Goal: Task Accomplishment & Management: Manage account settings

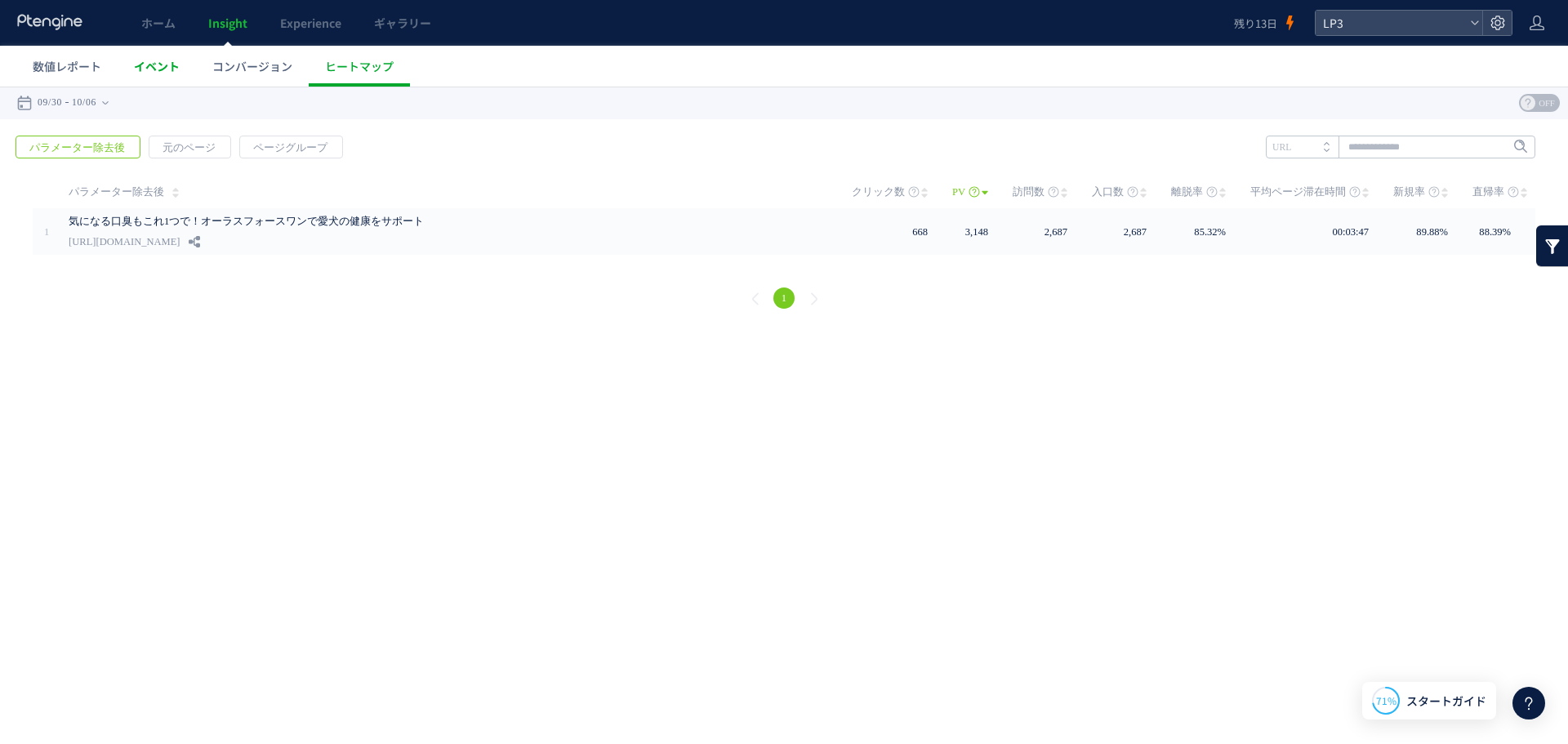
click at [140, 70] on span "イベント" at bounding box center [156, 66] width 46 height 16
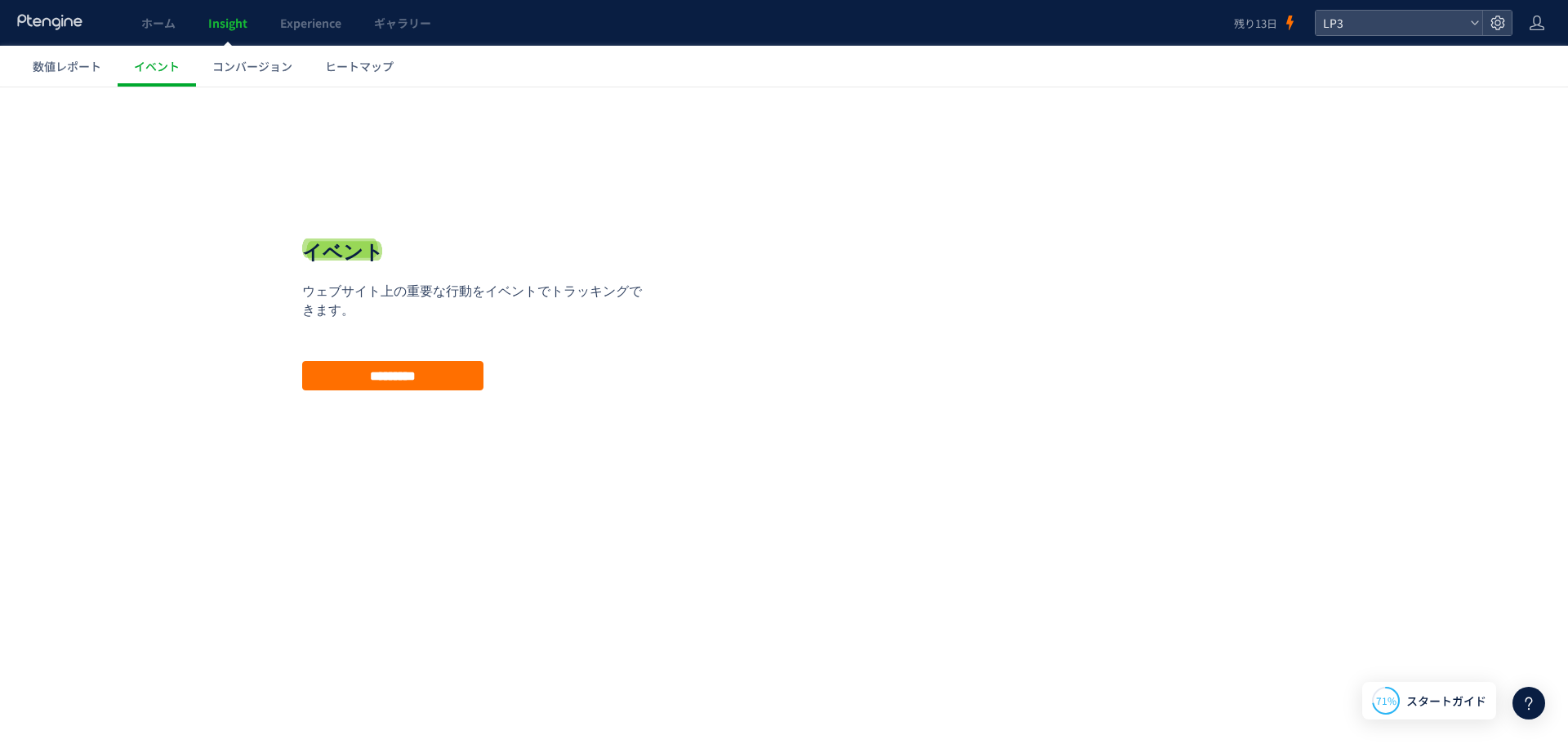
click at [263, 69] on span "コンバージョン" at bounding box center [252, 66] width 80 height 16
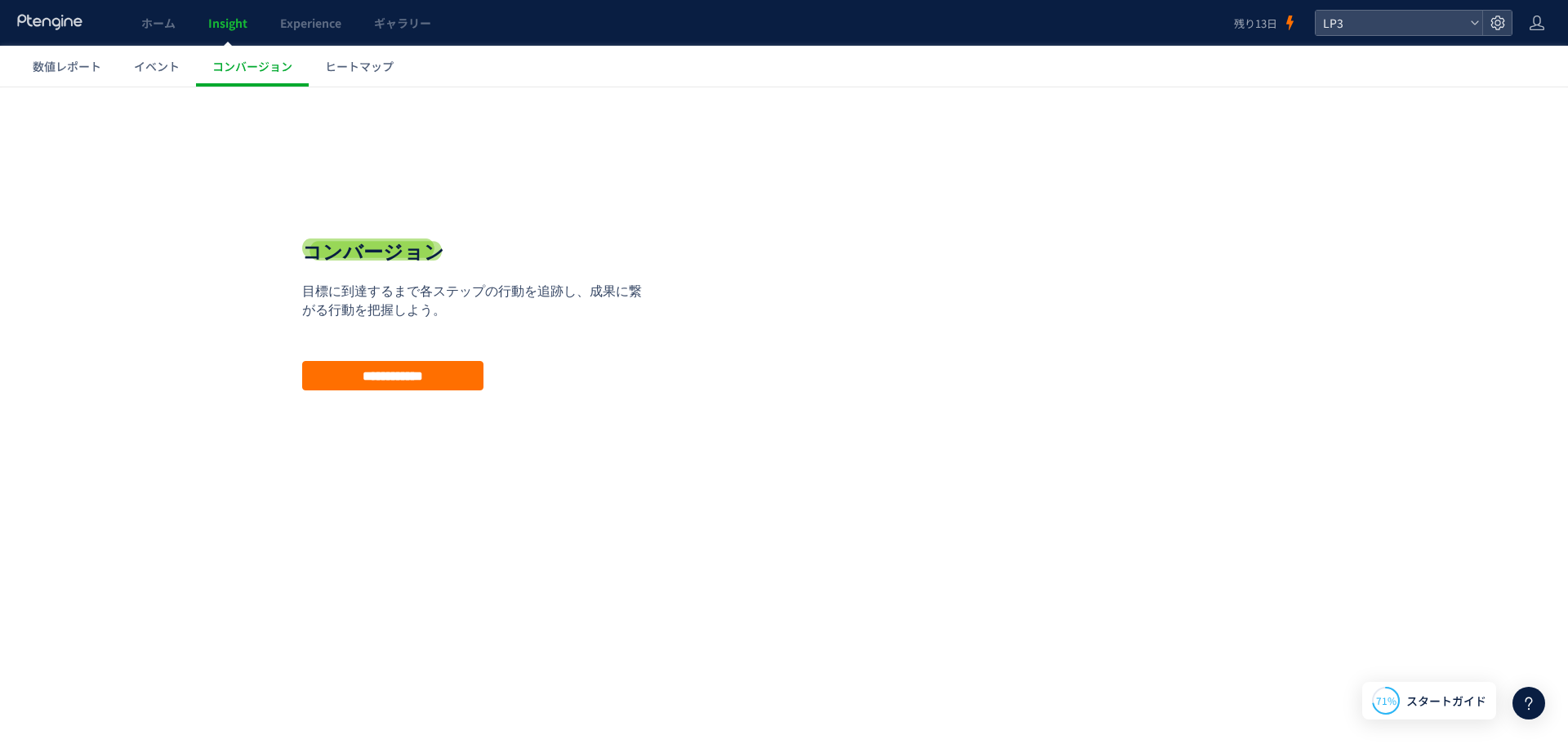
click at [66, 63] on span "数値レポート" at bounding box center [67, 66] width 69 height 16
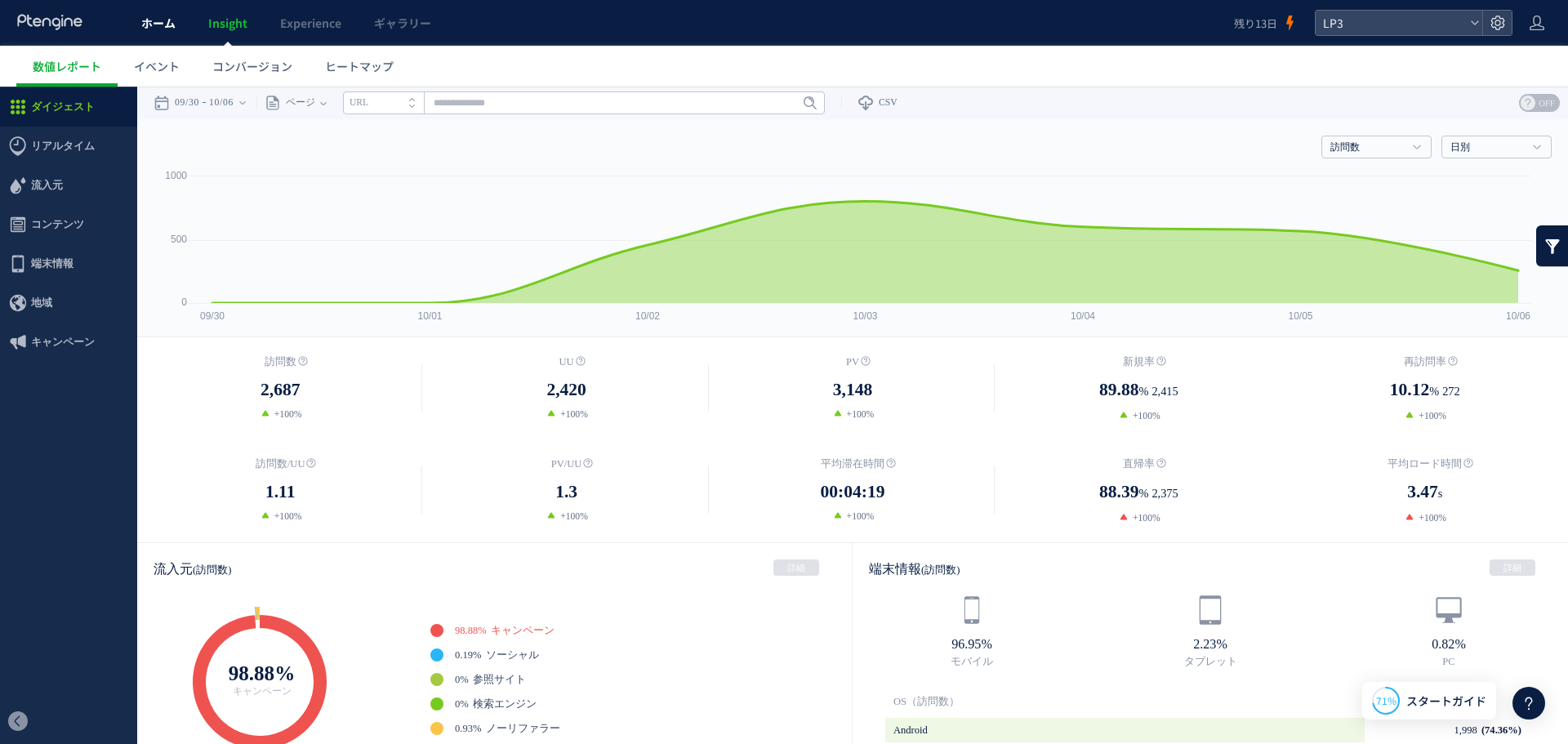
click at [182, 16] on link "ホーム" at bounding box center [158, 23] width 67 height 46
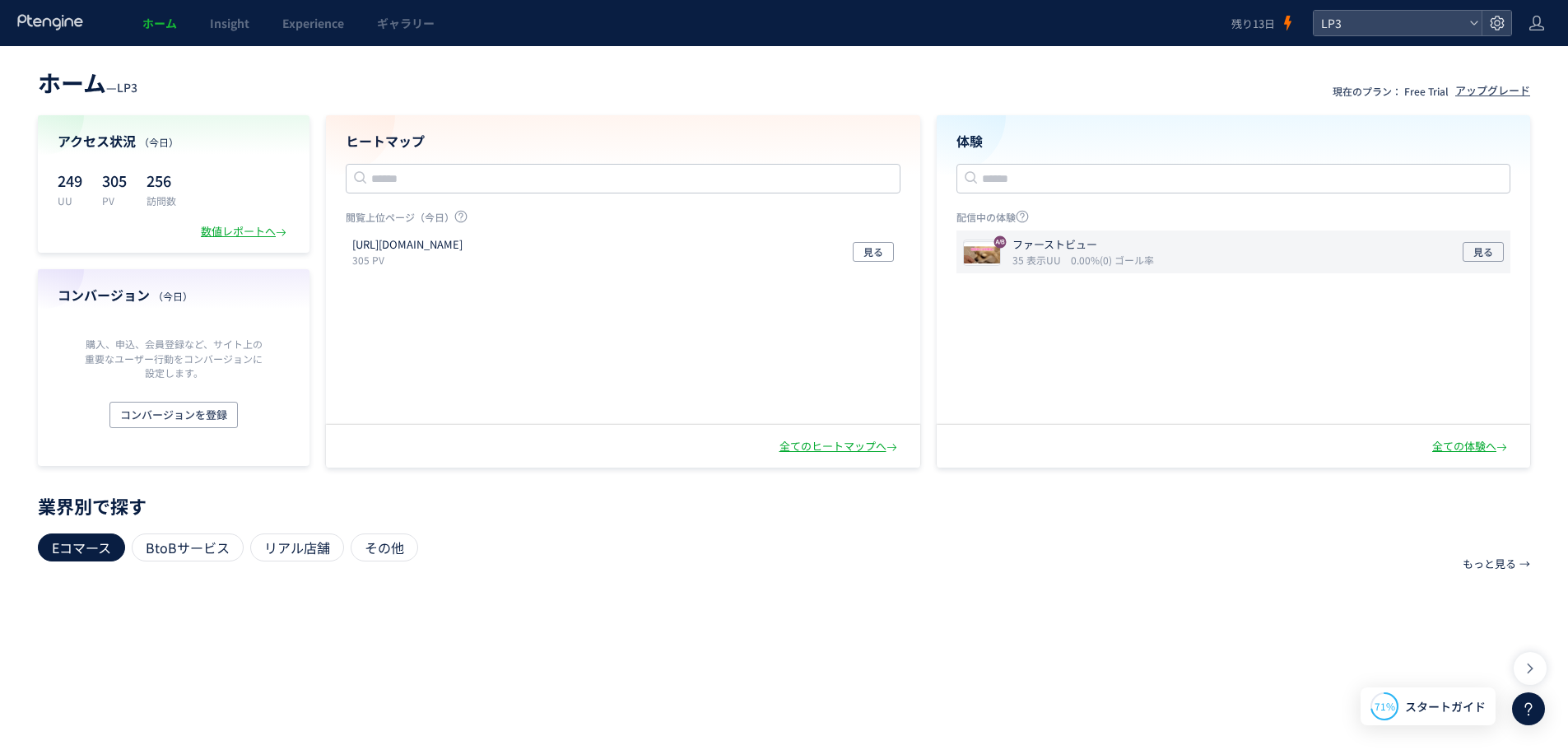
click at [1211, 254] on div "ファーストビュー 35 表示UU 0.00%(0) ゴール率 見る" at bounding box center [1234, 251] width 555 height 43
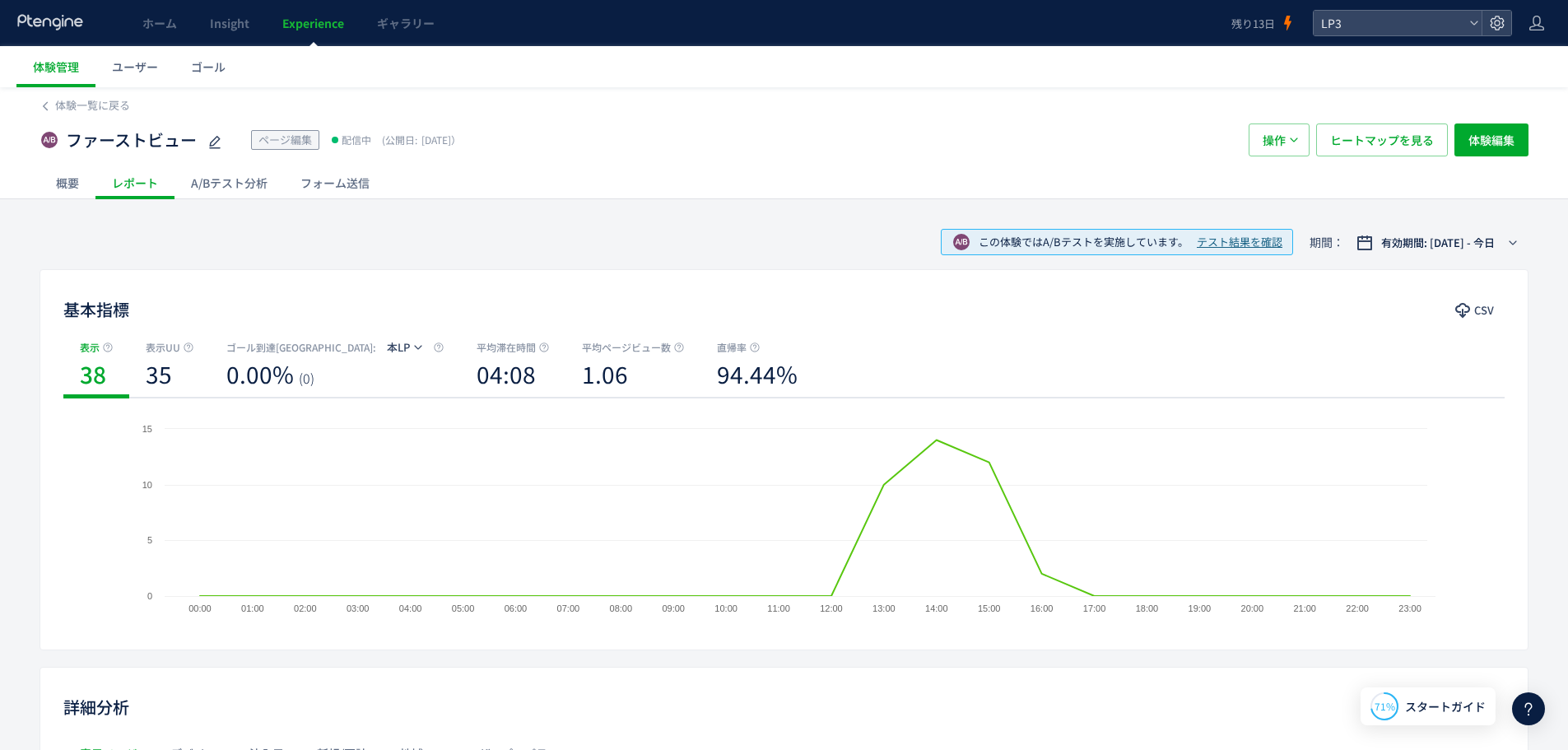
click at [229, 178] on div "A/Bテスト分析" at bounding box center [229, 182] width 109 height 33
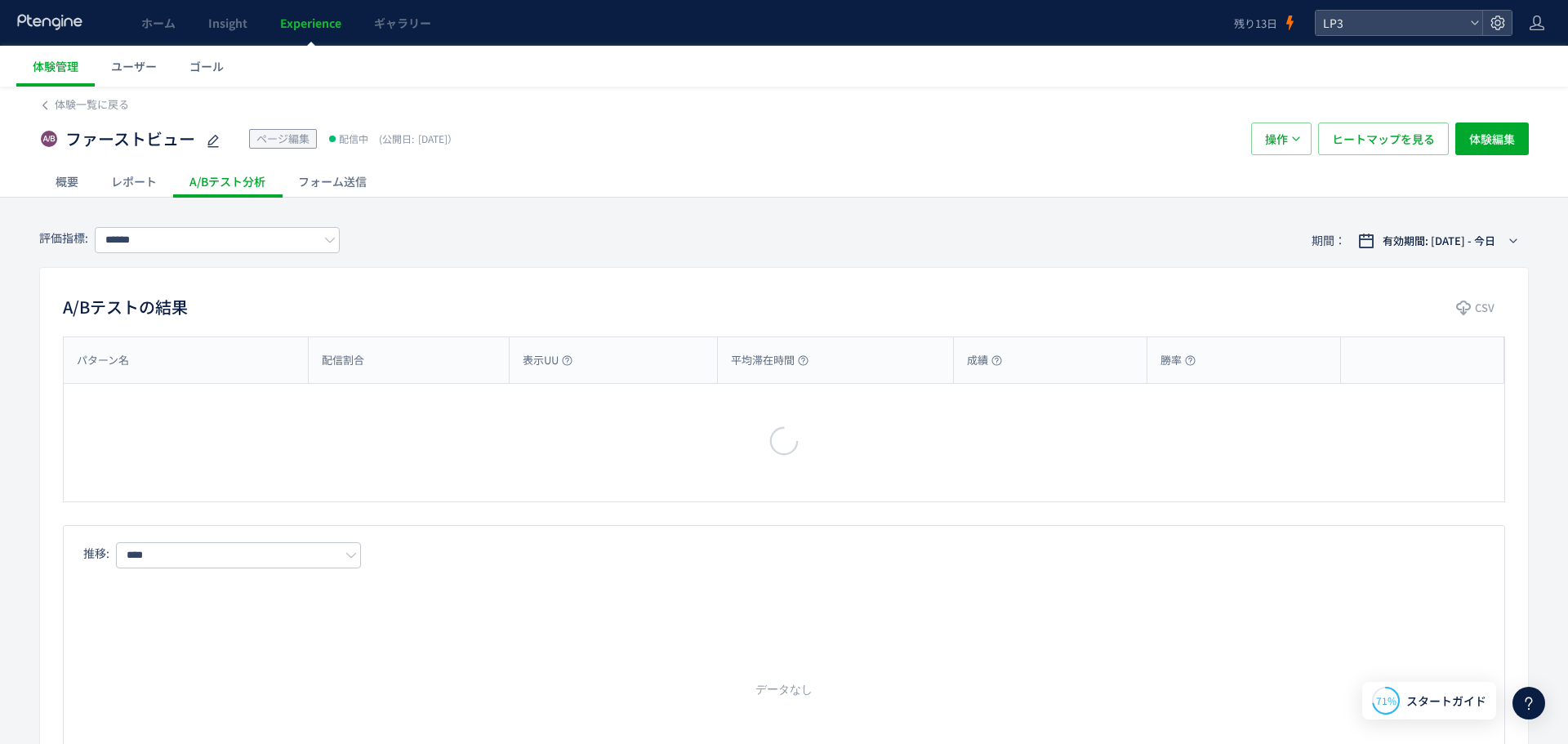
type input "***"
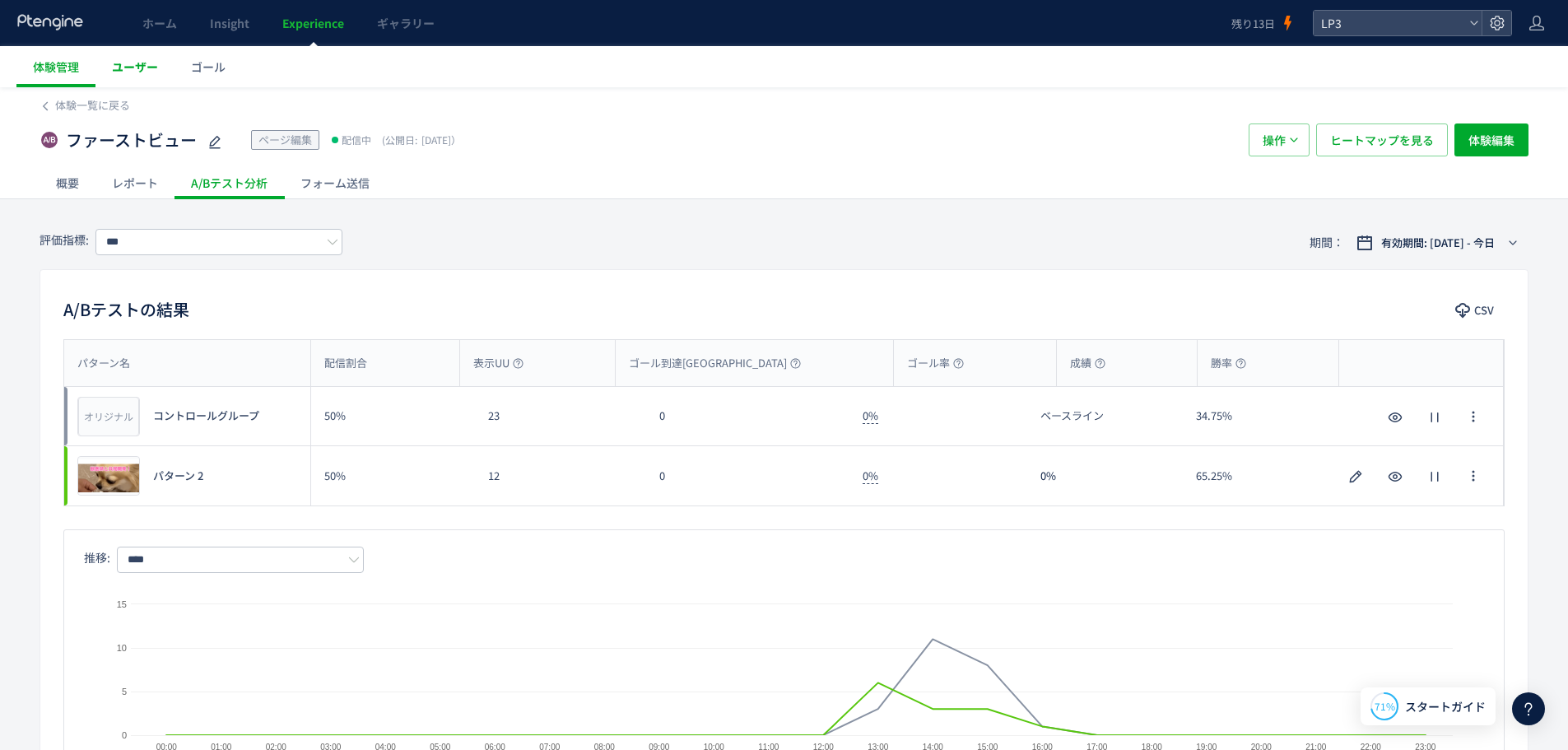
click at [146, 60] on span "ユーザー" at bounding box center [135, 66] width 46 height 16
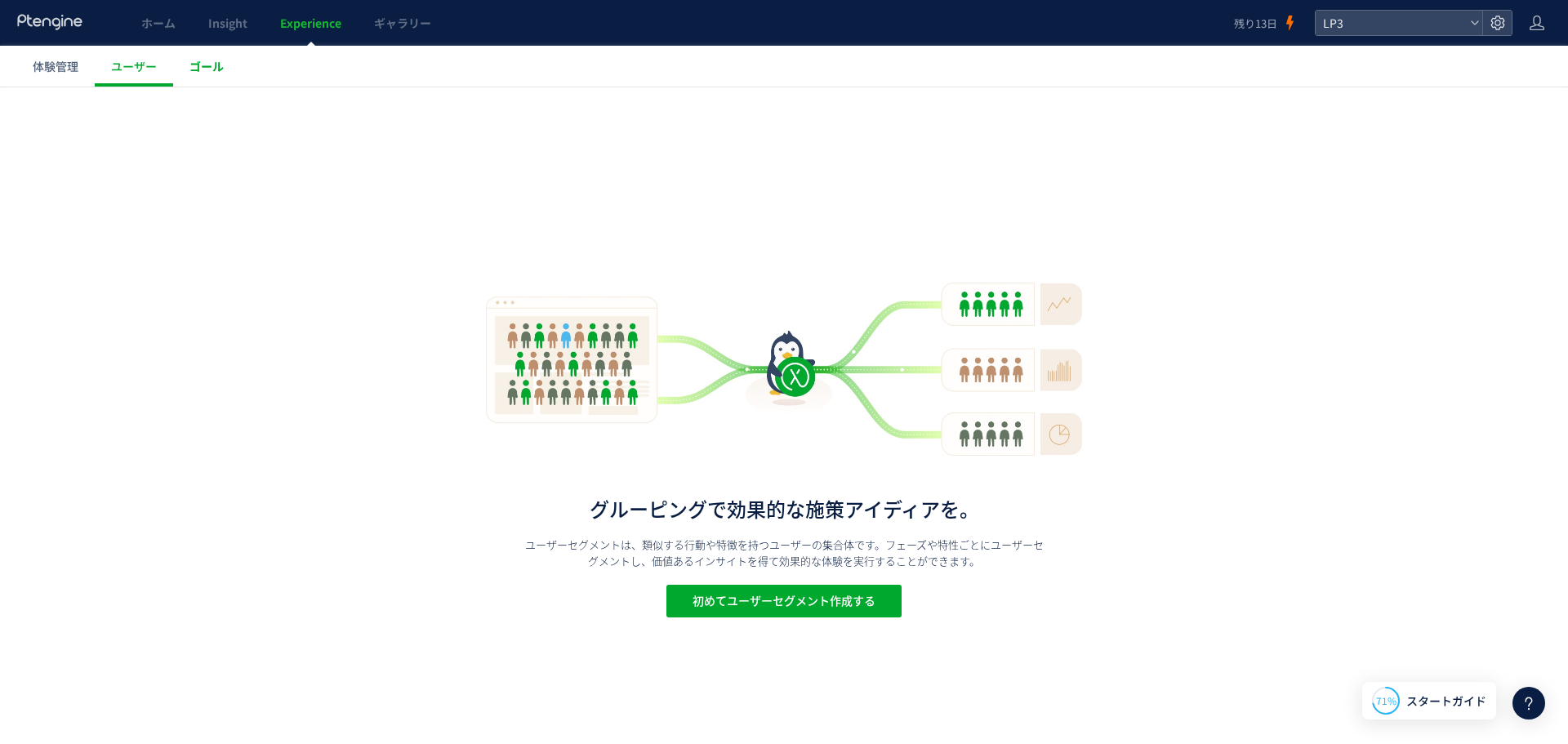
click at [217, 71] on span "ゴール" at bounding box center [206, 66] width 35 height 16
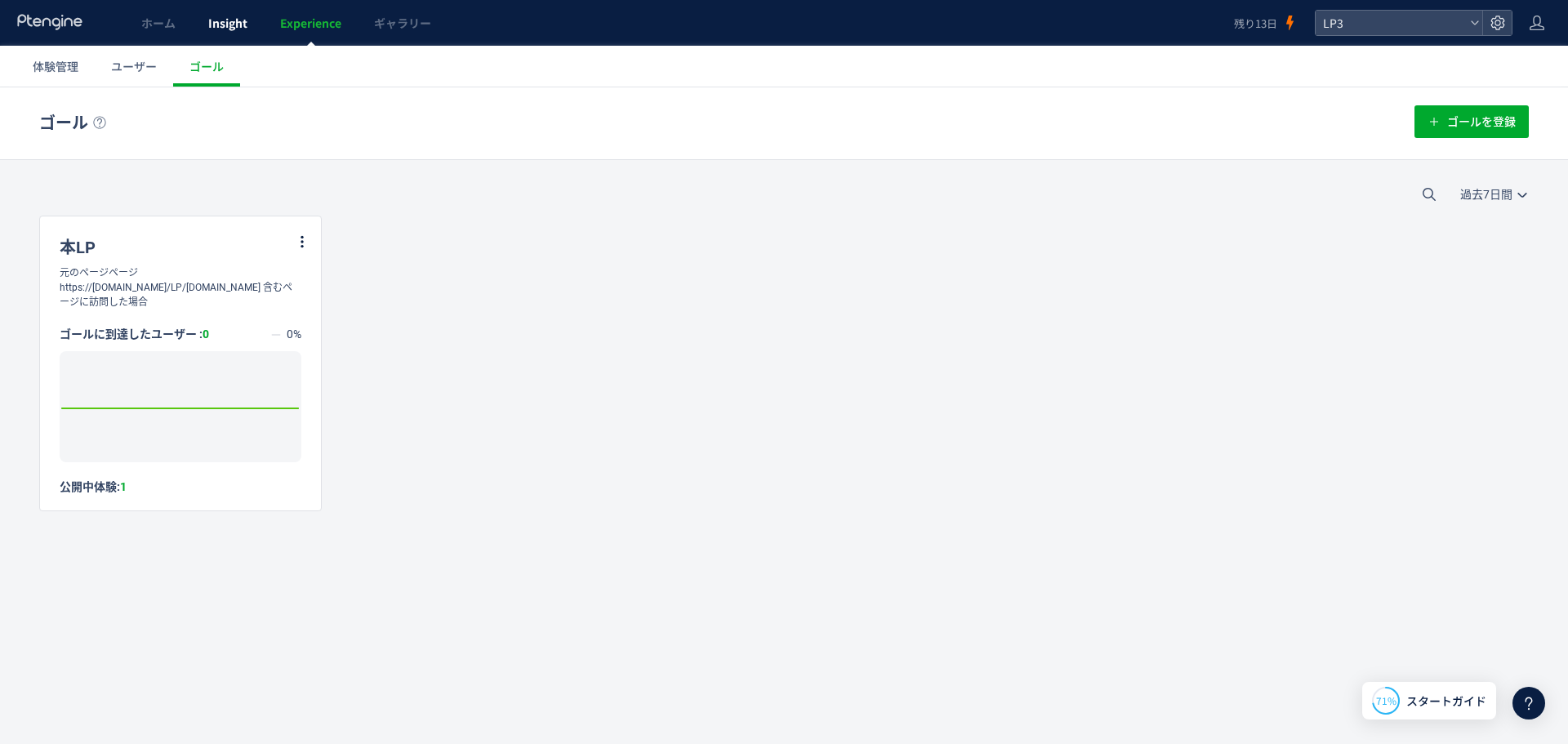
click at [236, 30] on span "Insight" at bounding box center [228, 22] width 39 height 16
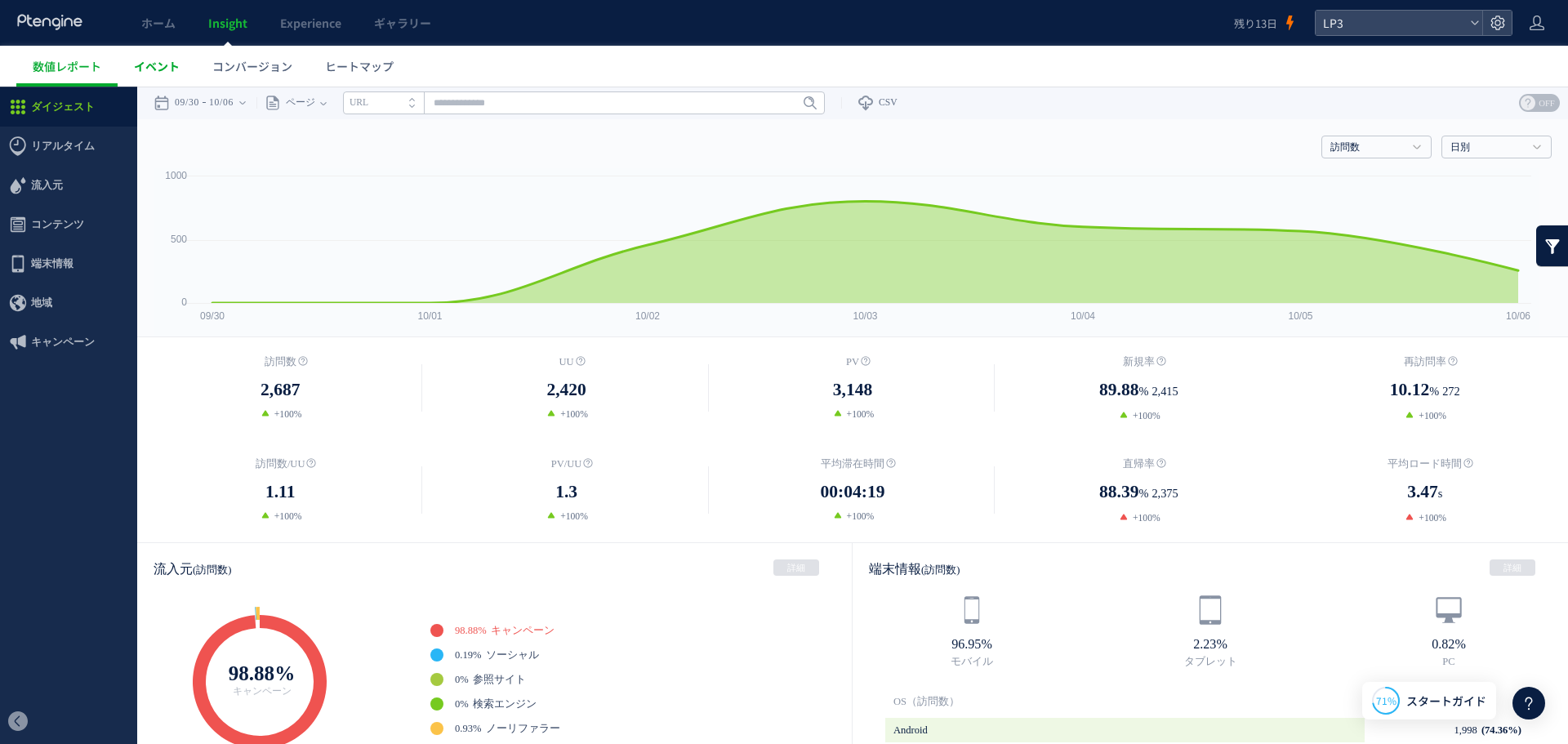
click at [151, 70] on span "イベント" at bounding box center [156, 66] width 46 height 16
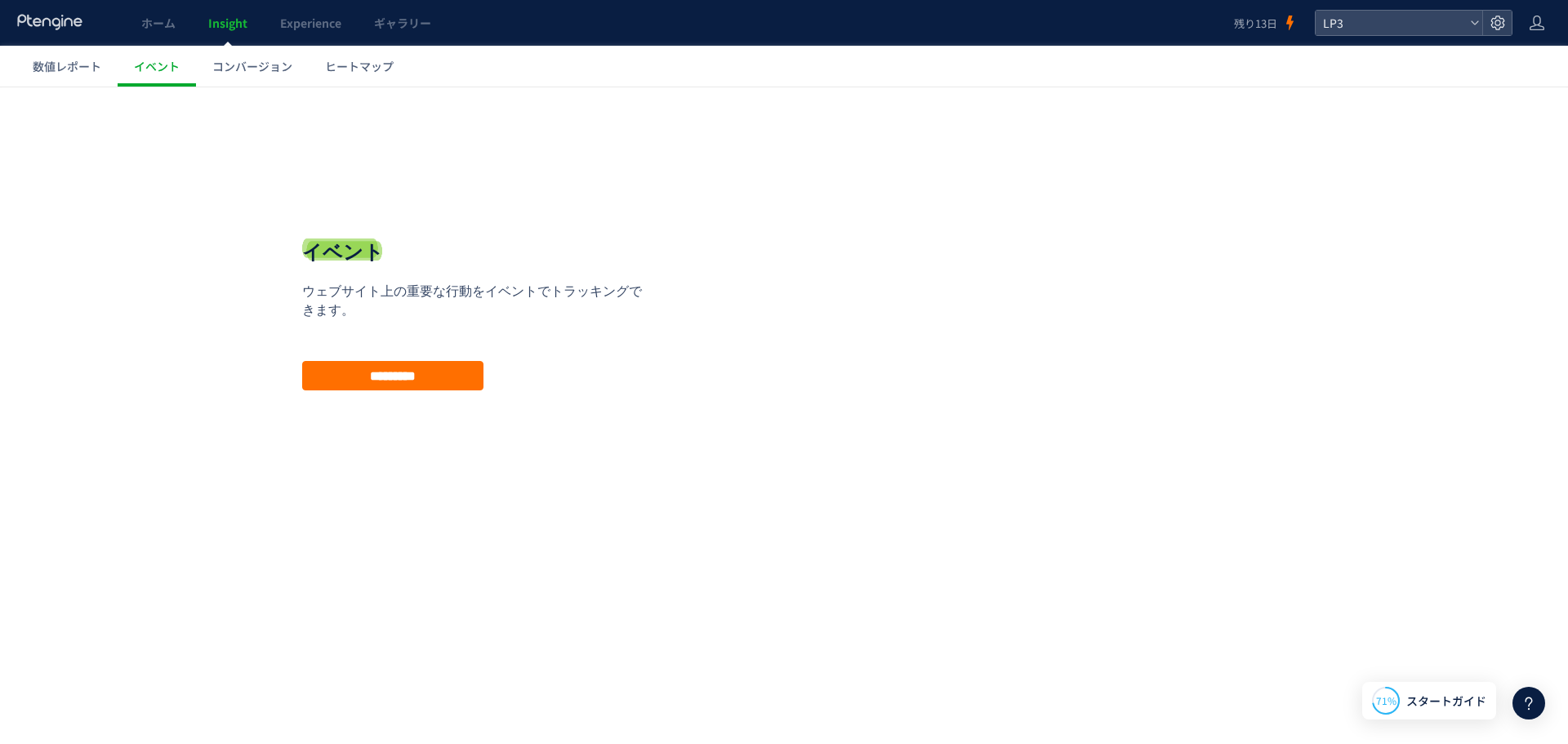
click at [547, 228] on div "イベント ウェブサイト上の重要な行動をイベントでトラッキングできます。プランをアップグレードしてからご利用ください。 ウェブサイト上の重要な行動をイベントでト…" at bounding box center [477, 314] width 351 height 309
click at [373, 60] on span "ヒートマップ" at bounding box center [359, 66] width 69 height 16
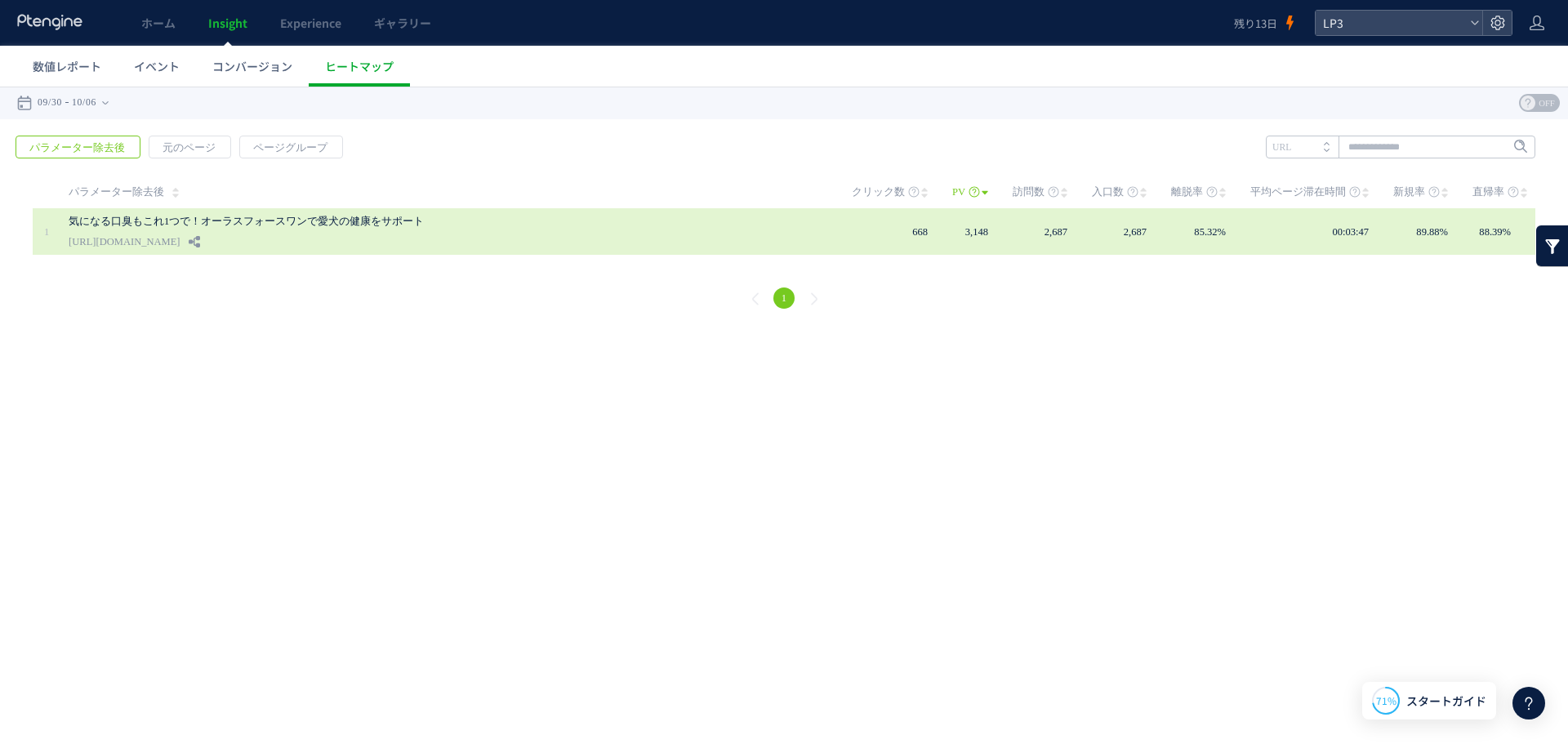
click at [1081, 243] on td "2,687" at bounding box center [1052, 231] width 79 height 46
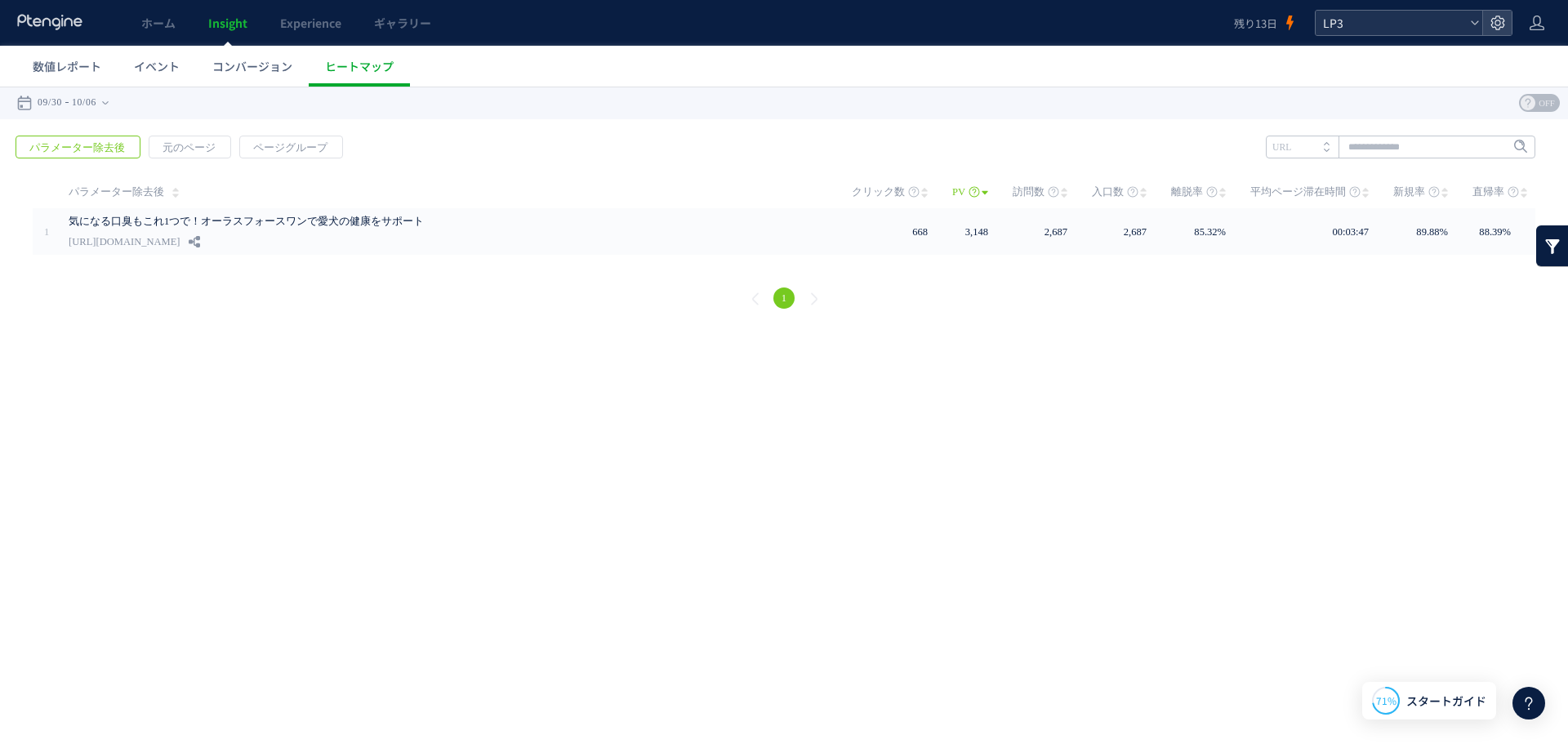
click at [1391, 15] on span "LP3" at bounding box center [1390, 23] width 145 height 25
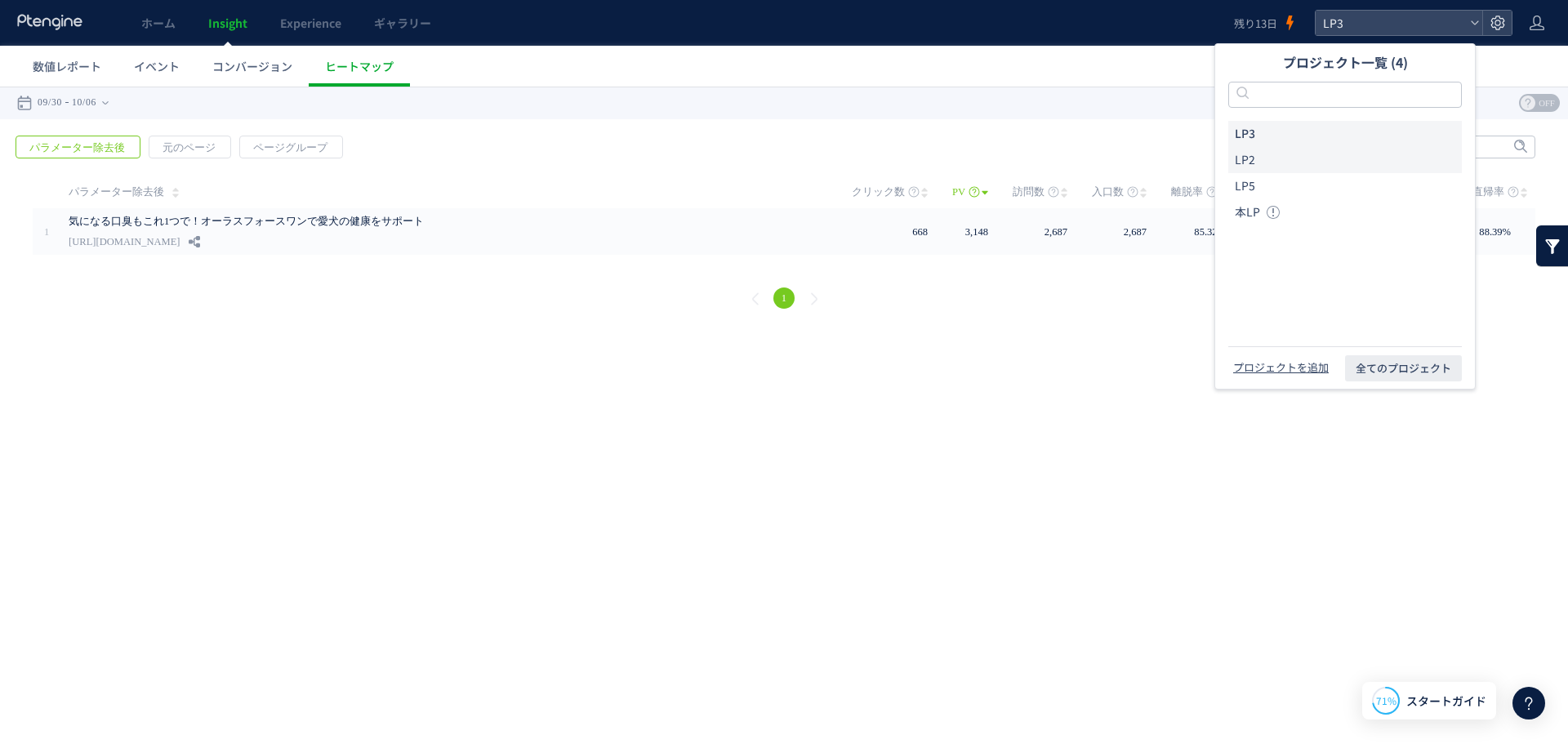
click at [1379, 159] on li "LP2" at bounding box center [1345, 160] width 233 height 26
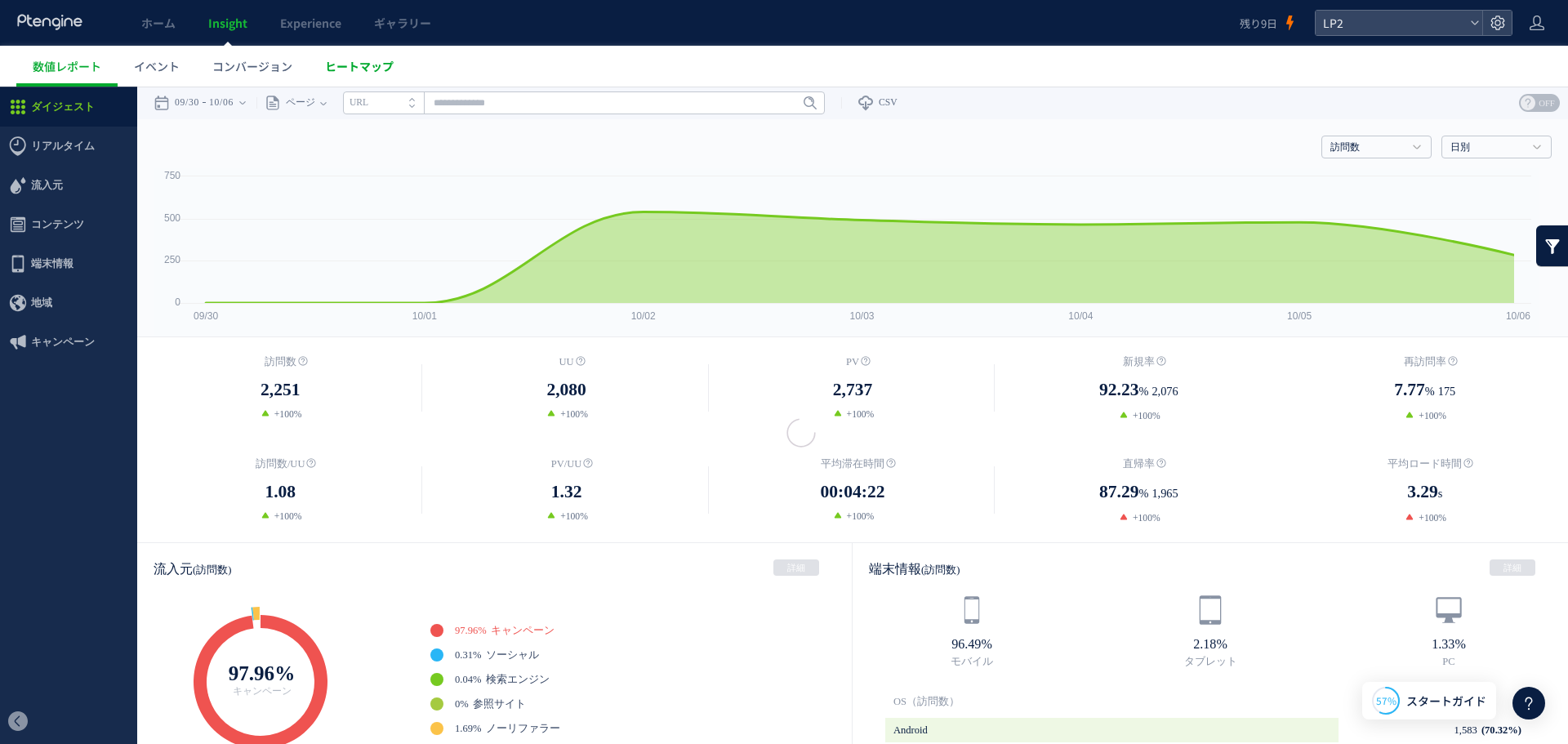
click at [378, 70] on span "ヒートマップ" at bounding box center [359, 66] width 69 height 16
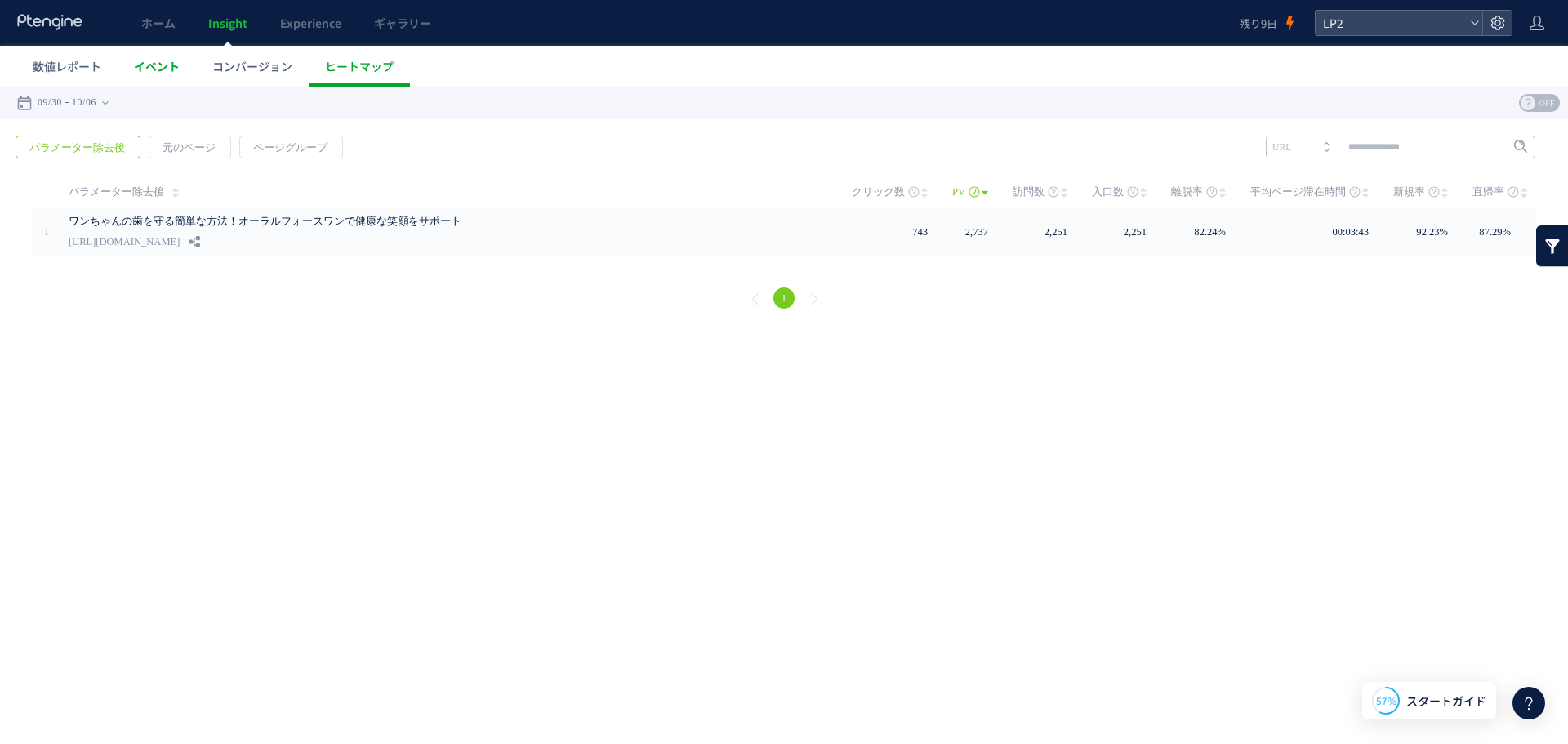
click at [169, 69] on span "イベント" at bounding box center [156, 66] width 46 height 16
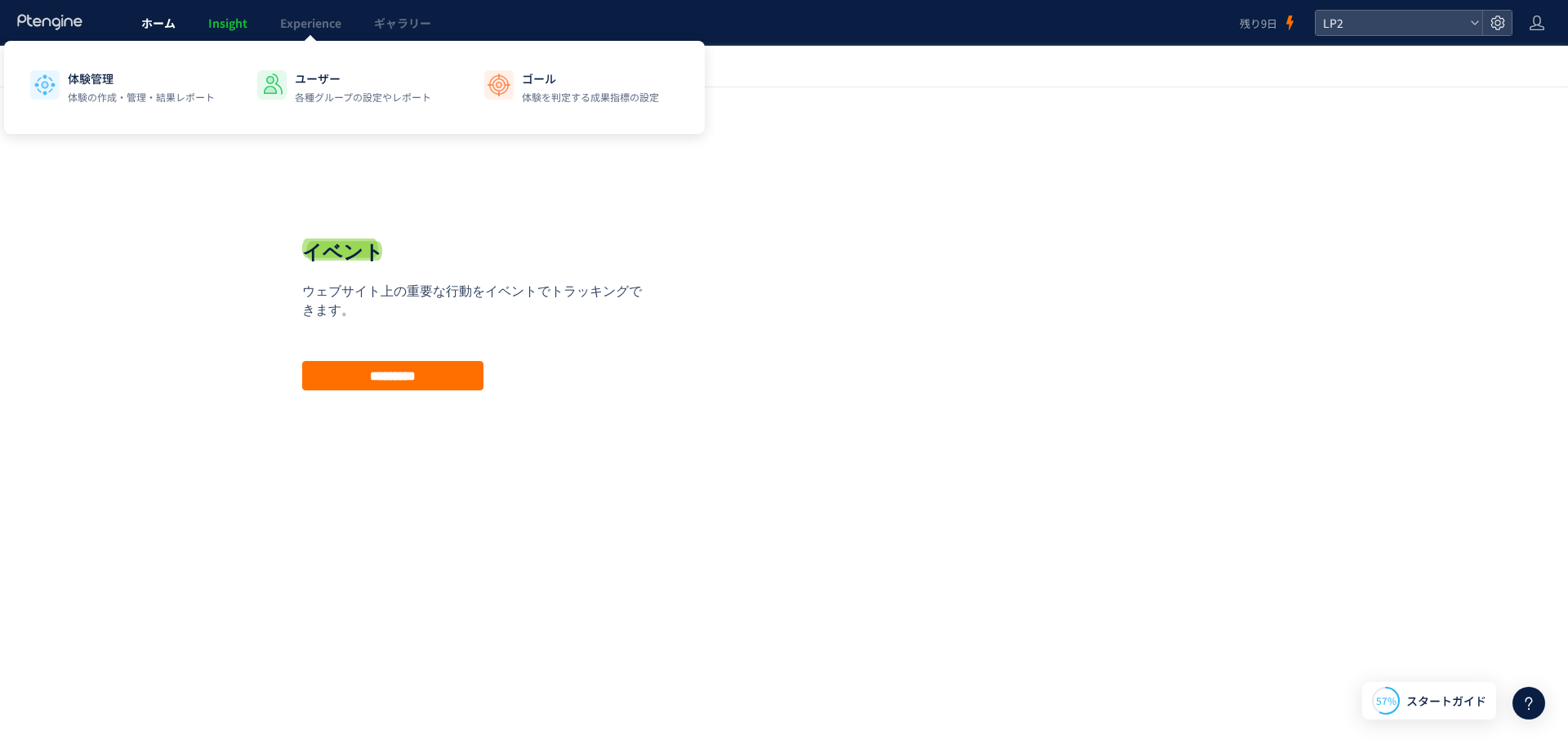
click at [157, 21] on span "ホーム" at bounding box center [158, 22] width 35 height 16
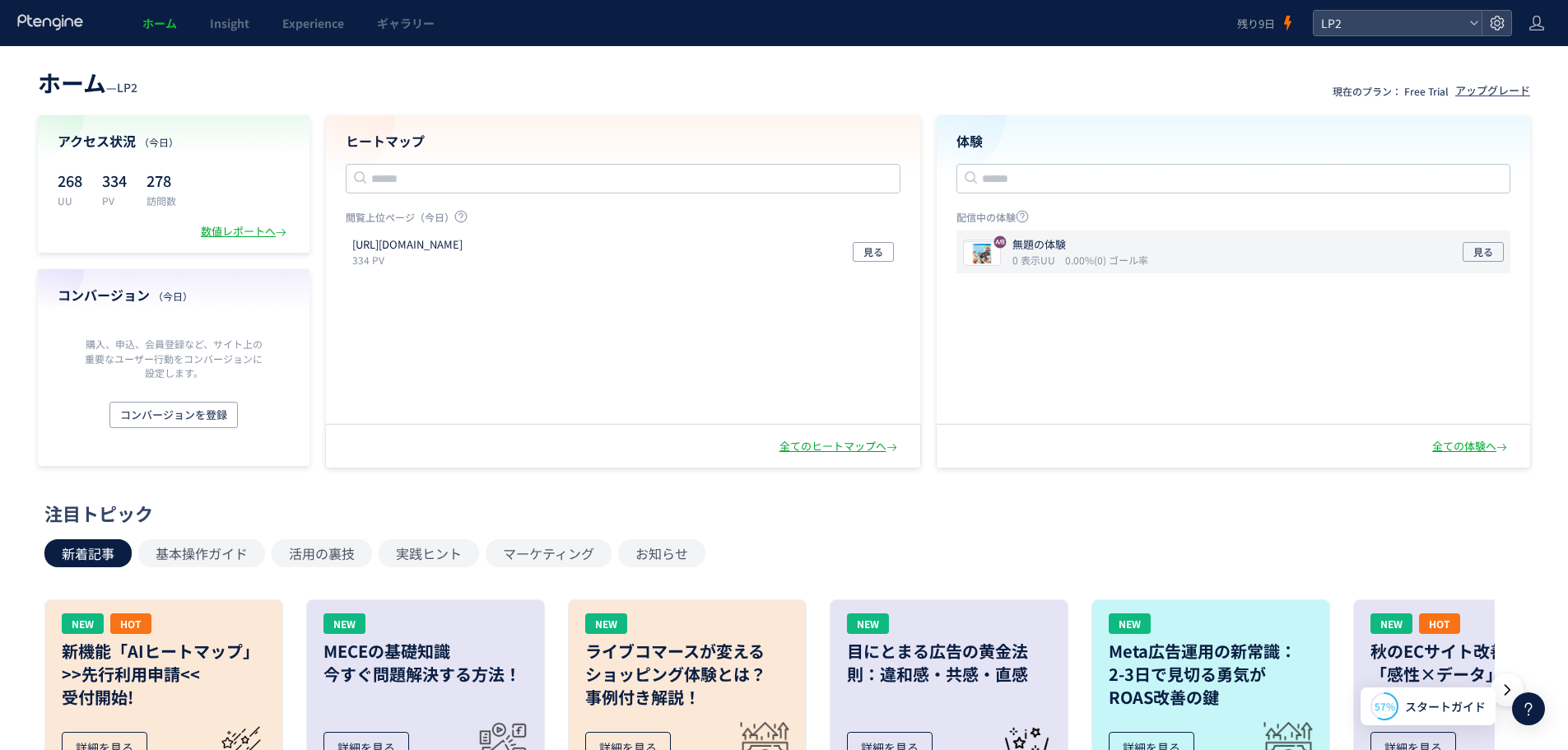
click at [1178, 251] on div "無題の体験 0 表示UU 0.00%(0) ゴール率 見る" at bounding box center [1234, 251] width 555 height 43
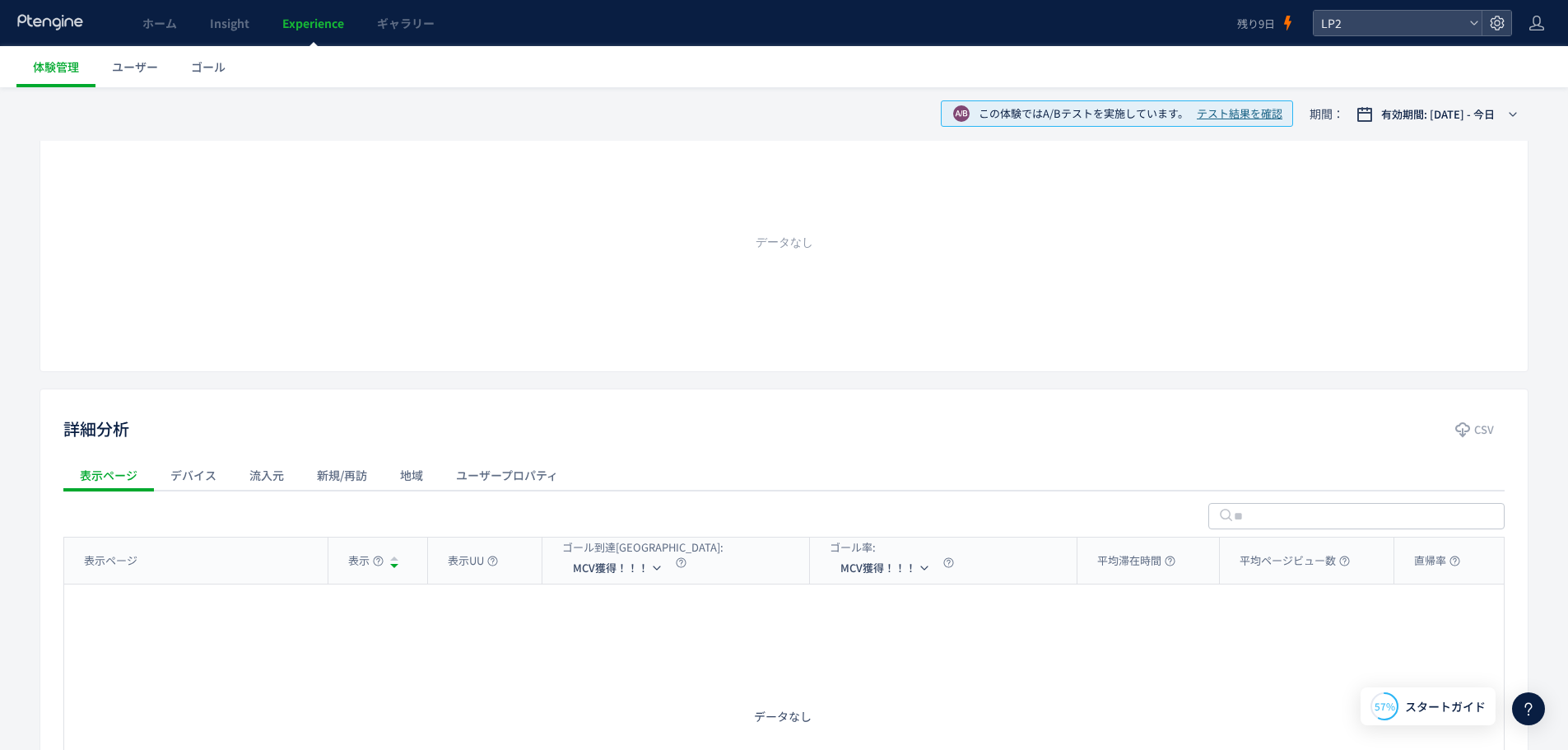
scroll to position [270, 0]
click at [195, 493] on div "デバイス" at bounding box center [194, 482] width 79 height 33
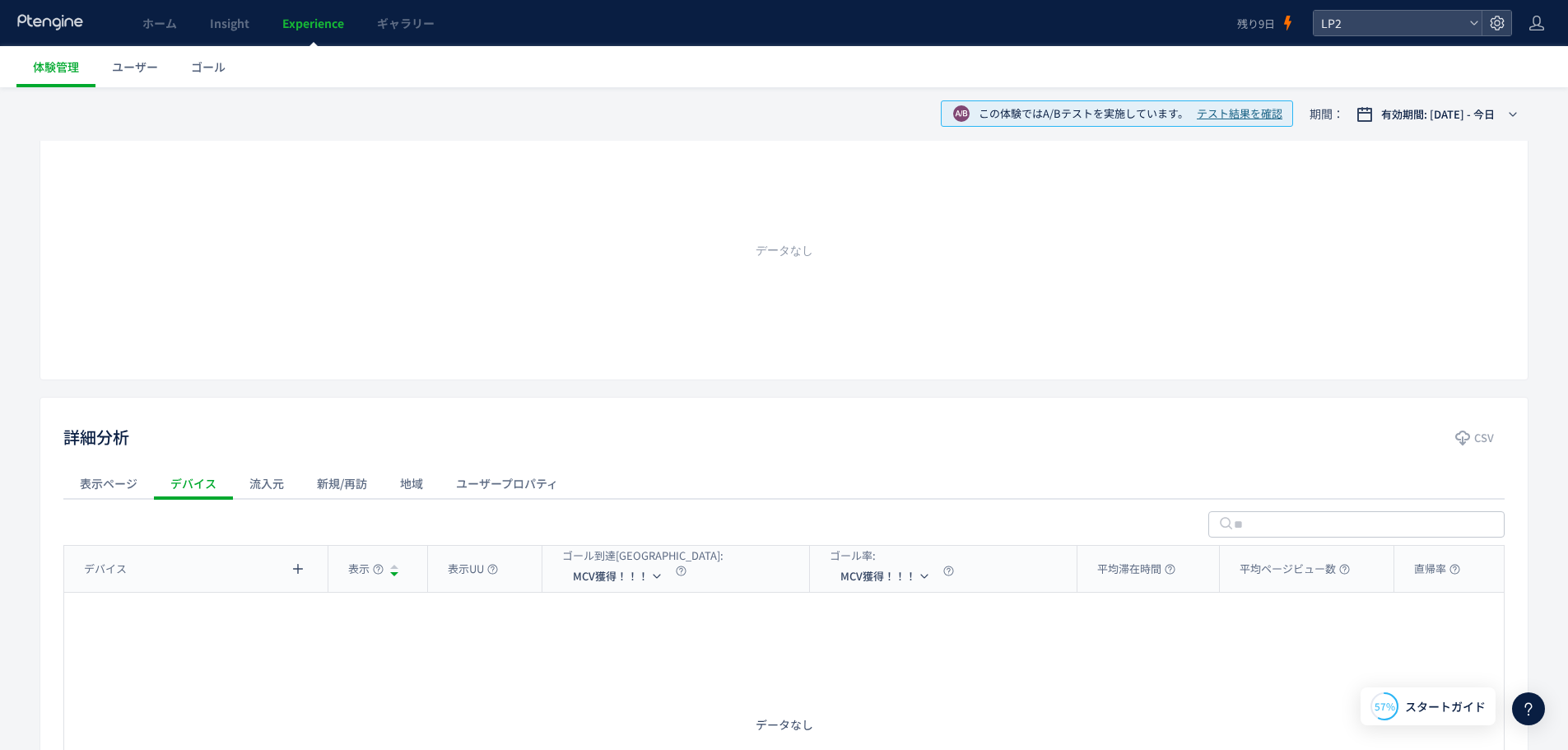
scroll to position [0, 0]
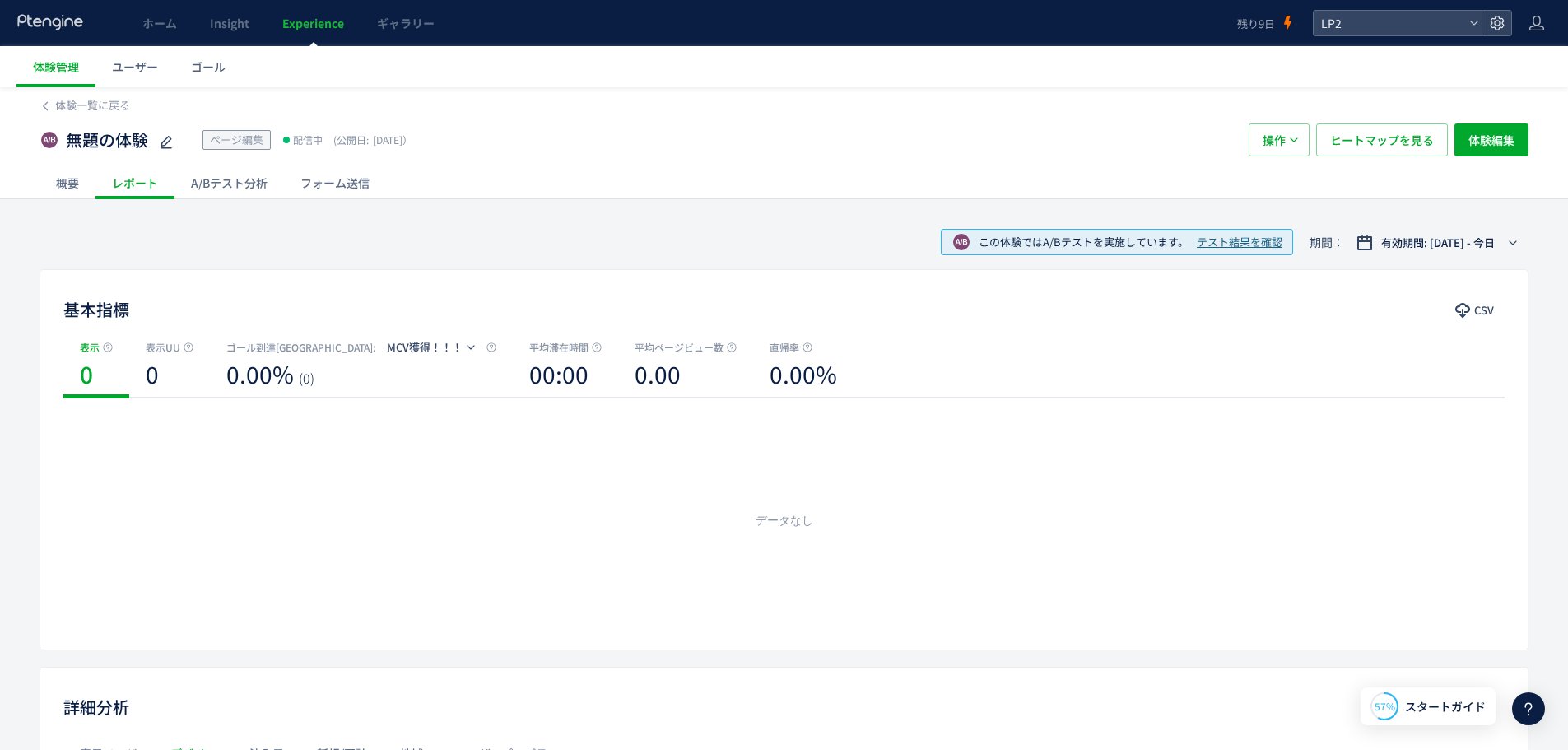
click at [240, 181] on div "A/Bテスト分析" at bounding box center [229, 182] width 109 height 33
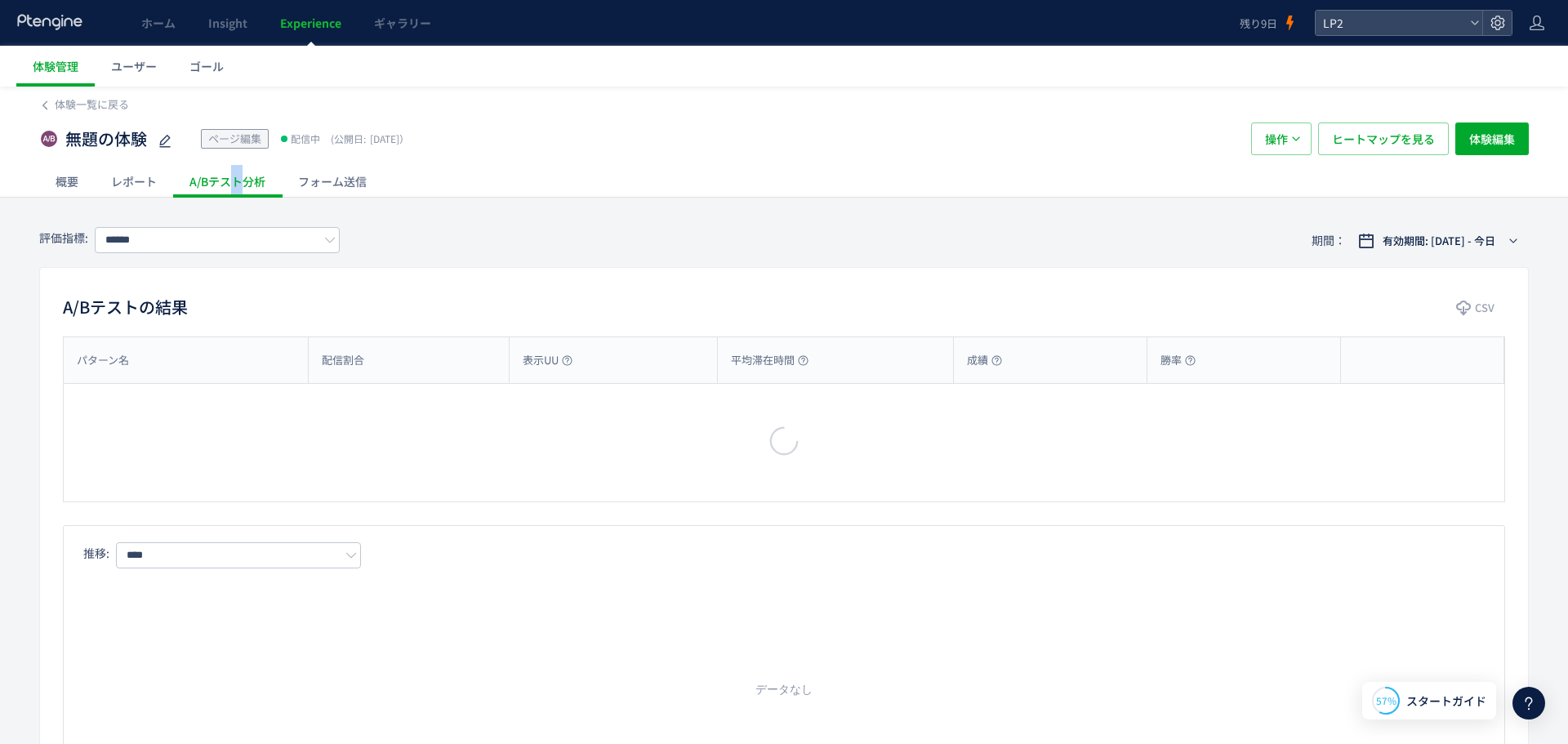
type input "********"
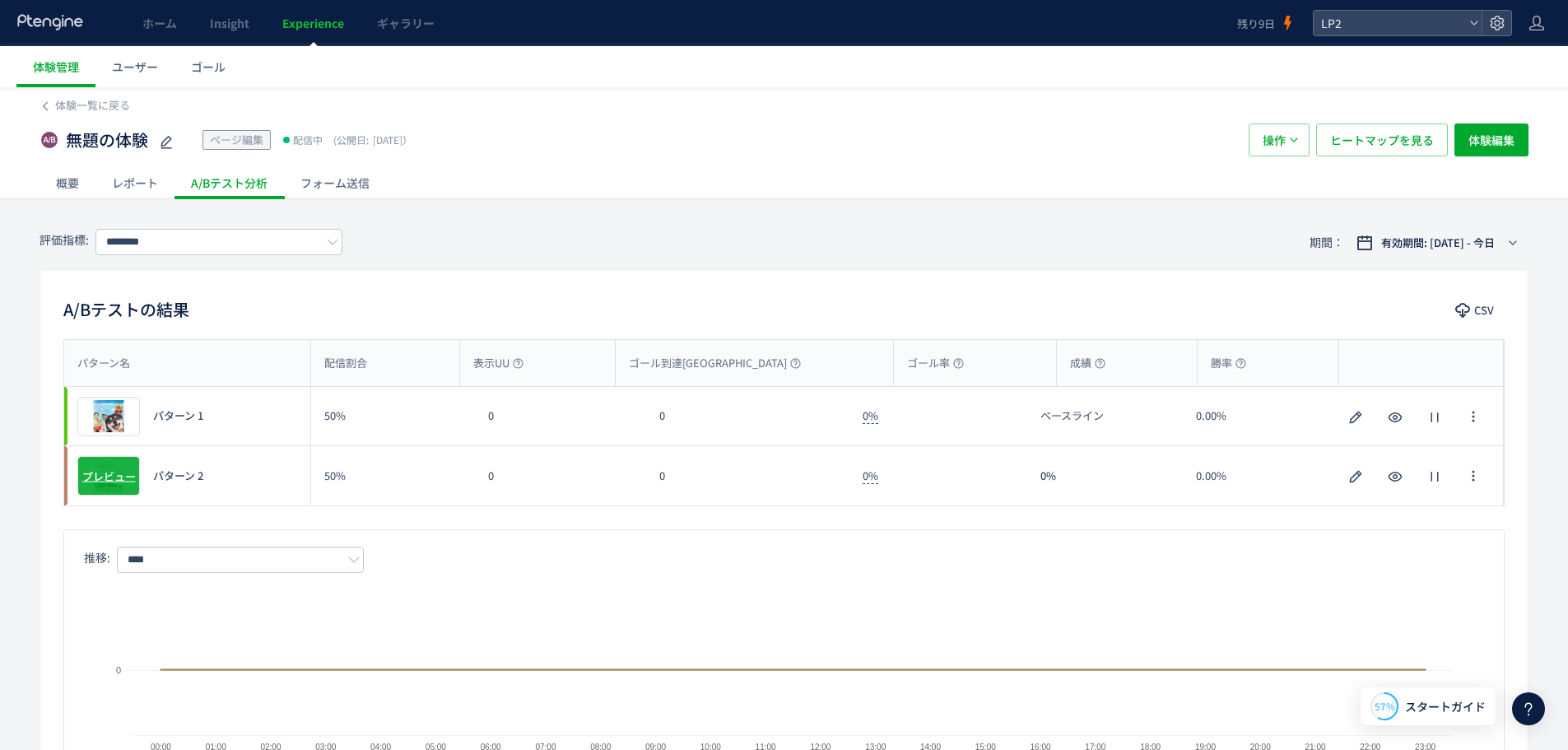
click at [119, 471] on span "プレビュー" at bounding box center [109, 476] width 54 height 15
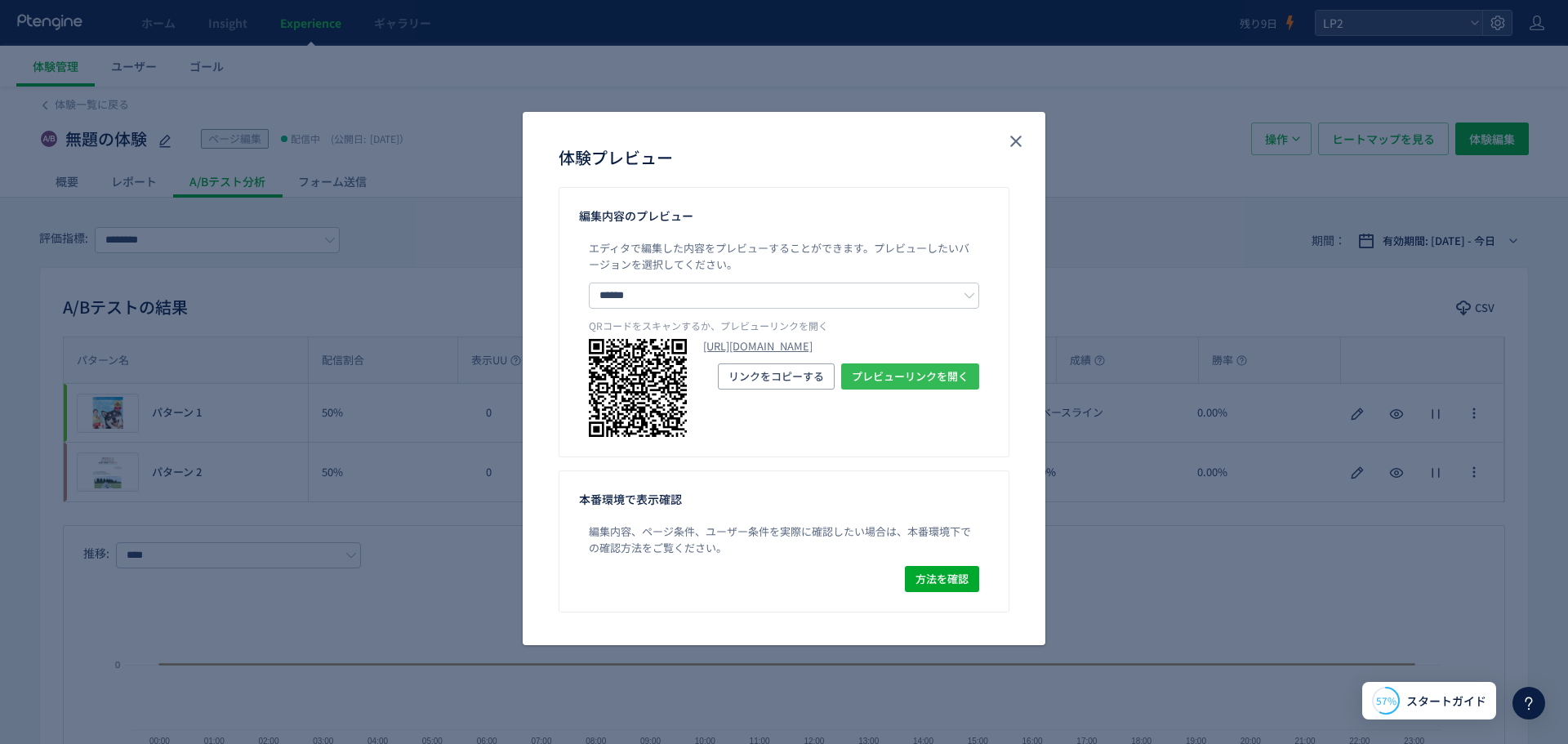
click at [904, 390] on span "プレビューリンクを開く" at bounding box center [910, 376] width 117 height 26
click at [1012, 138] on use "close" at bounding box center [1016, 141] width 12 height 12
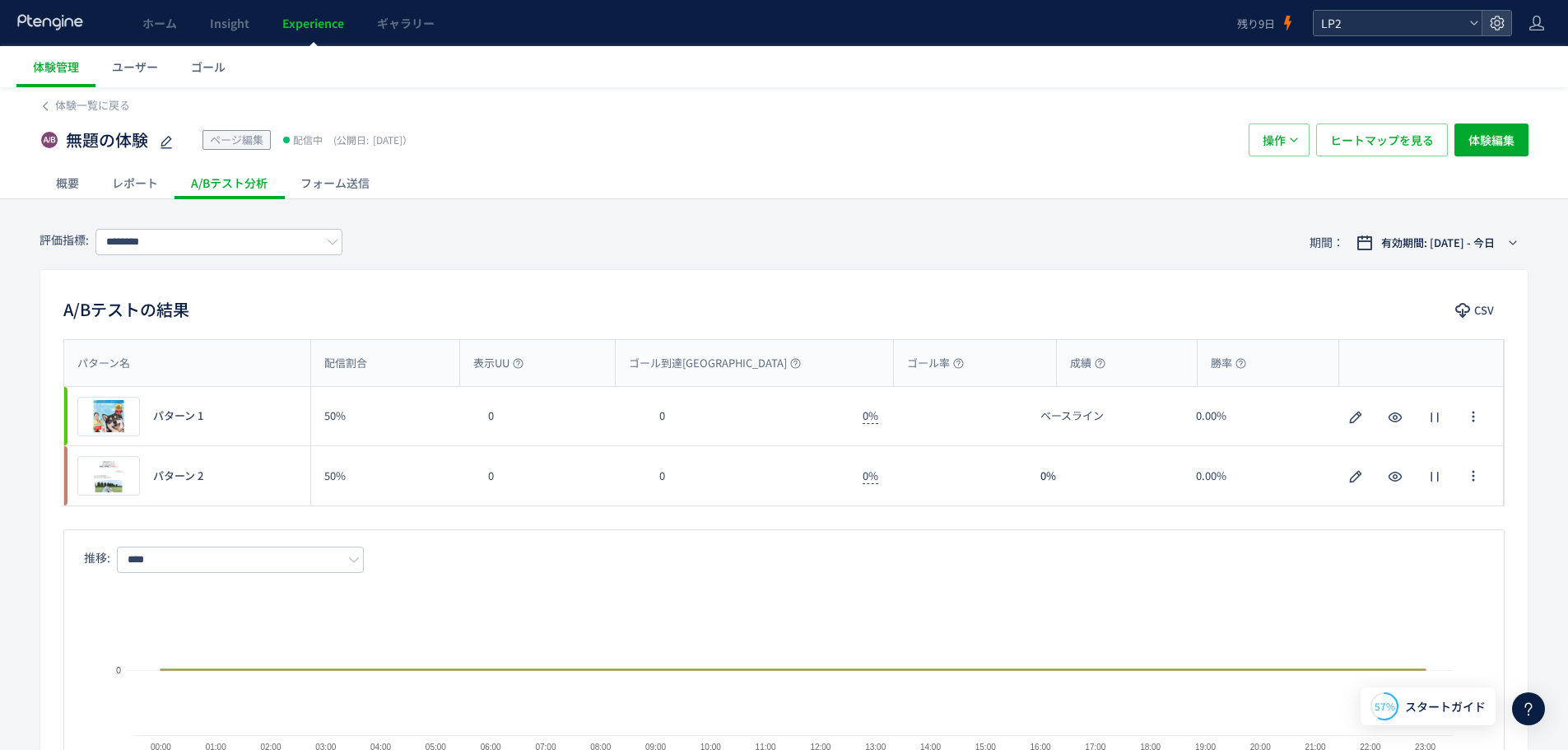
click at [1441, 17] on span "LP2" at bounding box center [1390, 23] width 147 height 25
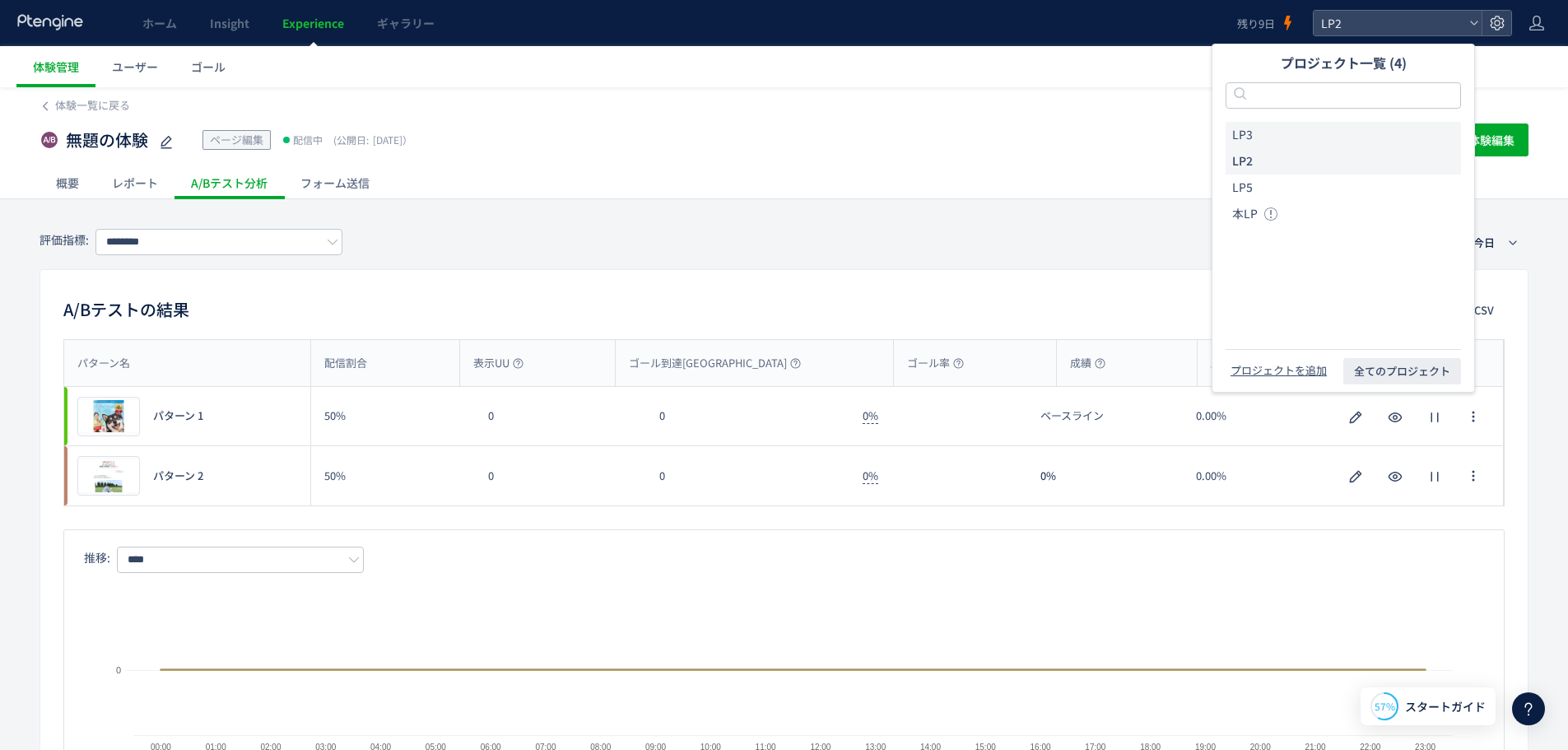
click at [1289, 130] on li "LP3" at bounding box center [1344, 135] width 235 height 26
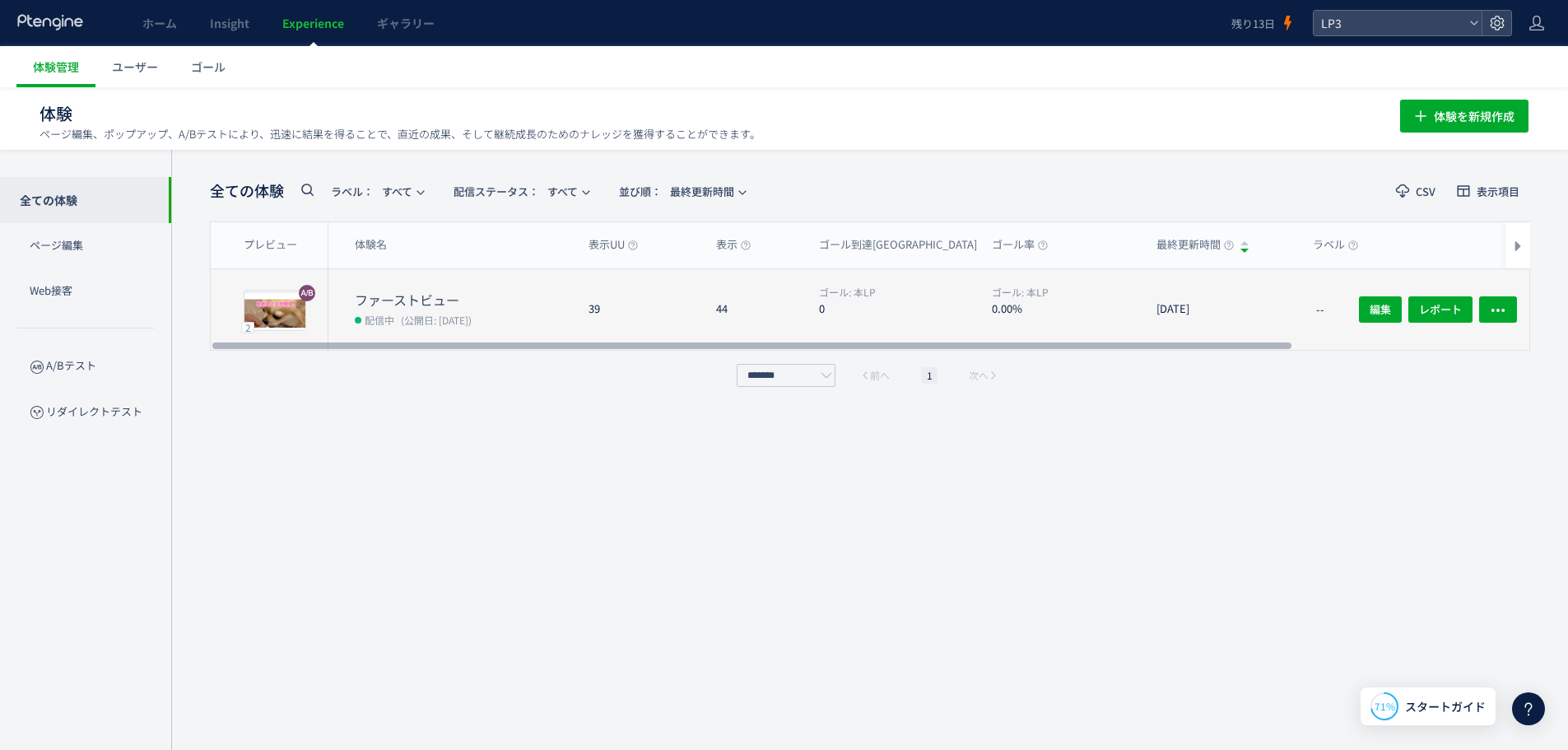
click at [443, 327] on dd "配信中 (公開日: [DATE])" at bounding box center [465, 319] width 221 height 21
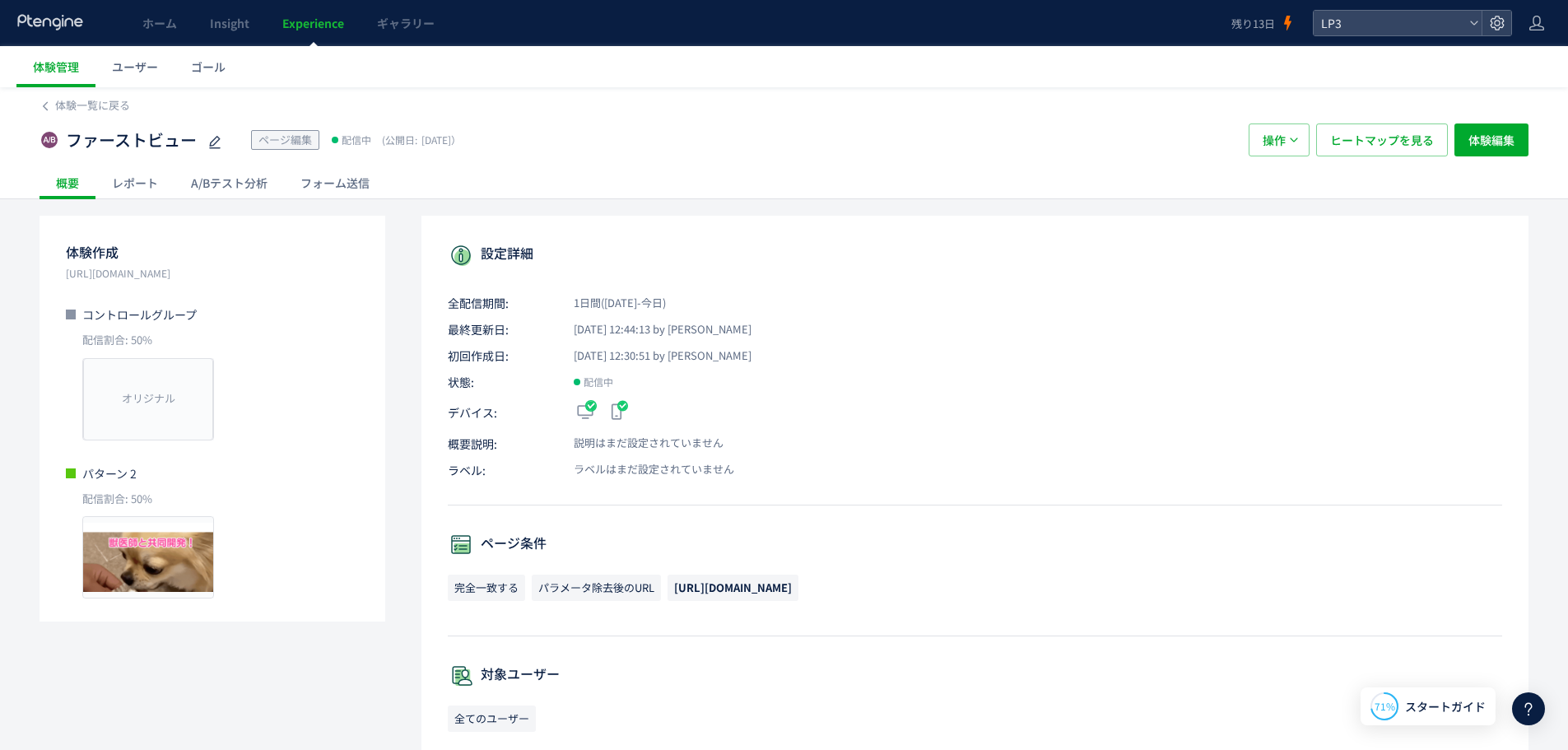
click at [232, 192] on div "A/Bテスト分析" at bounding box center [229, 182] width 109 height 33
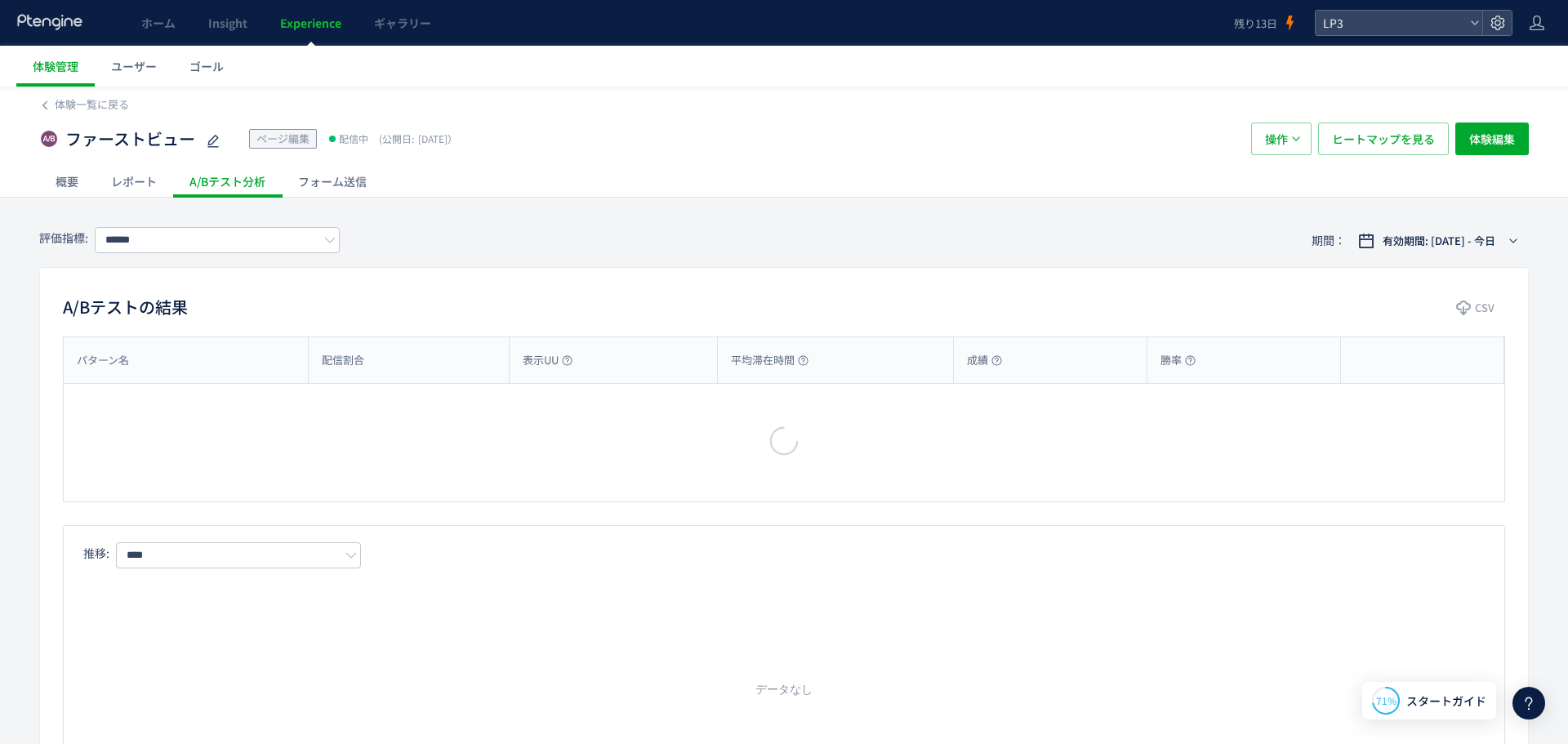
type input "***"
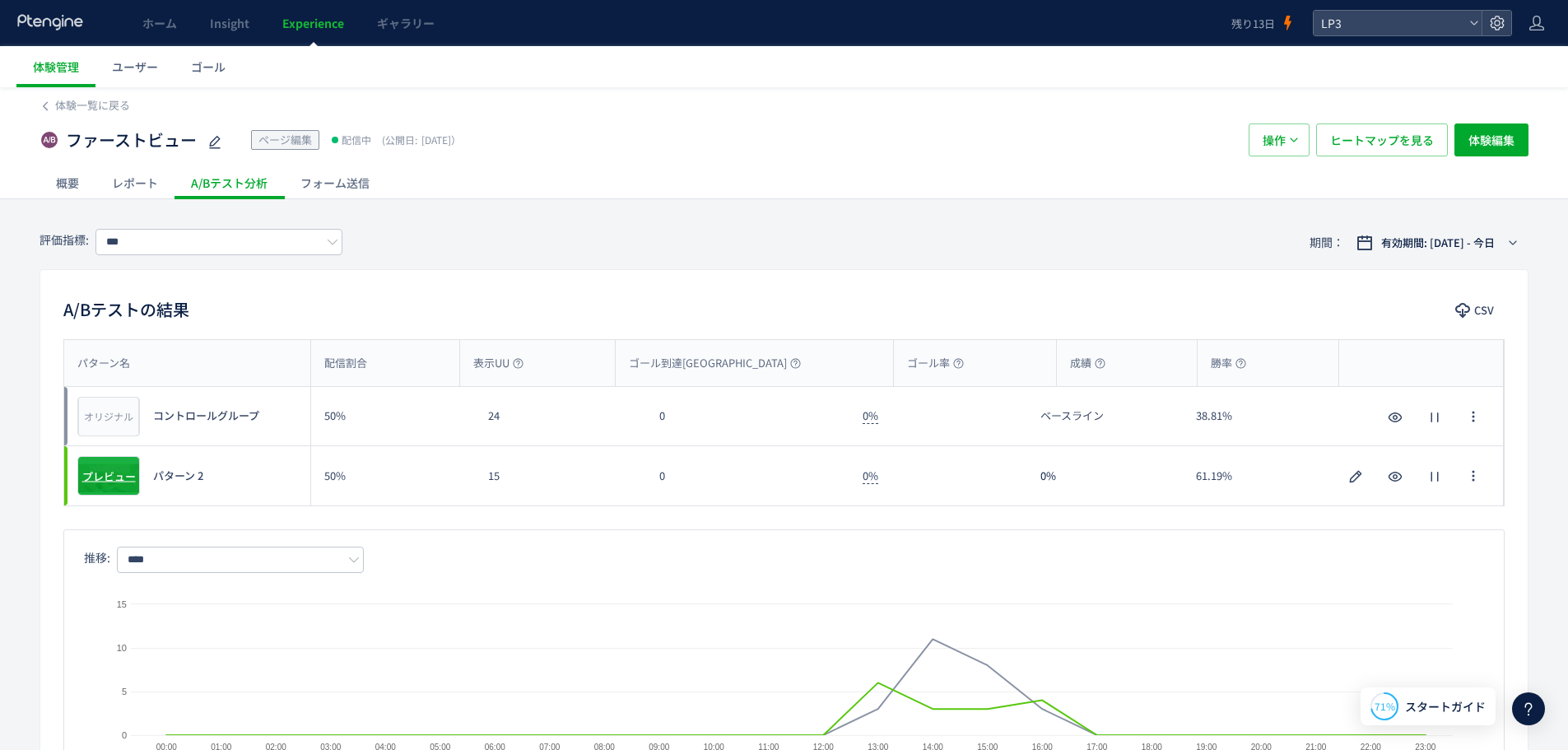
click at [116, 480] on span "プレビュー" at bounding box center [109, 476] width 54 height 15
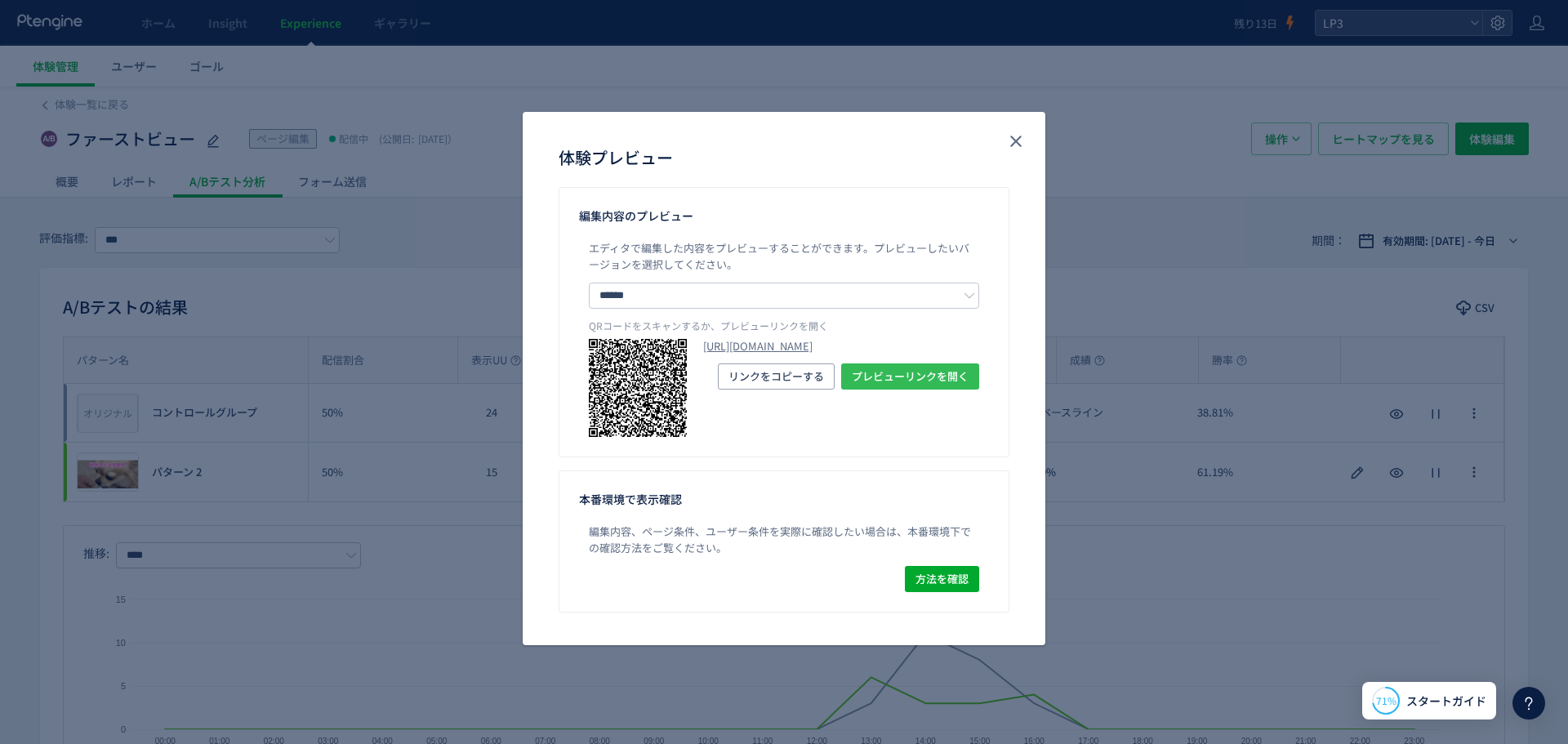
click at [870, 390] on span "プレビューリンクを開く" at bounding box center [910, 376] width 117 height 26
click at [1013, 140] on icon "close" at bounding box center [1015, 140] width 19 height 19
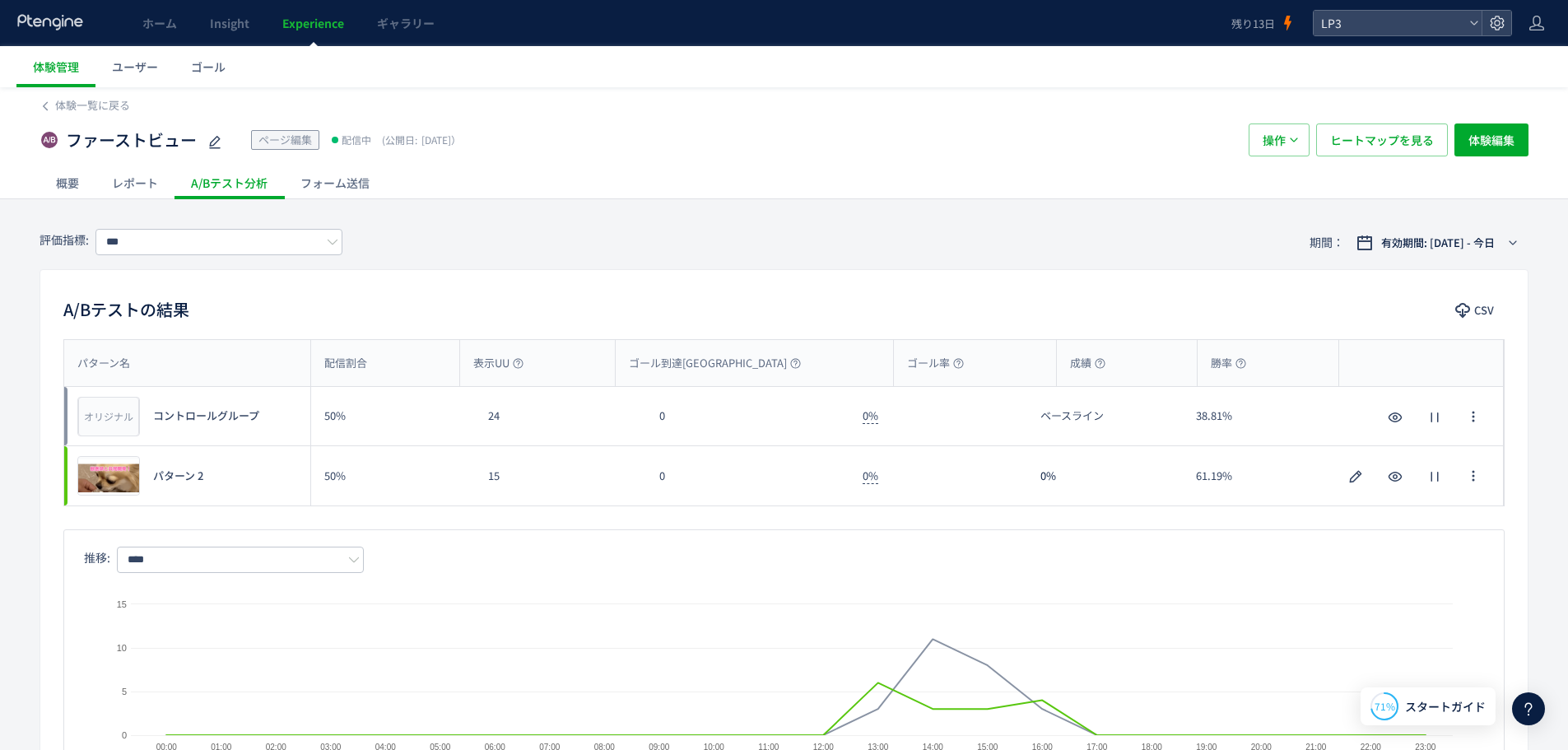
click at [1376, 40] on header "ホーム Insight Experience ギャラリー 残り13日 LP3" at bounding box center [784, 23] width 1568 height 46
drag, startPoint x: 1386, startPoint y: 25, endPoint x: 1403, endPoint y: 19, distance: 18.0
click at [1386, 25] on span "LP3" at bounding box center [1390, 23] width 147 height 25
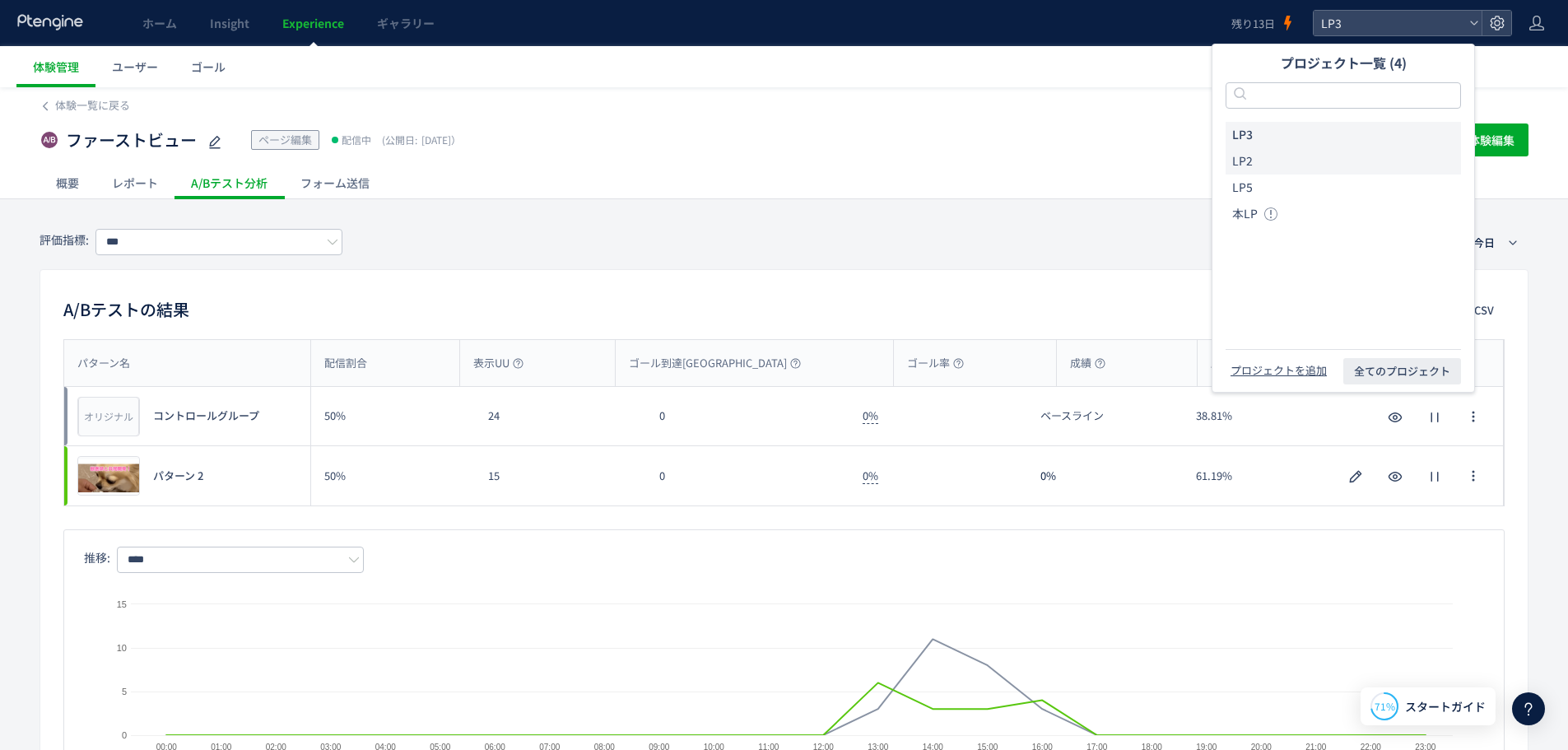
click at [1297, 165] on li "LP2" at bounding box center [1344, 161] width 235 height 26
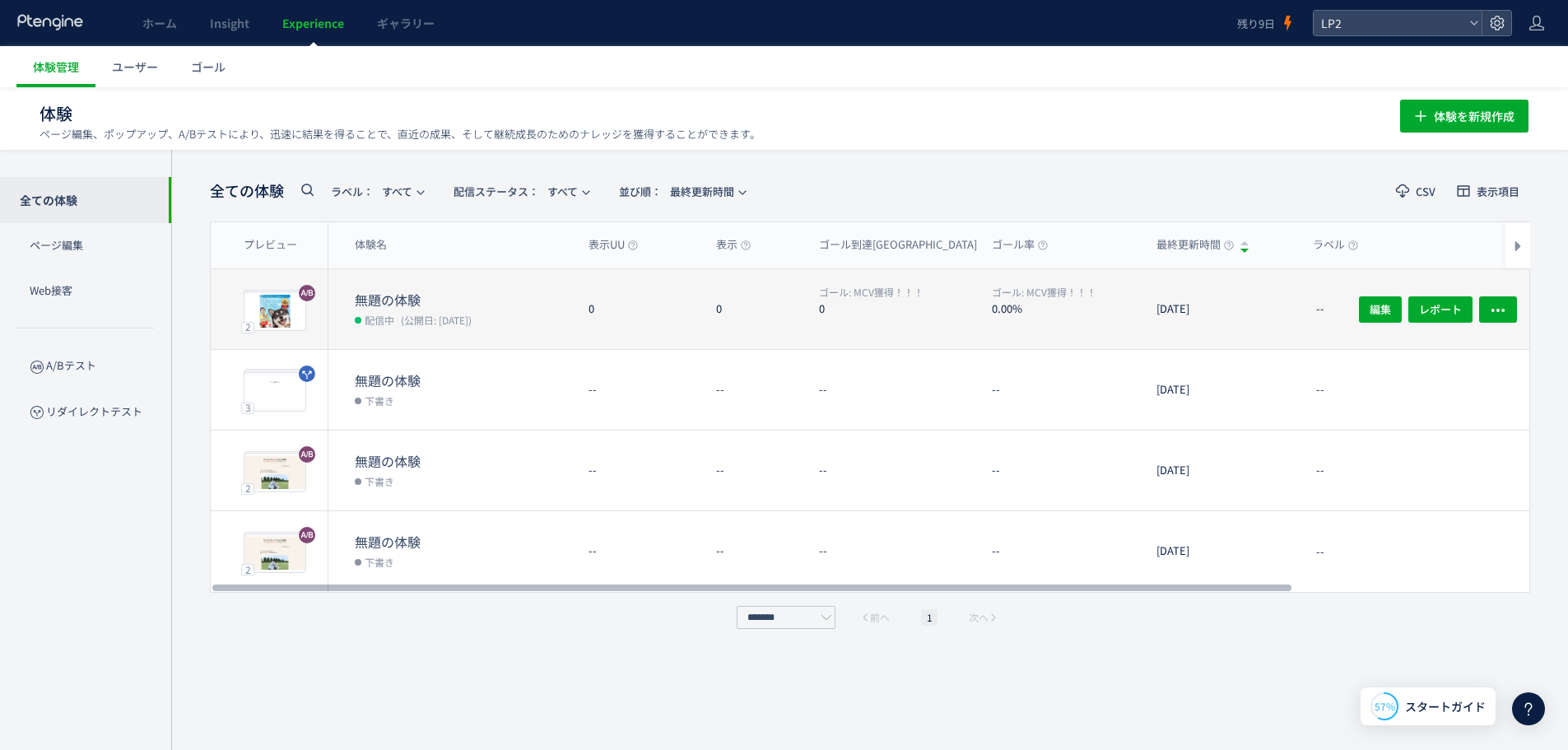
click at [750, 315] on div "0" at bounding box center [754, 309] width 103 height 80
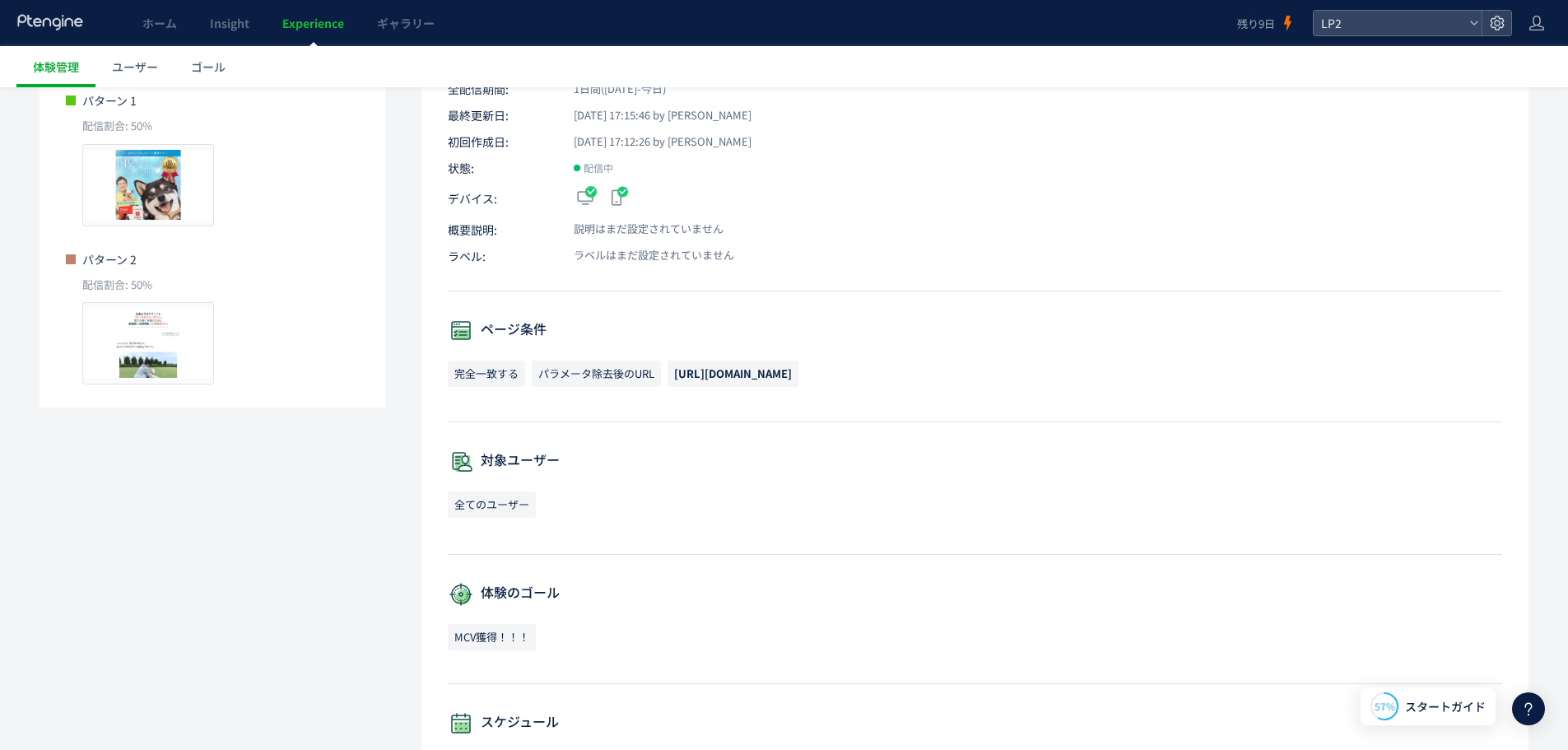
scroll to position [178, 0]
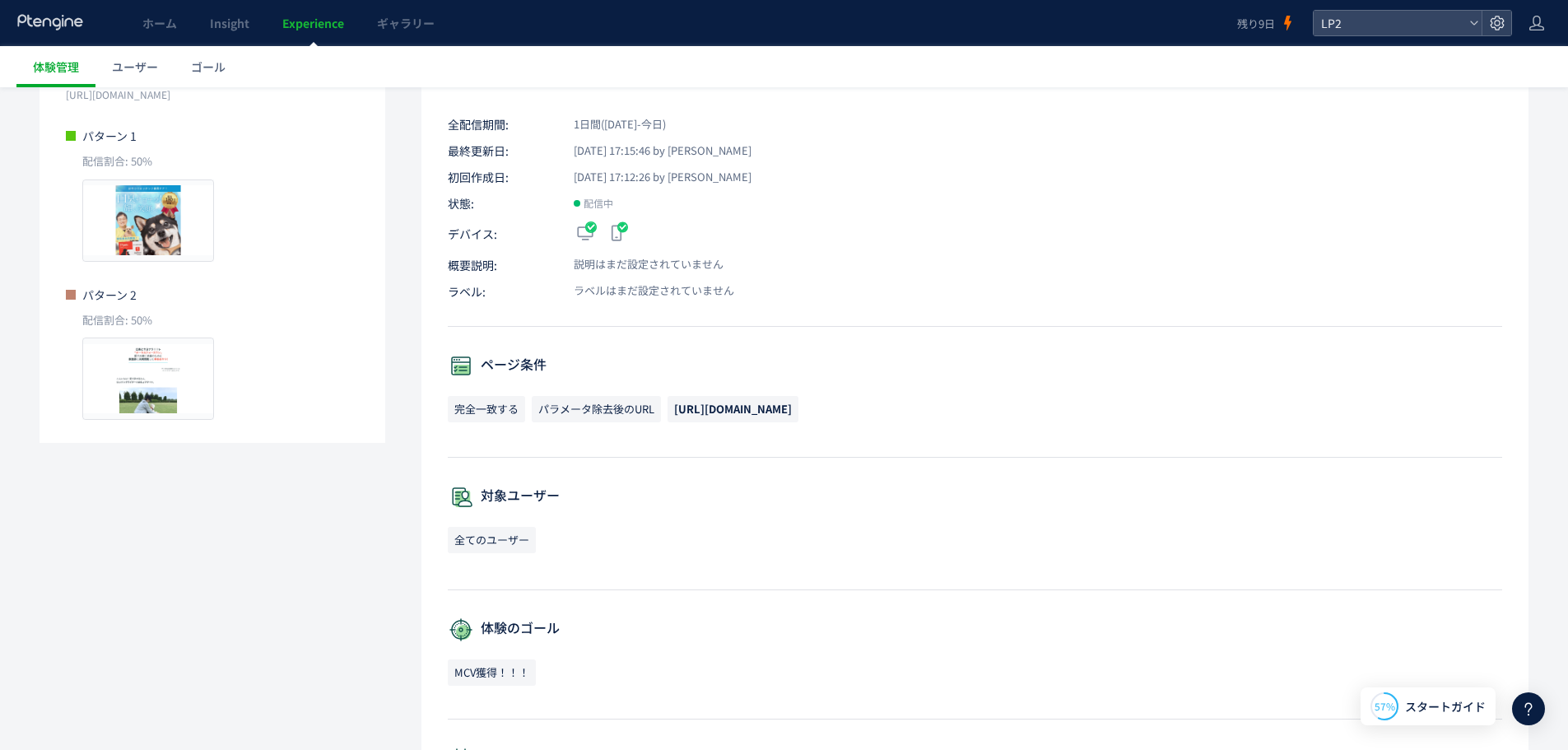
click at [496, 671] on span "MCV獲得！！！" at bounding box center [491, 672] width 88 height 26
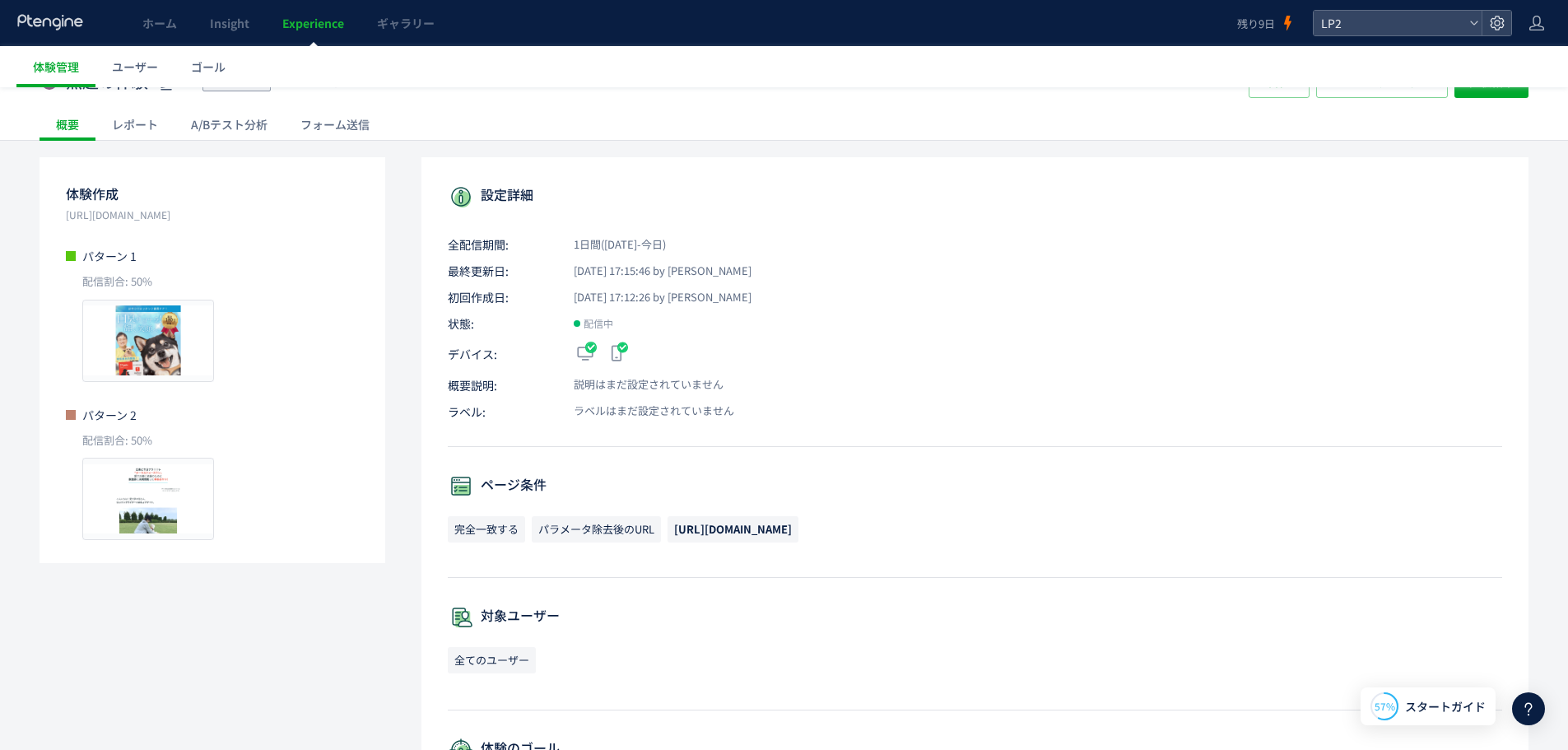
scroll to position [0, 0]
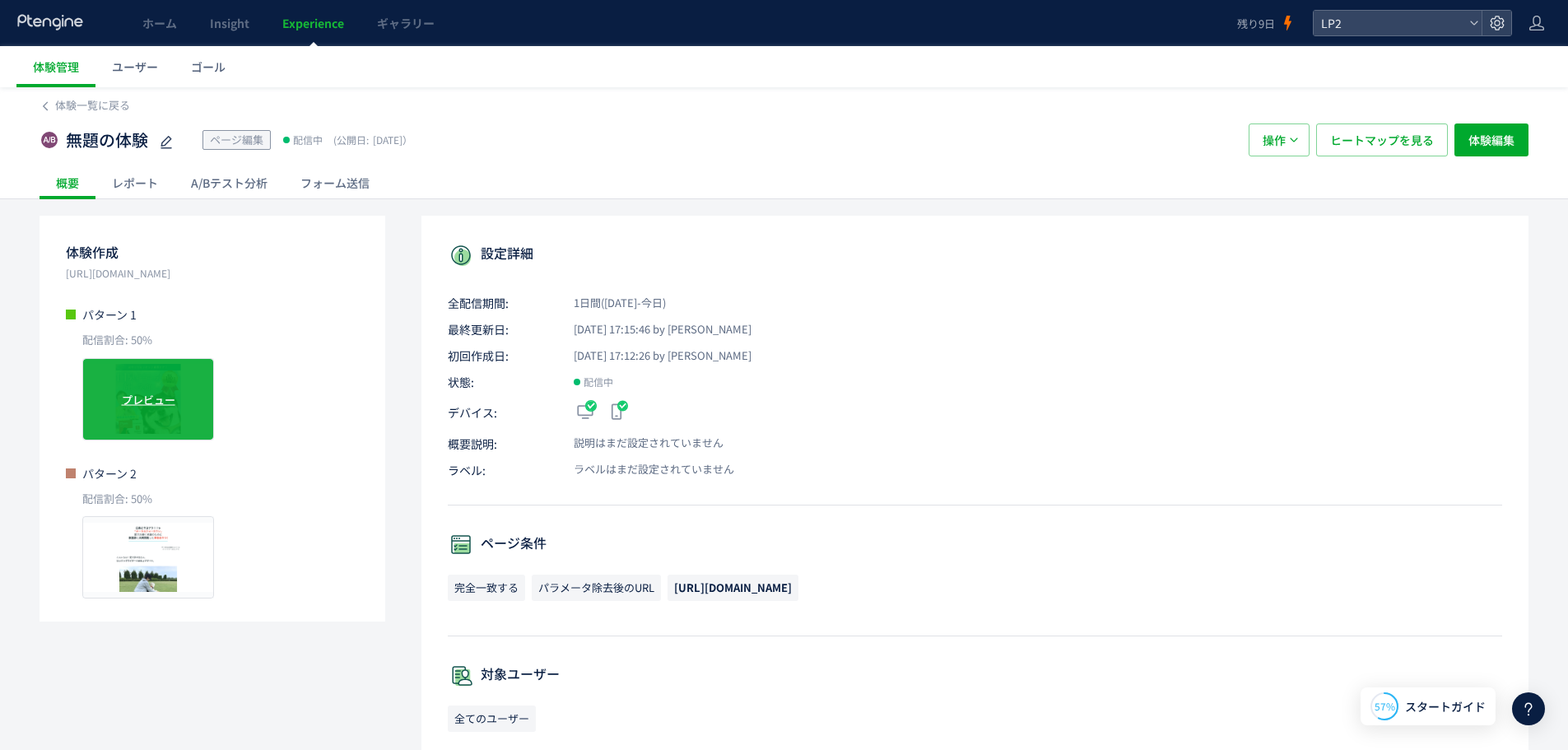
click at [169, 394] on span "プレビュー" at bounding box center [148, 399] width 54 height 15
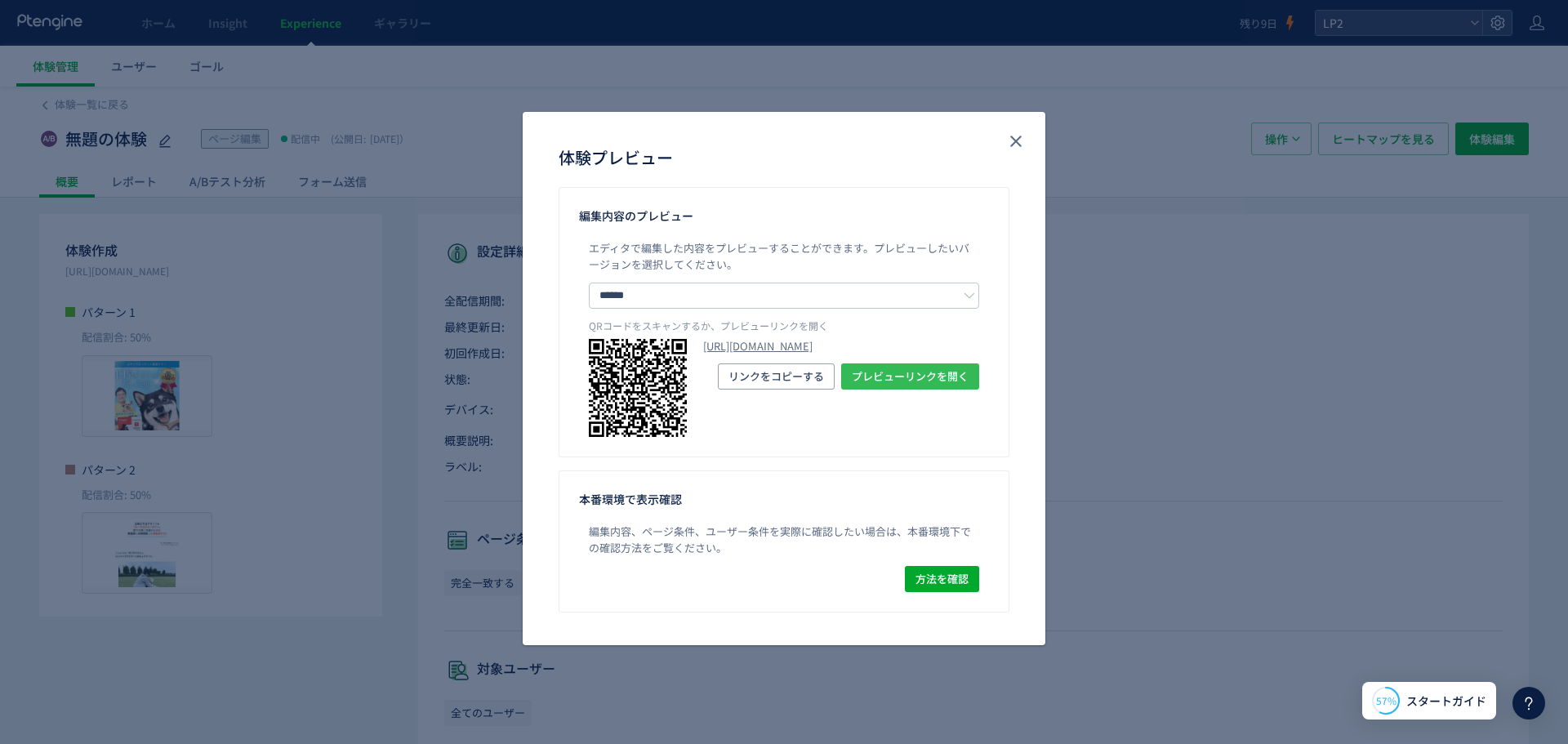
click at [894, 390] on span "プレビューリンクを開く" at bounding box center [910, 376] width 117 height 26
click at [1023, 141] on icon "close" at bounding box center [1015, 140] width 19 height 19
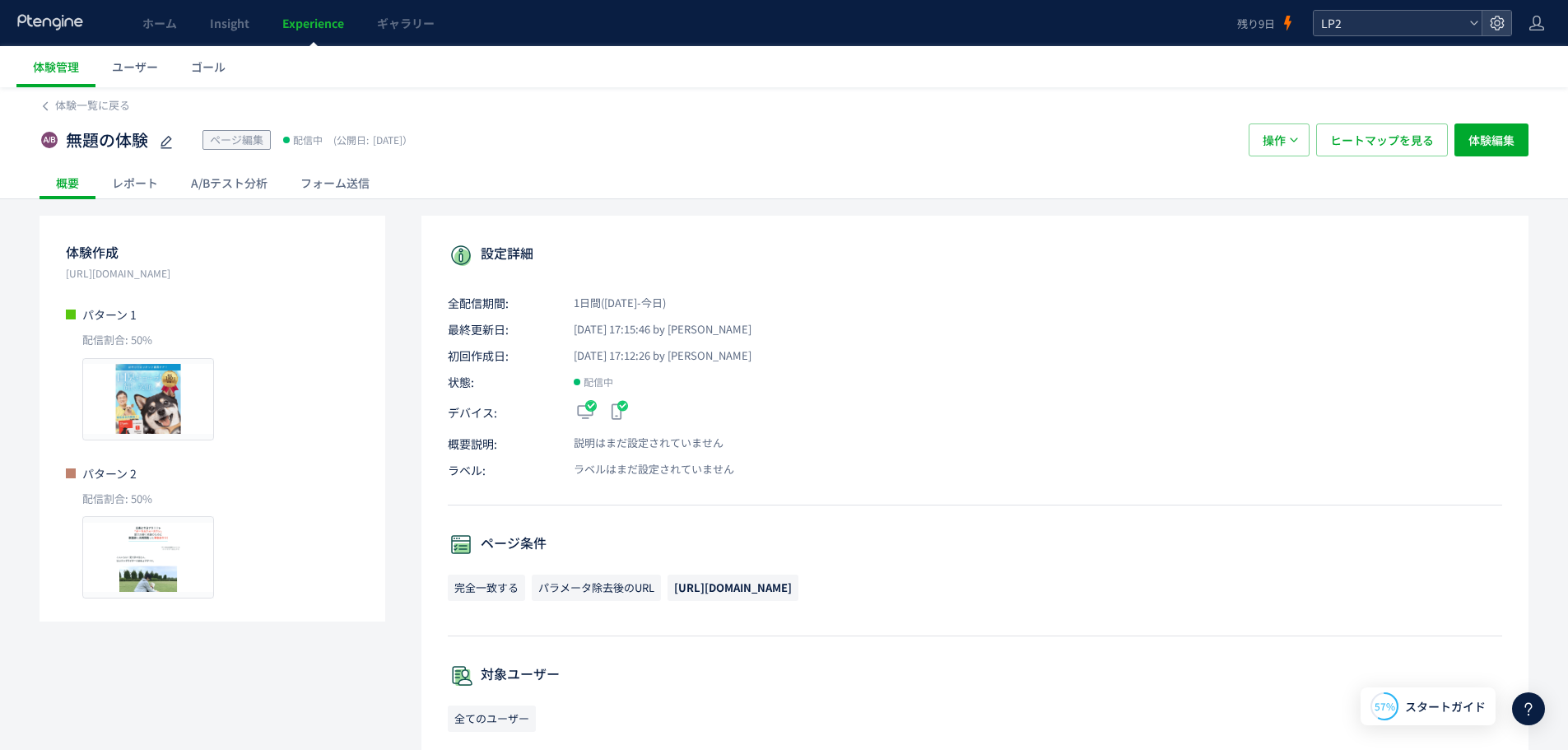
click at [1396, 25] on span "LP2" at bounding box center [1390, 23] width 147 height 25
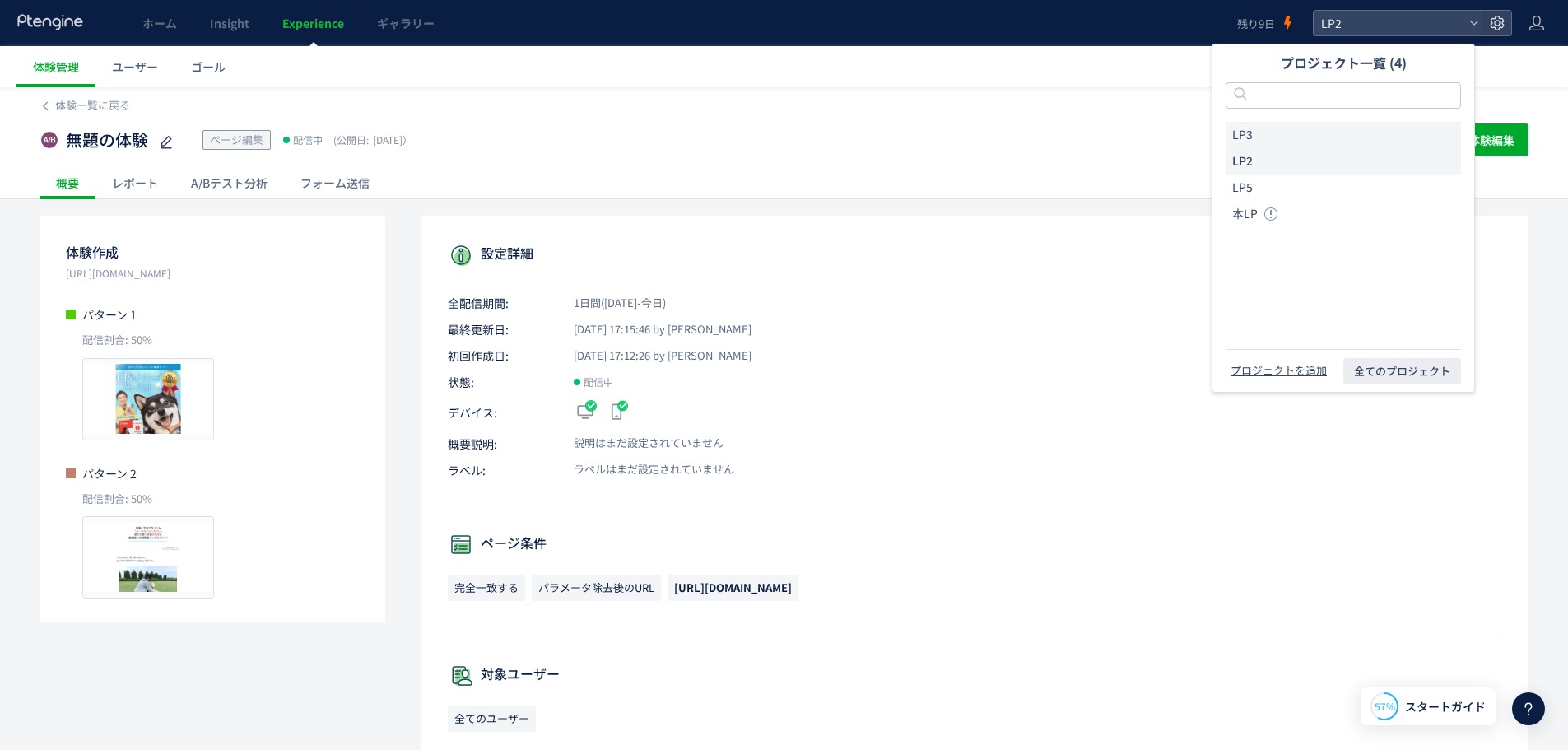
click at [1304, 134] on li "LP3" at bounding box center [1344, 135] width 235 height 26
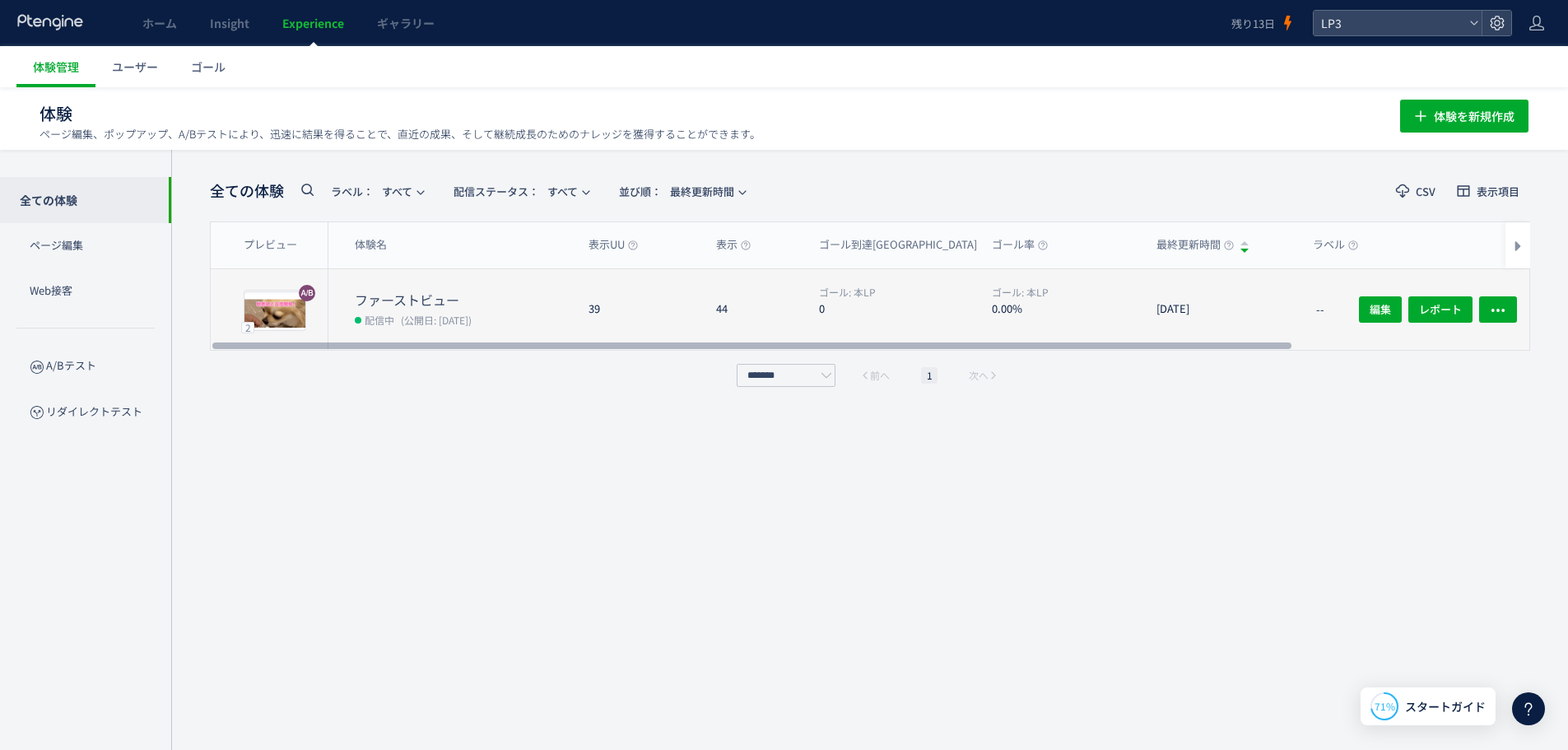
click at [551, 343] on div at bounding box center [752, 346] width 1079 height 10
click at [503, 304] on dt "ファーストビュー" at bounding box center [465, 300] width 221 height 19
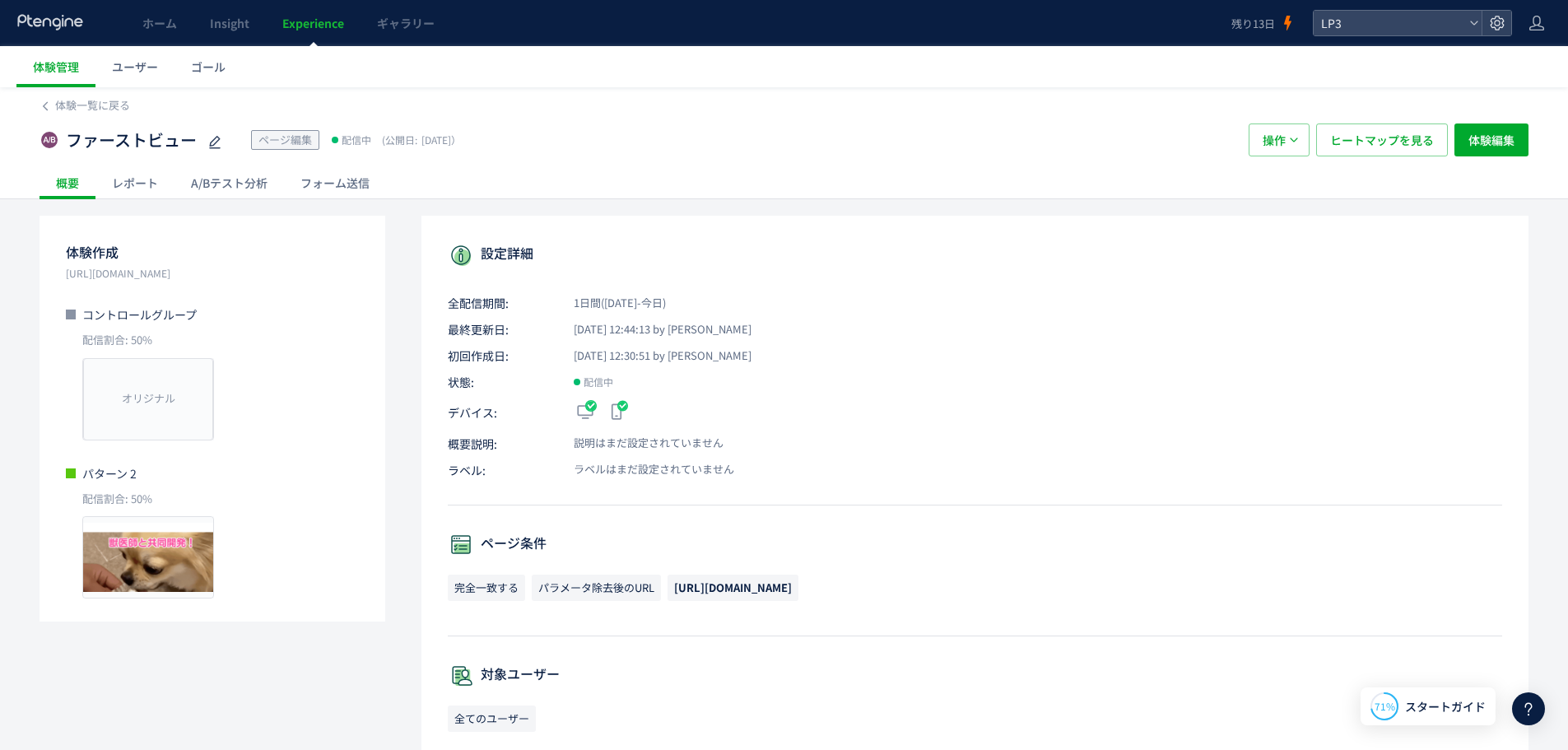
click at [233, 173] on div "A/Bテスト分析" at bounding box center [229, 182] width 109 height 33
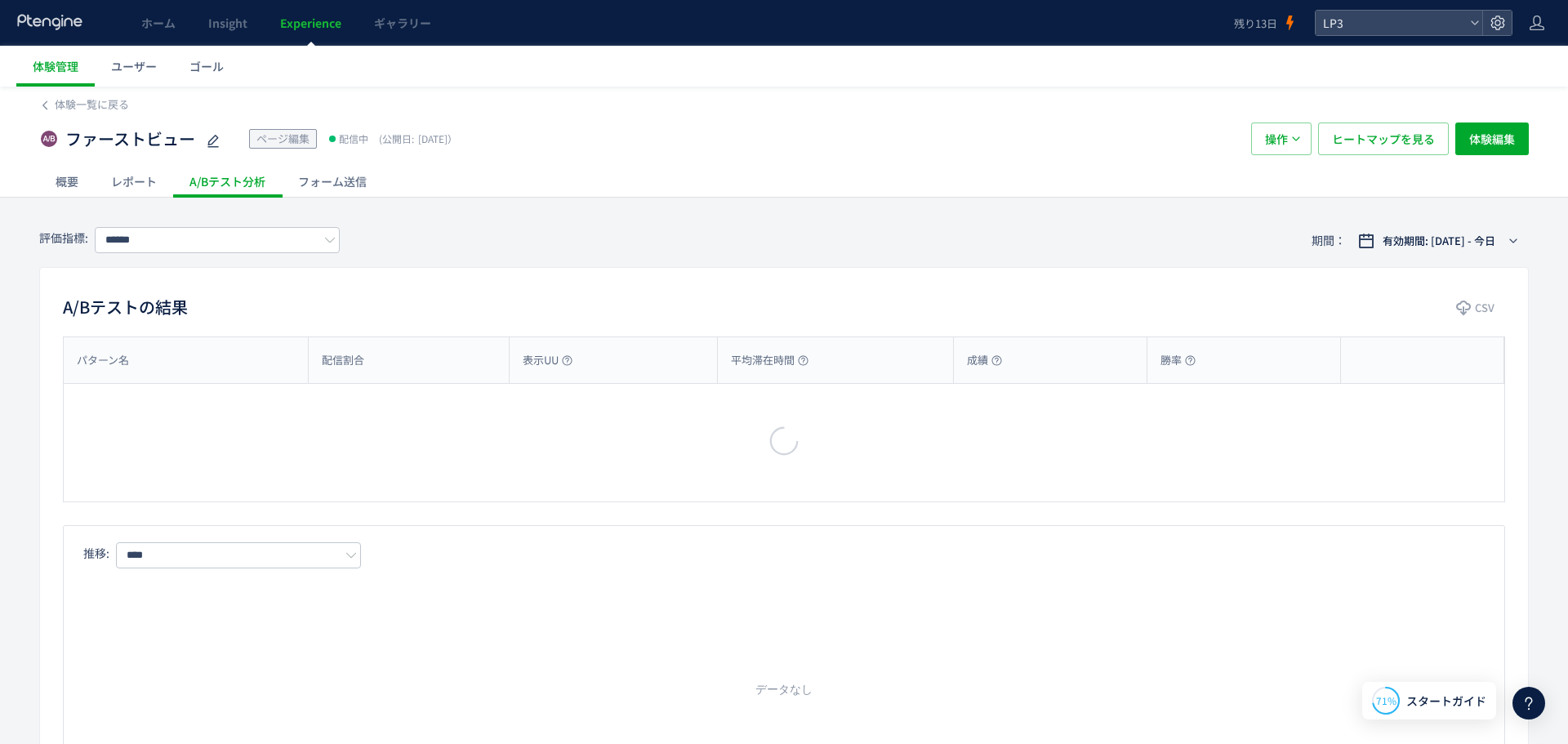
type input "***"
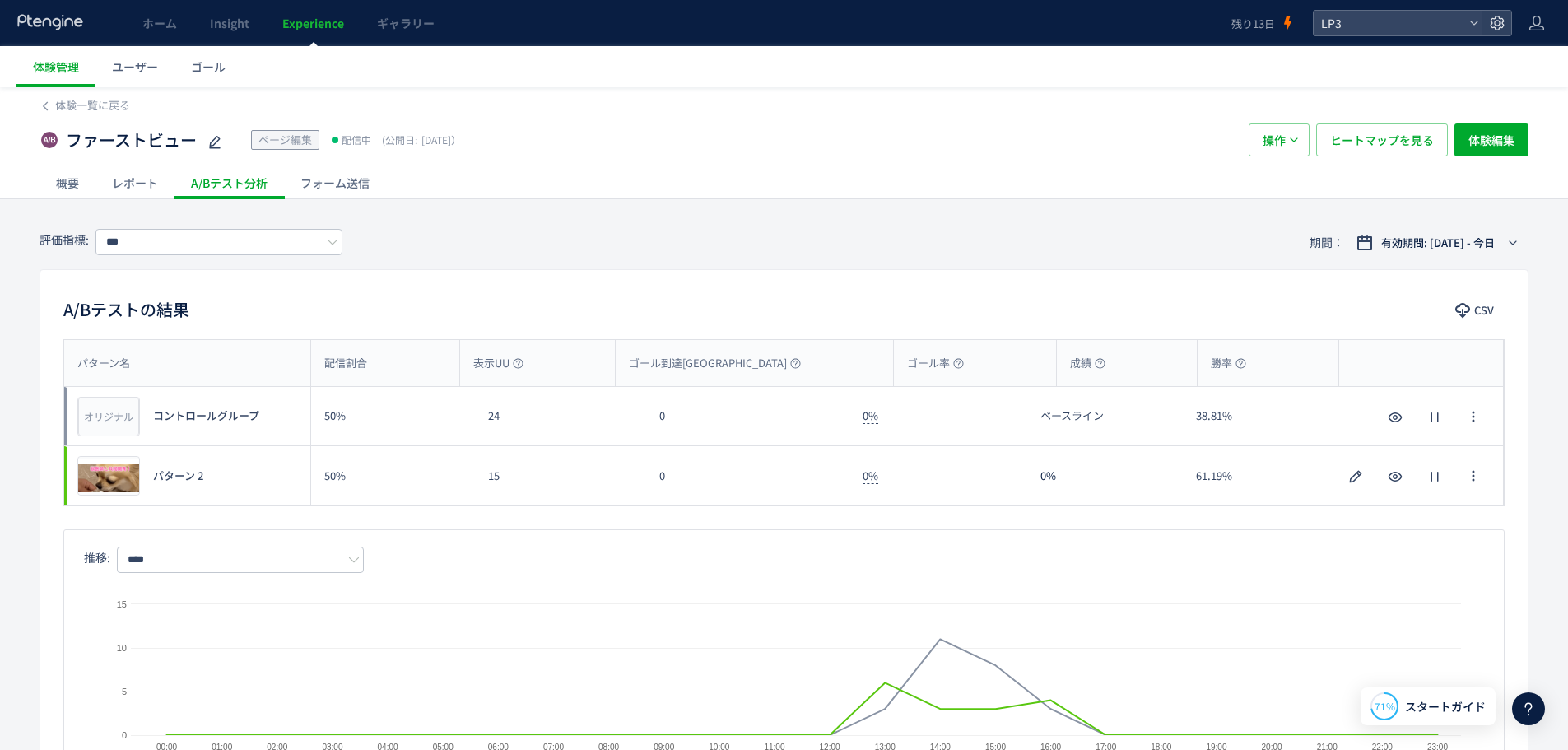
click at [73, 189] on div "概要" at bounding box center [67, 182] width 56 height 33
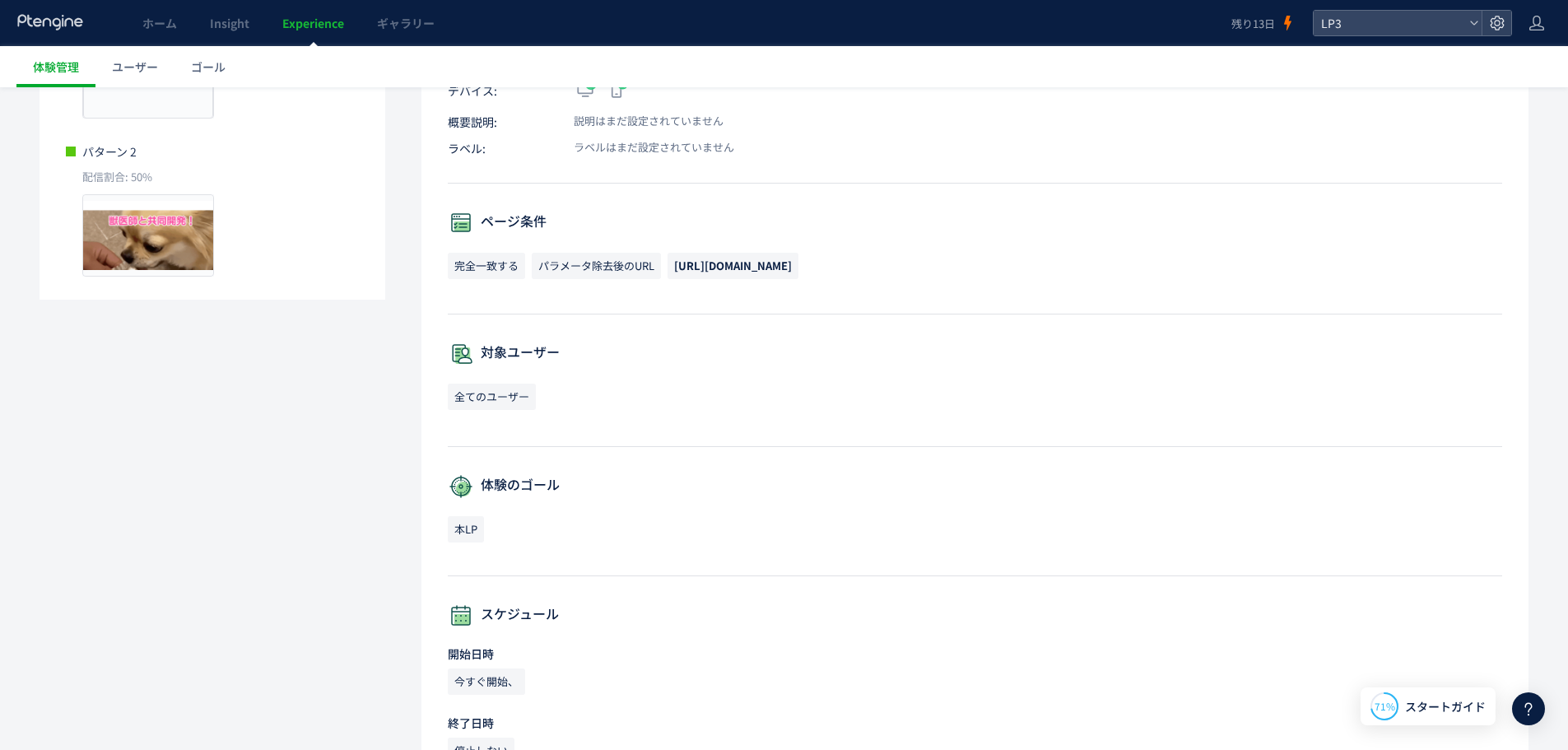
scroll to position [412, 0]
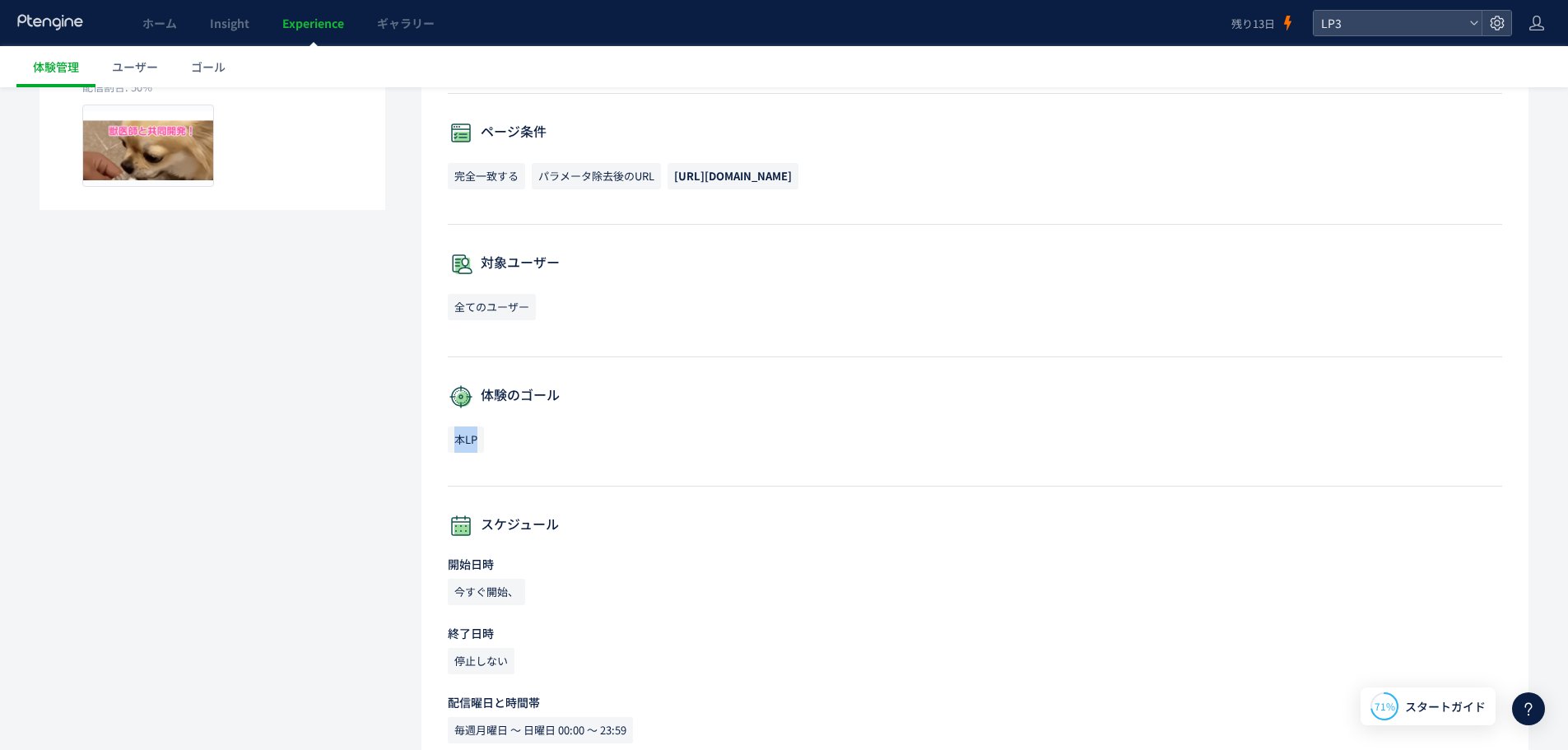
drag, startPoint x: 450, startPoint y: 442, endPoint x: 477, endPoint y: 442, distance: 27.0
click at [477, 442] on span "本LP" at bounding box center [466, 439] width 36 height 26
click at [594, 445] on div "本LP" at bounding box center [975, 442] width 1055 height 33
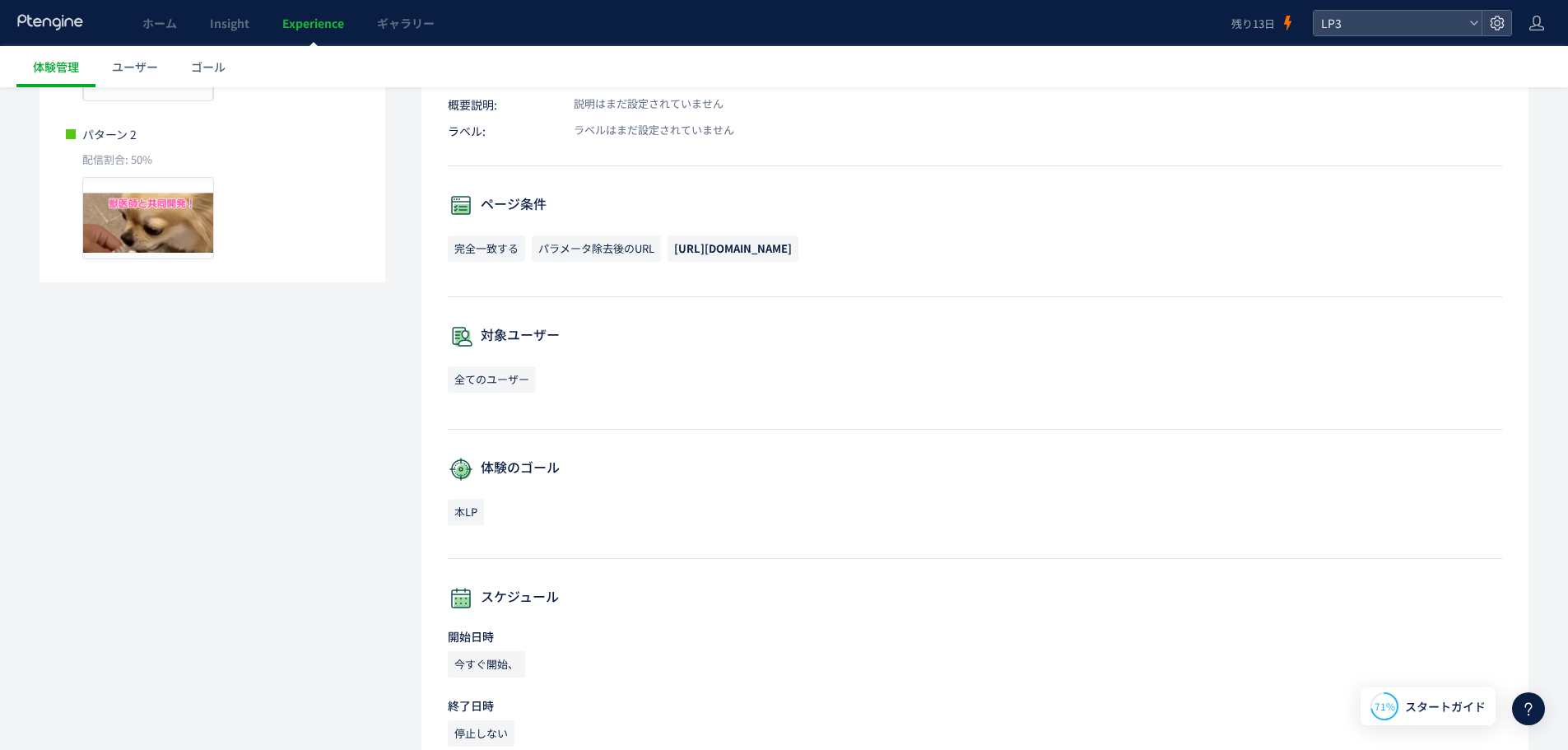
scroll to position [14, 0]
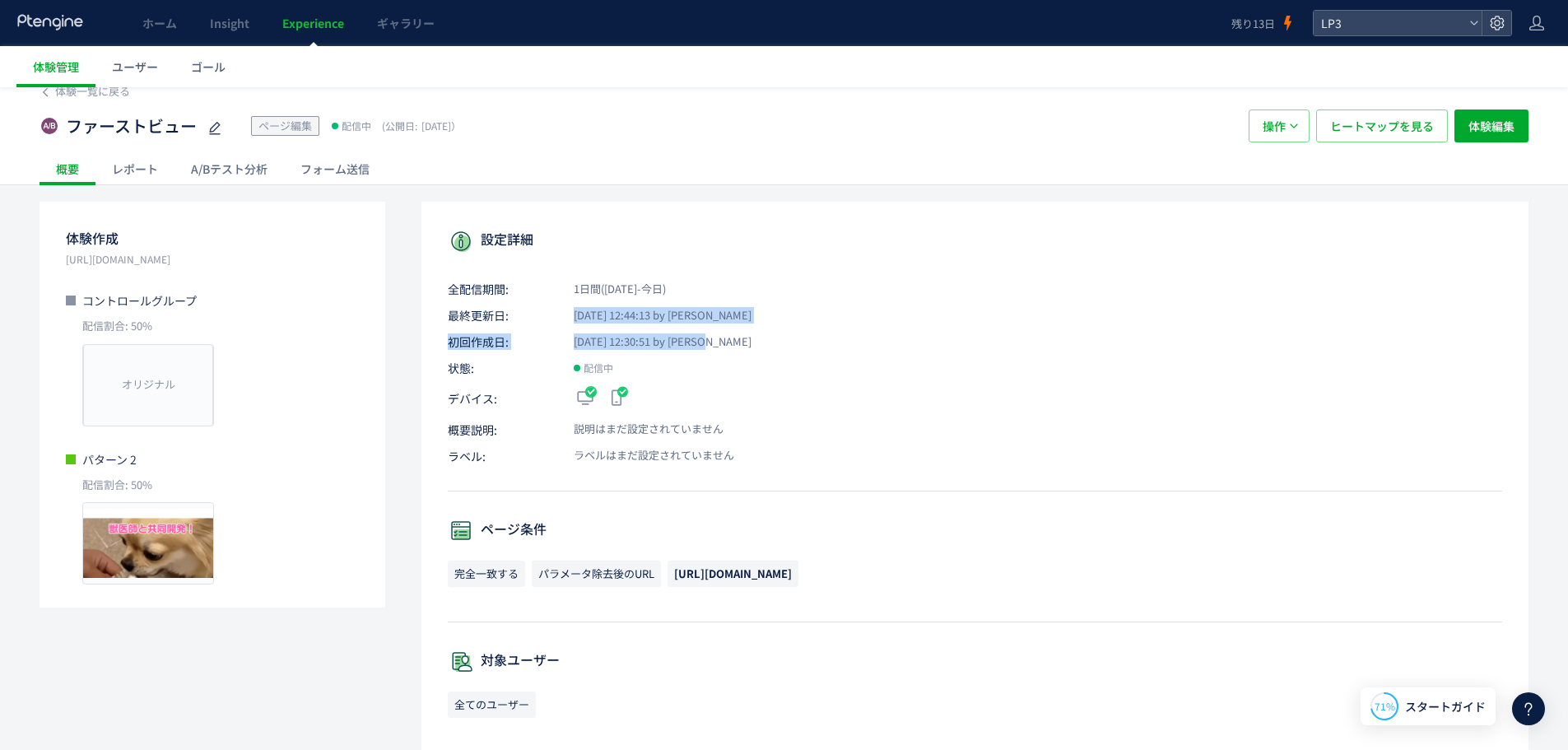
drag, startPoint x: 715, startPoint y: 343, endPoint x: 556, endPoint y: 320, distance: 160.7
click at [556, 320] on div "設定詳細 全配信期間: 1日間([DATE]-今日) 最終更新日: [DATE] 12:44:13 by [PERSON_NAME] 初回作成日: [DATE…" at bounding box center [975, 722] width 1107 height 1041
click at [928, 326] on div "設定詳細 全配信期間: 1日間([DATE]-今日) 最終更新日: [DATE] 12:44:13 by [PERSON_NAME] 初回作成日: [DATE…" at bounding box center [975, 722] width 1107 height 1041
click at [212, 173] on div "A/Bテスト分析" at bounding box center [229, 169] width 109 height 33
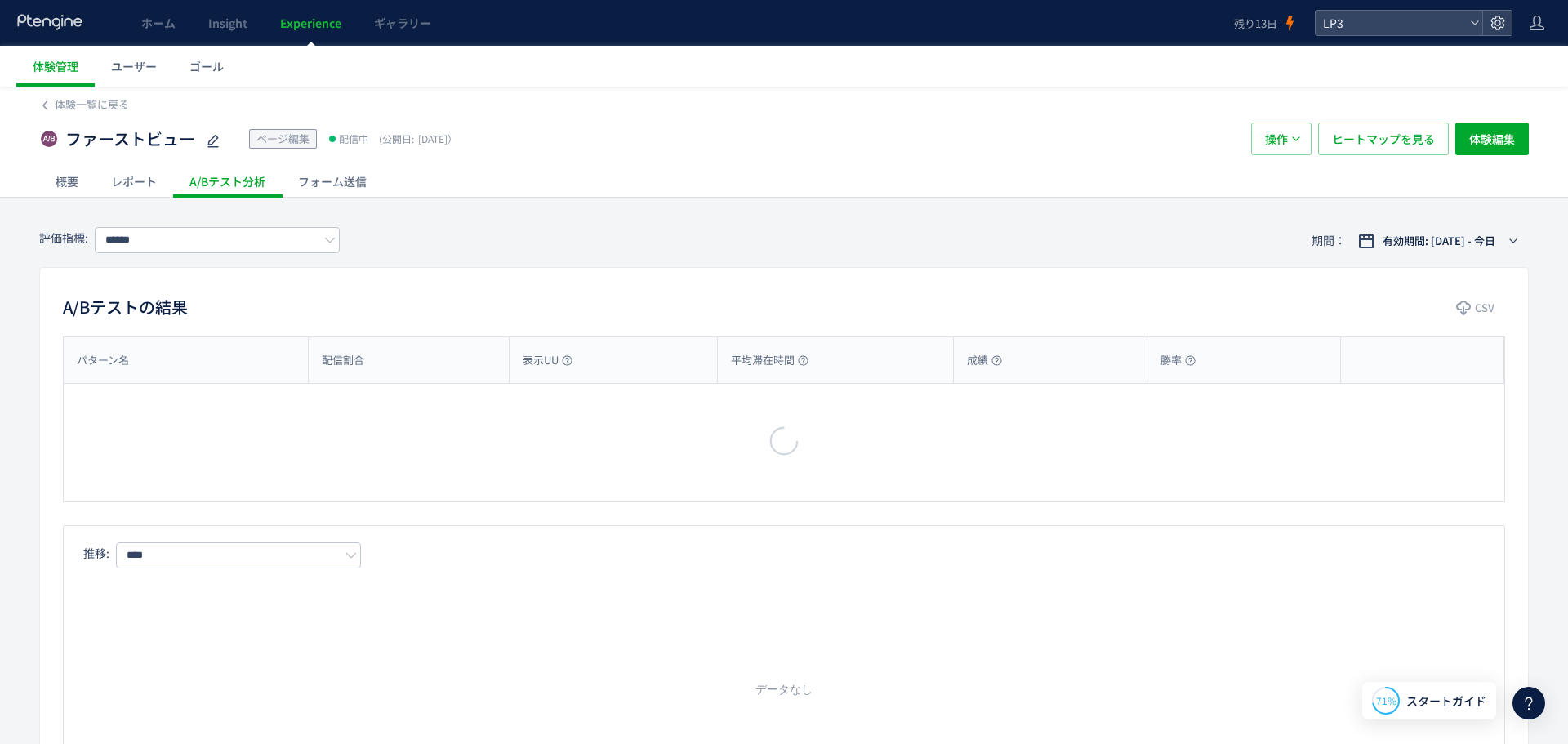
type input "***"
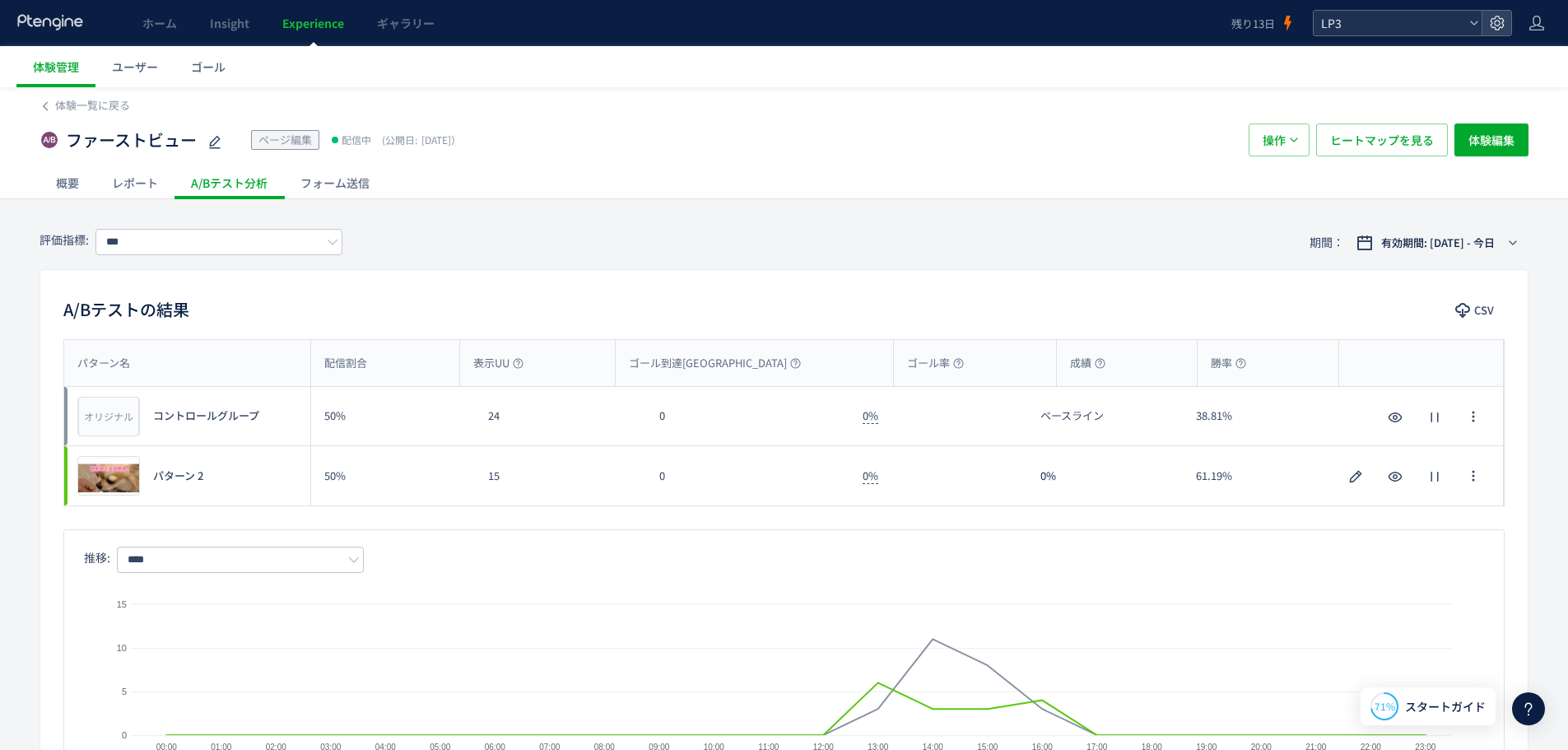
click at [1470, 29] on div "LP3" at bounding box center [1397, 23] width 168 height 25
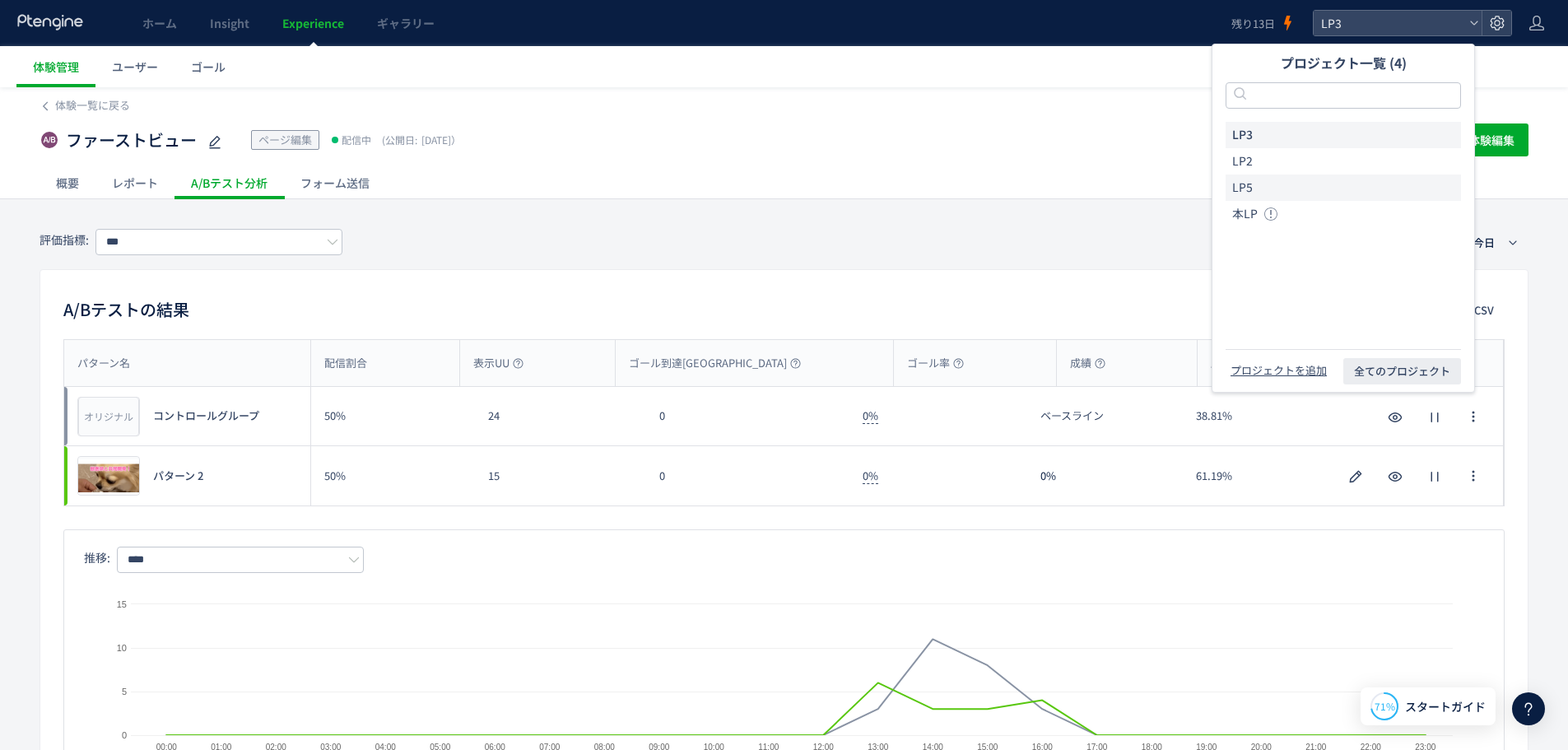
click at [1348, 182] on li "LP5" at bounding box center [1344, 188] width 235 height 26
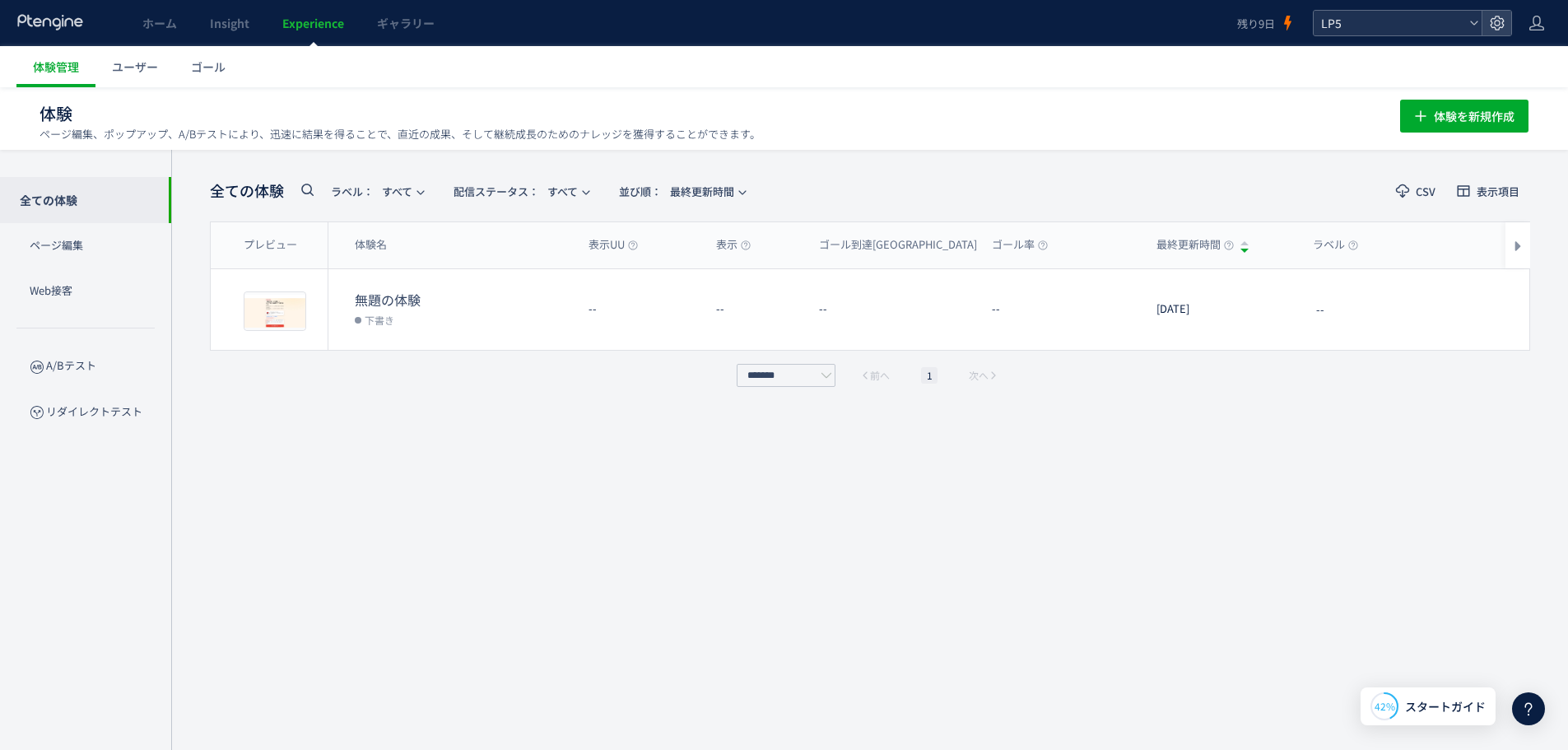
click at [1464, 27] on div "LP5" at bounding box center [1397, 23] width 168 height 25
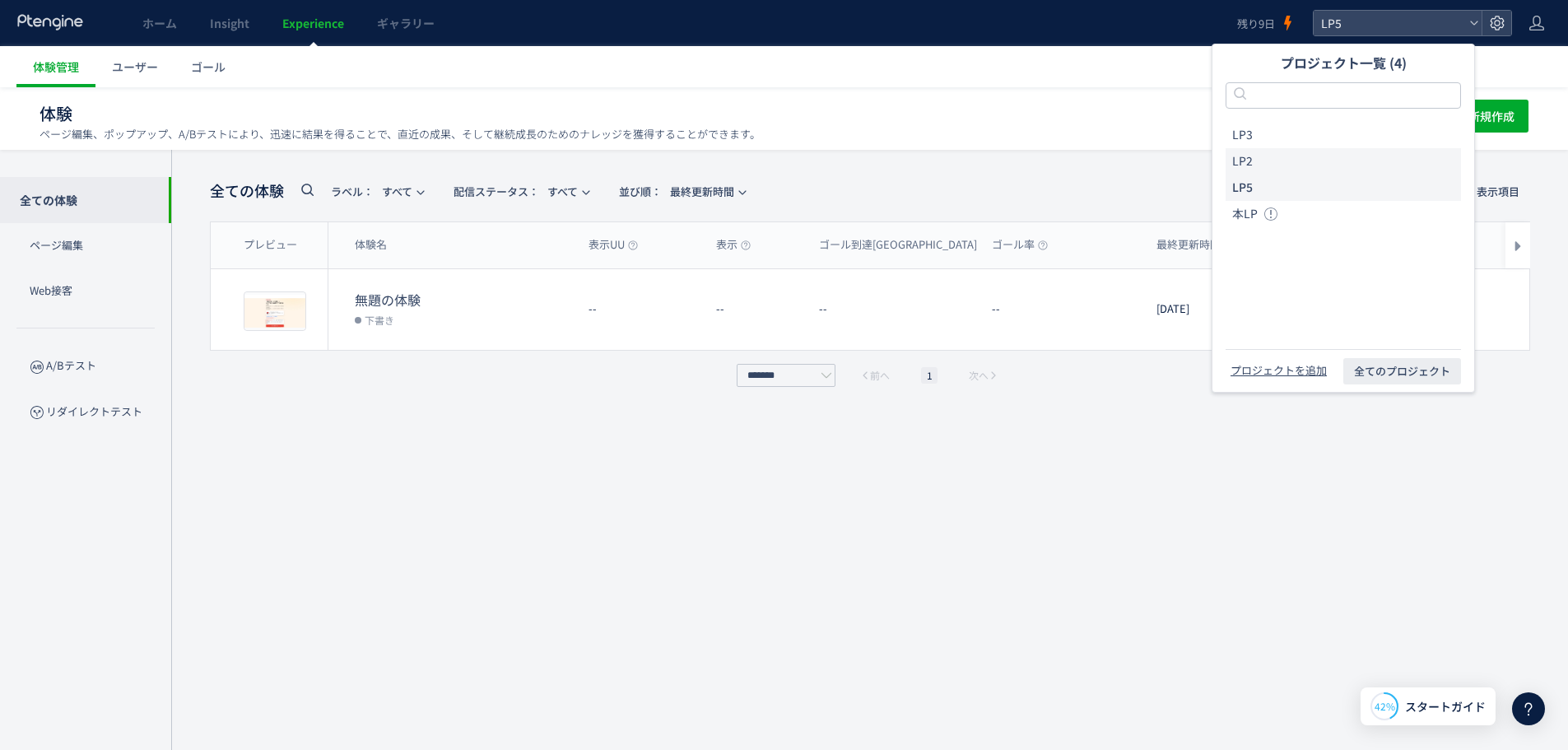
click at [1322, 168] on li "LP2" at bounding box center [1344, 161] width 235 height 26
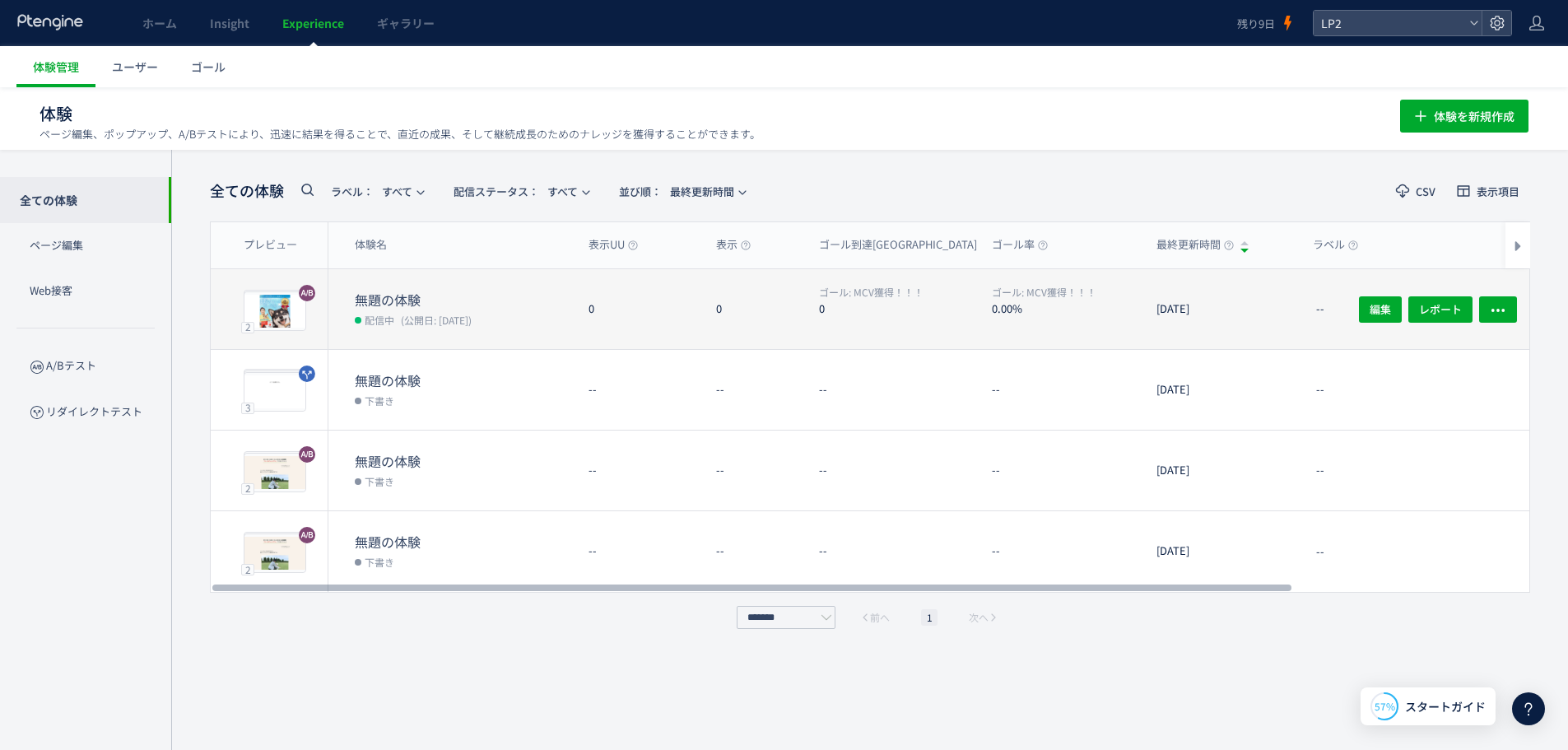
click at [498, 303] on dt "無題の体験" at bounding box center [465, 300] width 221 height 19
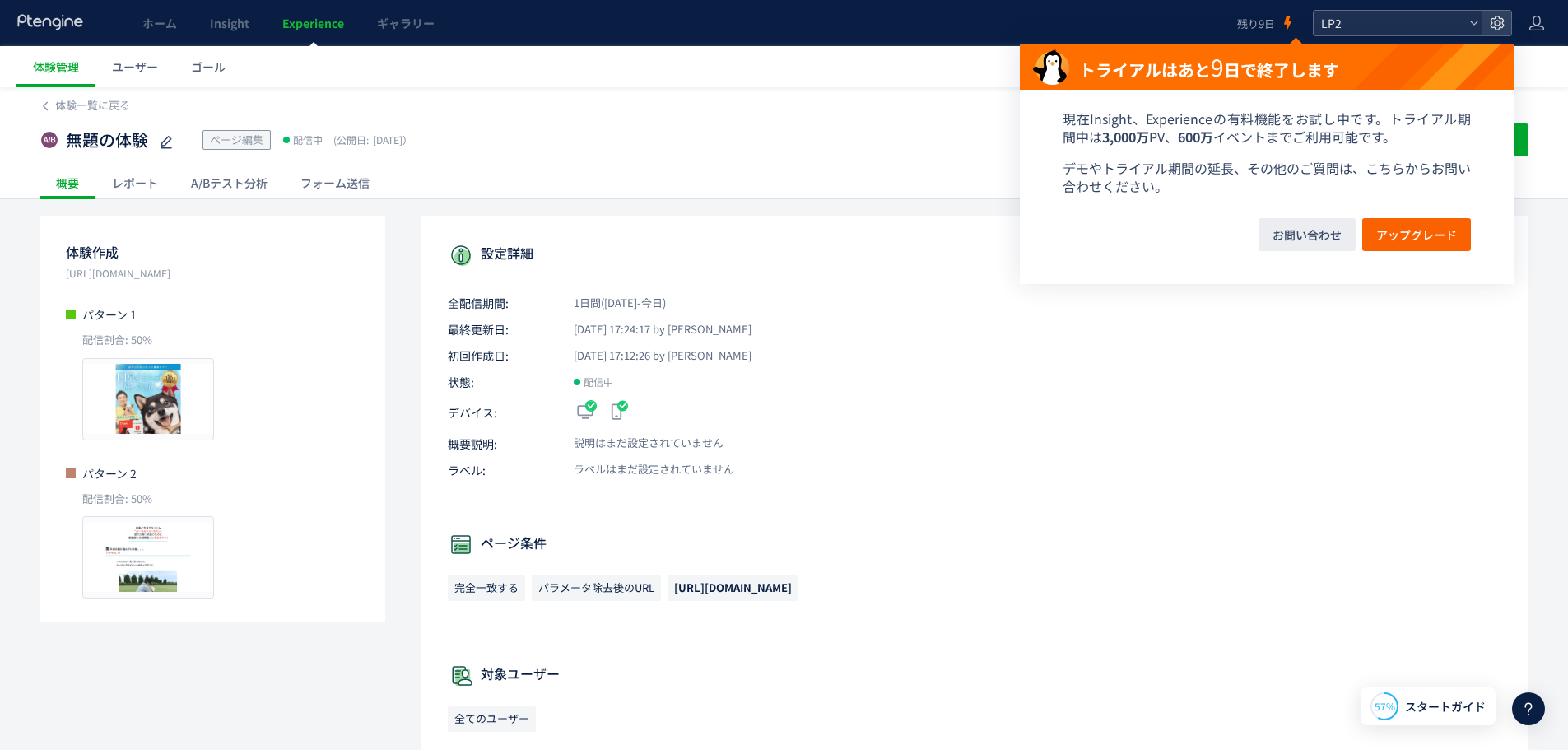
click at [1355, 16] on span "LP2" at bounding box center [1390, 23] width 147 height 25
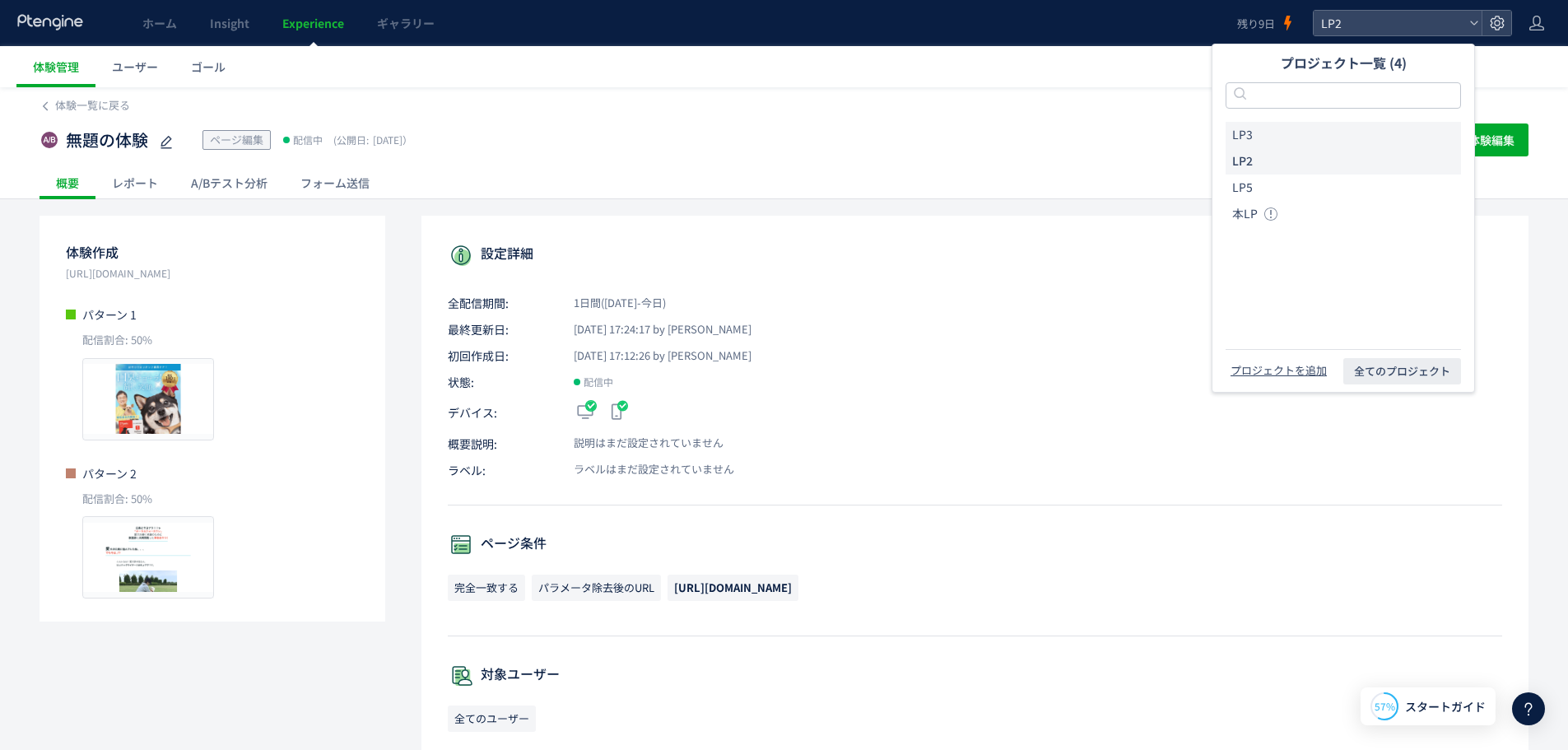
click at [1282, 132] on li "LP3" at bounding box center [1344, 135] width 235 height 26
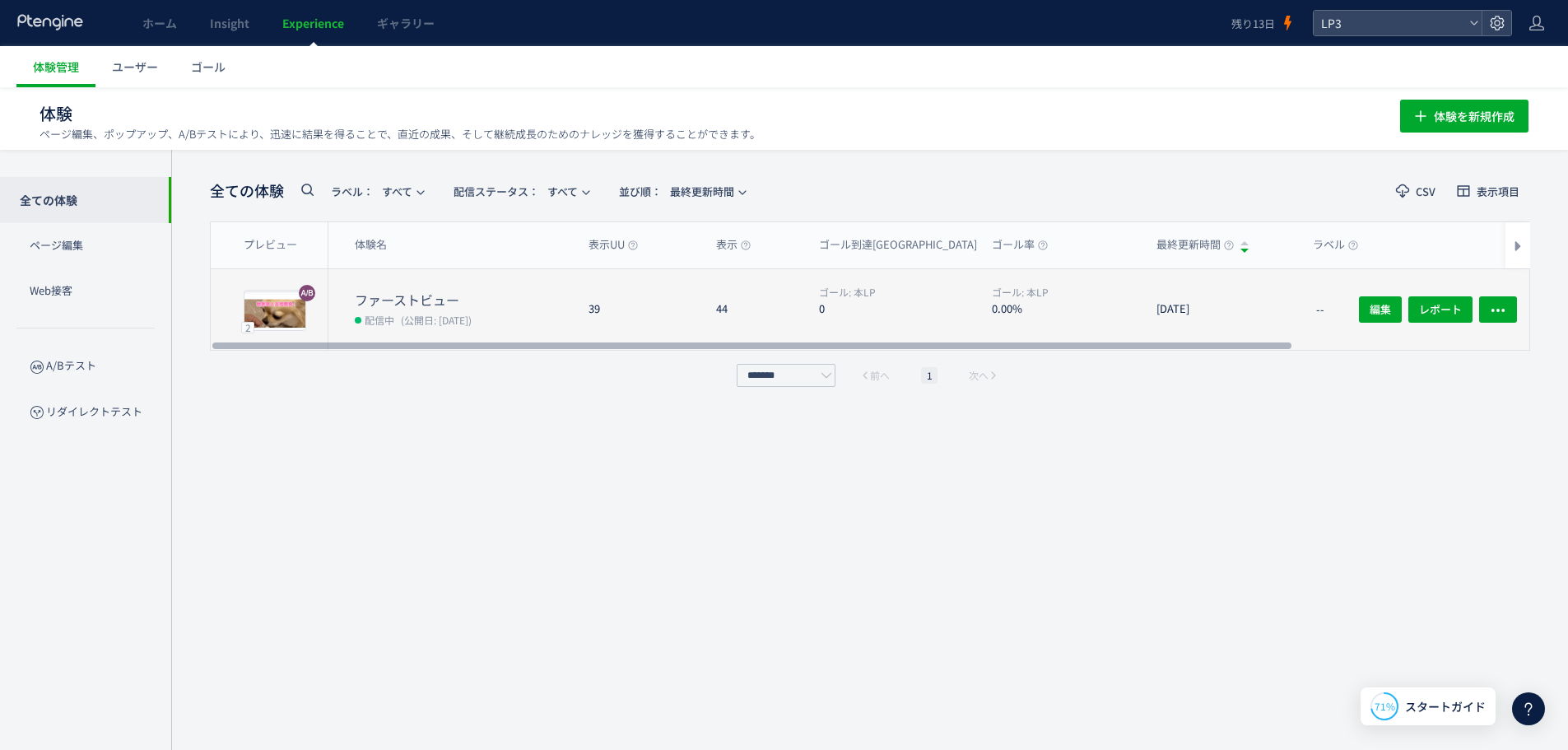
click at [346, 301] on div "ファーストビュー 配信中 (公開日: [DATE])" at bounding box center [452, 309] width 247 height 81
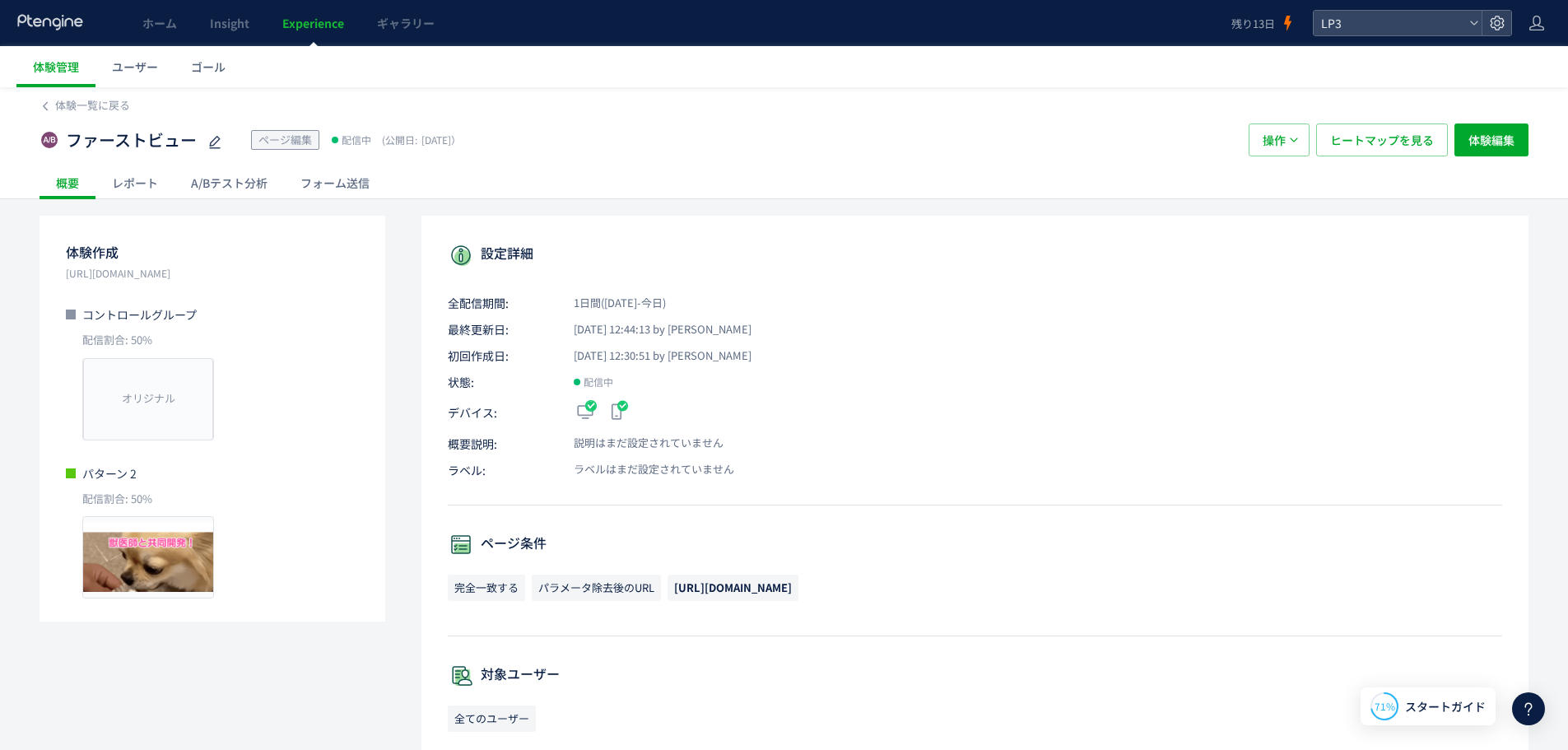
click at [416, 403] on div "体験作成 [URL][DOMAIN_NAME] コントロールグループ 配信割合: 50% オリジナル プレビュー パターン 2 配信割合: 50% プレビュー…" at bounding box center [784, 736] width 1489 height 1041
drag, startPoint x: 61, startPoint y: 292, endPoint x: 366, endPoint y: 288, distance: 305.0
click at [366, 288] on div "体験作成 [URL][DOMAIN_NAME] コントロールグループ 配信割合: 50% オリジナル プレビュー パターン 2 配信割合: 50% プレビュー" at bounding box center [211, 418] width 345 height 406
click at [350, 348] on p "配信割合: 50%" at bounding box center [212, 340] width 293 height 15
click at [1464, 136] on button "体験編集" at bounding box center [1491, 140] width 74 height 33
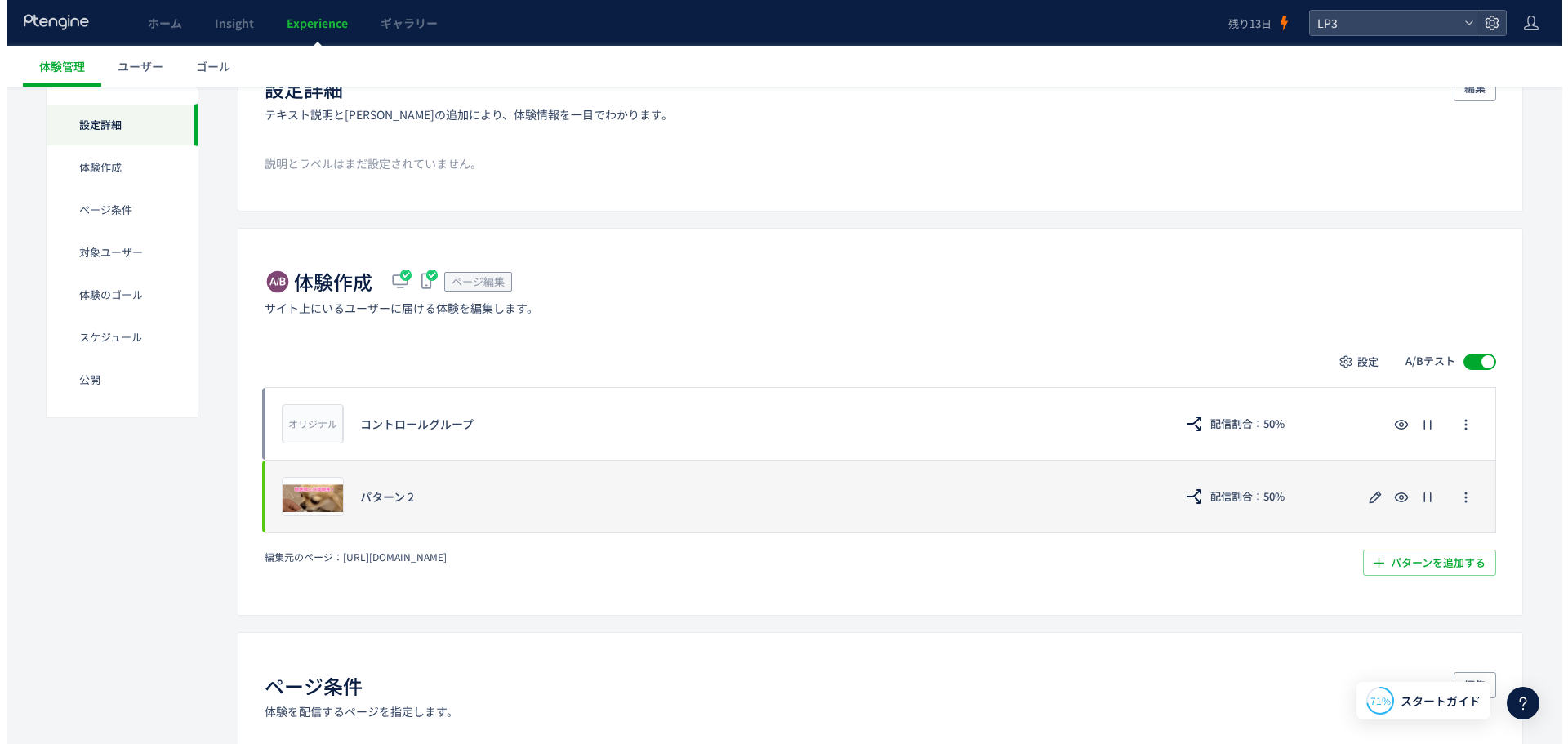
scroll to position [163, 0]
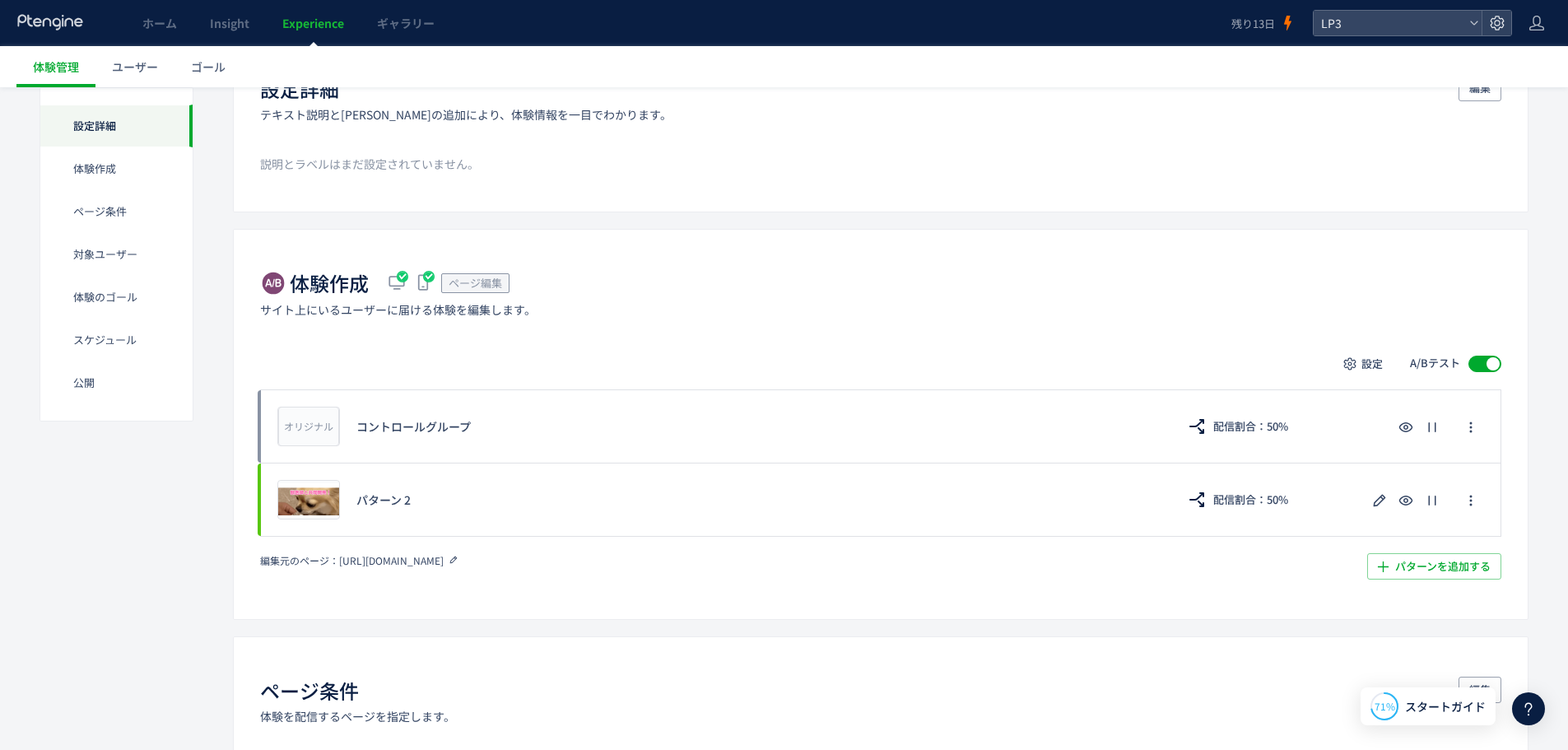
click at [460, 560] on icon at bounding box center [454, 560] width 12 height 12
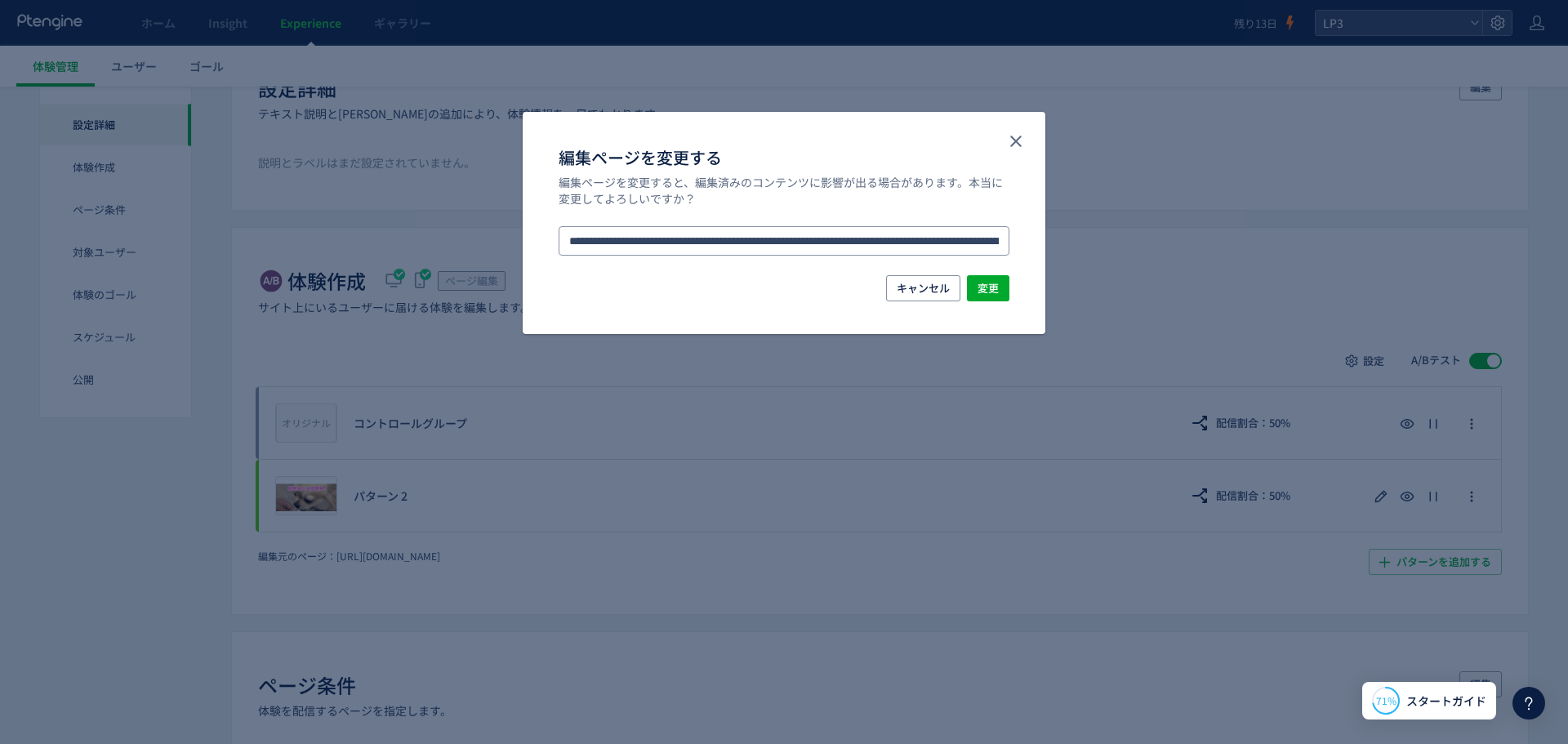
click at [665, 242] on input "**********" at bounding box center [783, 240] width 451 height 30
click at [887, 243] on input "**********" at bounding box center [783, 240] width 451 height 30
click at [987, 240] on input "**********" at bounding box center [783, 240] width 451 height 30
click at [1025, 129] on button "close" at bounding box center [1016, 141] width 26 height 26
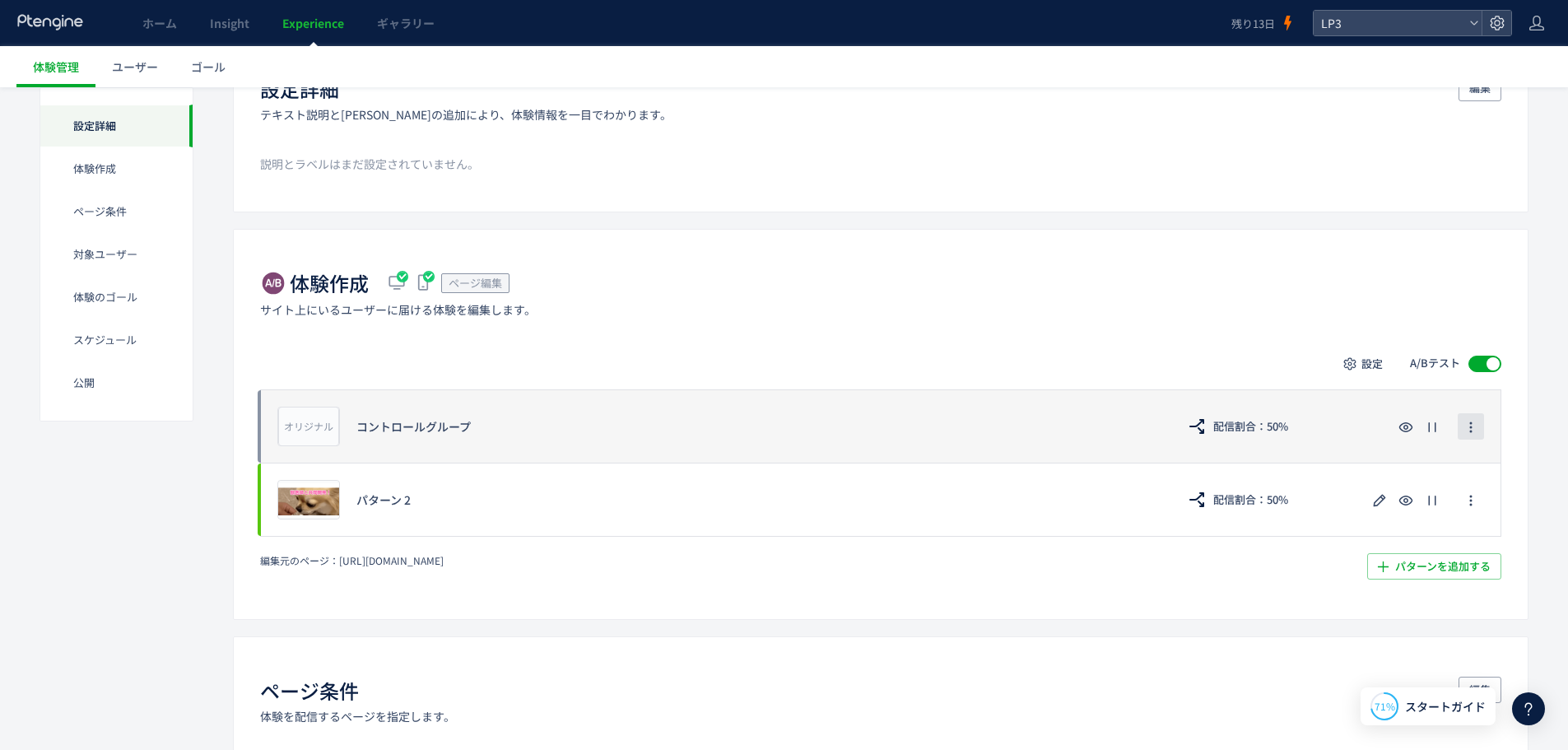
click at [1474, 426] on icon "button" at bounding box center [1470, 426] width 13 height 13
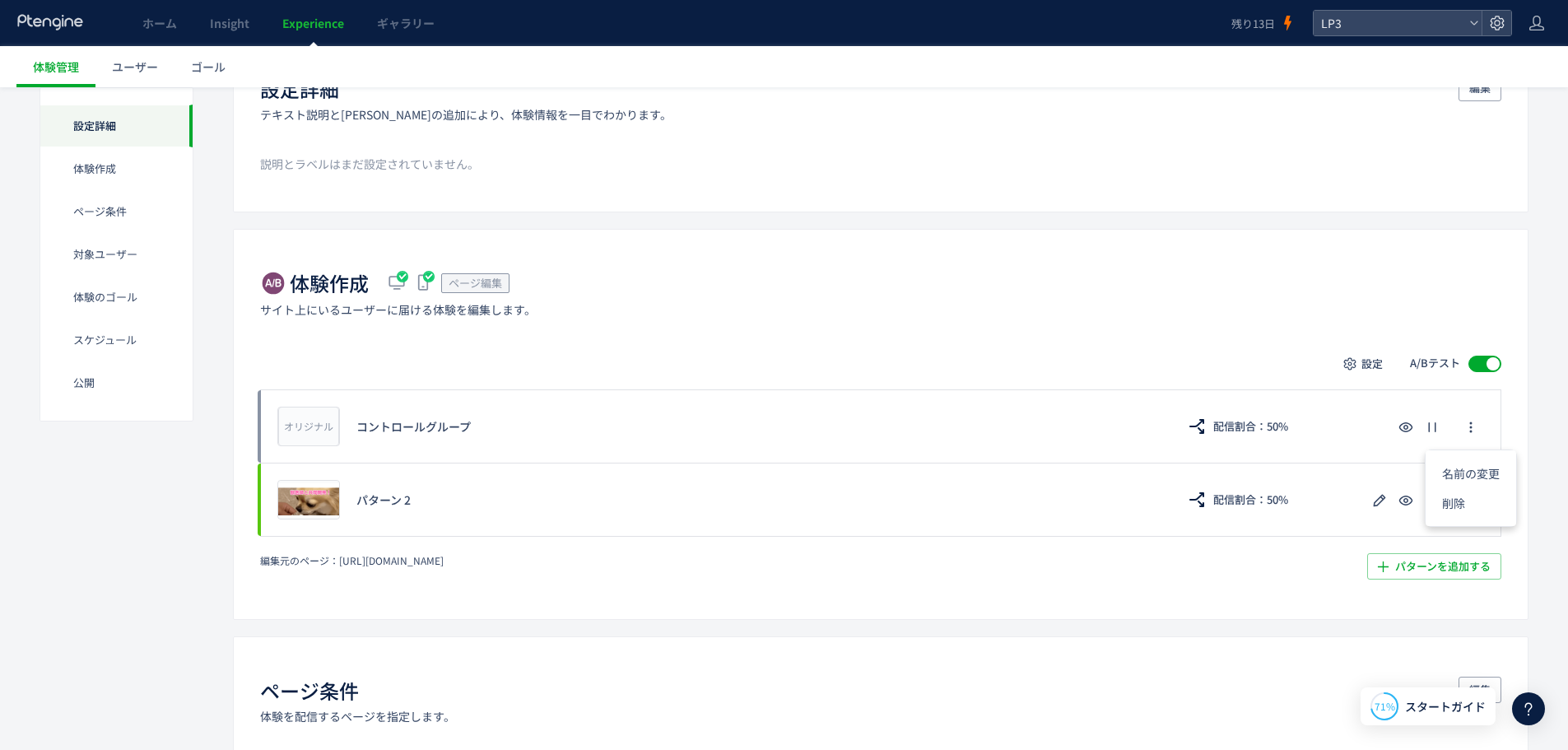
click at [1070, 326] on div "体験作成 ページ編集 サイト上にいるユーザーに届ける体験を編集します。 設定 A/Bテスト オリジナル プレビュー コントロールグループ 配信割合：50% プ…" at bounding box center [881, 424] width 1296 height 390
click at [1369, 359] on span "設定" at bounding box center [1372, 363] width 21 height 26
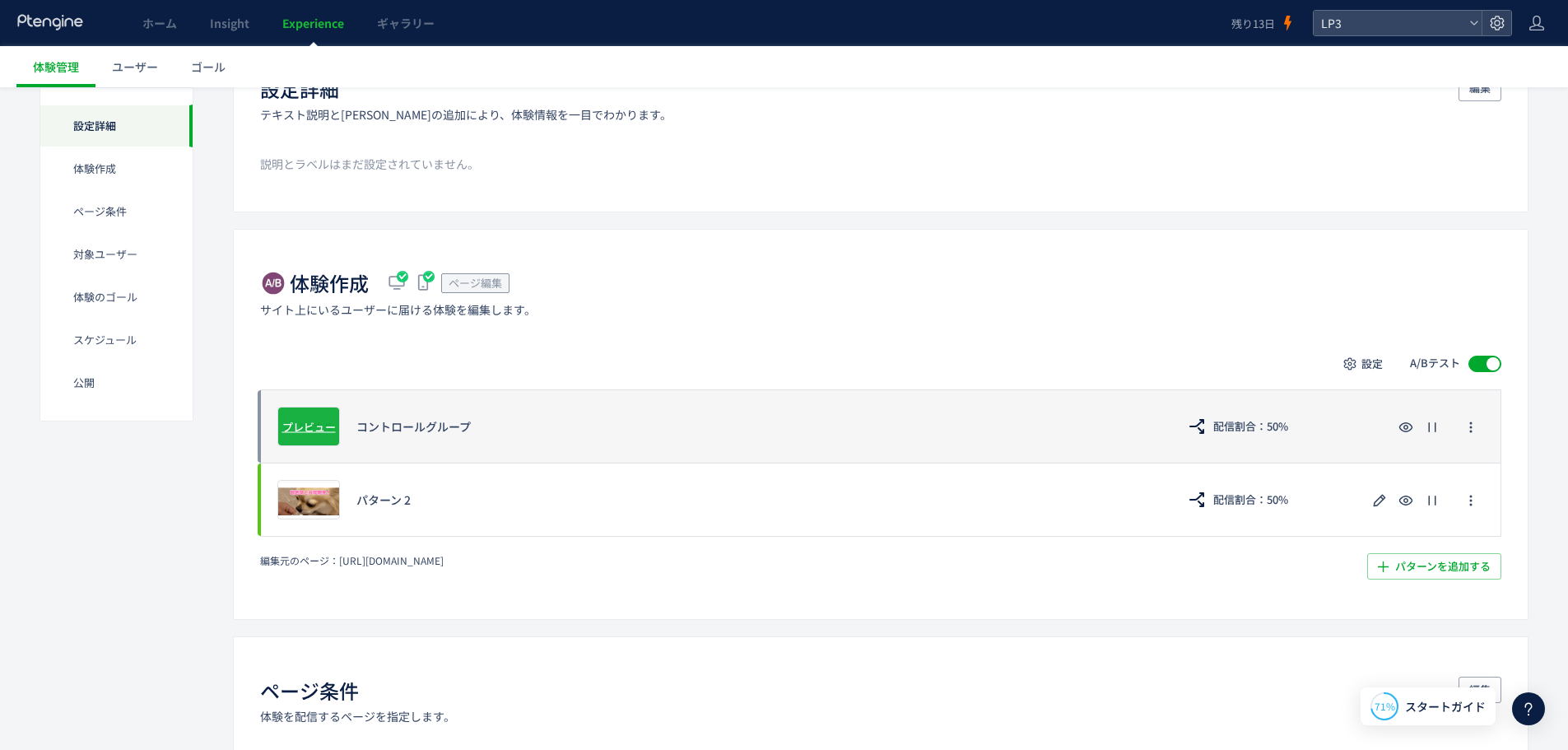
click at [315, 429] on span "プレビュー" at bounding box center [309, 425] width 54 height 15
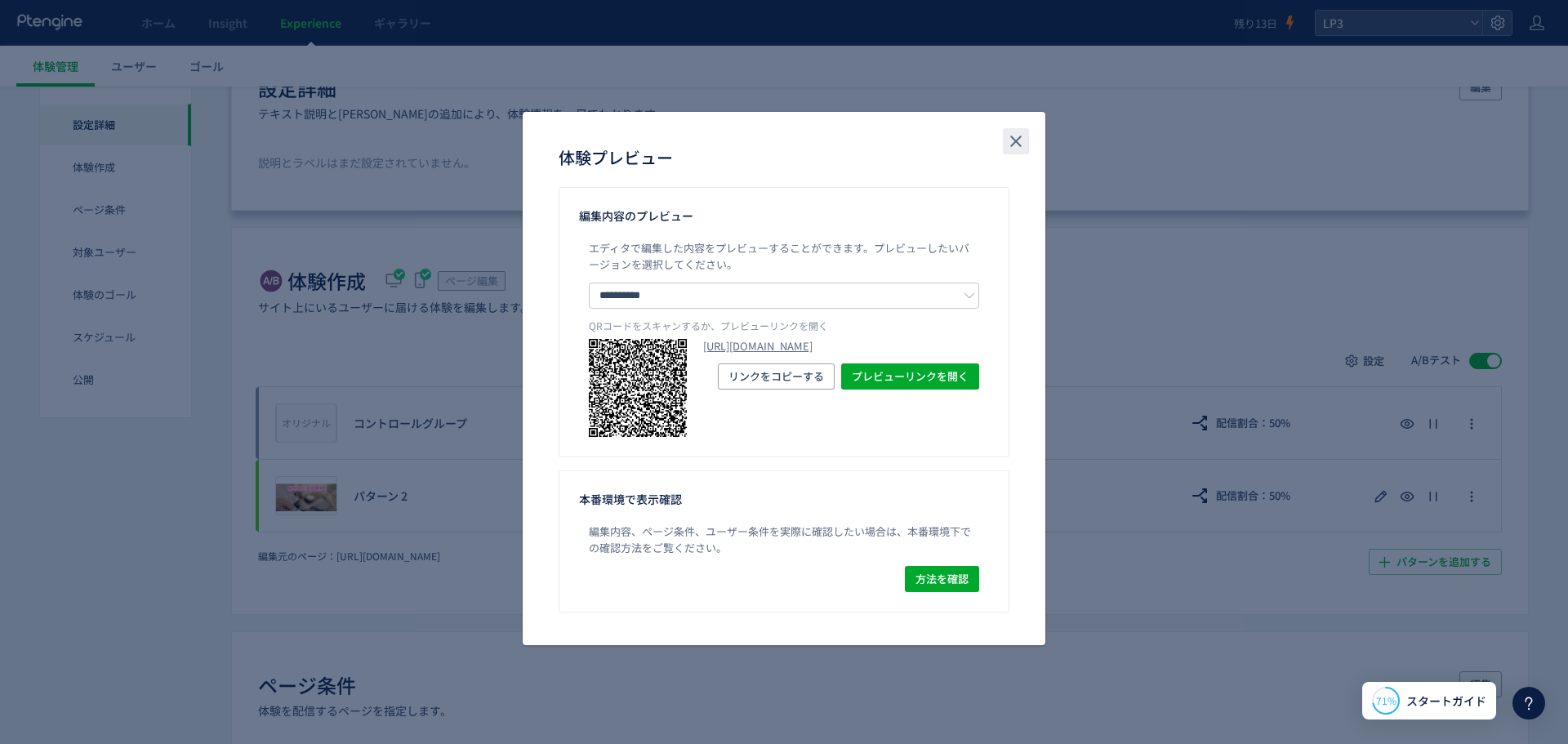
drag, startPoint x: 1010, startPoint y: 149, endPoint x: 1006, endPoint y: 158, distance: 9.8
click at [1010, 149] on icon "close" at bounding box center [1015, 140] width 19 height 19
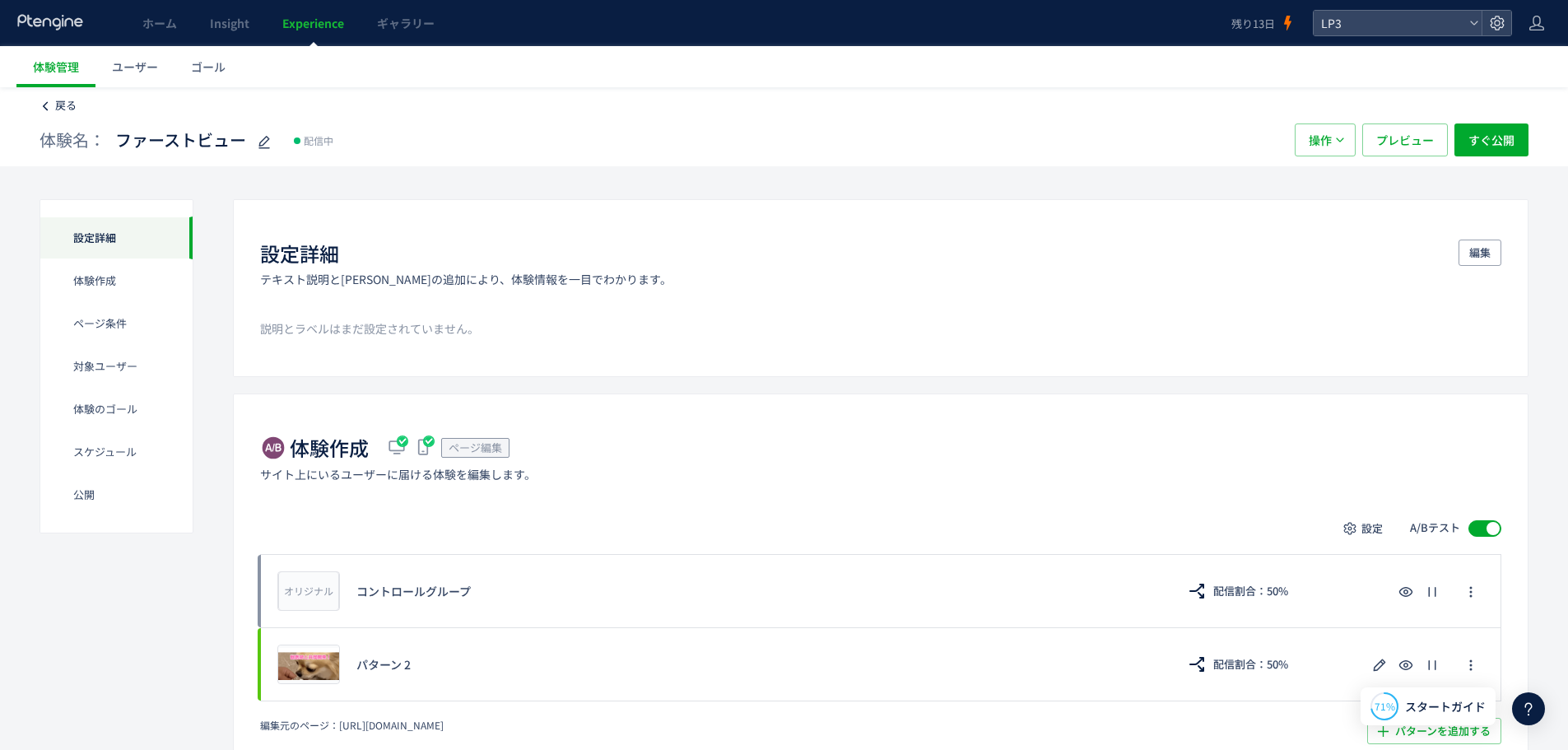
click at [54, 107] on link "戻る" at bounding box center [57, 106] width 37 height 15
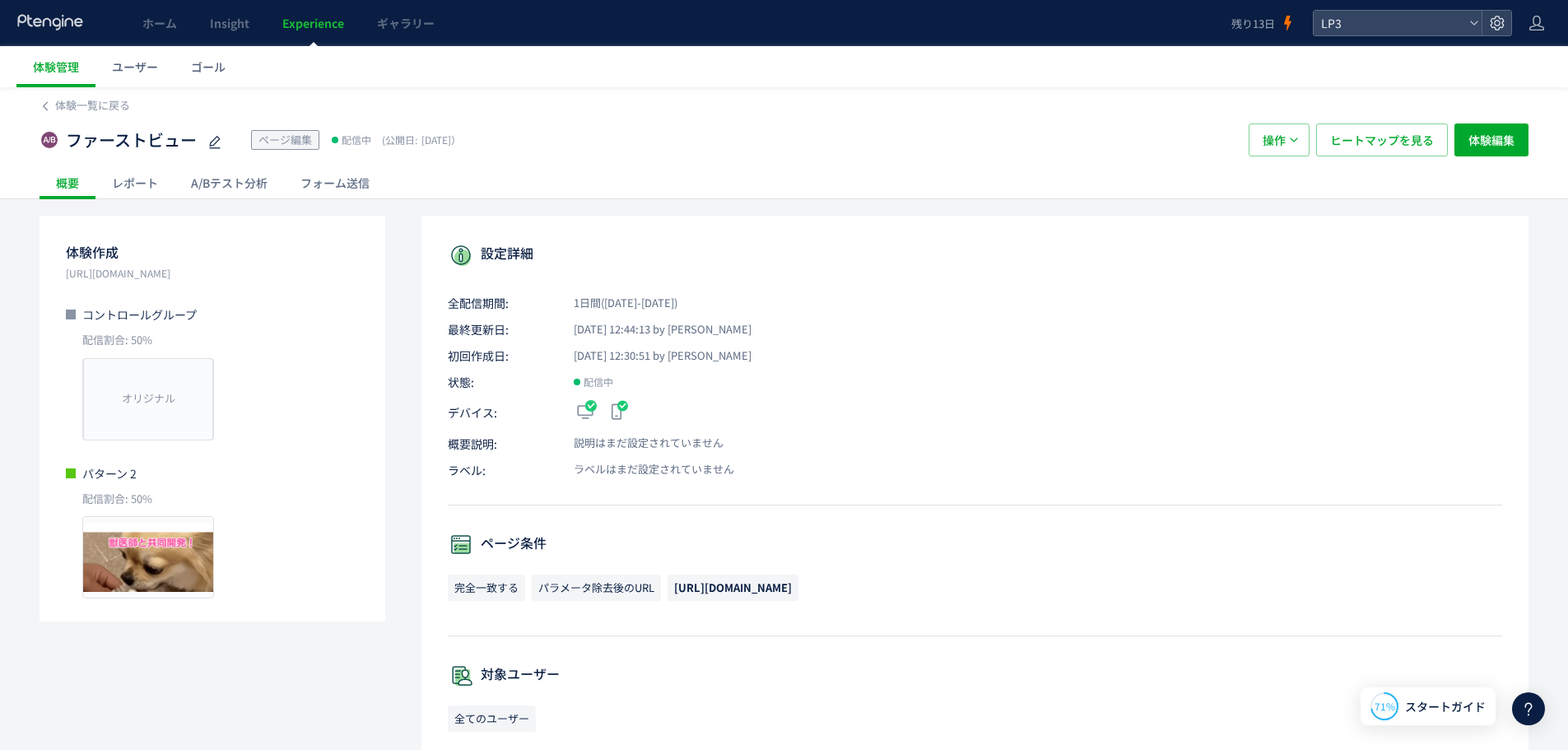
click at [252, 192] on div "A/Bテスト分析" at bounding box center [229, 182] width 109 height 33
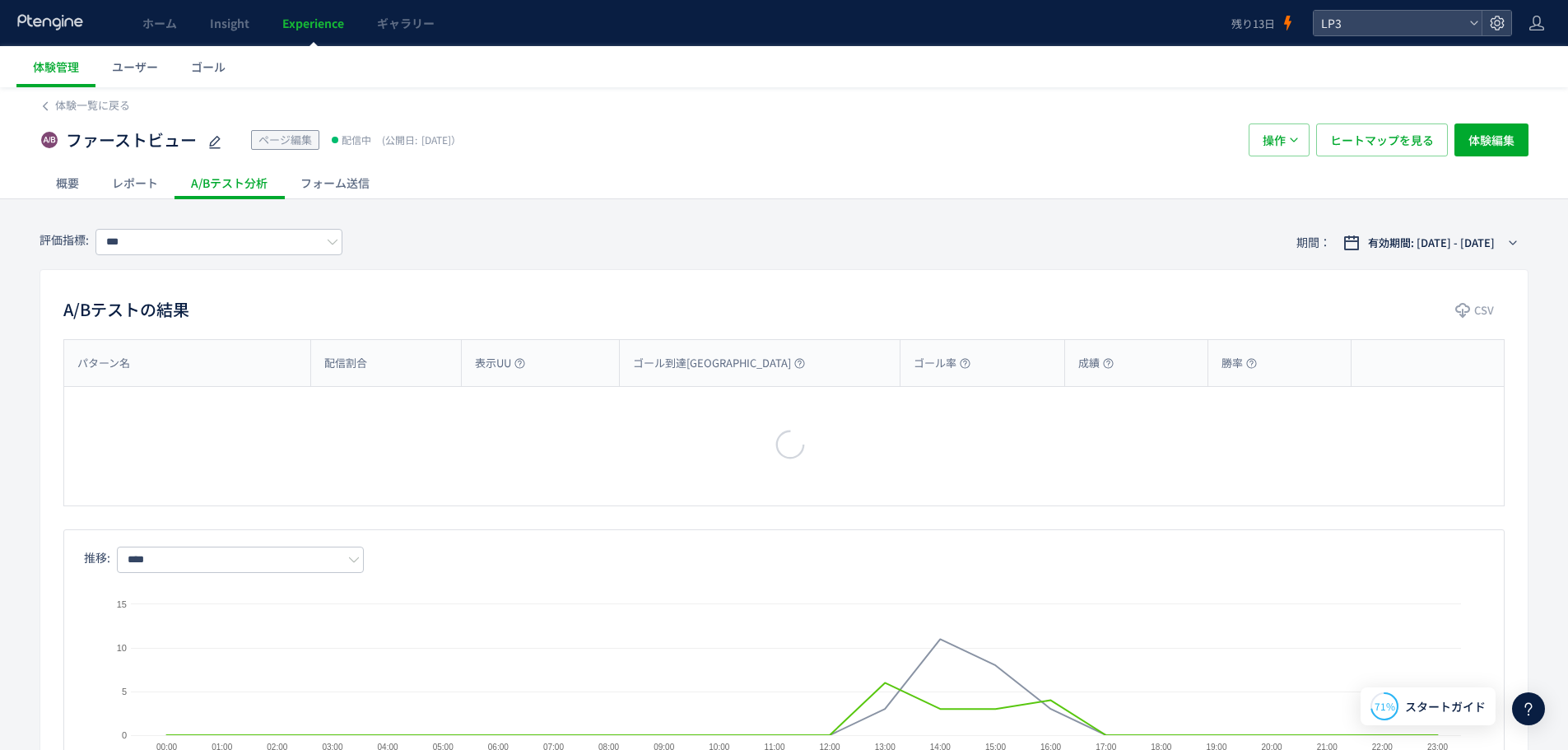
click at [113, 186] on div "レポート" at bounding box center [135, 182] width 79 height 33
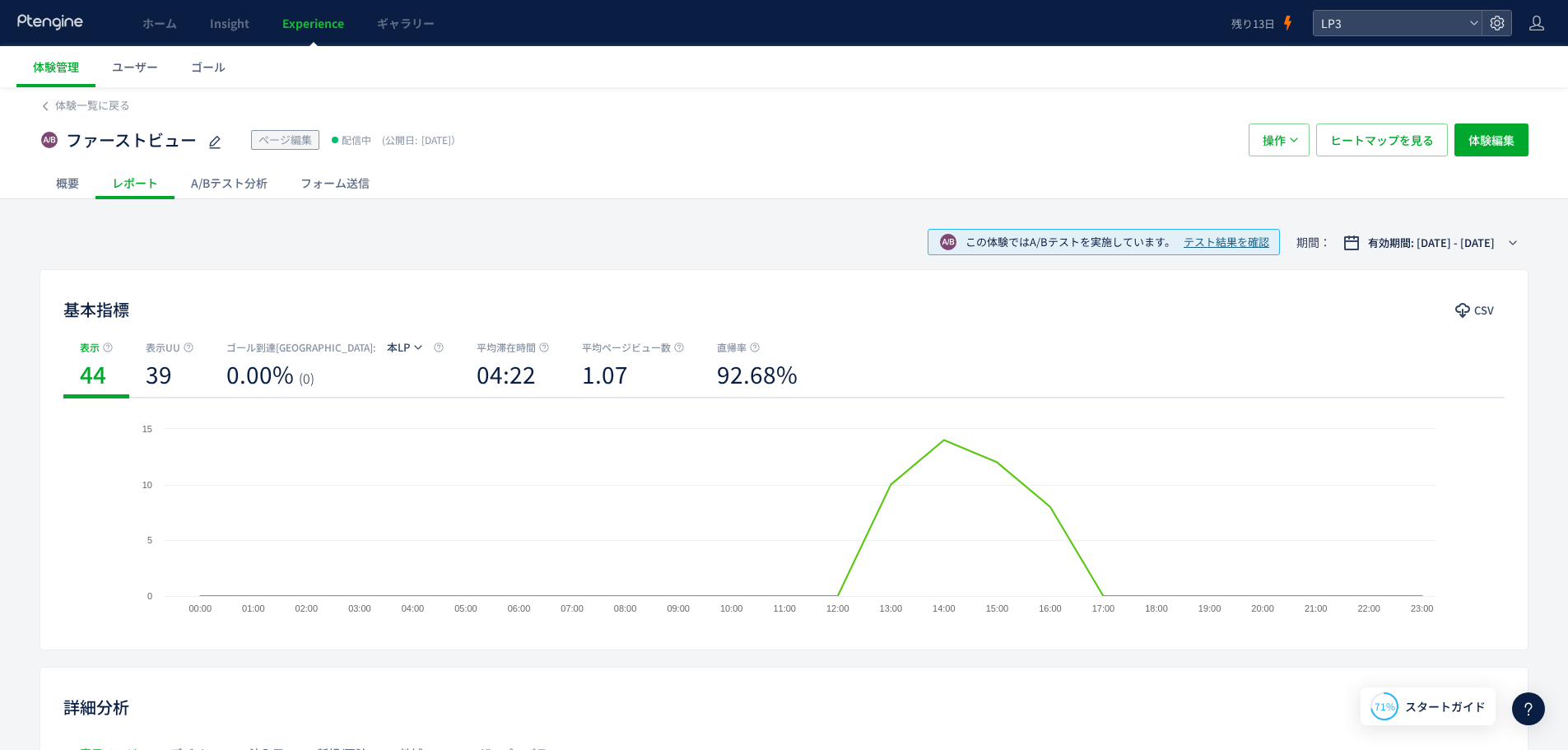
scroll to position [306, 0]
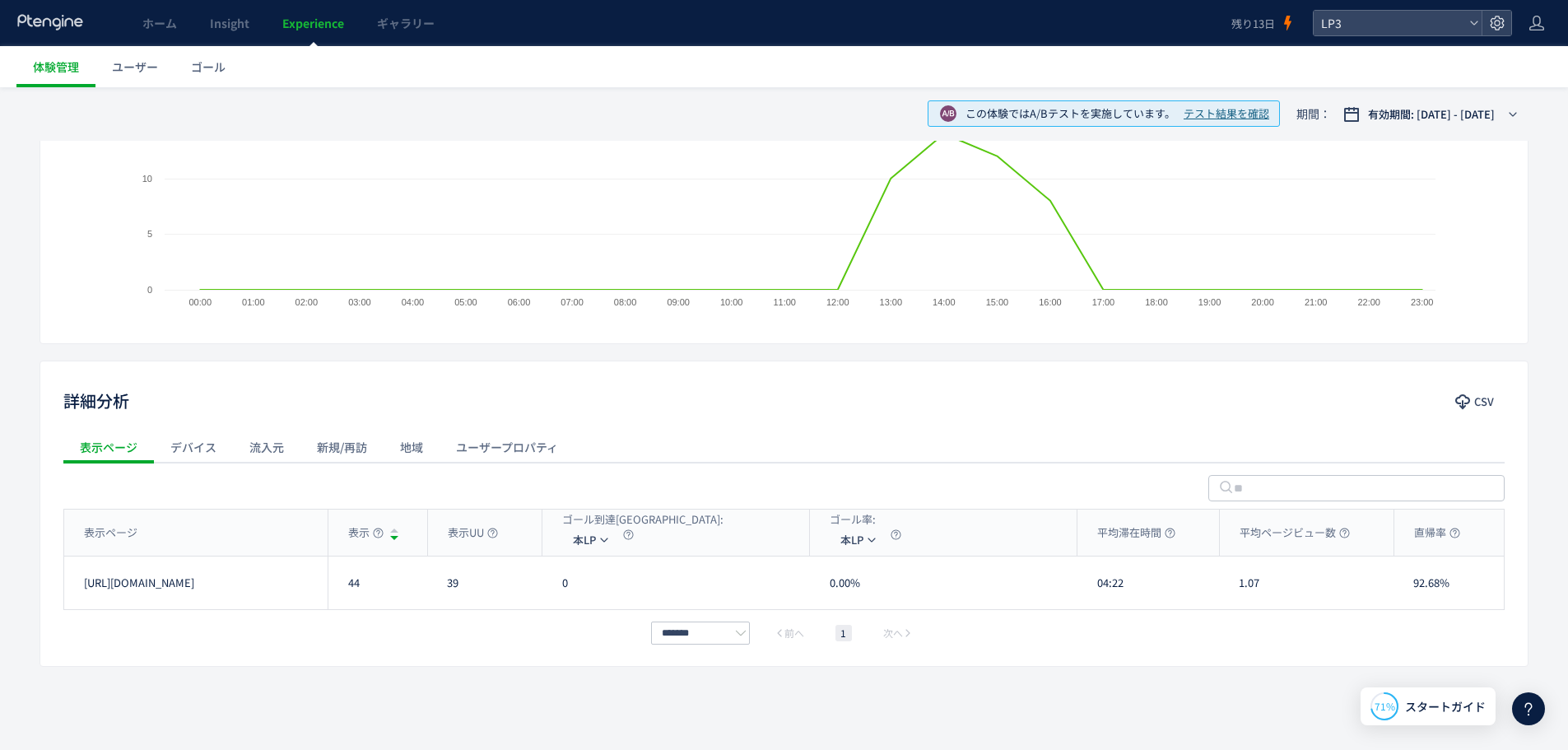
click at [199, 454] on div "デバイス" at bounding box center [194, 447] width 79 height 33
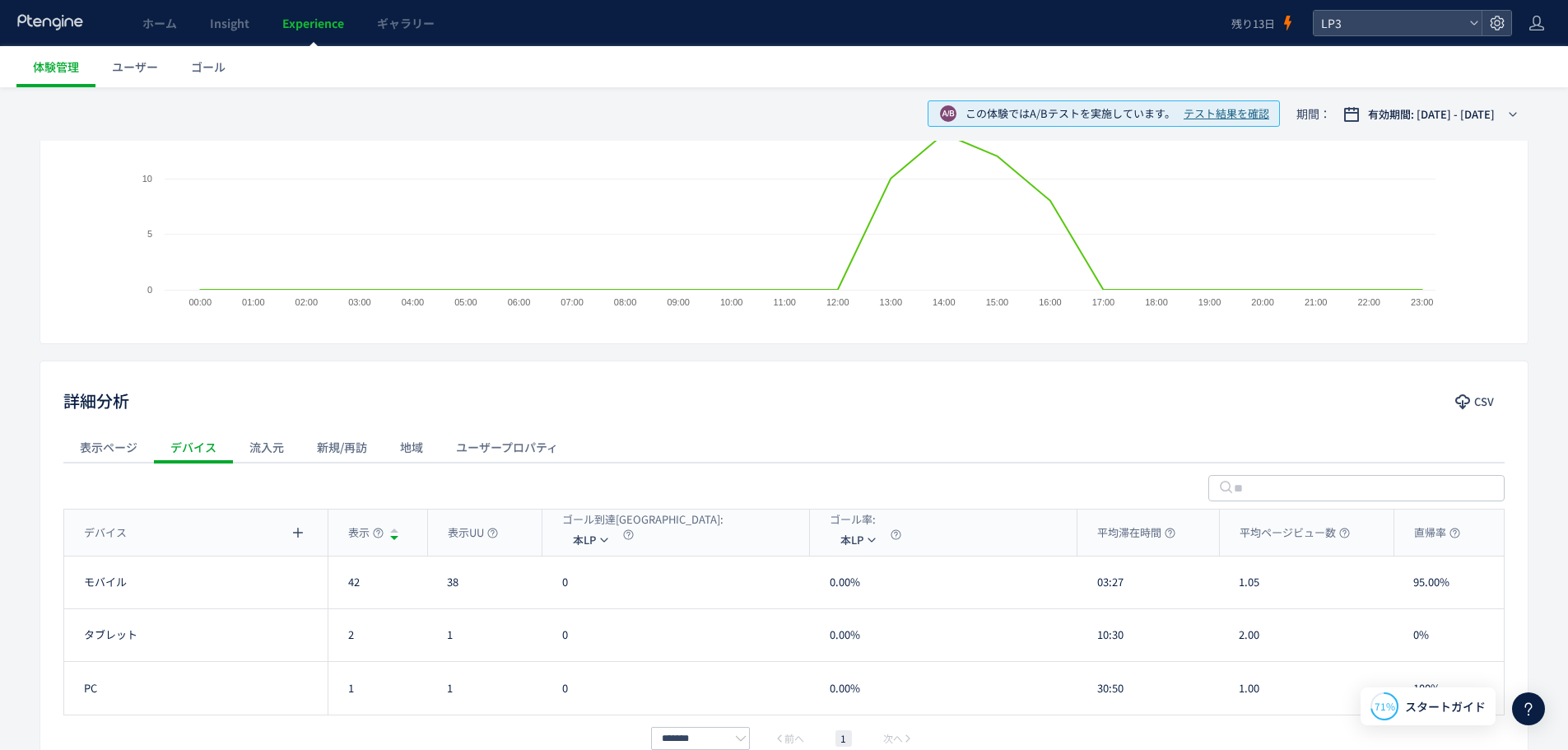
click at [274, 445] on div "流入元" at bounding box center [266, 447] width 67 height 33
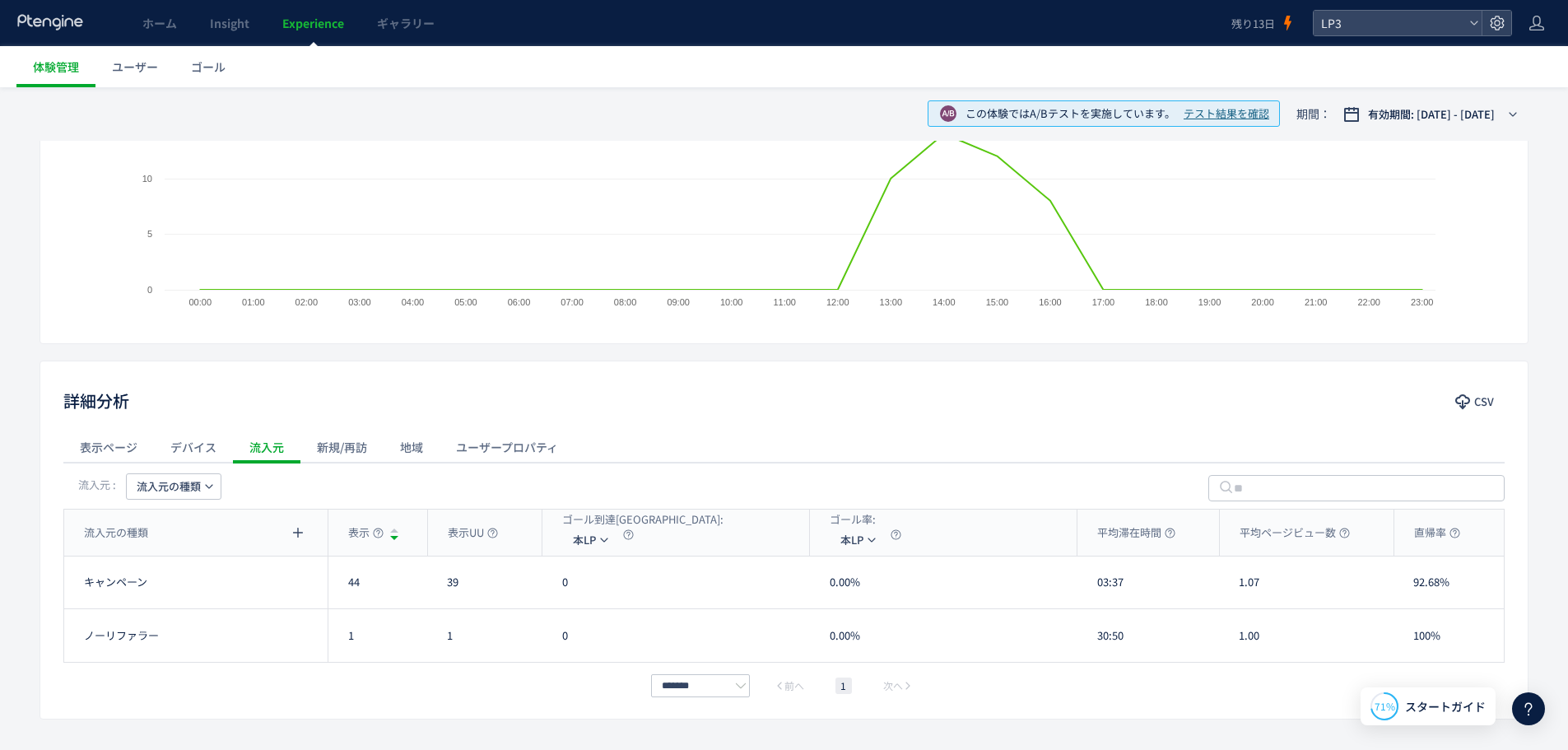
click at [109, 447] on div "表示ページ" at bounding box center [108, 447] width 90 height 33
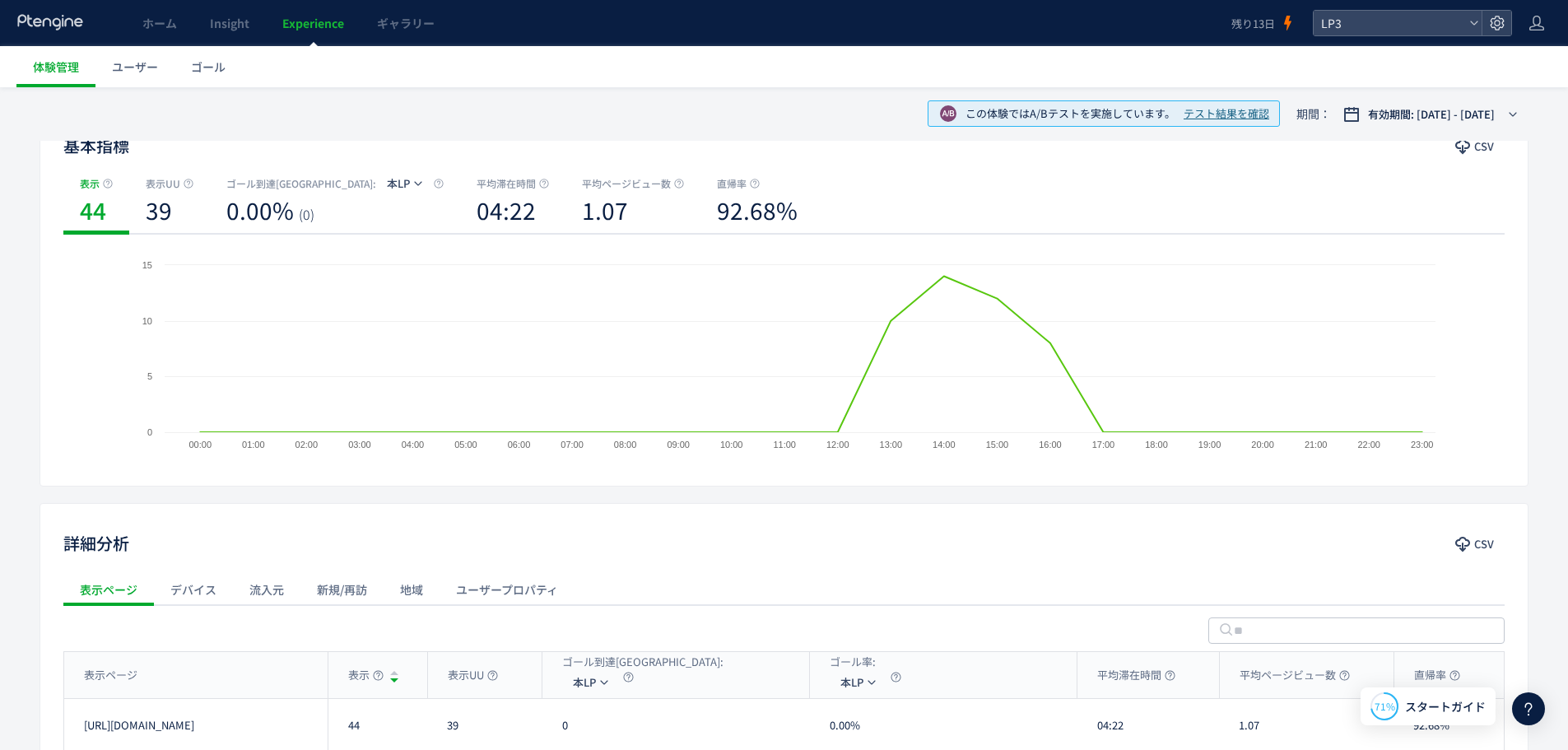
scroll to position [0, 0]
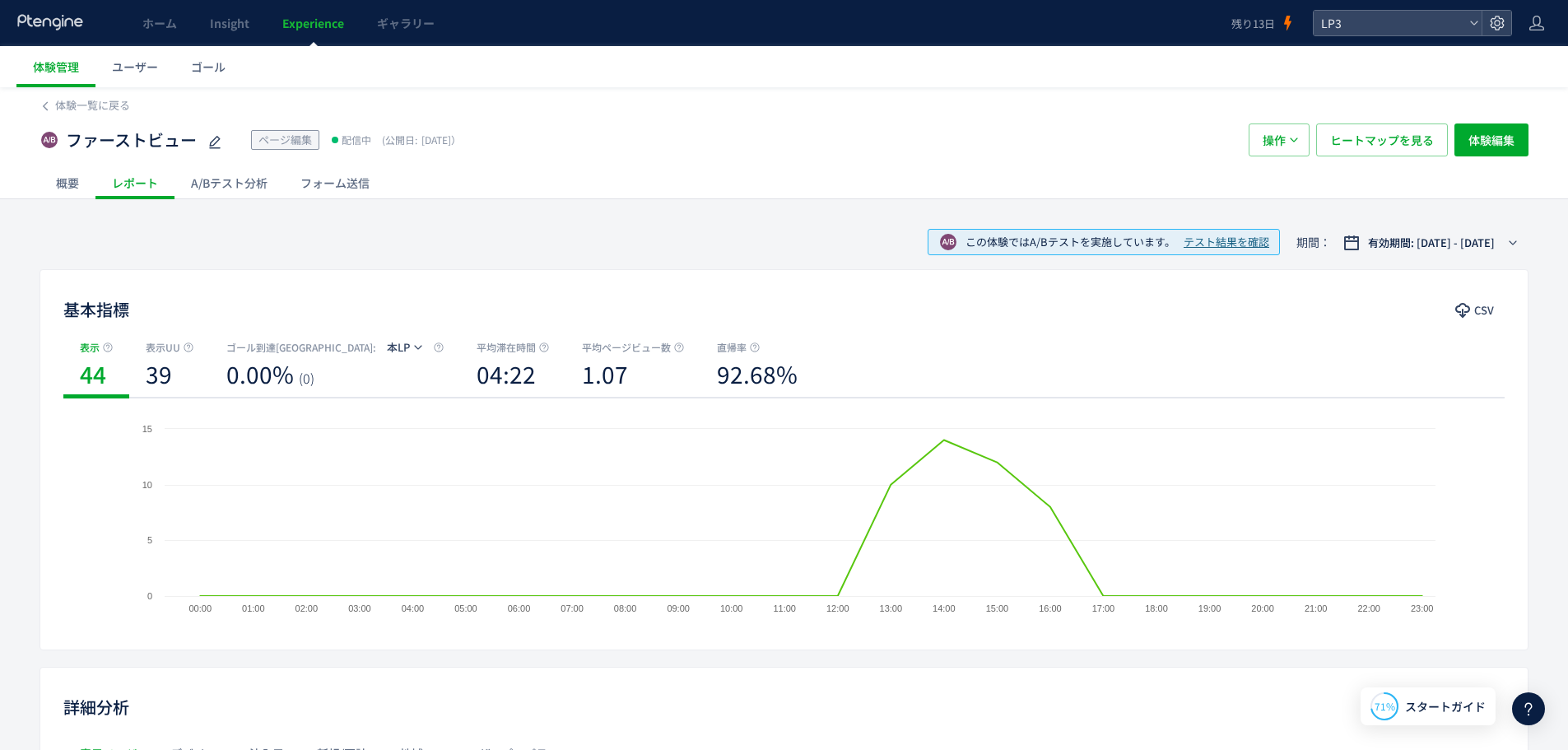
click at [231, 179] on div "A/Bテスト分析" at bounding box center [229, 182] width 109 height 33
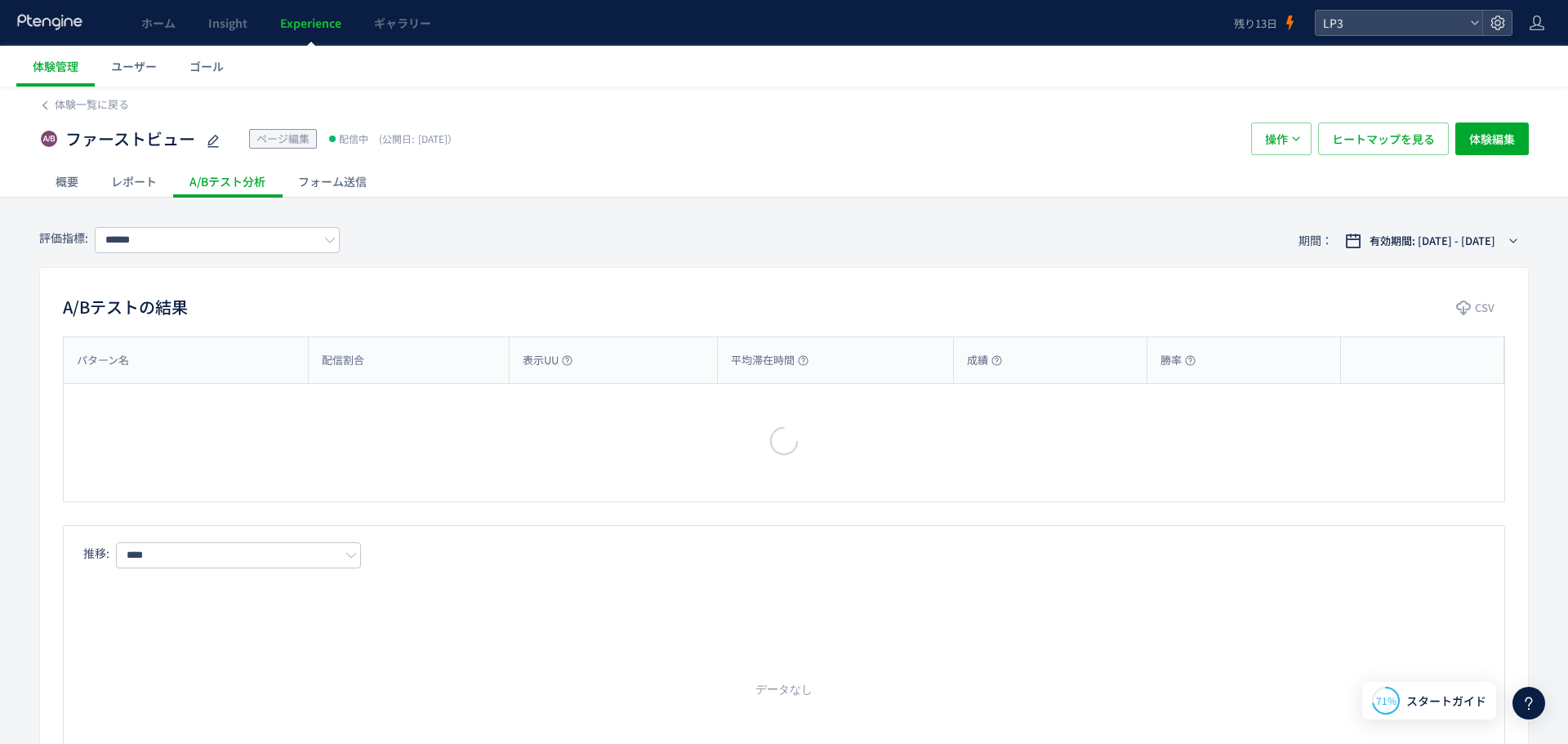
type input "***"
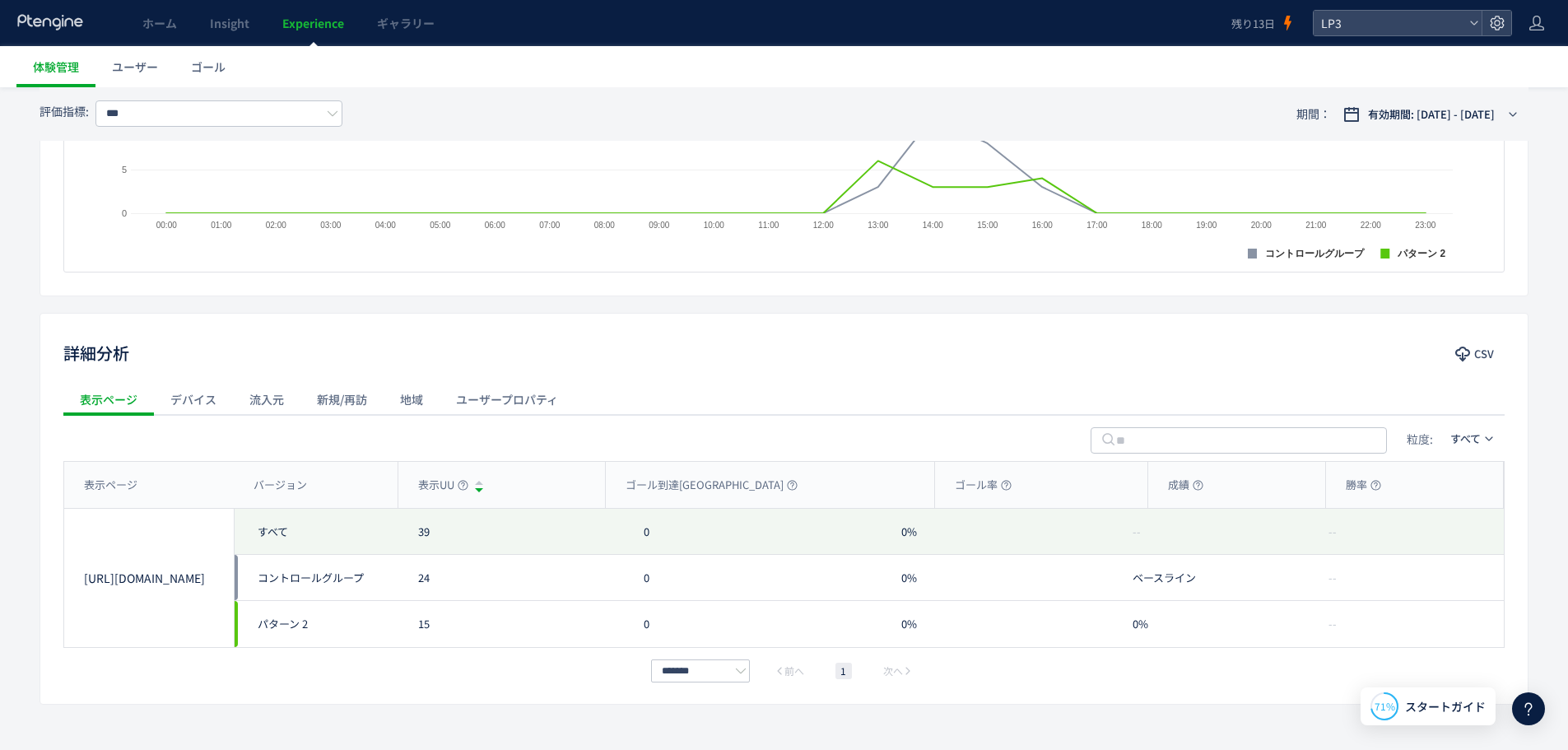
scroll to position [559, 0]
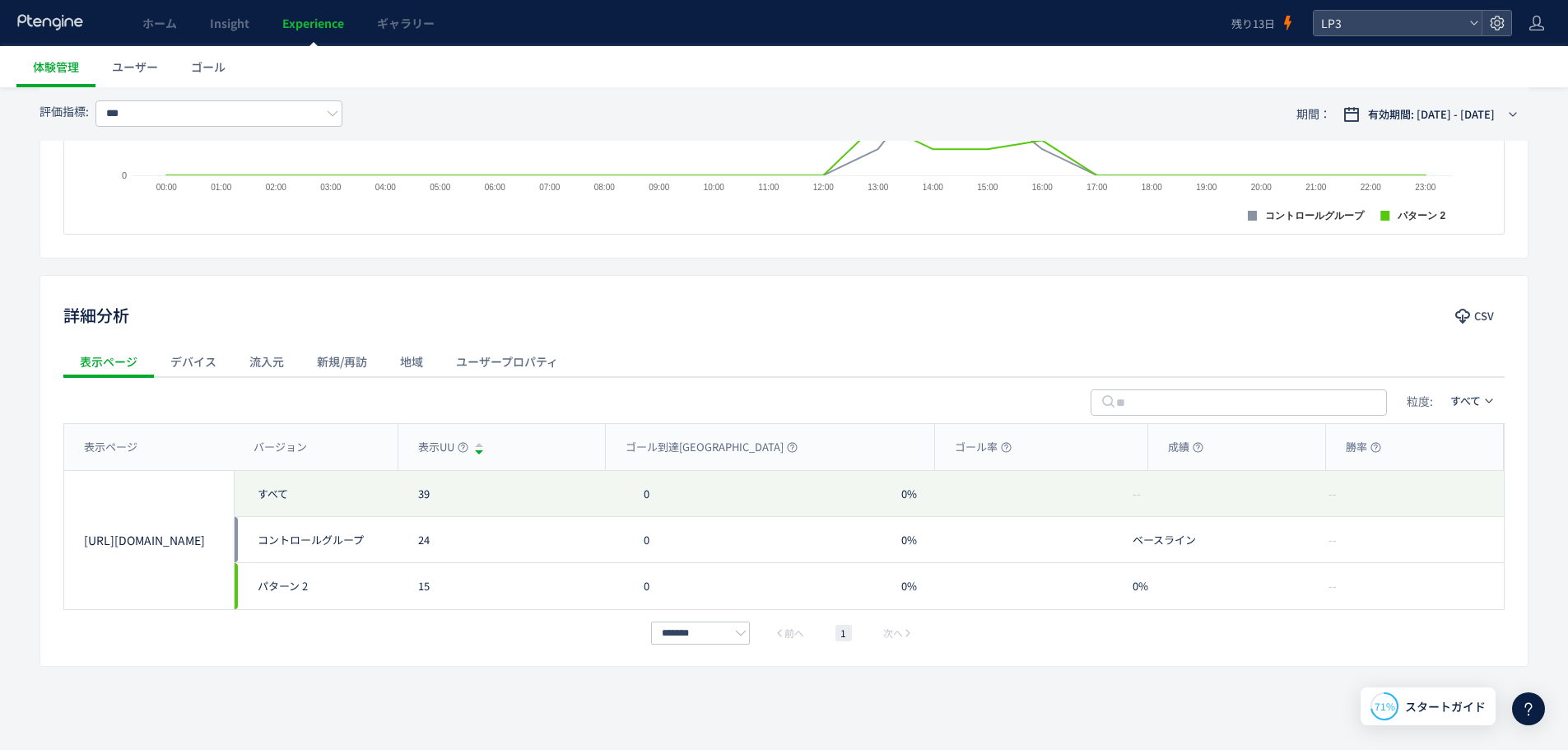
click at [448, 559] on div "24" at bounding box center [511, 539] width 226 height 46
click at [1206, 534] on div "ベースライン" at bounding box center [1210, 539] width 195 height 46
drag, startPoint x: 1182, startPoint y: 583, endPoint x: 1086, endPoint y: 554, distance: 100.3
click at [1086, 554] on div "https://lp.ishitsuku.com/04 すべて コントロールグループ パターン 2 39 24 15 0 0 0 0% 0% 0% -- ベー…" at bounding box center [784, 539] width 1440 height 138
click at [1295, 557] on div "ベースライン" at bounding box center [1210, 539] width 195 height 46
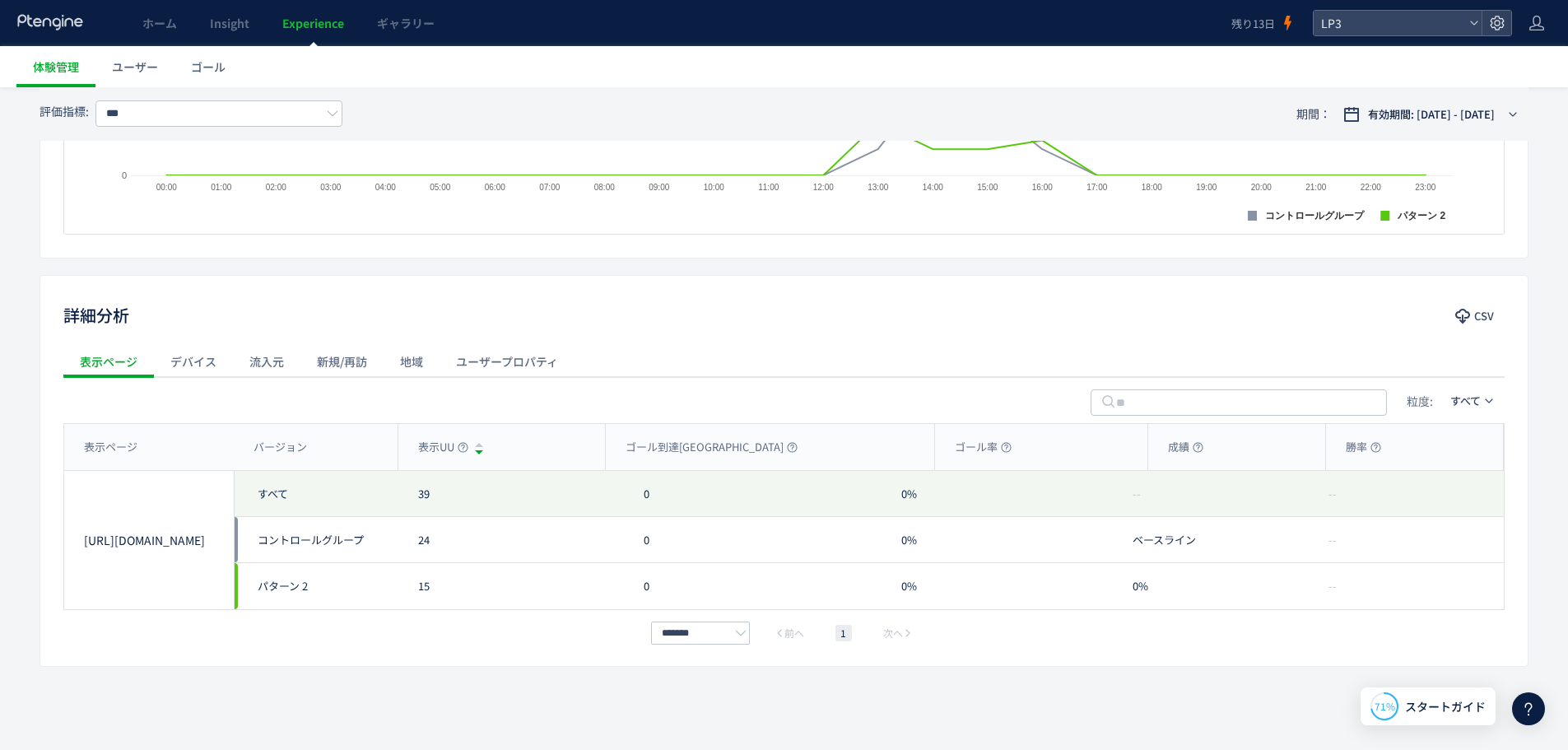
click at [1463, 10] on div "LP3" at bounding box center [1413, 23] width 200 height 26
click at [1470, 25] on icon at bounding box center [1474, 23] width 10 height 10
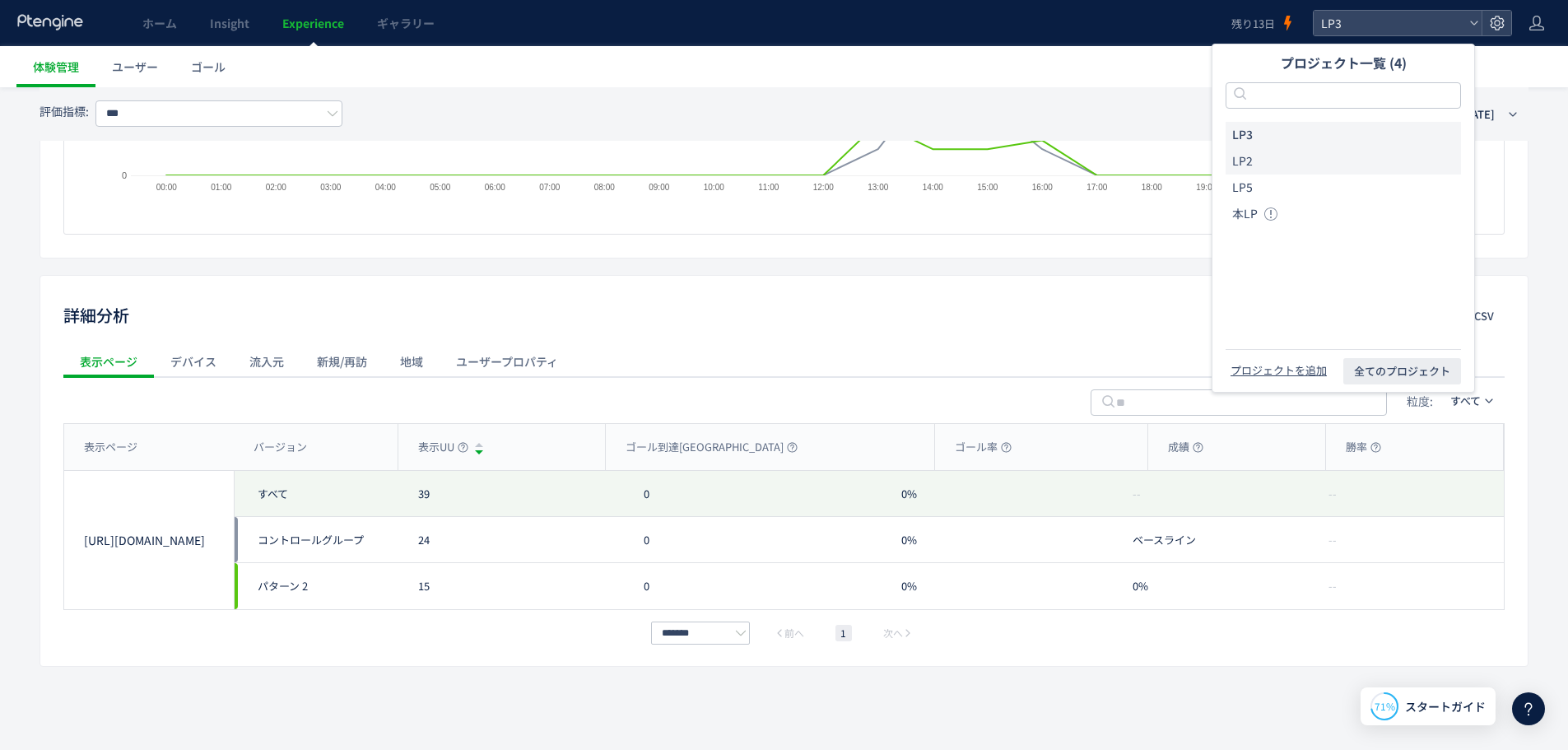
click at [1287, 171] on li "LP2" at bounding box center [1344, 161] width 235 height 26
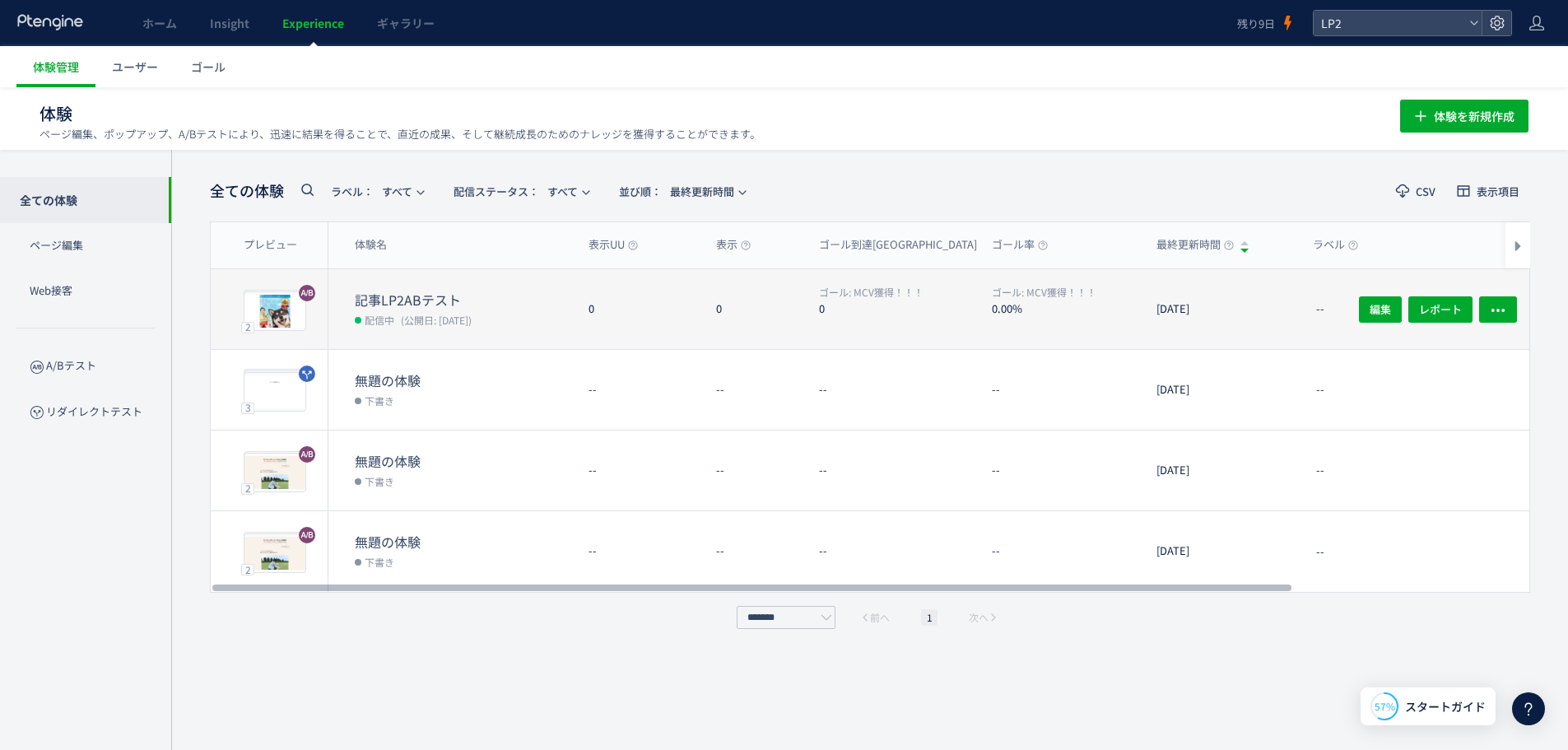
click at [476, 294] on dt "記事LP2ABテスト" at bounding box center [465, 300] width 221 height 19
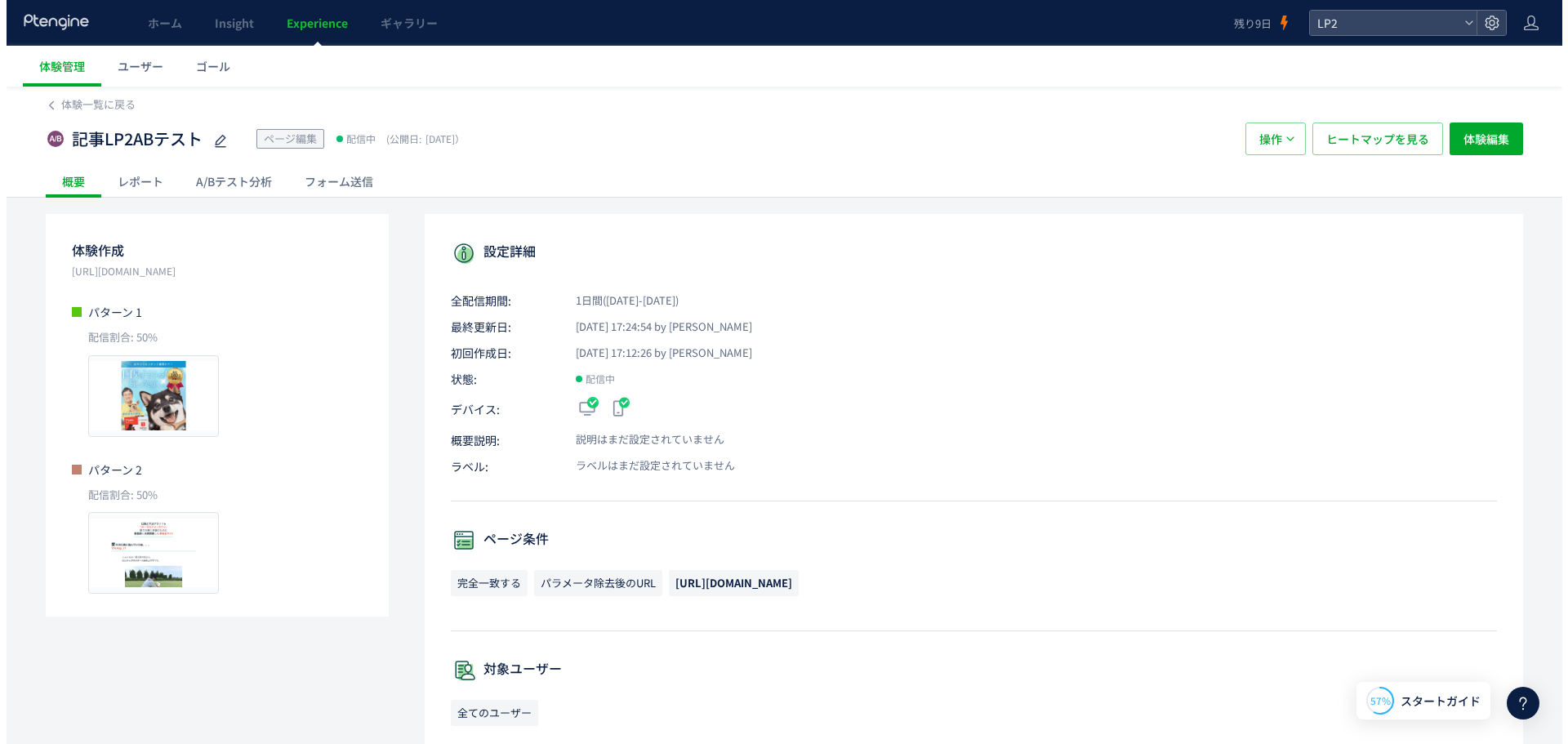
scroll to position [82, 0]
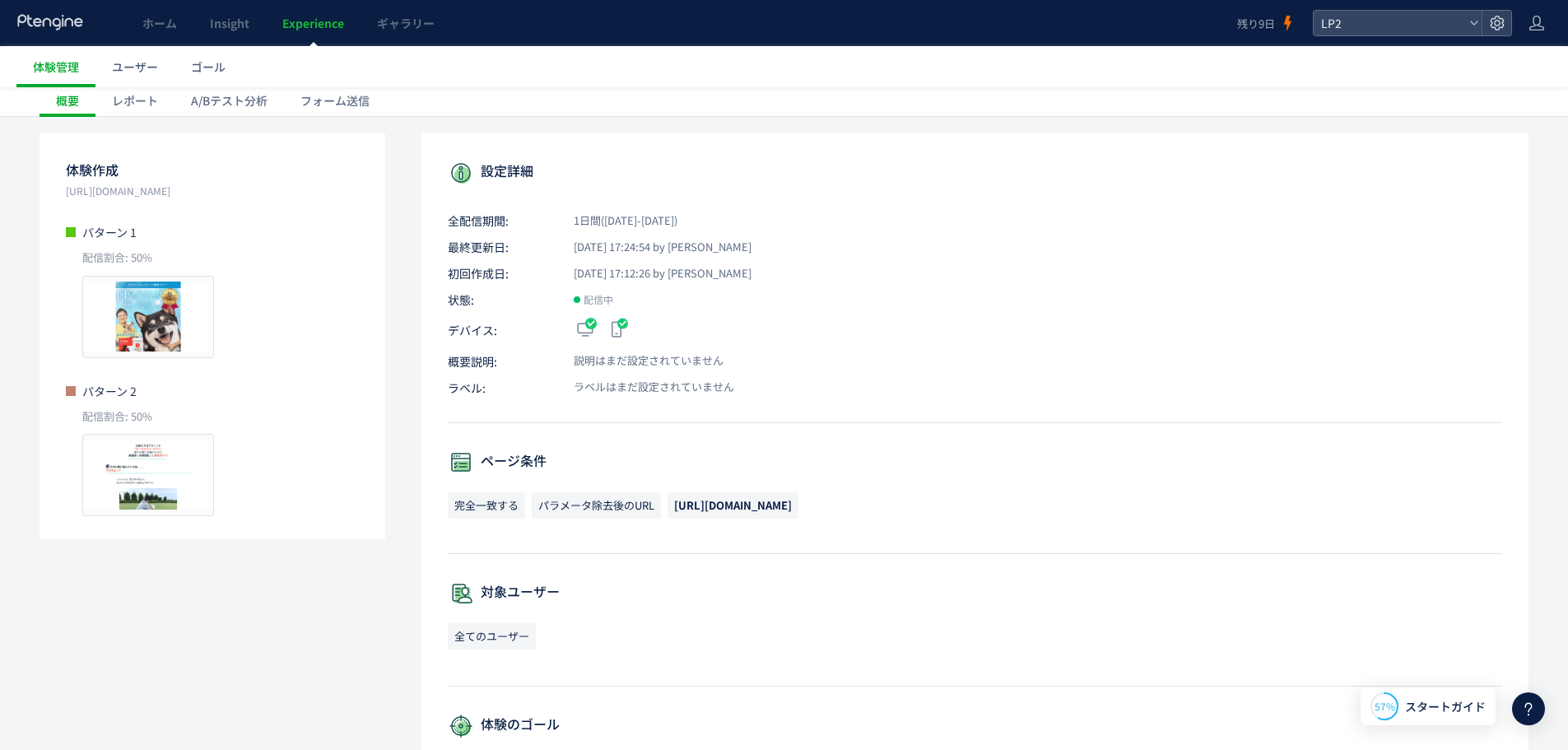
click at [296, 90] on div "フォーム送信" at bounding box center [335, 100] width 102 height 33
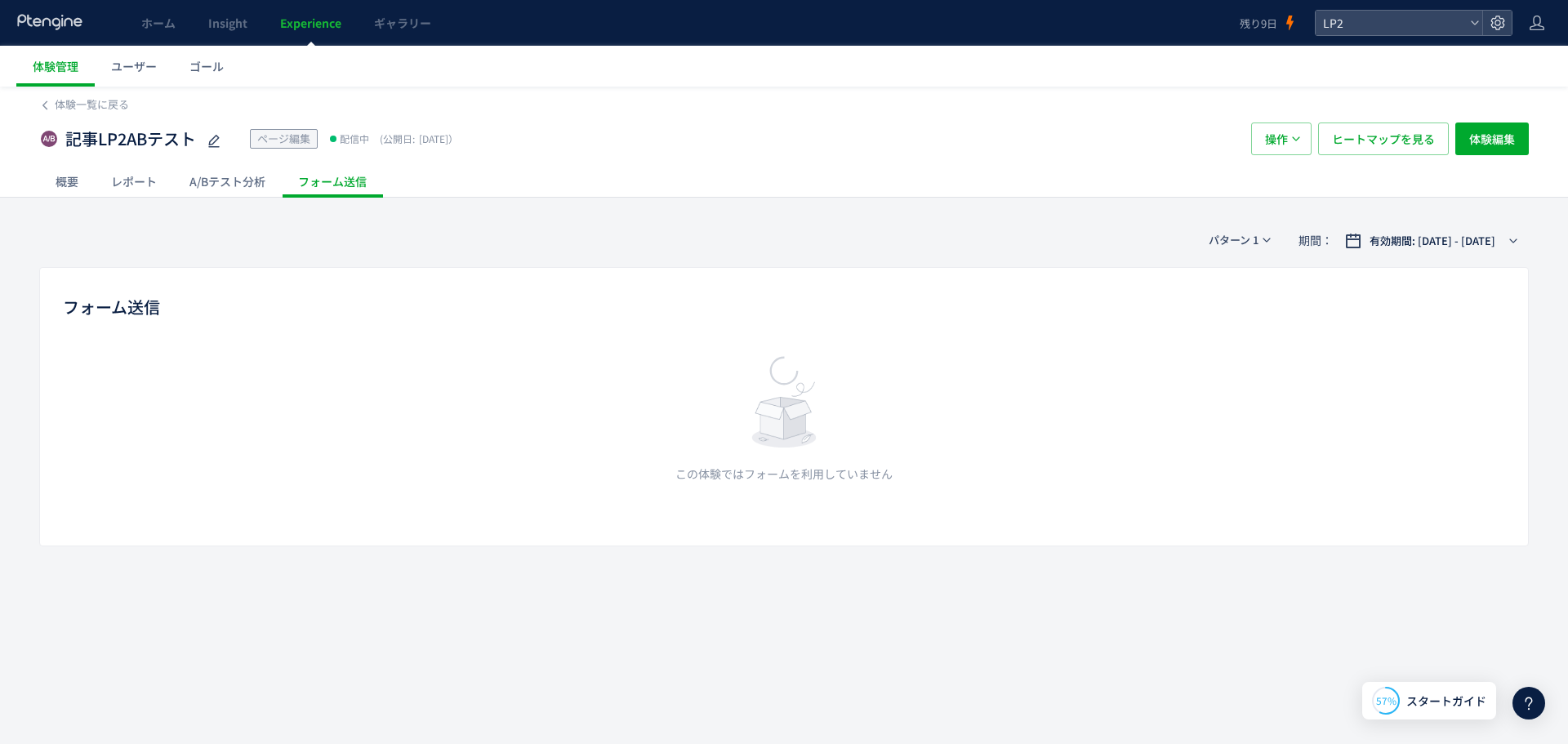
click at [246, 101] on div at bounding box center [784, 372] width 1568 height 744
click at [249, 184] on div "A/Bテスト分析" at bounding box center [228, 181] width 108 height 33
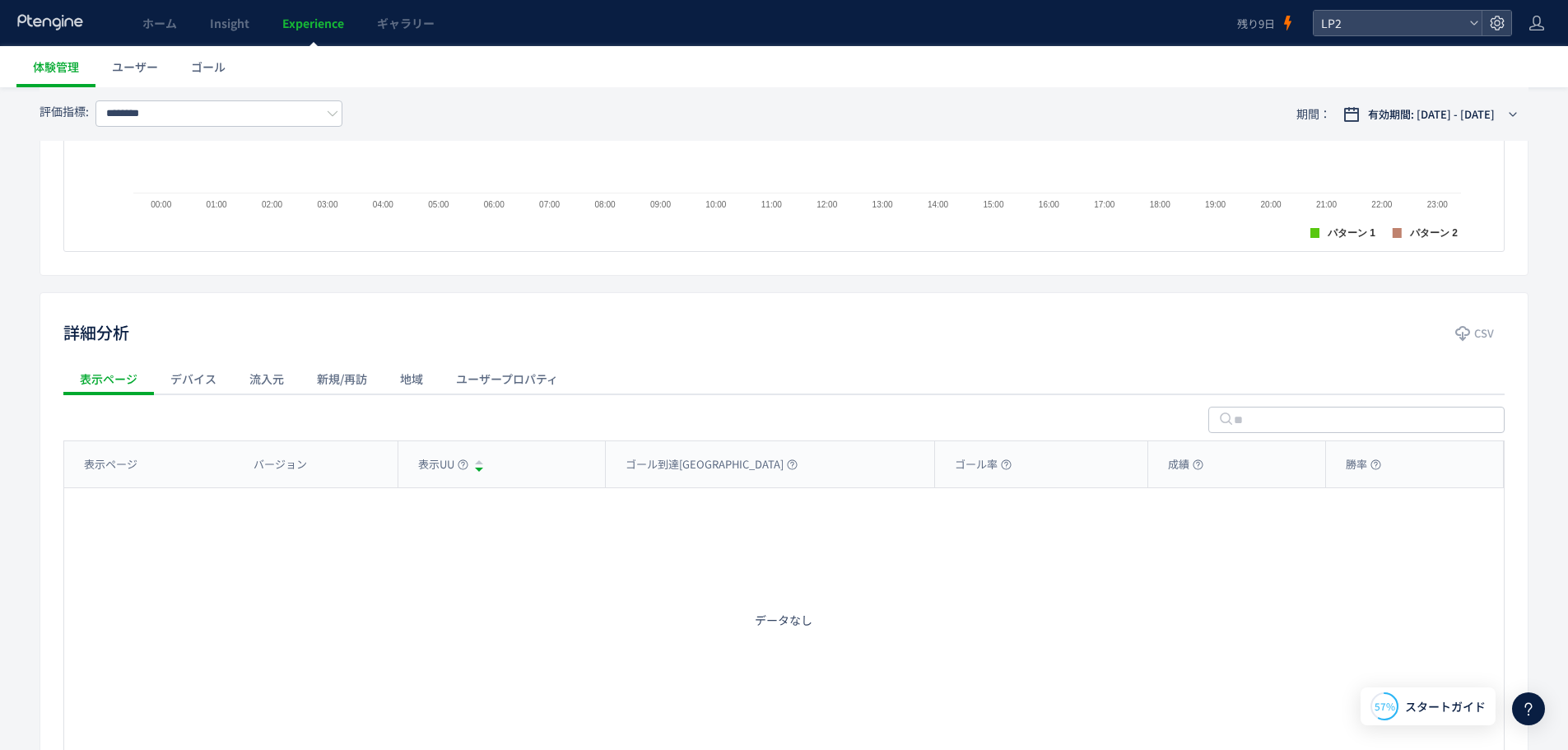
scroll to position [684, 0]
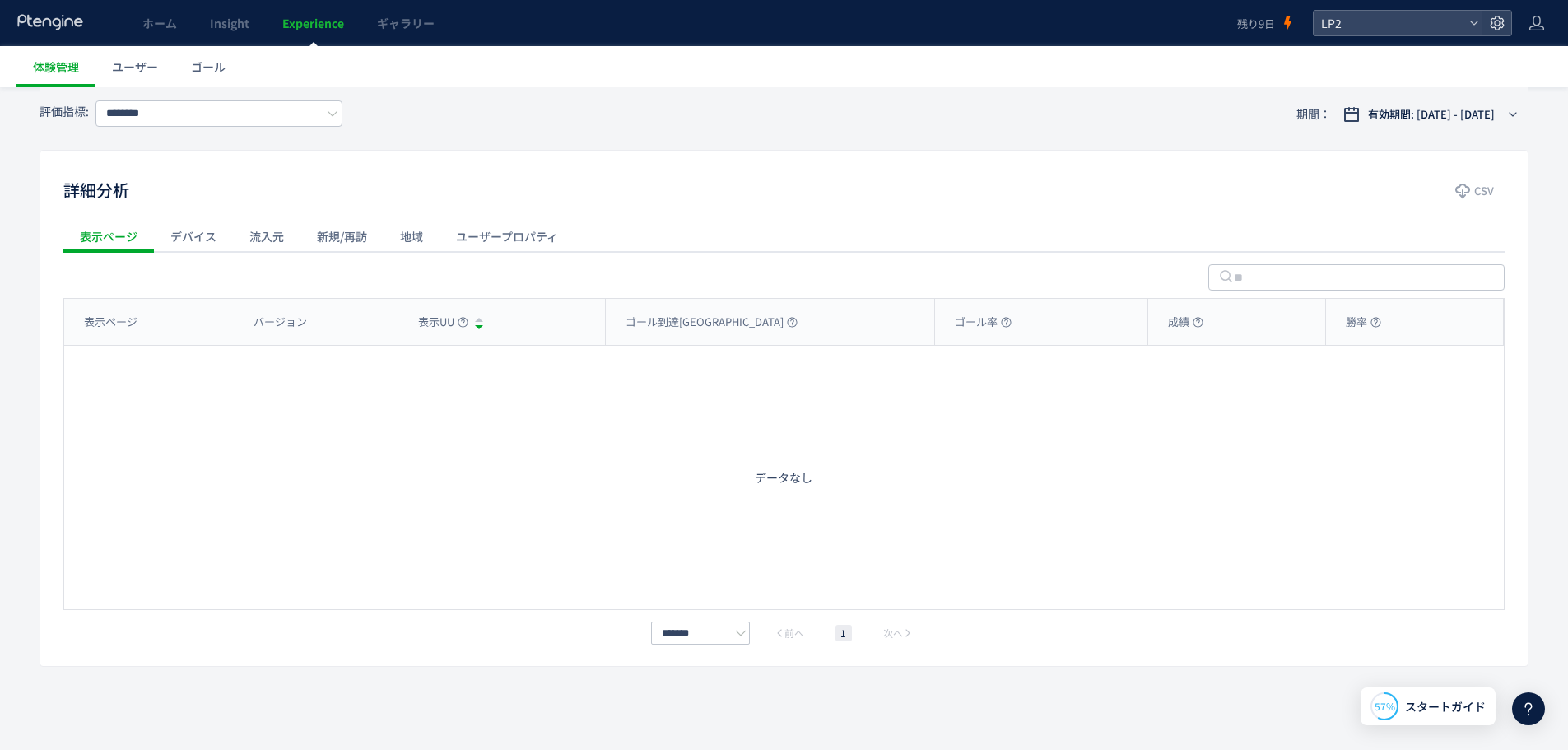
click at [212, 226] on div "デバイス" at bounding box center [194, 236] width 79 height 33
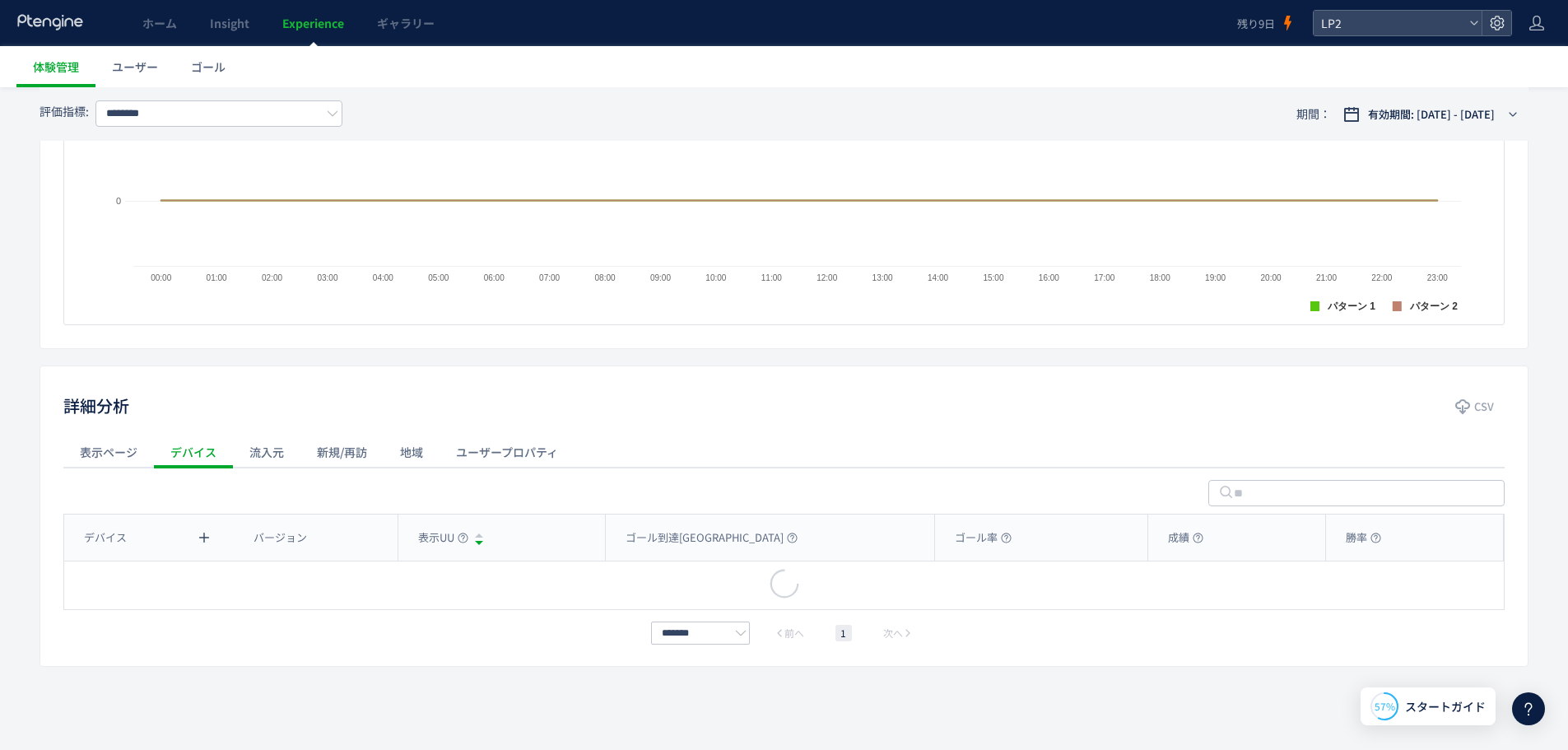
scroll to position [469, 0]
click at [137, 455] on div "表示ページ" at bounding box center [108, 452] width 90 height 33
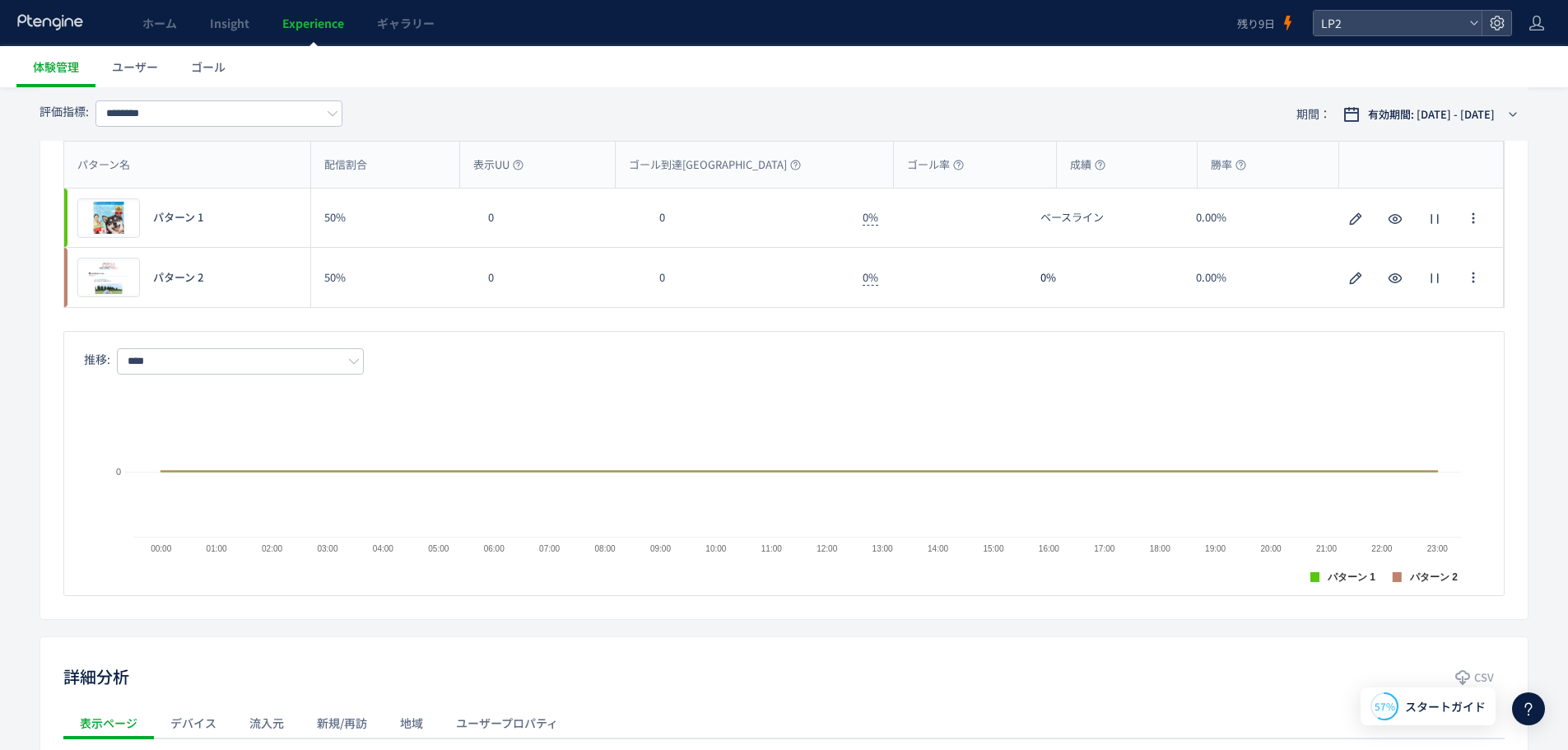
scroll to position [58, 0]
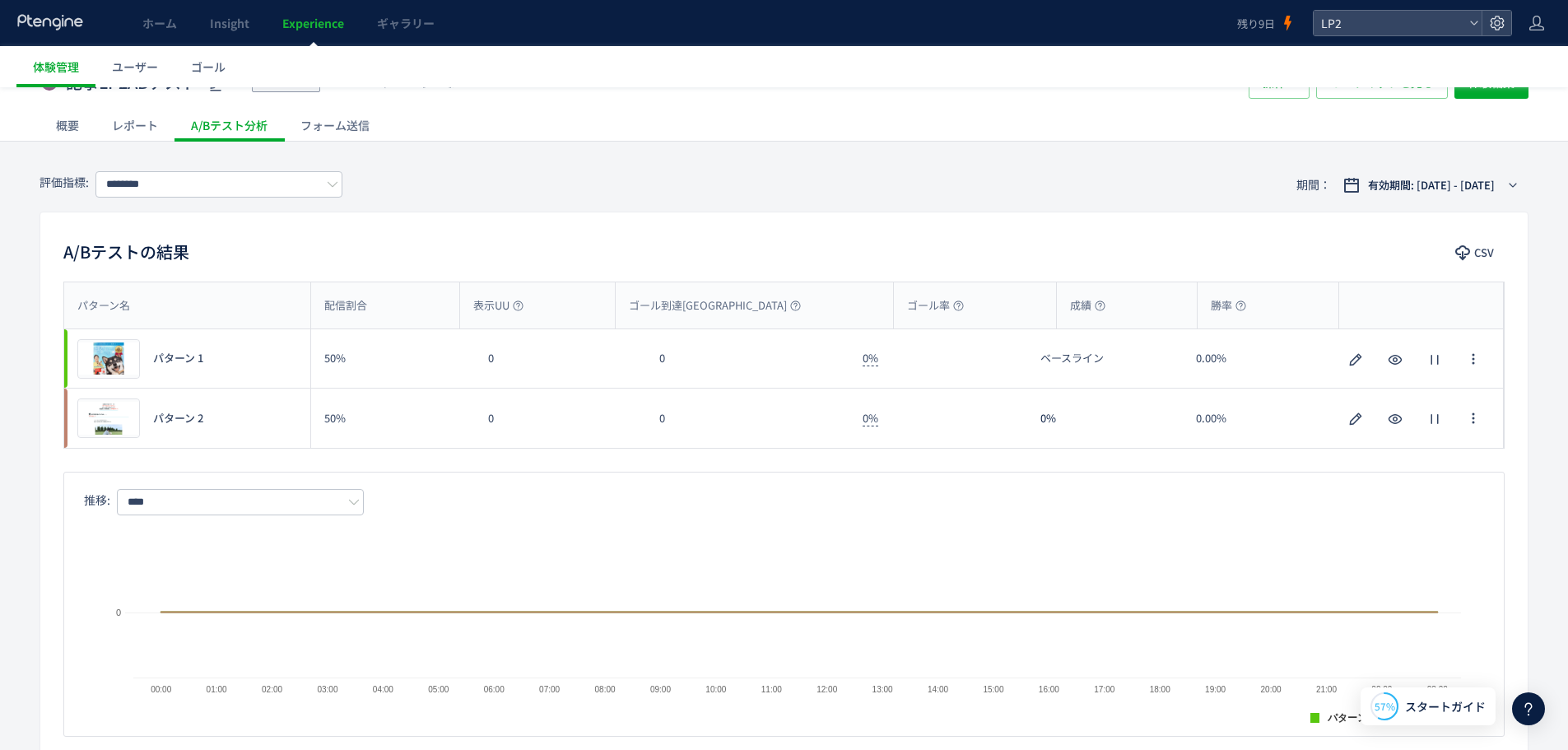
click at [142, 131] on div "レポート" at bounding box center [135, 124] width 79 height 33
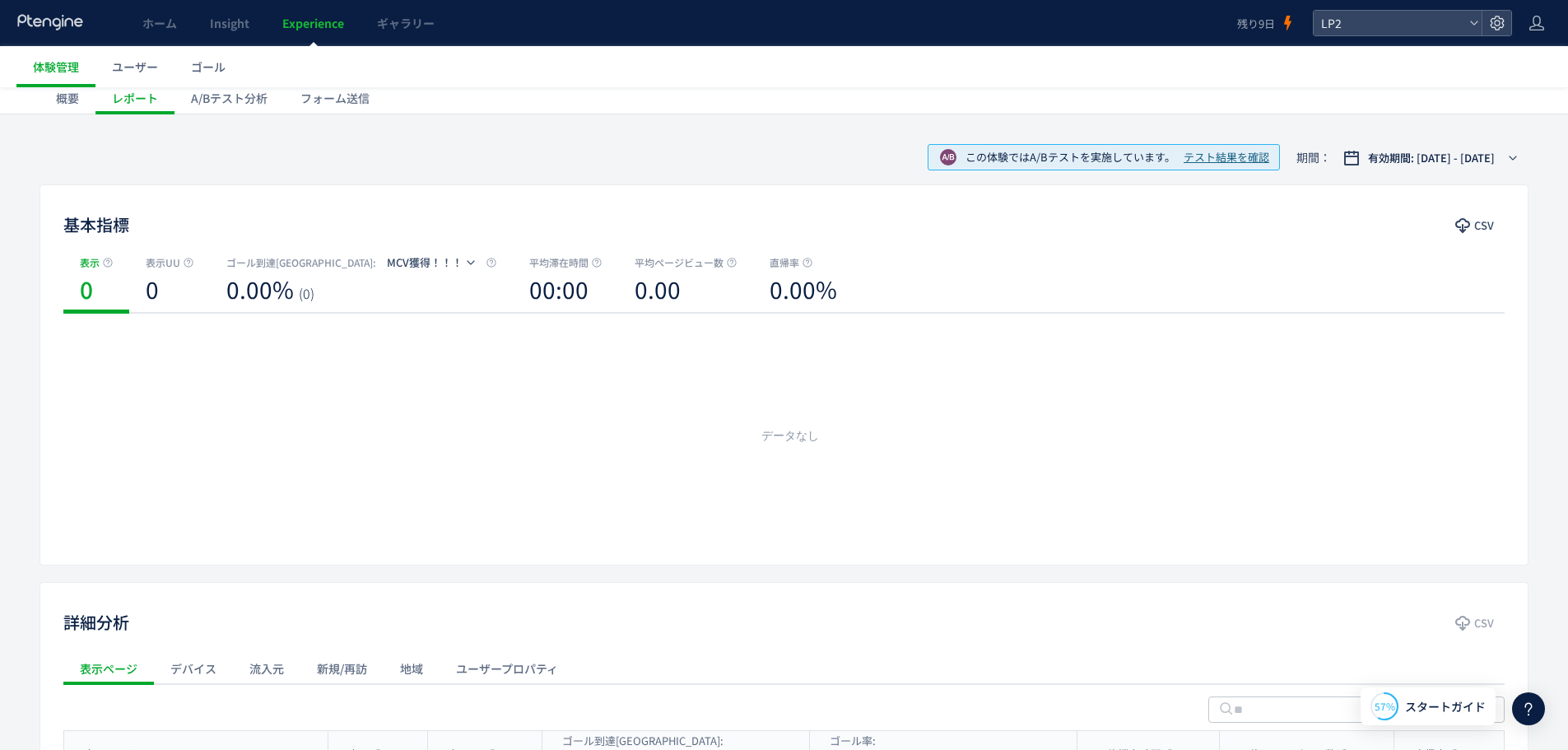
scroll to position [83, 0]
click at [78, 101] on div "概要" at bounding box center [67, 100] width 56 height 33
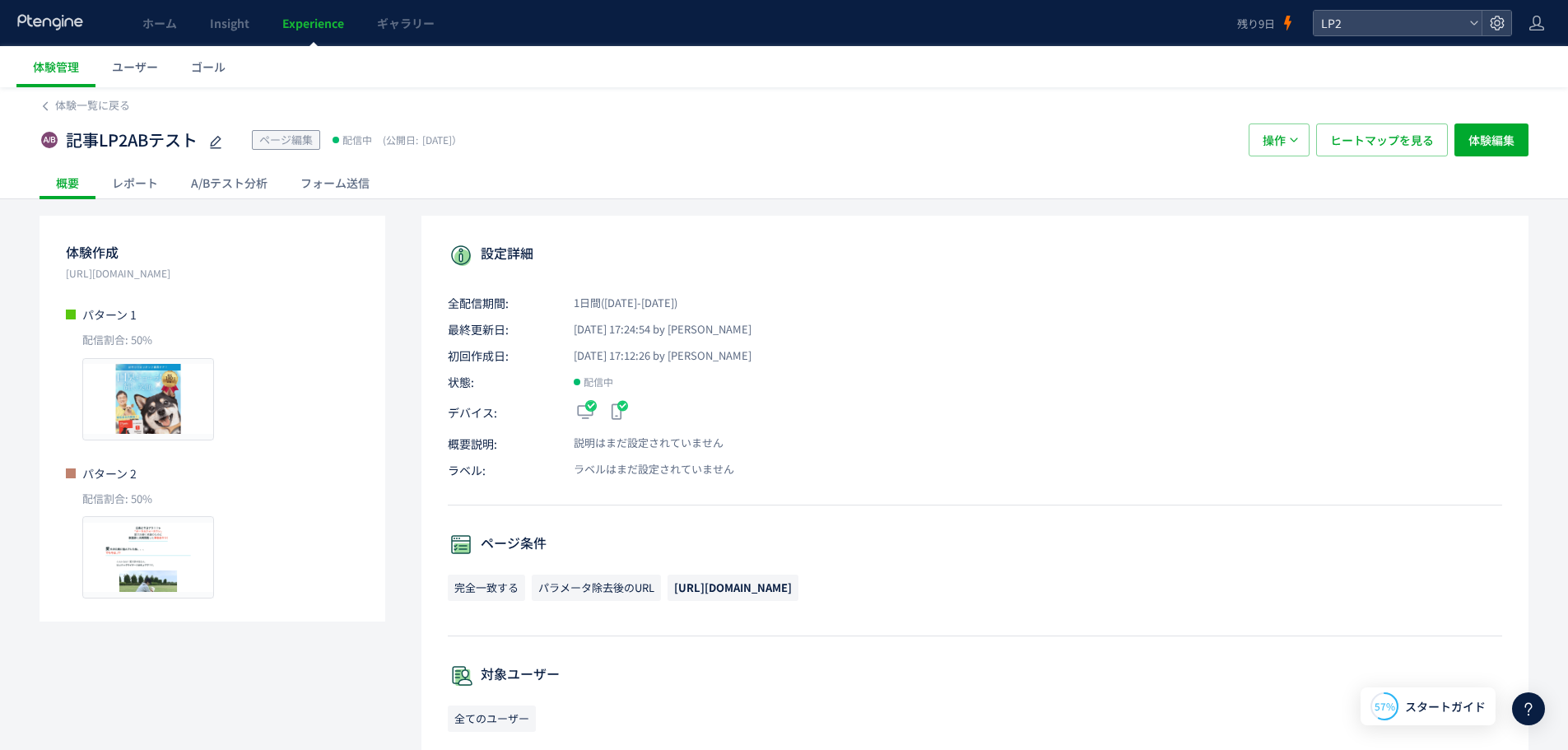
click at [176, 275] on p "[URL][DOMAIN_NAME]" at bounding box center [212, 273] width 293 height 16
drag, startPoint x: 202, startPoint y: 276, endPoint x: 1, endPoint y: 277, distance: 201.0
click at [1, 277] on div "体験一覧に戻る 記事LP2ABテスト ページ編集 配信中 (公開日: 2025/10/06） 操作 ヒートマップを見る 体験編集 概要 レポート A/Bテスト…" at bounding box center [784, 672] width 1568 height 1169
click at [251, 280] on p "[URL][DOMAIN_NAME]" at bounding box center [212, 273] width 293 height 16
click at [1469, 20] on icon at bounding box center [1474, 23] width 10 height 10
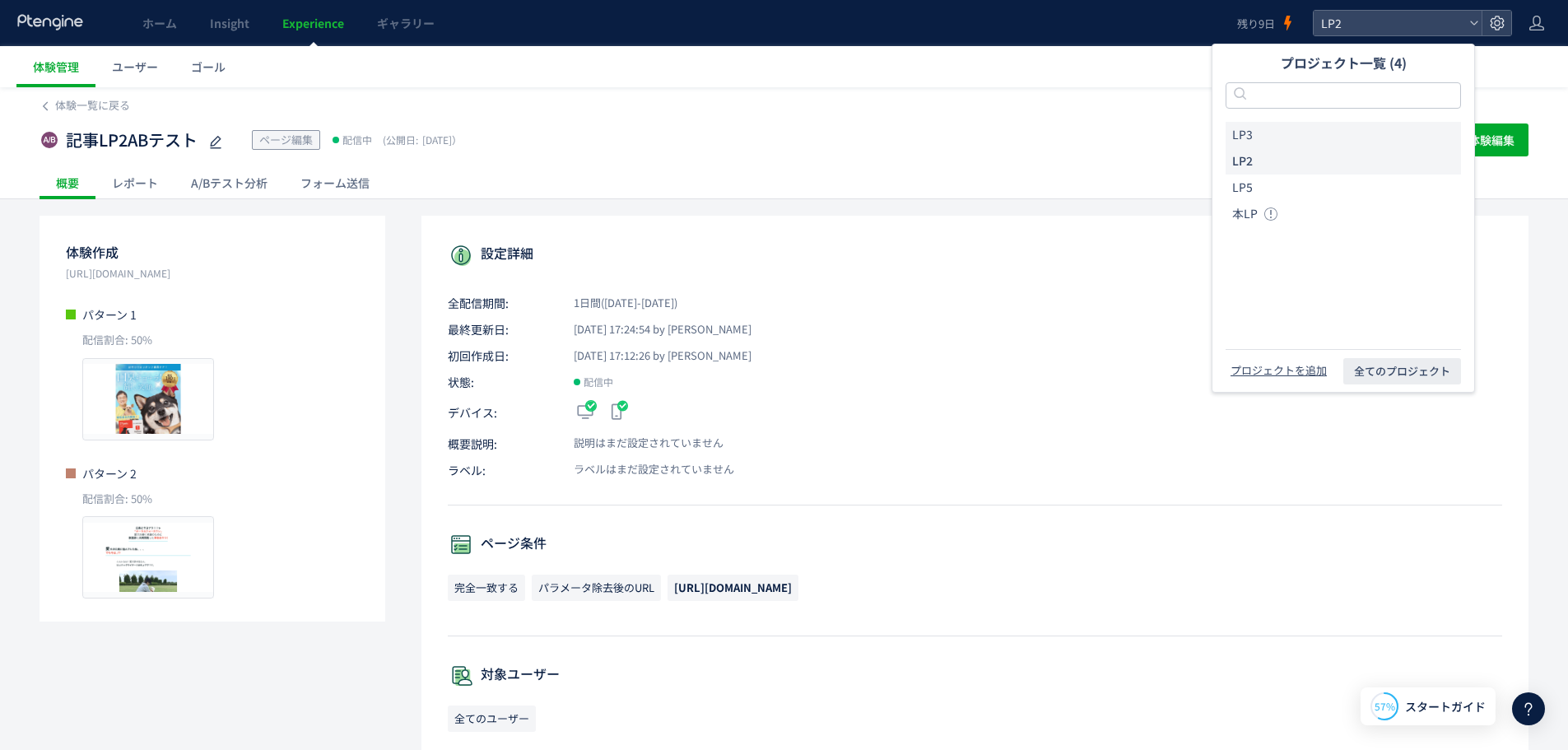
click at [1305, 126] on li "LP3" at bounding box center [1344, 135] width 235 height 26
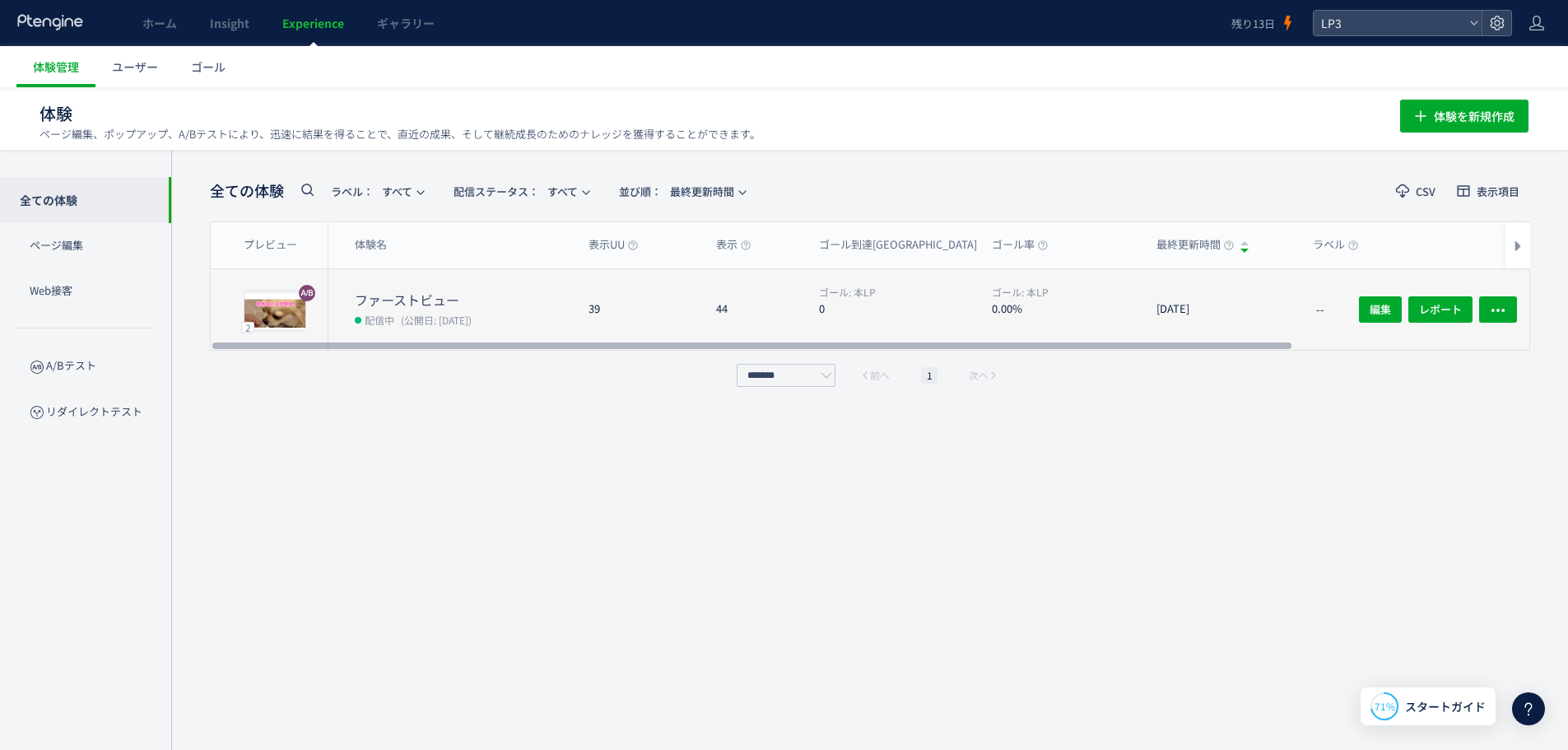
click at [507, 312] on dd "配信中 (公開日: [DATE])" at bounding box center [465, 319] width 221 height 21
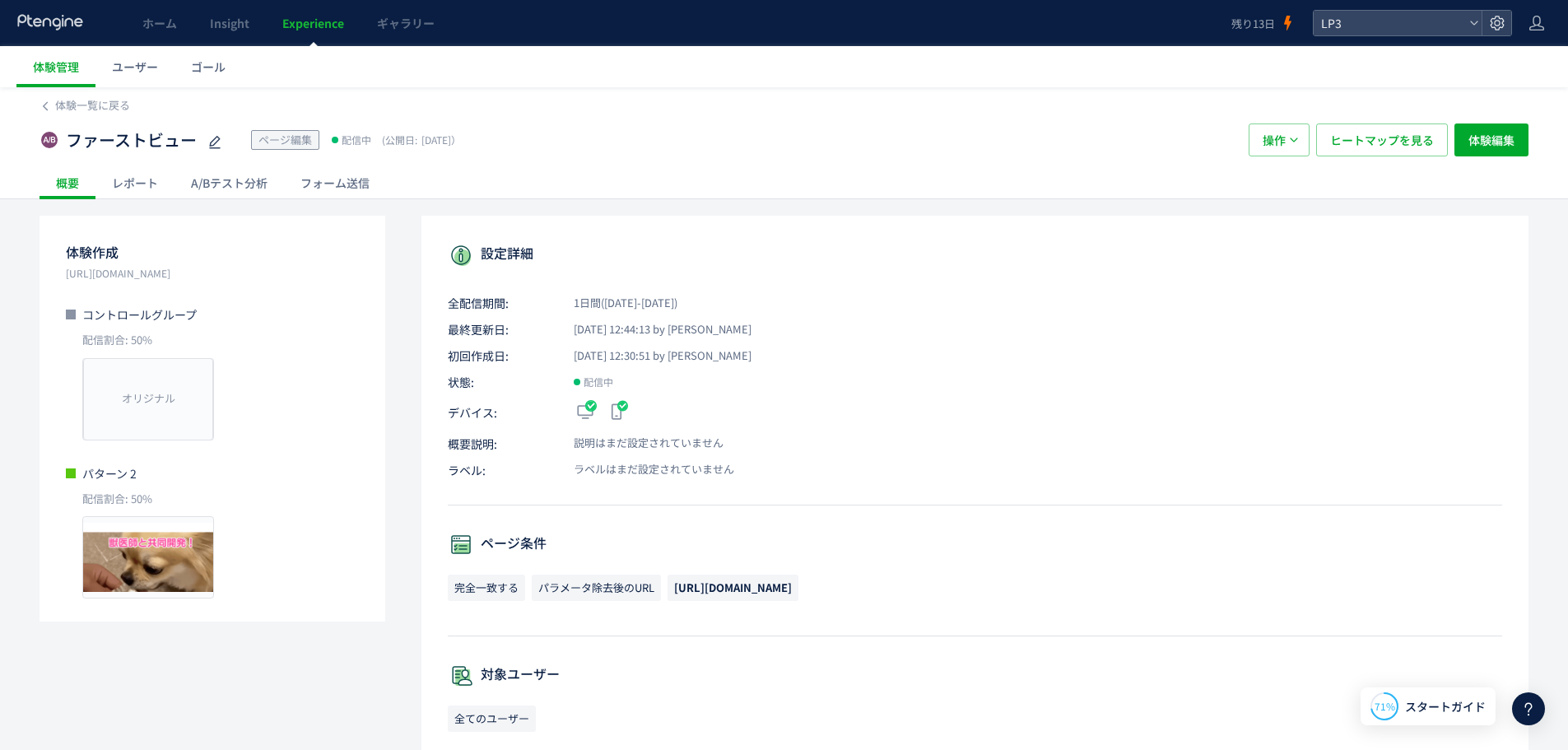
click at [137, 280] on p "[URL][DOMAIN_NAME]" at bounding box center [212, 273] width 293 height 16
click at [305, 136] on span "ページ編集" at bounding box center [285, 139] width 54 height 15
click at [1481, 140] on span "体験編集" at bounding box center [1491, 140] width 46 height 33
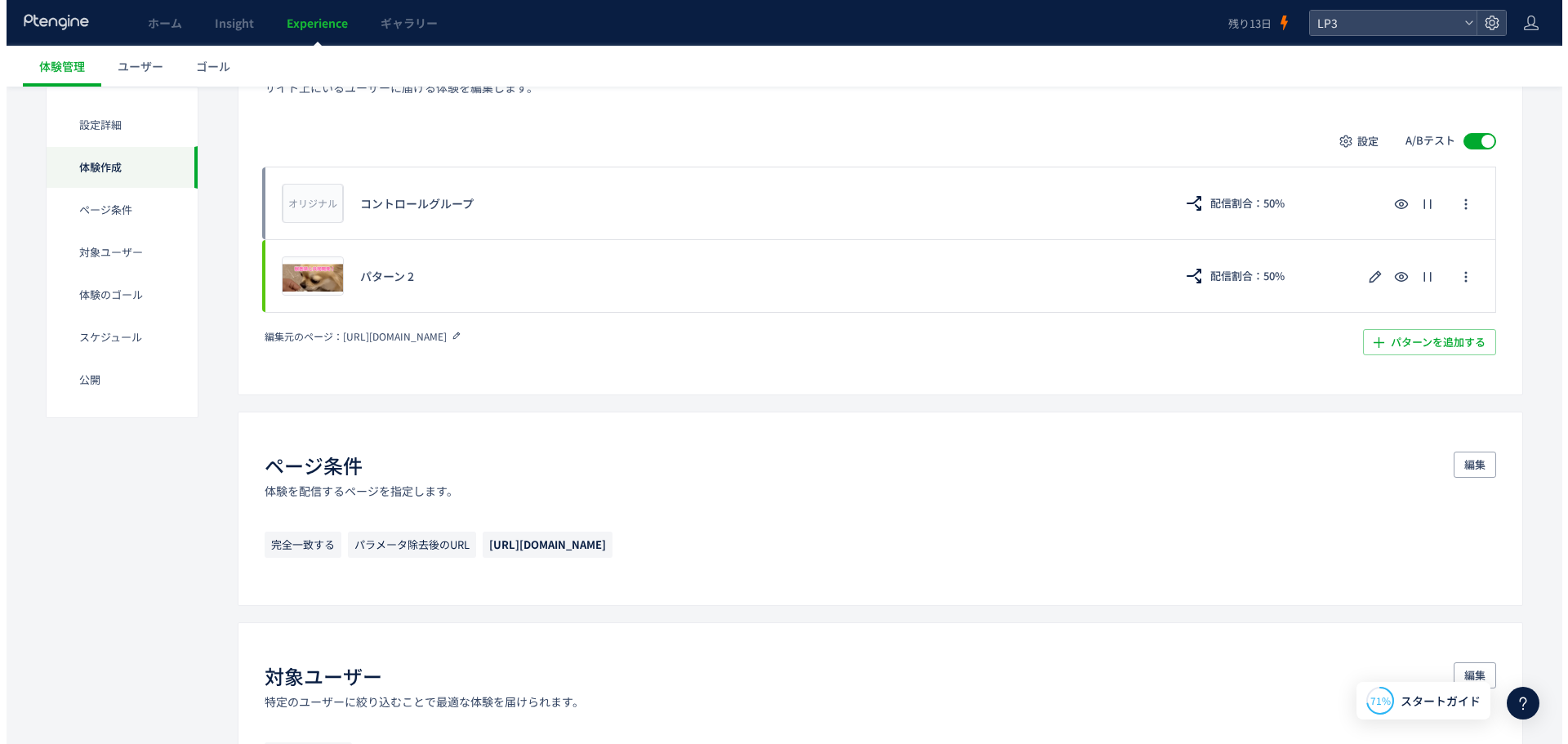
scroll to position [408, 0]
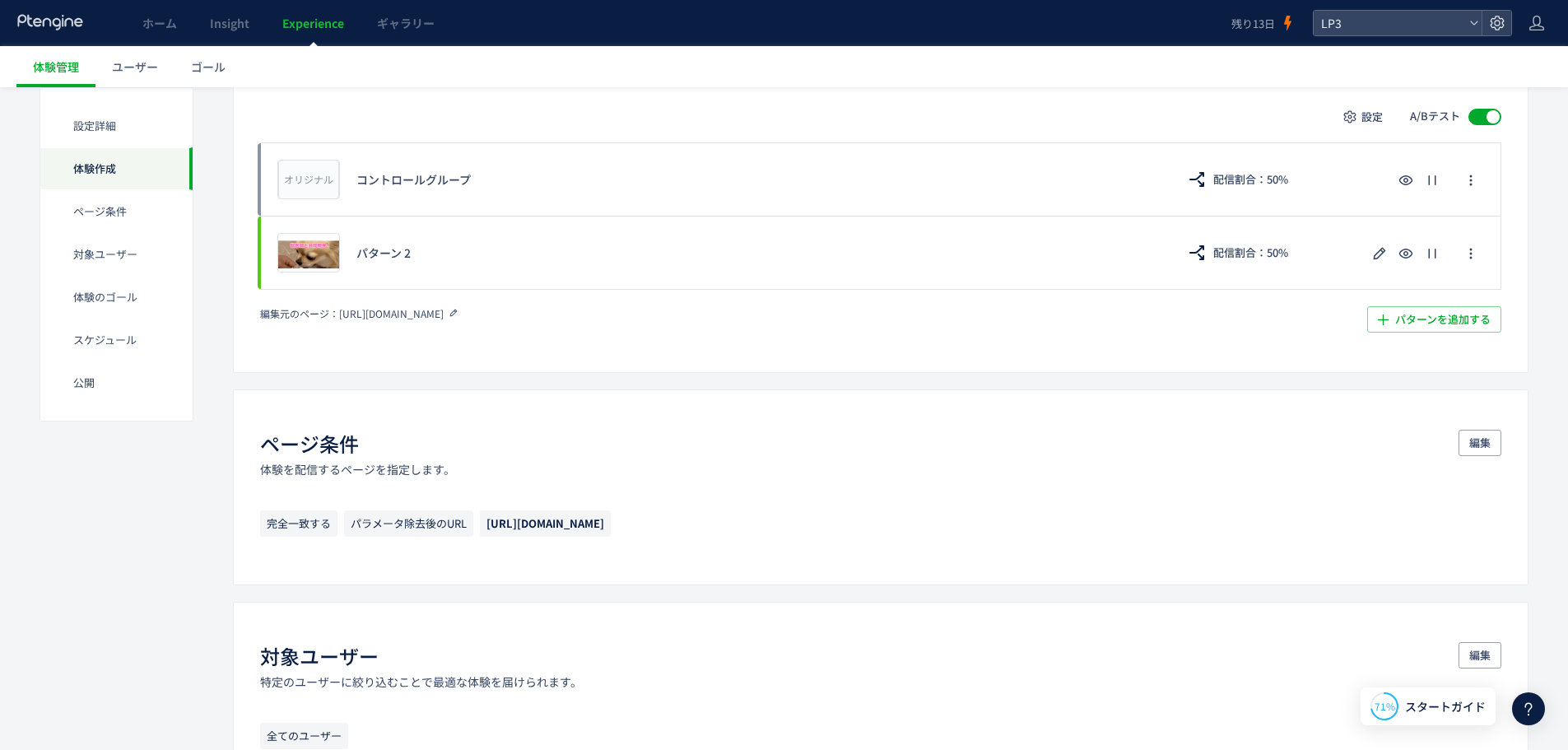
click at [460, 312] on icon at bounding box center [454, 313] width 12 height 12
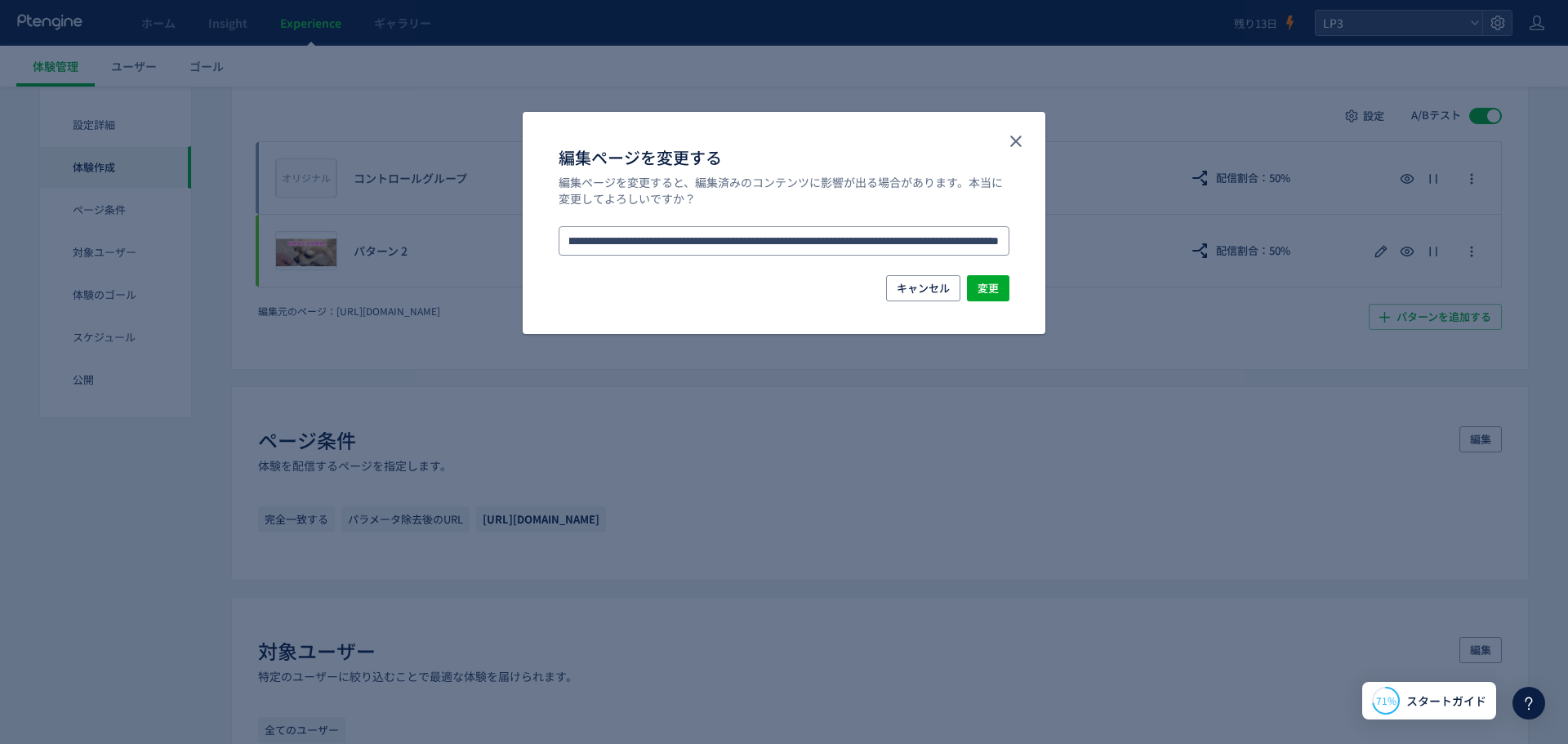
scroll to position [0, 1741]
drag, startPoint x: 714, startPoint y: 238, endPoint x: 1079, endPoint y: 240, distance: 365.0
click at [1079, 240] on div "**********" at bounding box center [784, 372] width 1568 height 744
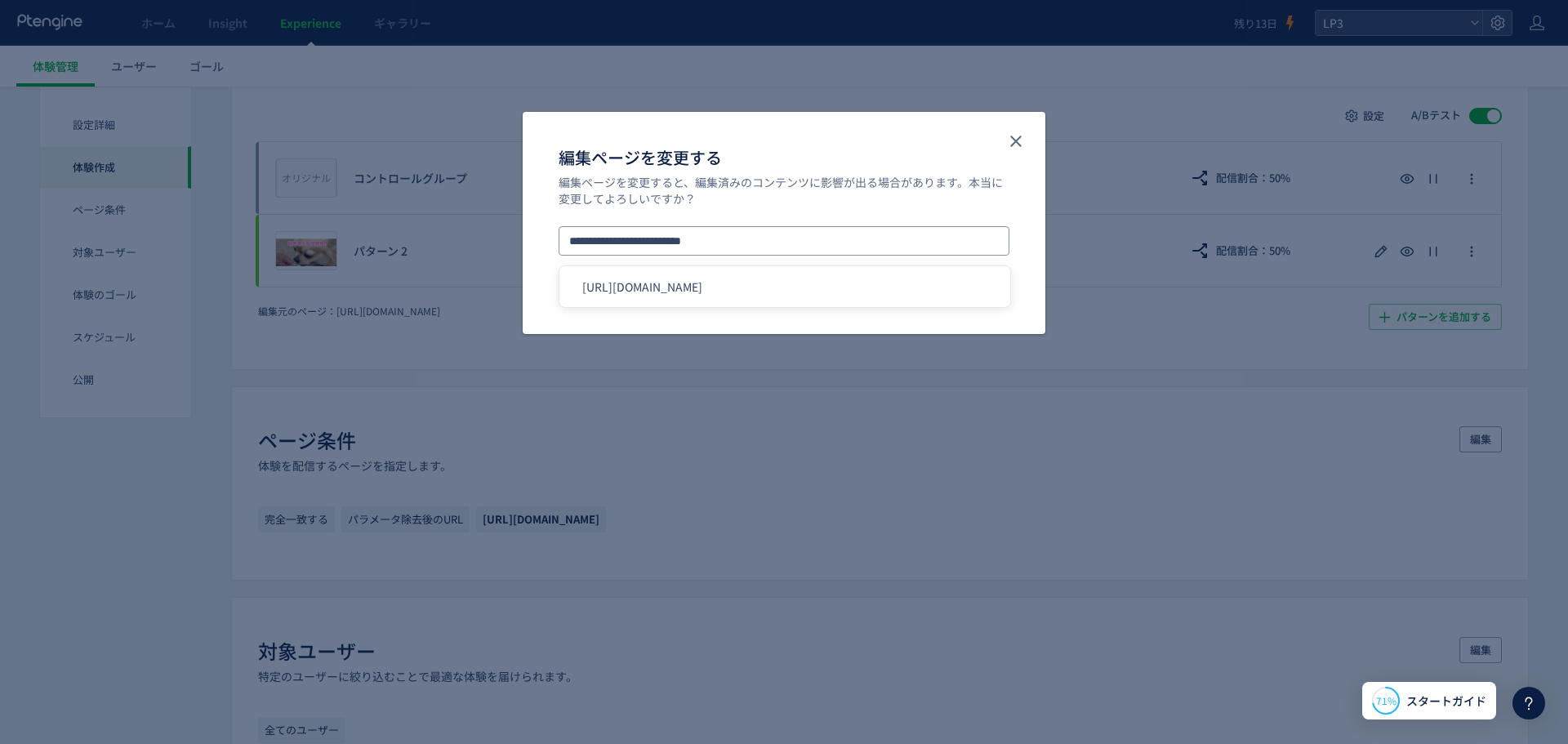
type input "**********"
click at [989, 281] on li "[URL][DOMAIN_NAME]" at bounding box center [784, 286] width 437 height 28
click at [995, 282] on span "変更" at bounding box center [988, 287] width 21 height 26
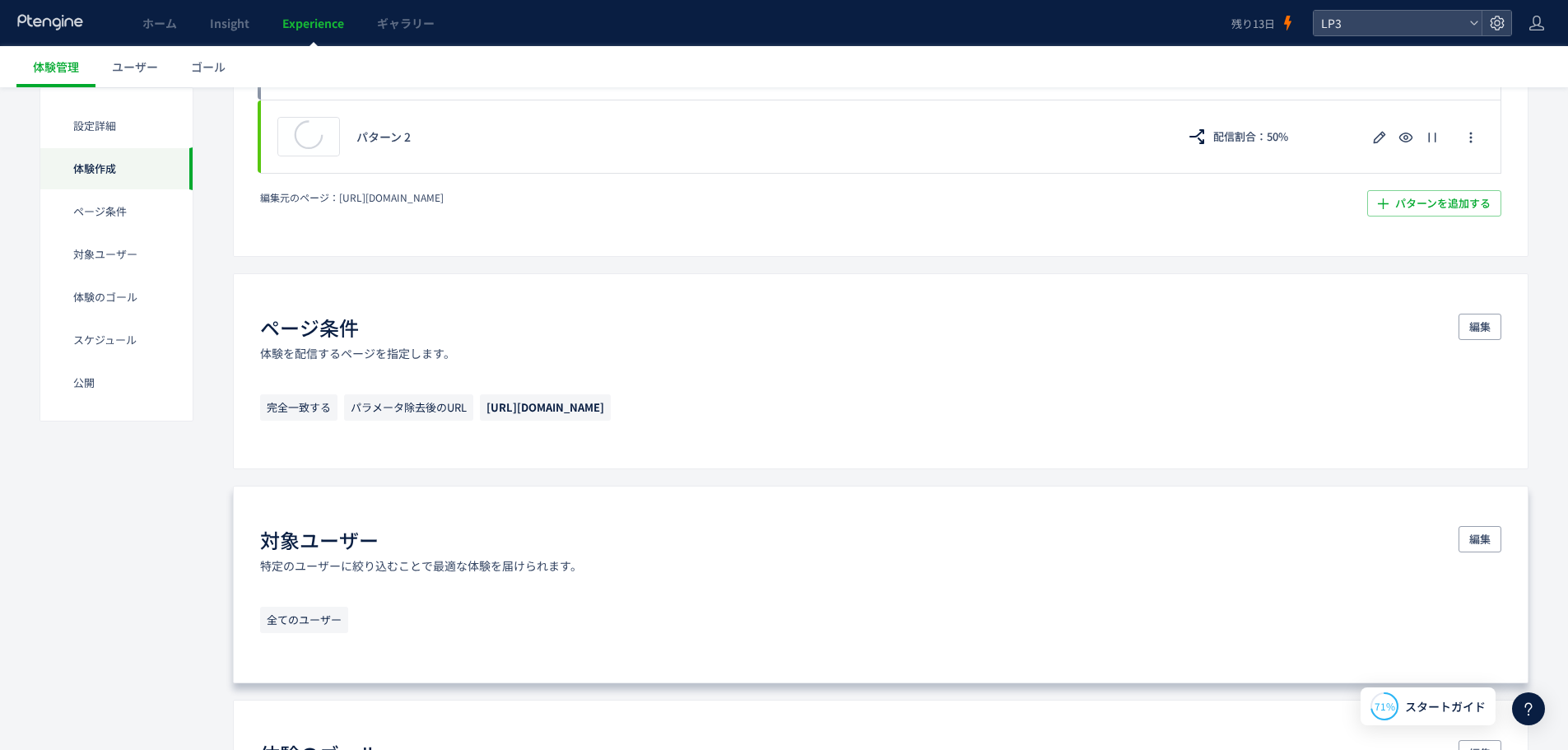
scroll to position [313, 0]
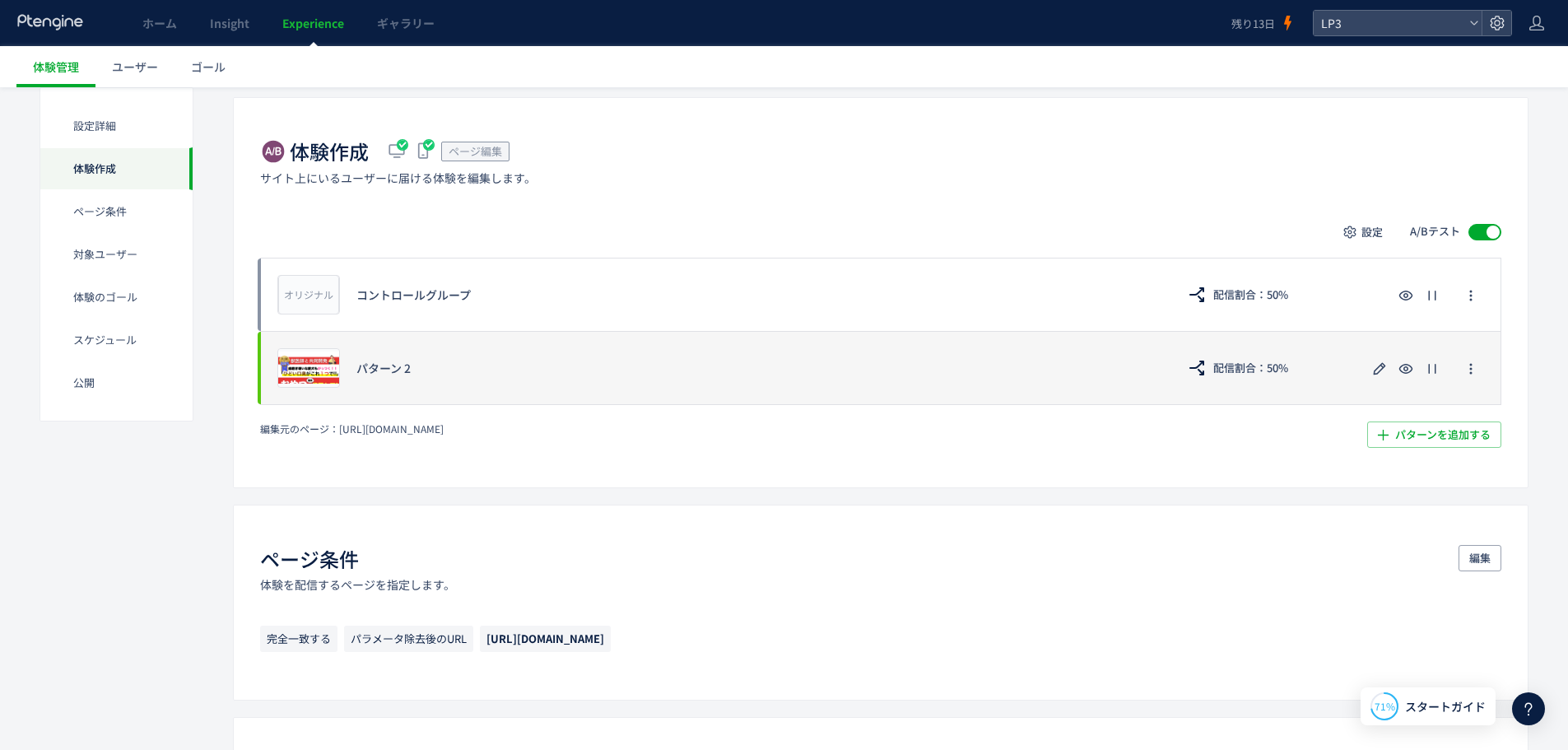
click at [340, 393] on div "プレビュー パターン 2 配信割合：50%" at bounding box center [881, 367] width 1241 height 74
click at [327, 366] on span "プレビュー" at bounding box center [309, 367] width 54 height 15
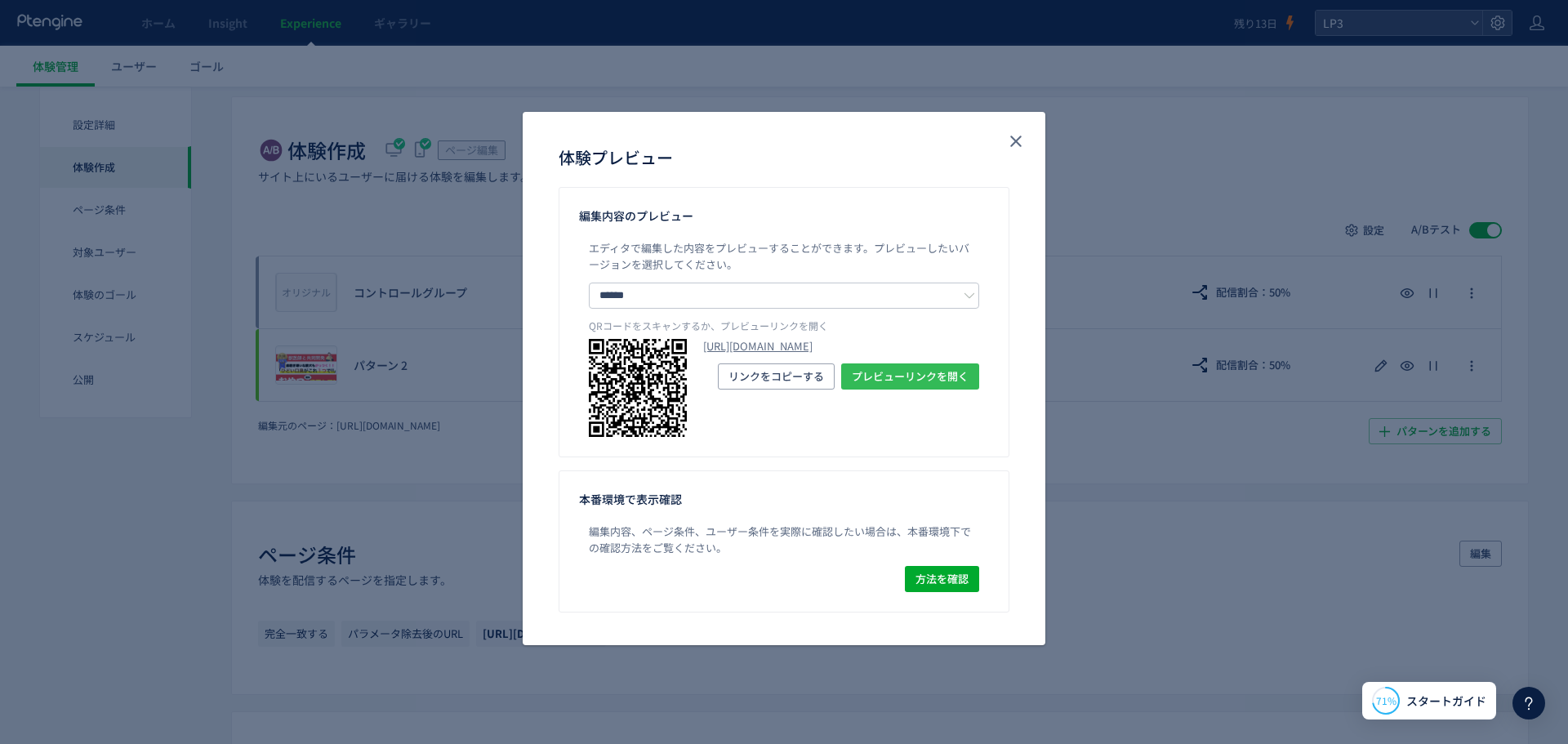
click at [870, 390] on button "プレビューリンクを開く" at bounding box center [909, 376] width 138 height 26
click at [956, 579] on span "方法を確認" at bounding box center [941, 578] width 53 height 26
click at [1028, 145] on button "close" at bounding box center [1016, 141] width 26 height 26
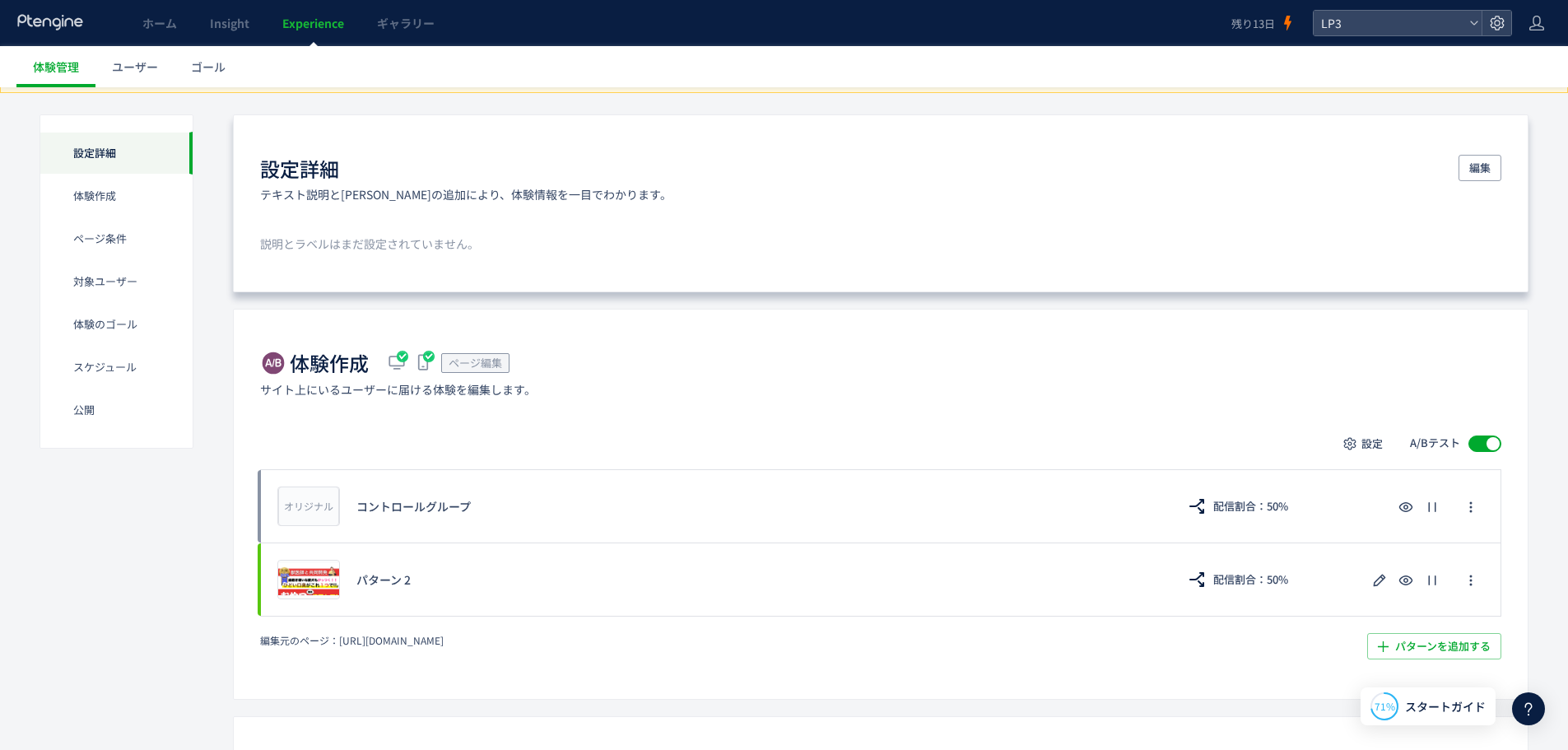
scroll to position [0, 0]
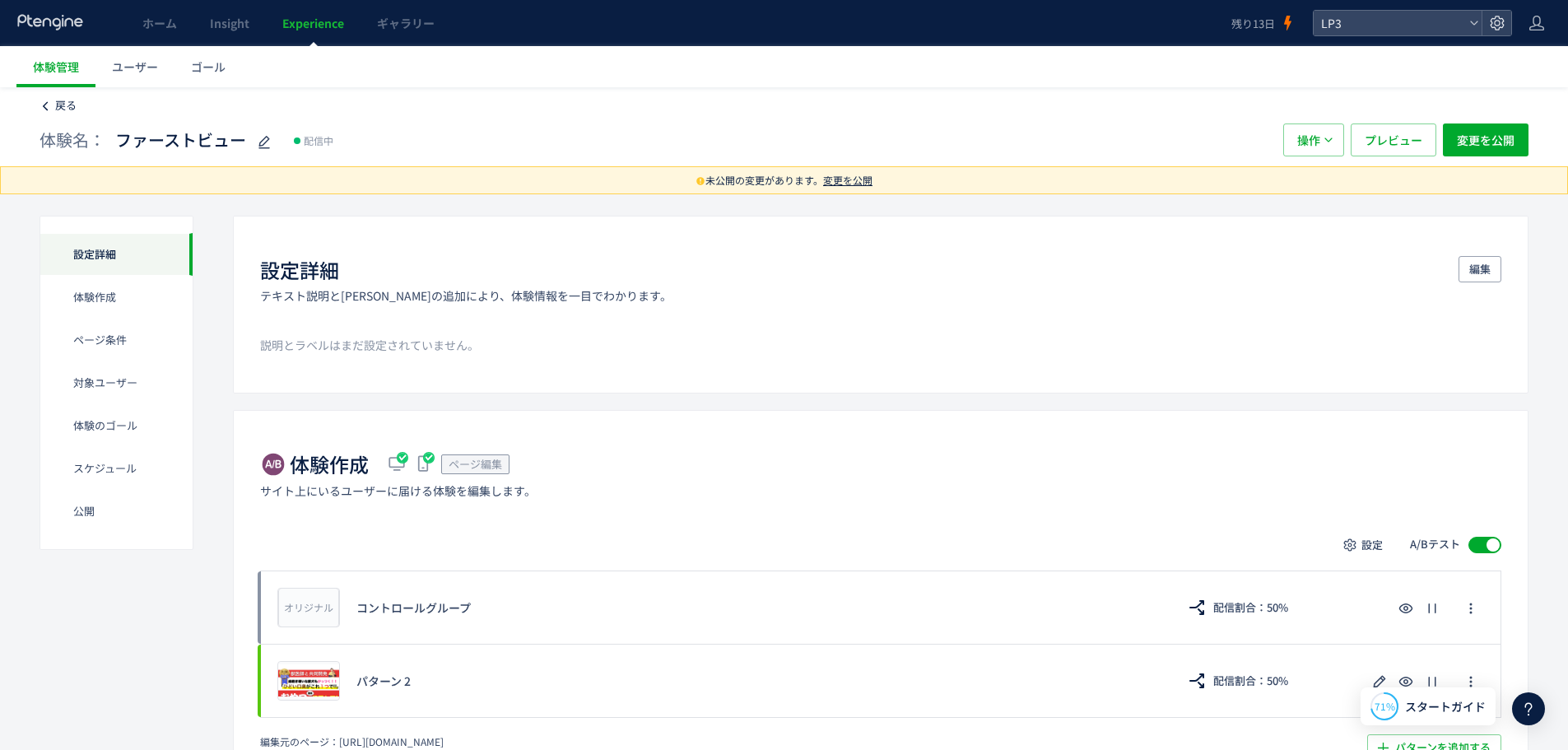
click at [59, 107] on span "戻る" at bounding box center [66, 105] width 21 height 15
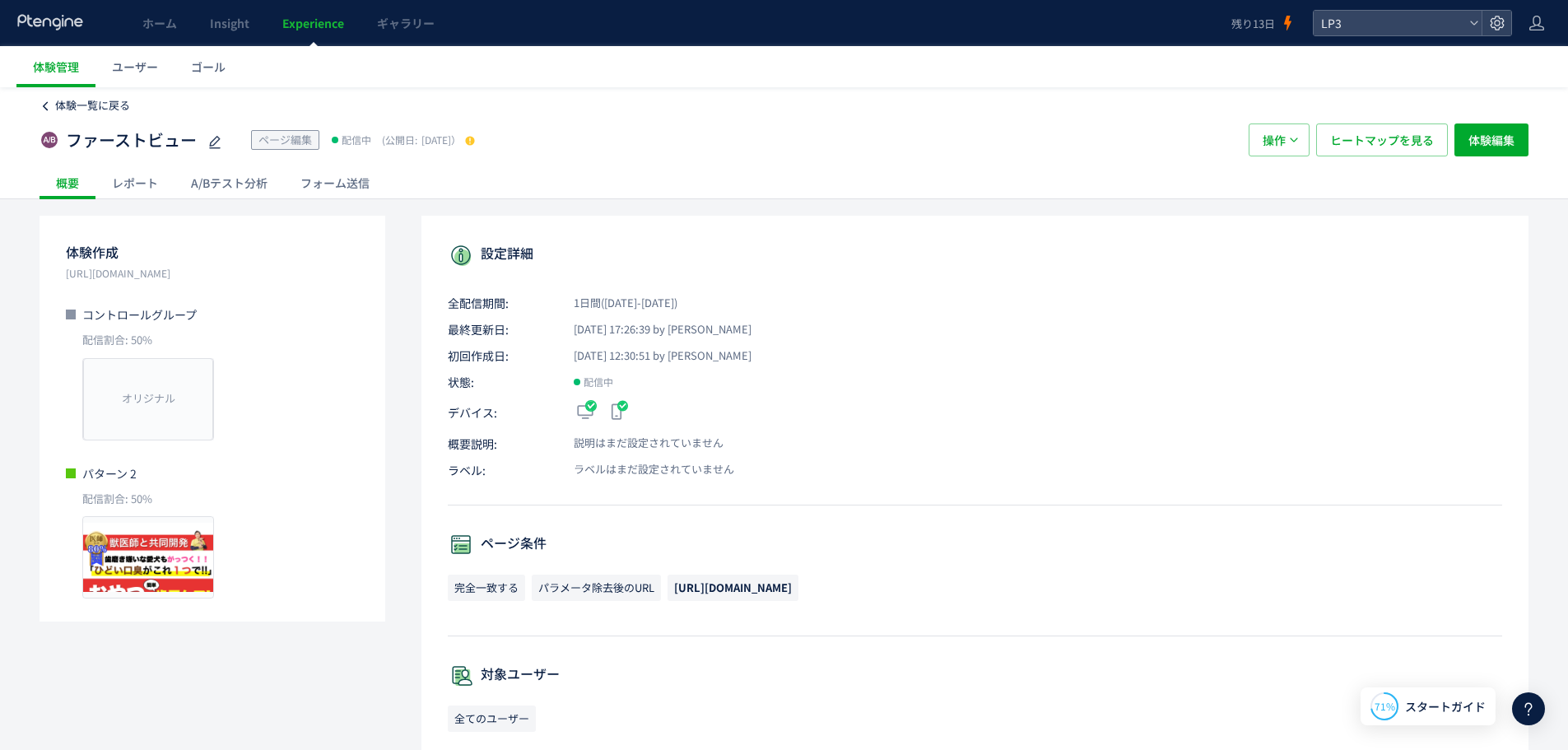
click at [67, 106] on span "体験一覧に戻る" at bounding box center [93, 105] width 75 height 15
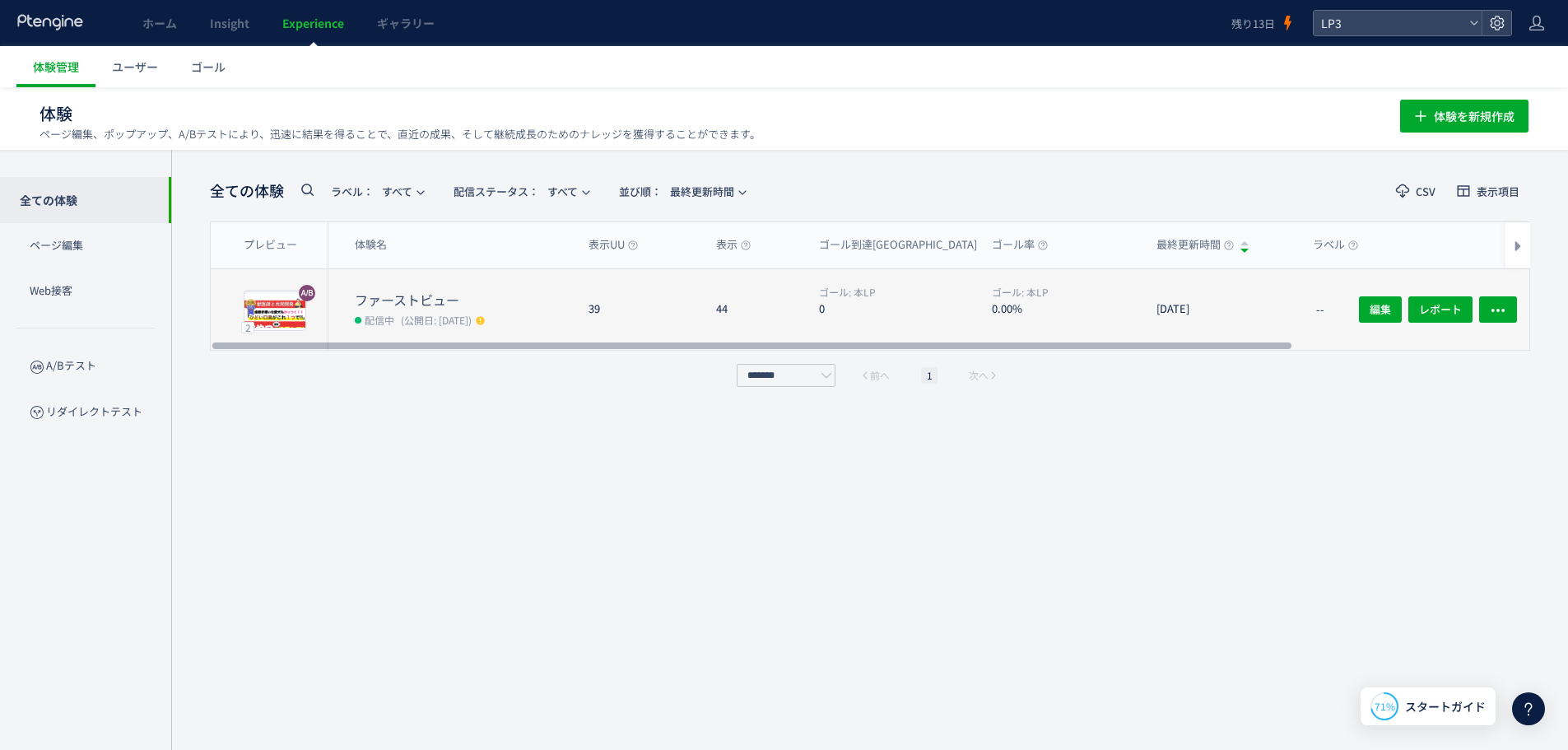
click at [495, 306] on dt "ファーストビュー" at bounding box center [465, 300] width 221 height 19
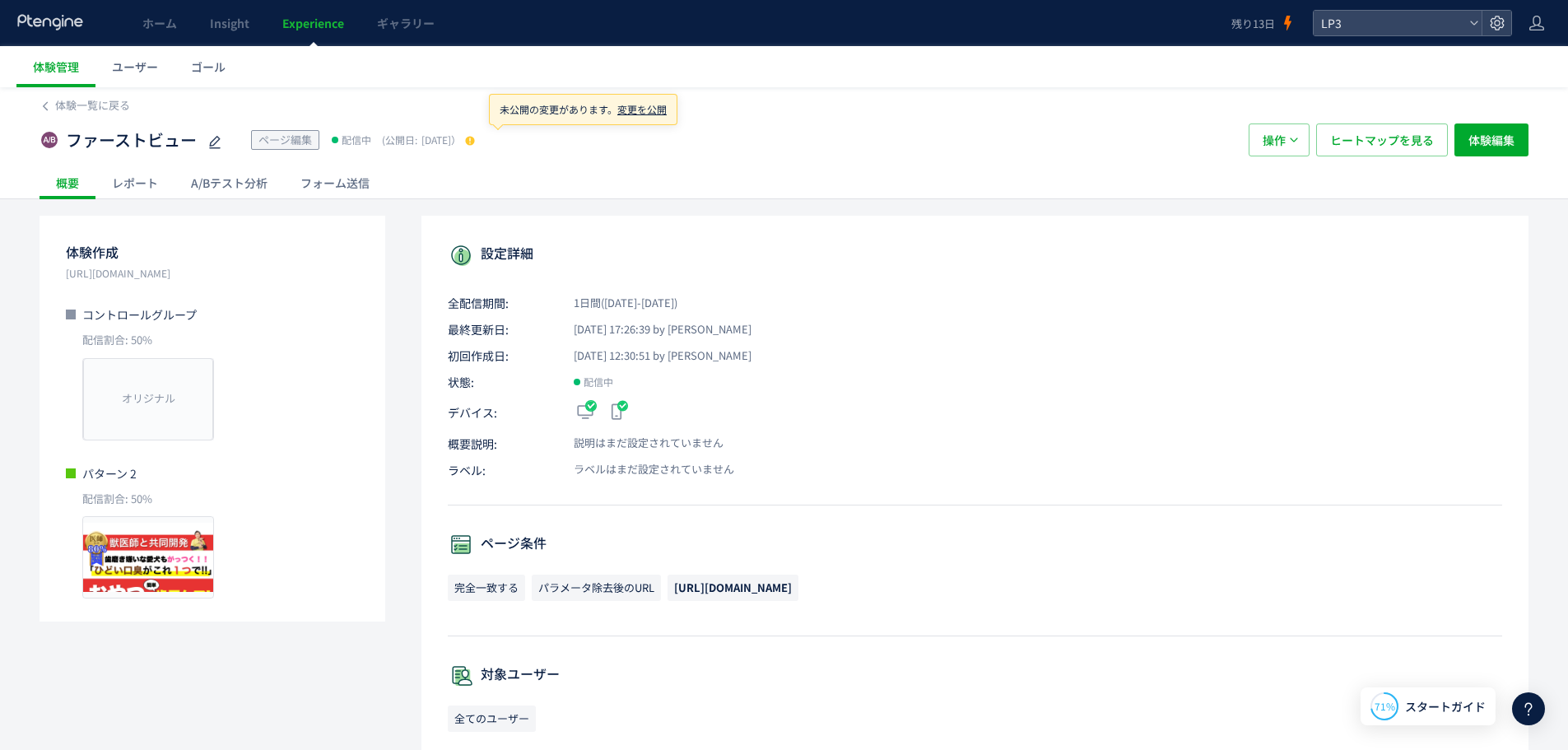
click at [639, 110] on span "変更を公開" at bounding box center [642, 109] width 49 height 14
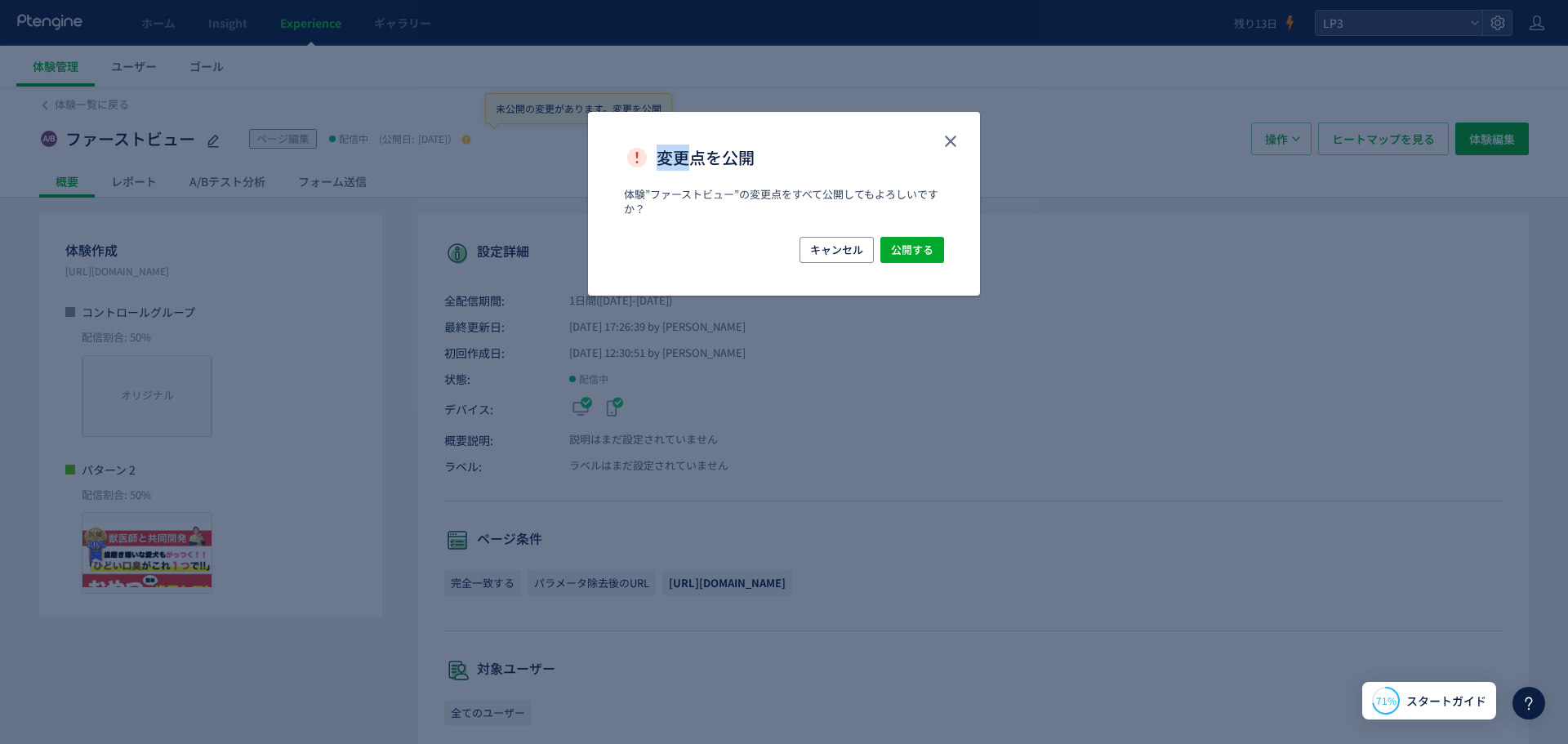
click at [634, 109] on div "変更点を公開 体験”ファーストビュー”の変更点をすべて公開してもよろしいですか？​ キャンセル 公開する" at bounding box center [784, 372] width 1568 height 744
click at [934, 136] on div "変更点を公開" at bounding box center [783, 149] width 392 height 75
click at [951, 137] on icon "close" at bounding box center [950, 140] width 19 height 19
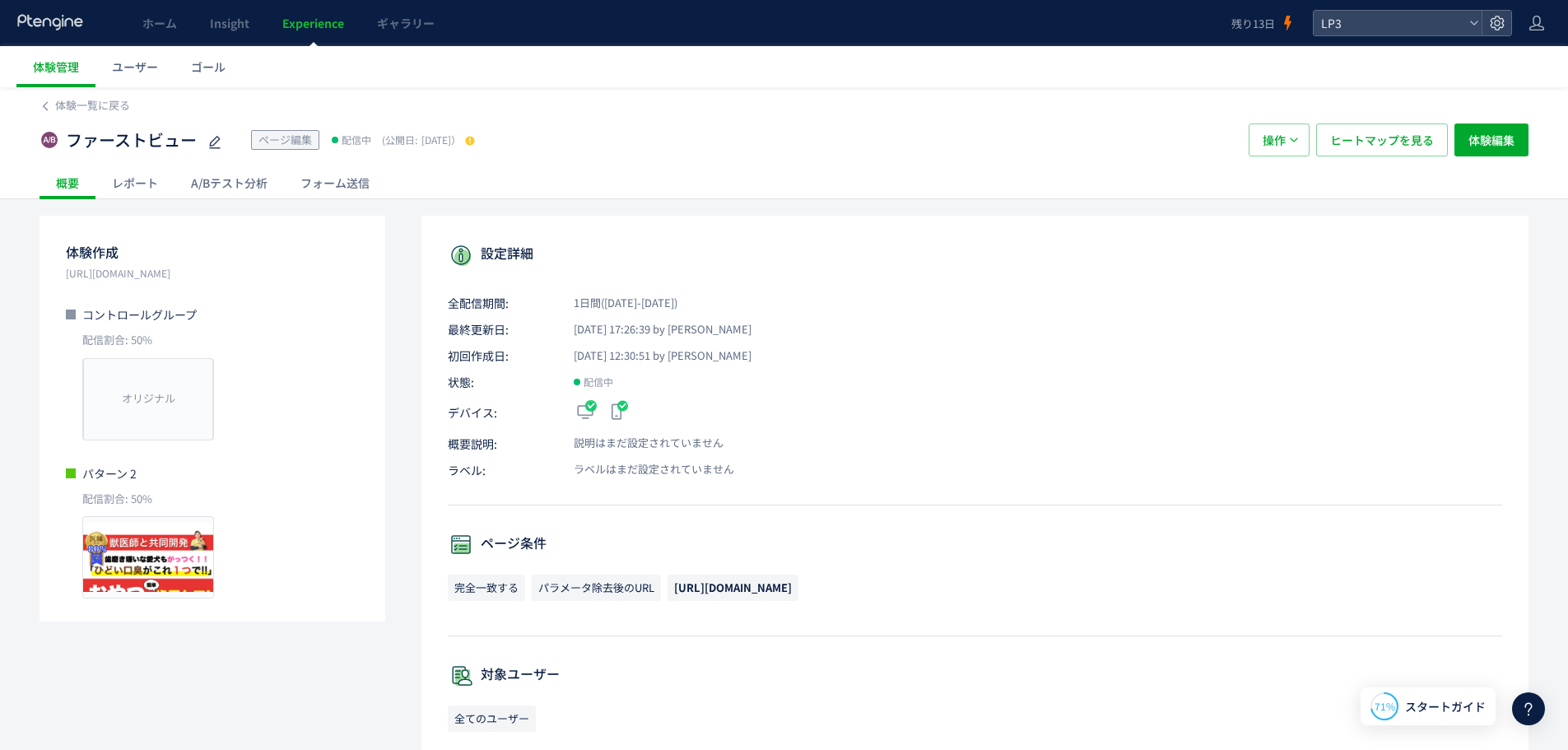
click at [297, 134] on span "ページ編集" at bounding box center [285, 139] width 54 height 15
click at [1475, 124] on span "体験編集" at bounding box center [1491, 140] width 46 height 33
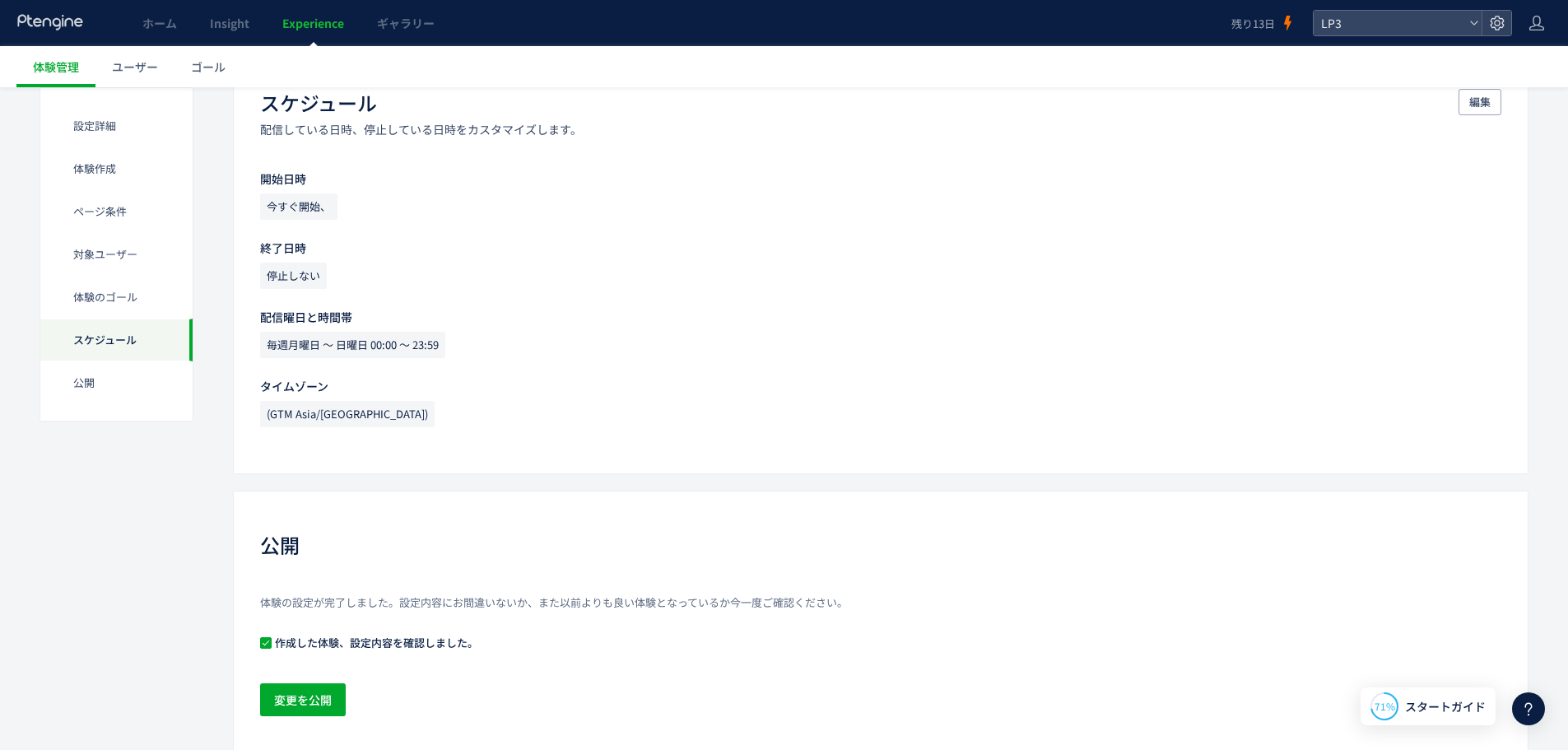
scroll to position [1464, 0]
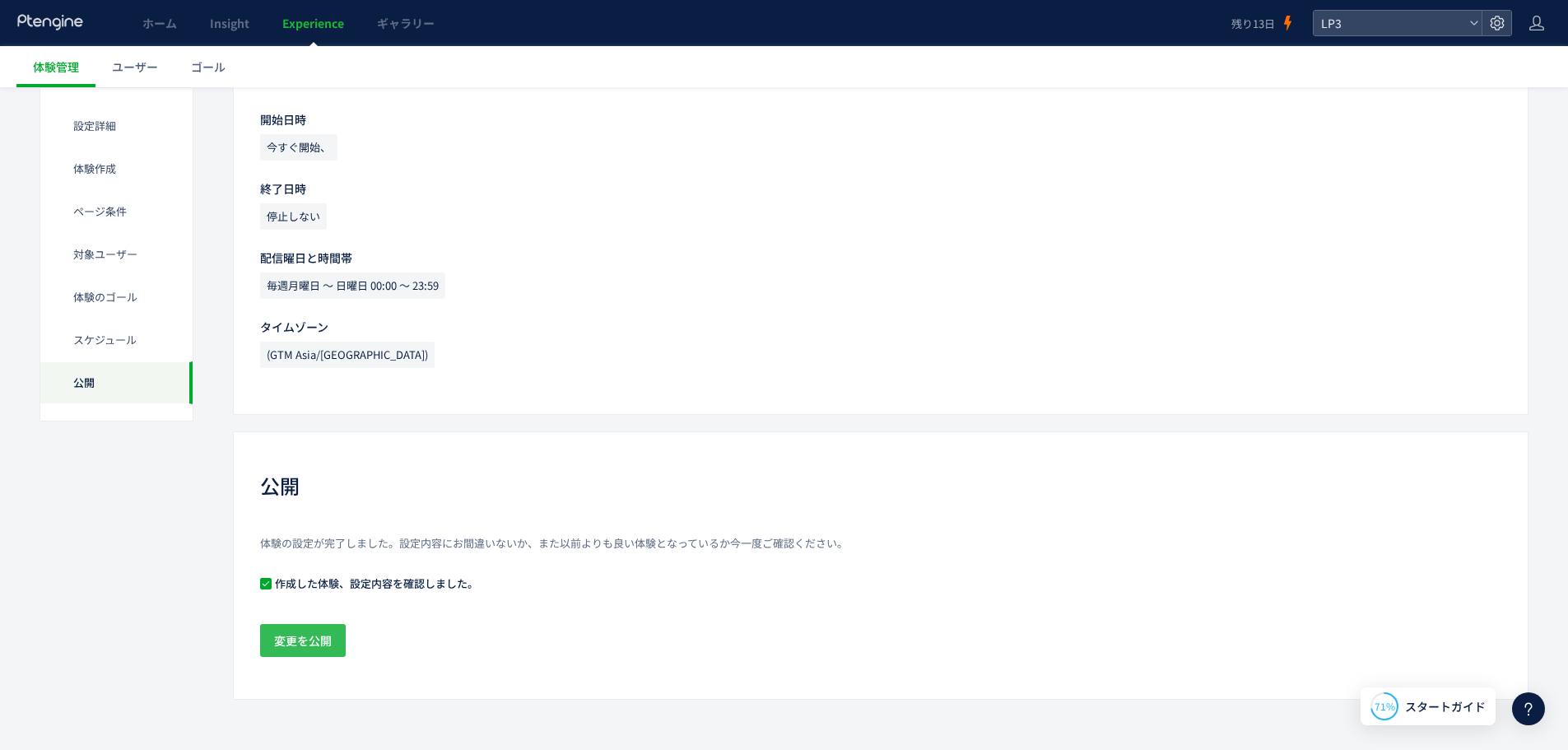
click at [327, 638] on span "変更を公開" at bounding box center [303, 640] width 58 height 33
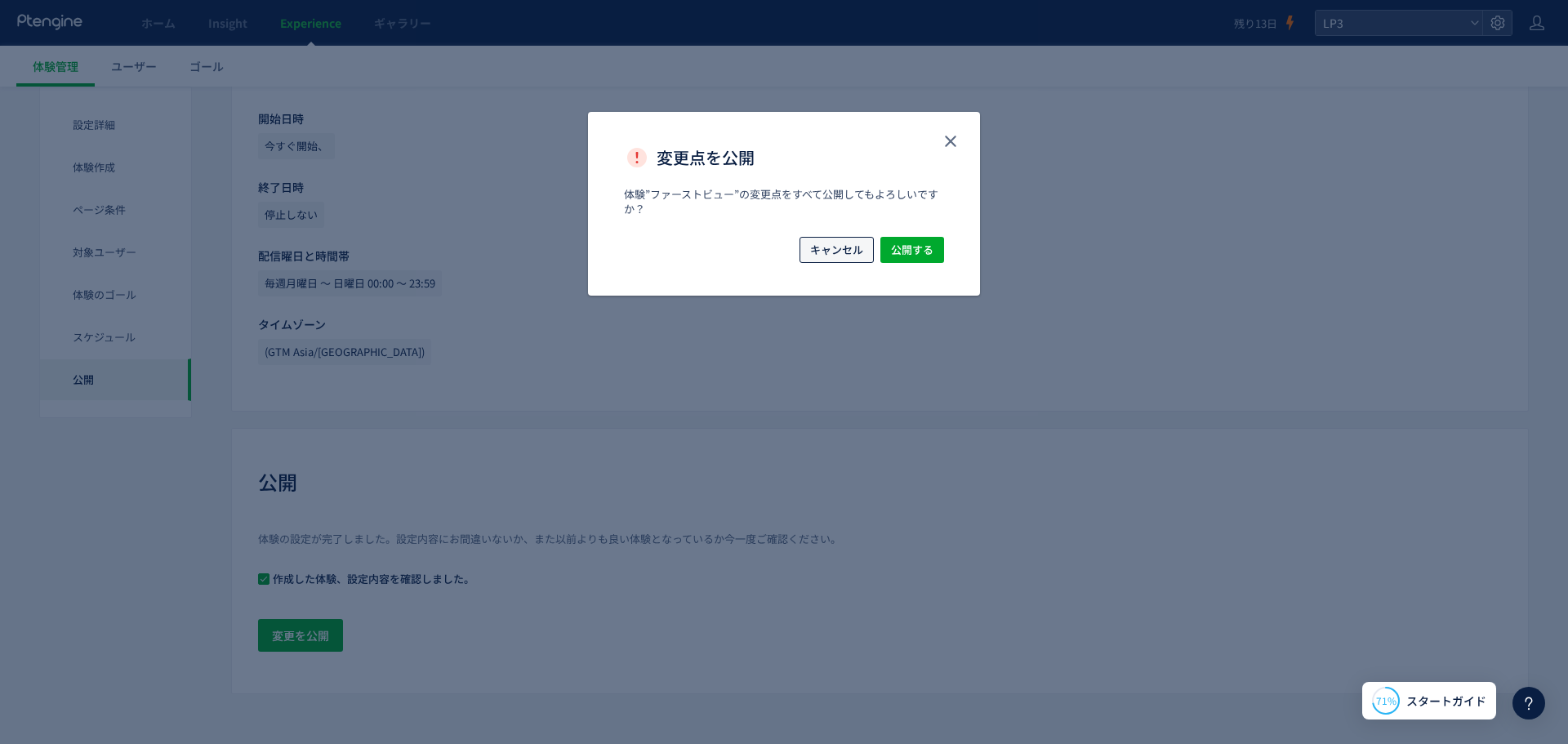
click at [803, 250] on button "キャンセル" at bounding box center [836, 249] width 74 height 26
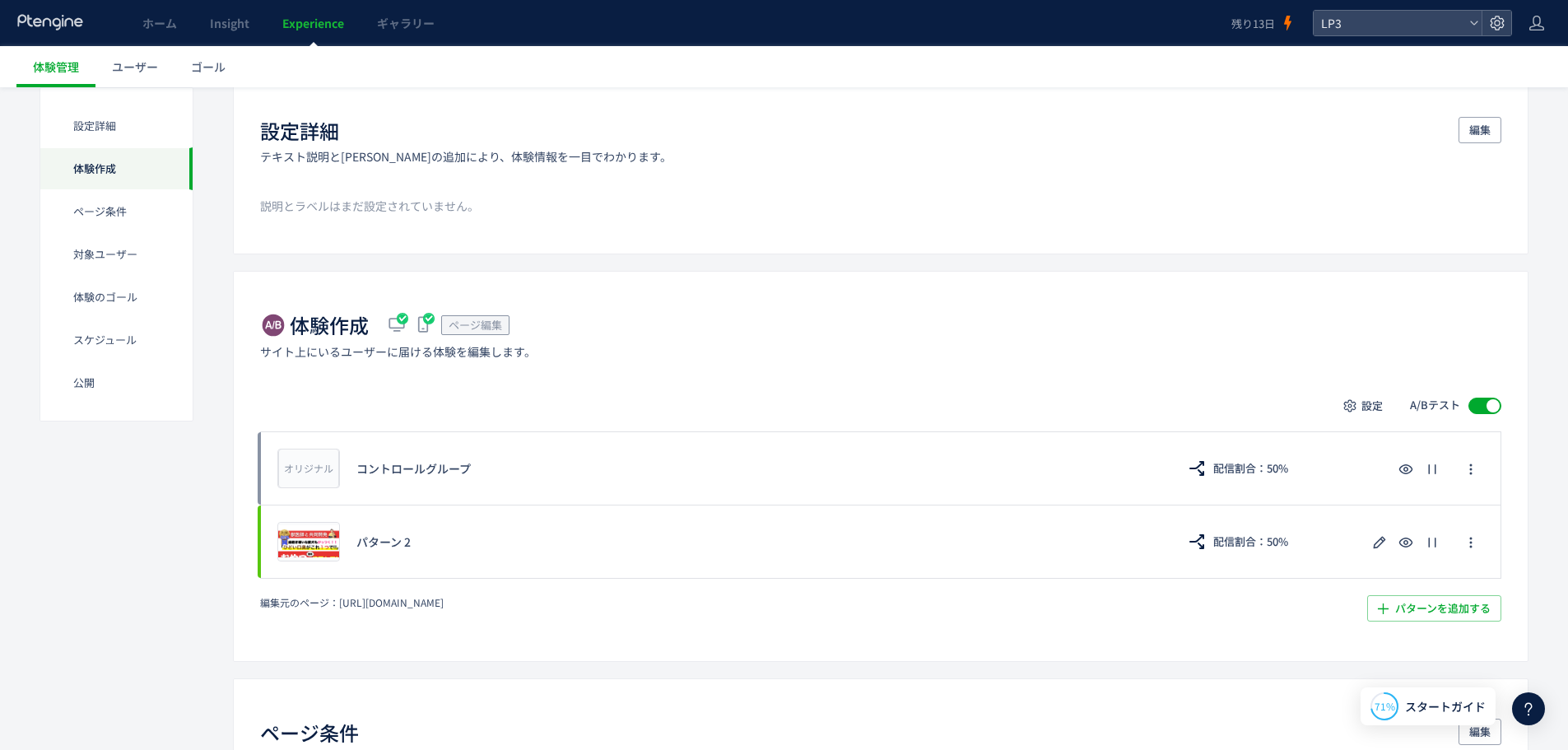
scroll to position [0, 0]
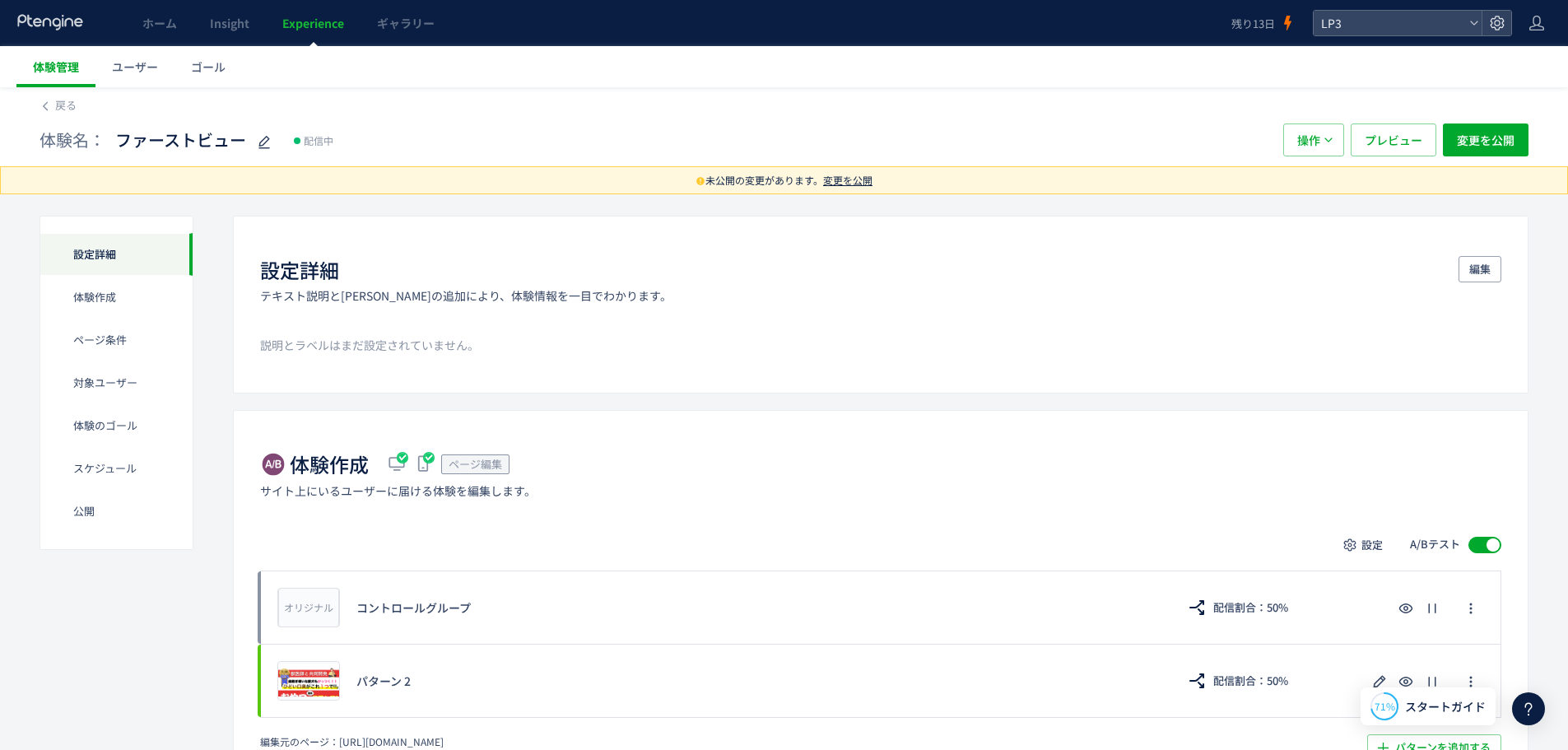
click at [60, 77] on link "体験管理" at bounding box center [55, 66] width 79 height 41
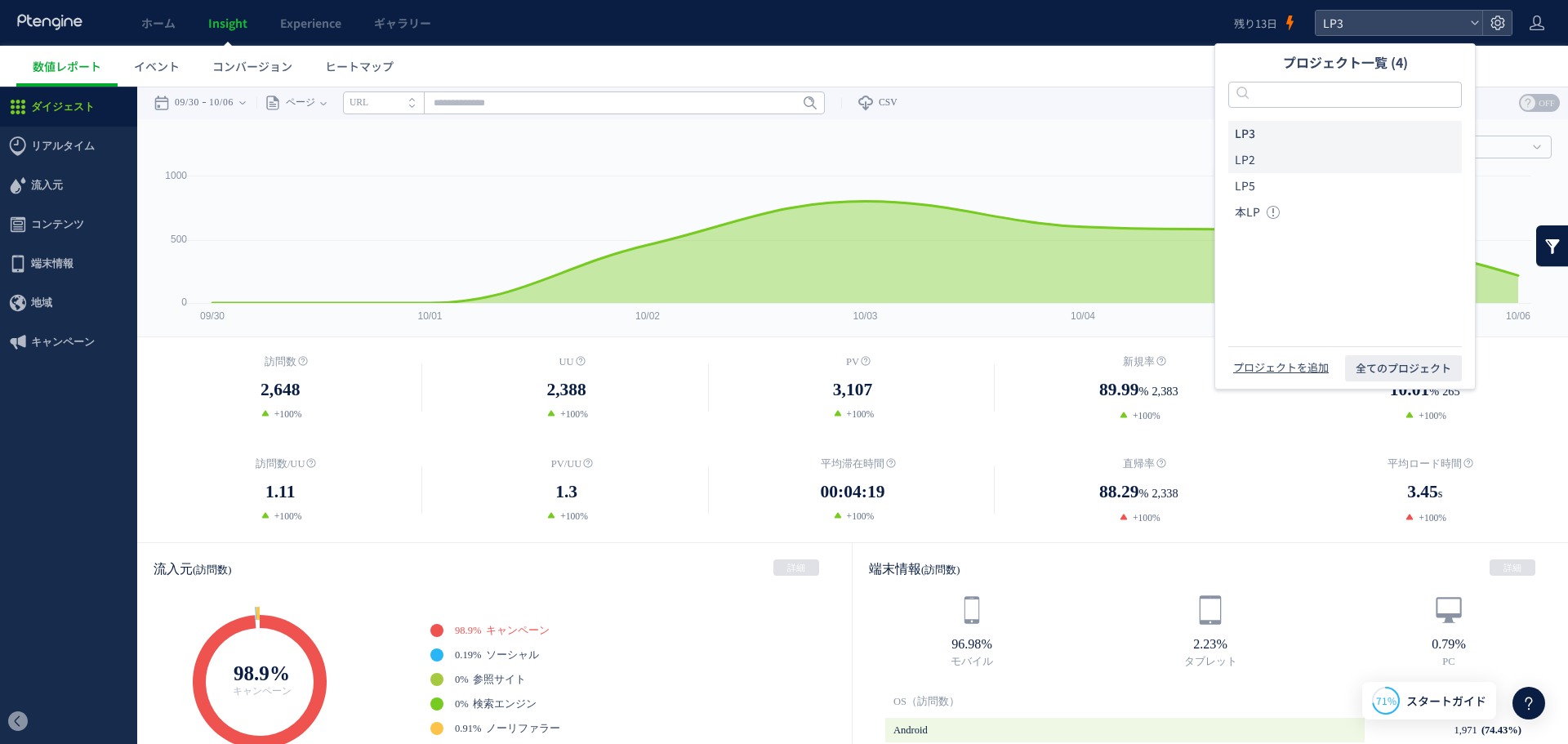
click at [1308, 167] on li "LP2" at bounding box center [1345, 160] width 233 height 26
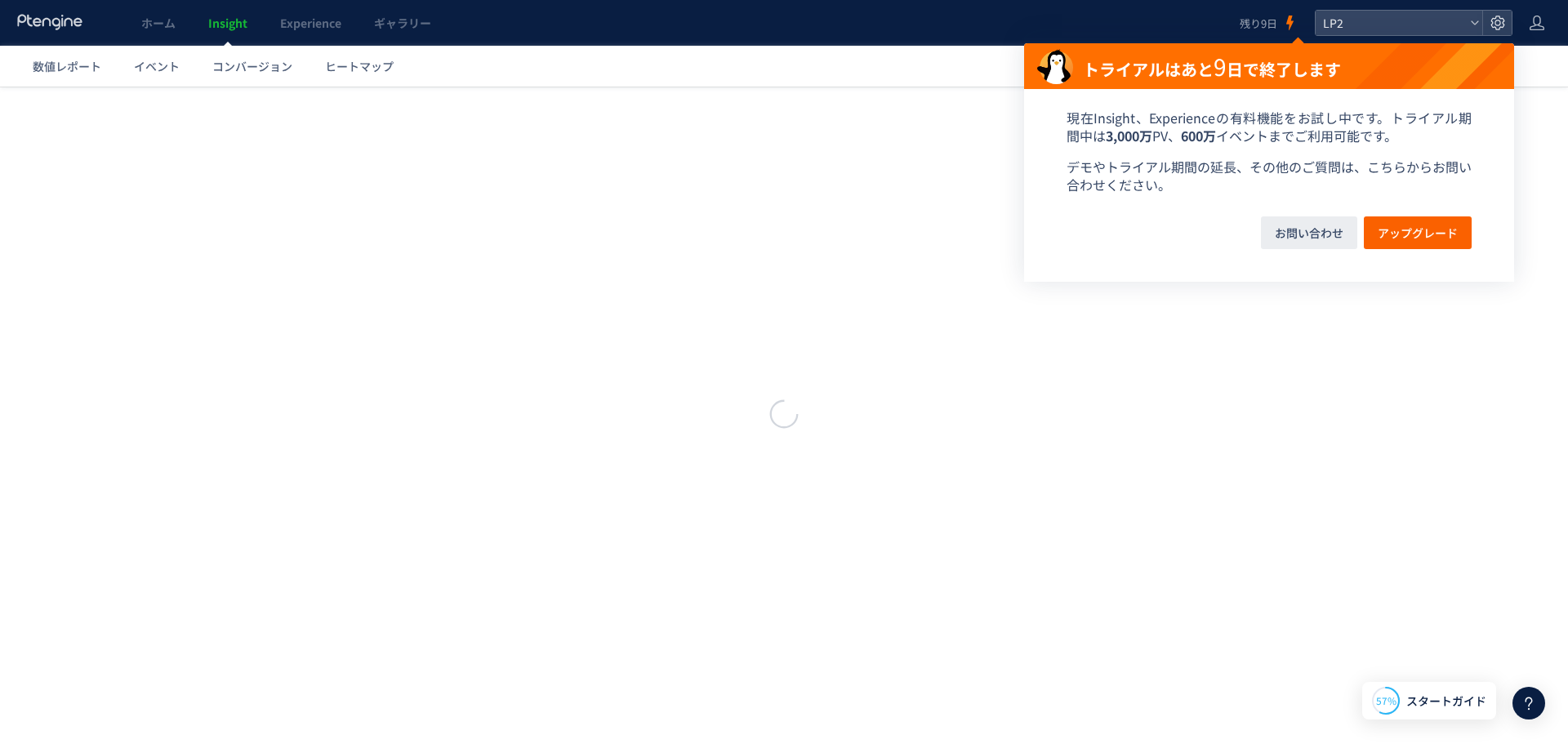
click at [1508, 101] on section "現在Insight、Experienceの有料機能をお試し中です。トライアル期間中は 3,000万 PV、 600万 イベントまでご利用可能です。 デモやトラ…" at bounding box center [1269, 152] width 490 height 128
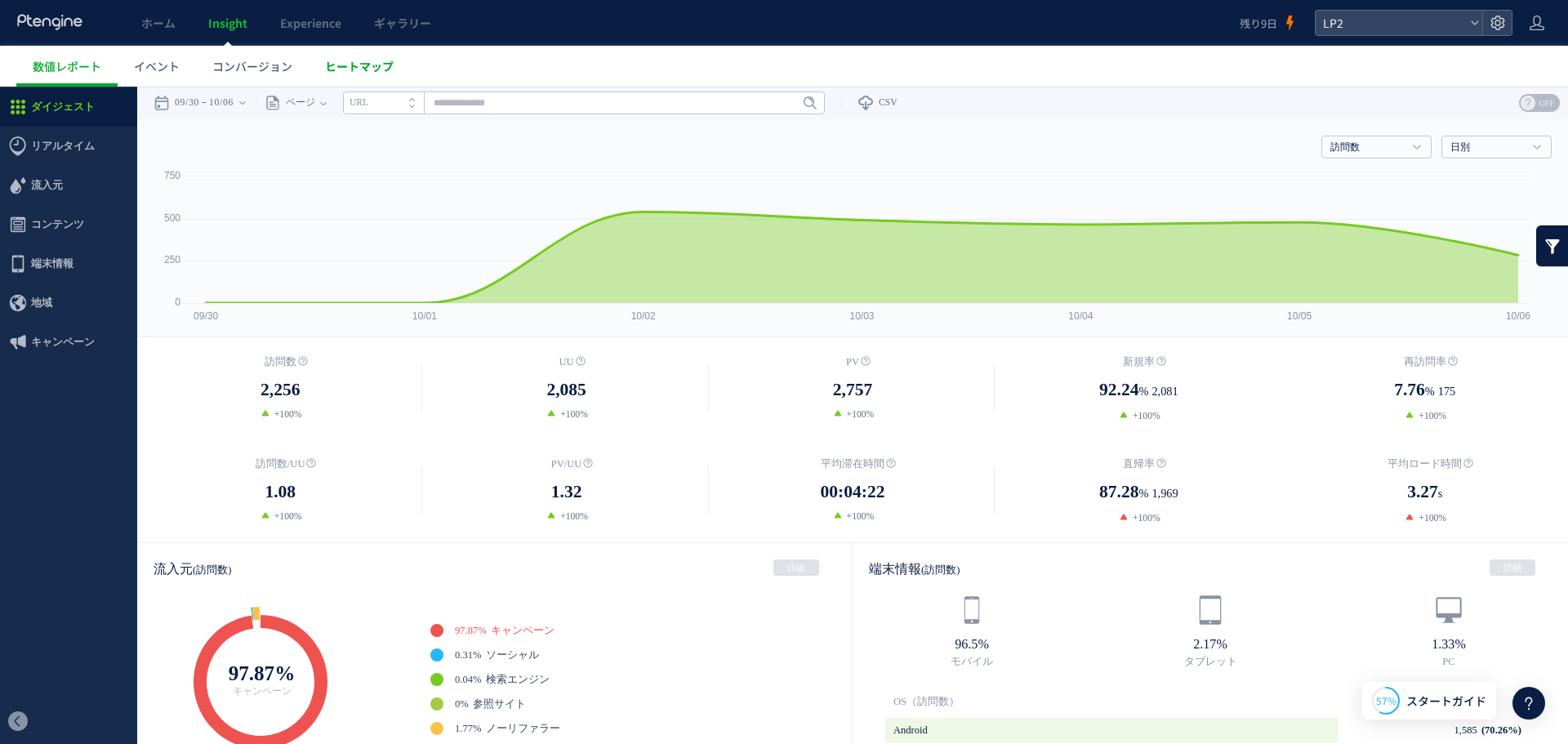
click at [333, 68] on span "ヒートマップ" at bounding box center [359, 66] width 69 height 16
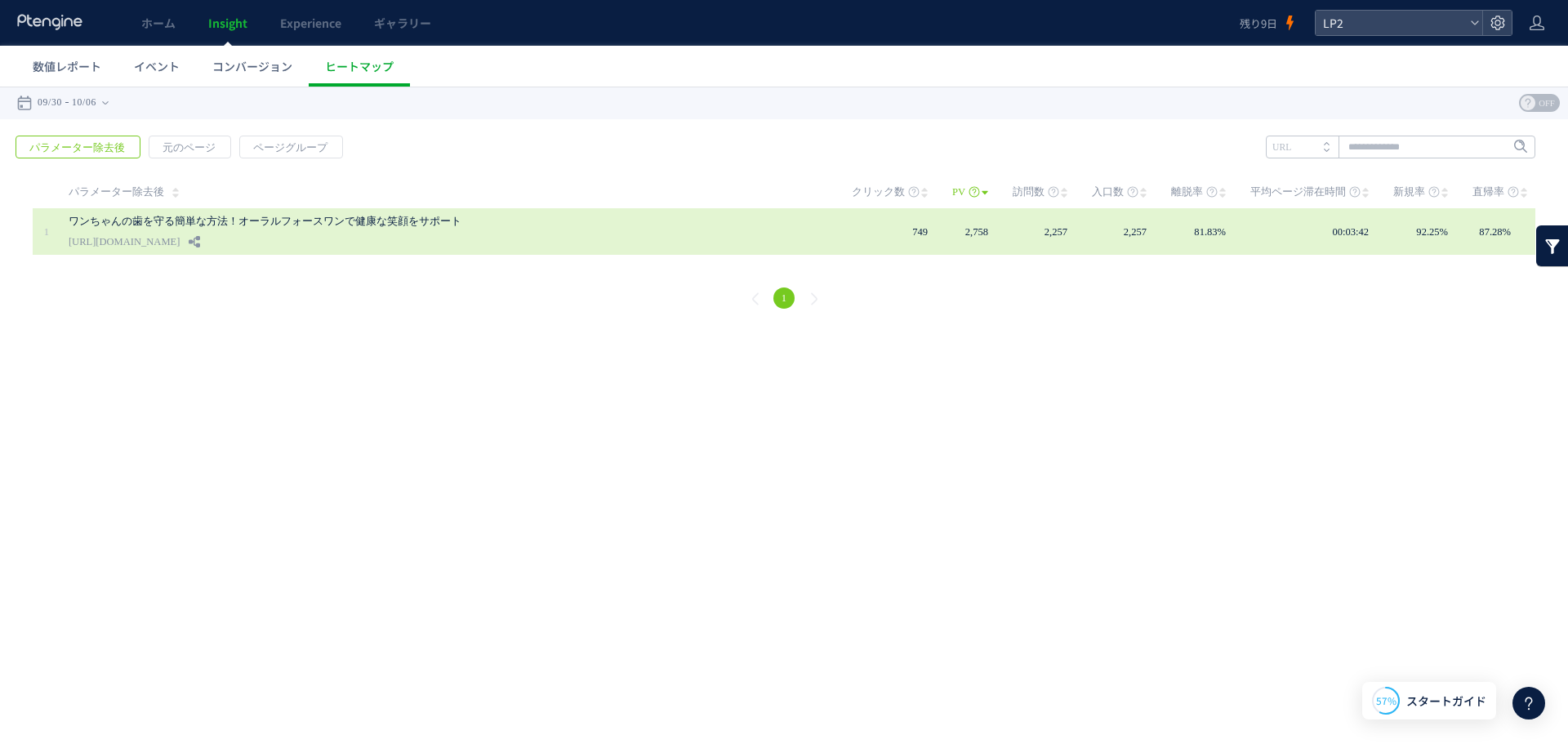
click at [356, 226] on link "ワンちゃんの歯を守る簡単な方法！オーラルフォースワンで健康な笑顔をサポート" at bounding box center [444, 221] width 751 height 19
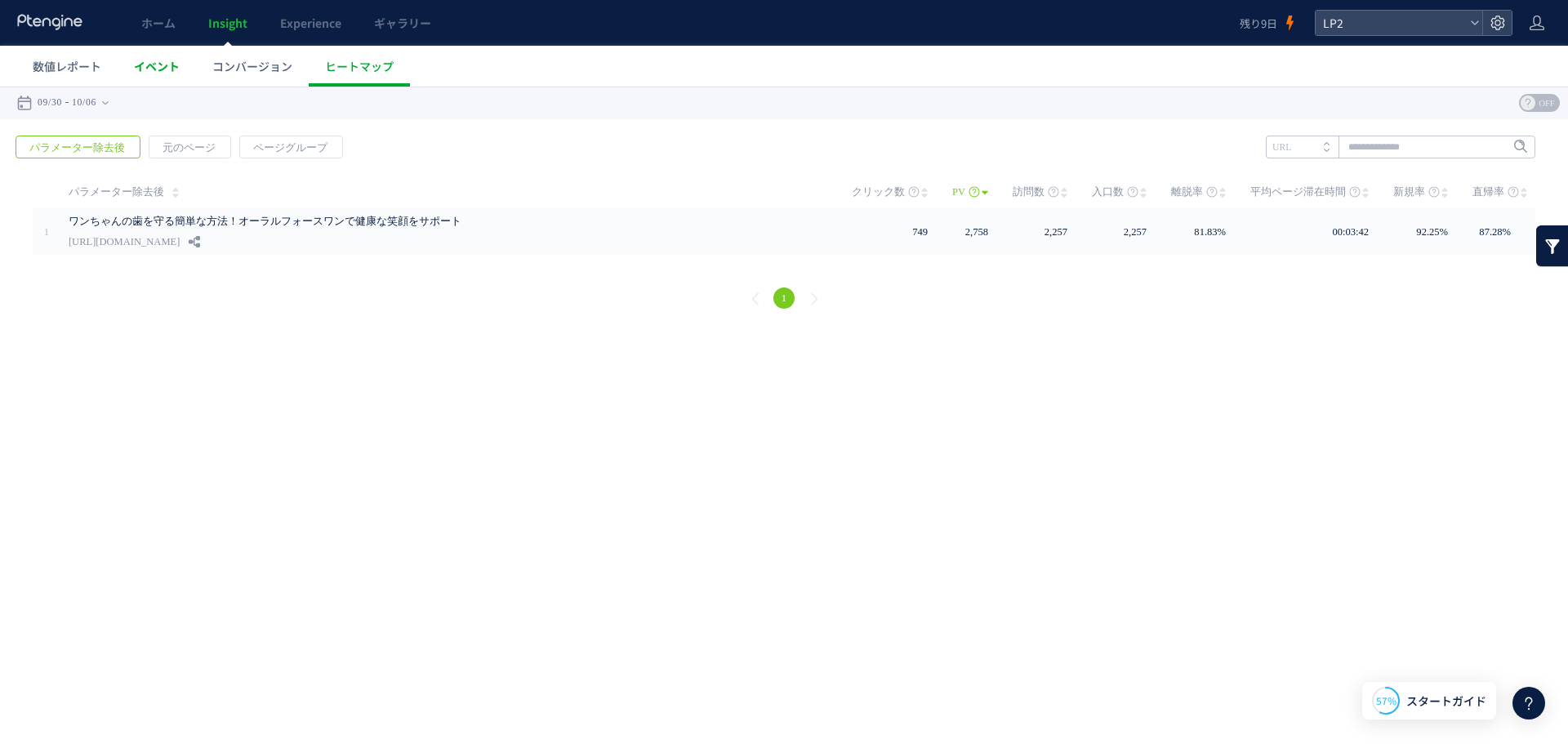
click at [162, 70] on span "イベント" at bounding box center [156, 66] width 46 height 16
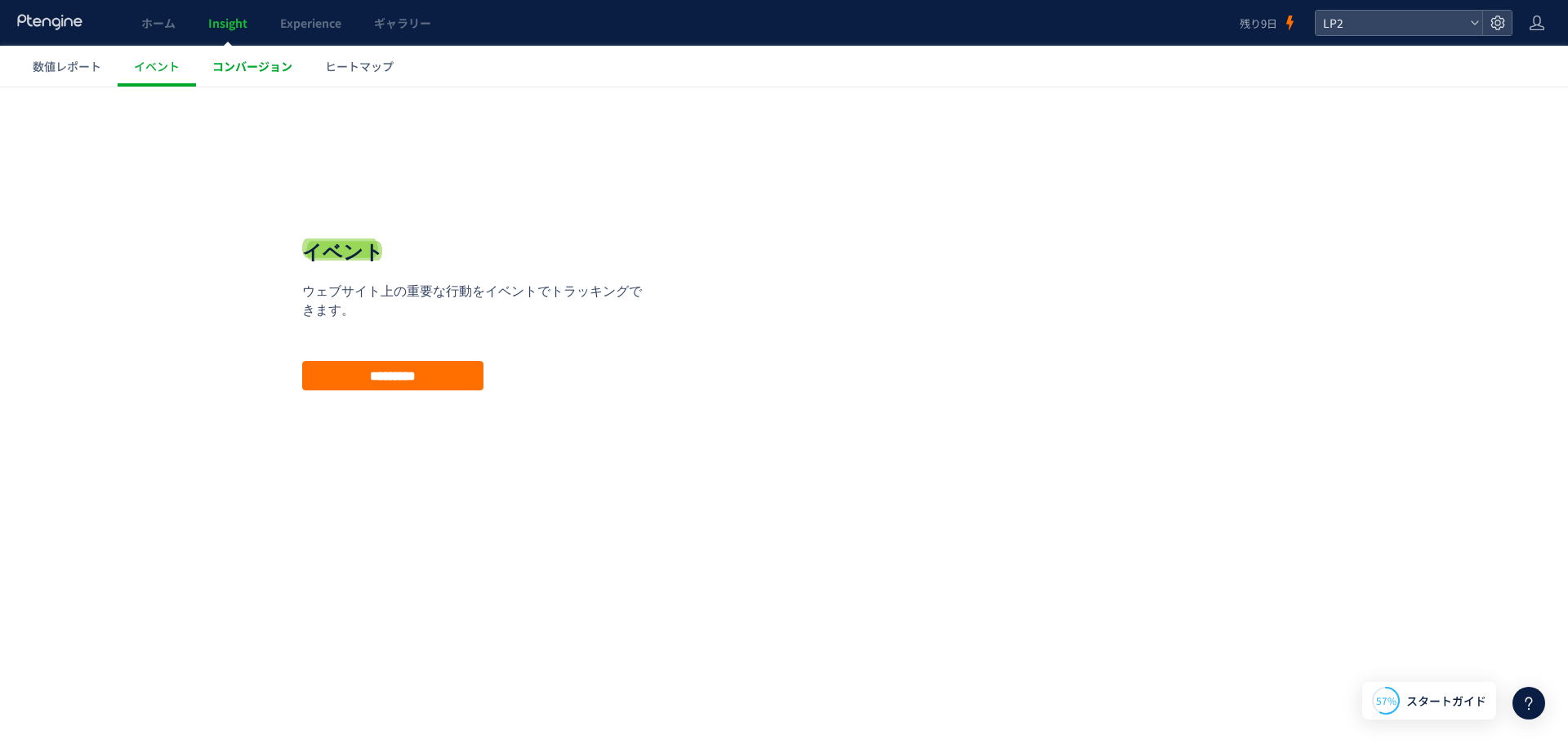
click at [238, 76] on link "コンバージョン" at bounding box center [252, 66] width 112 height 41
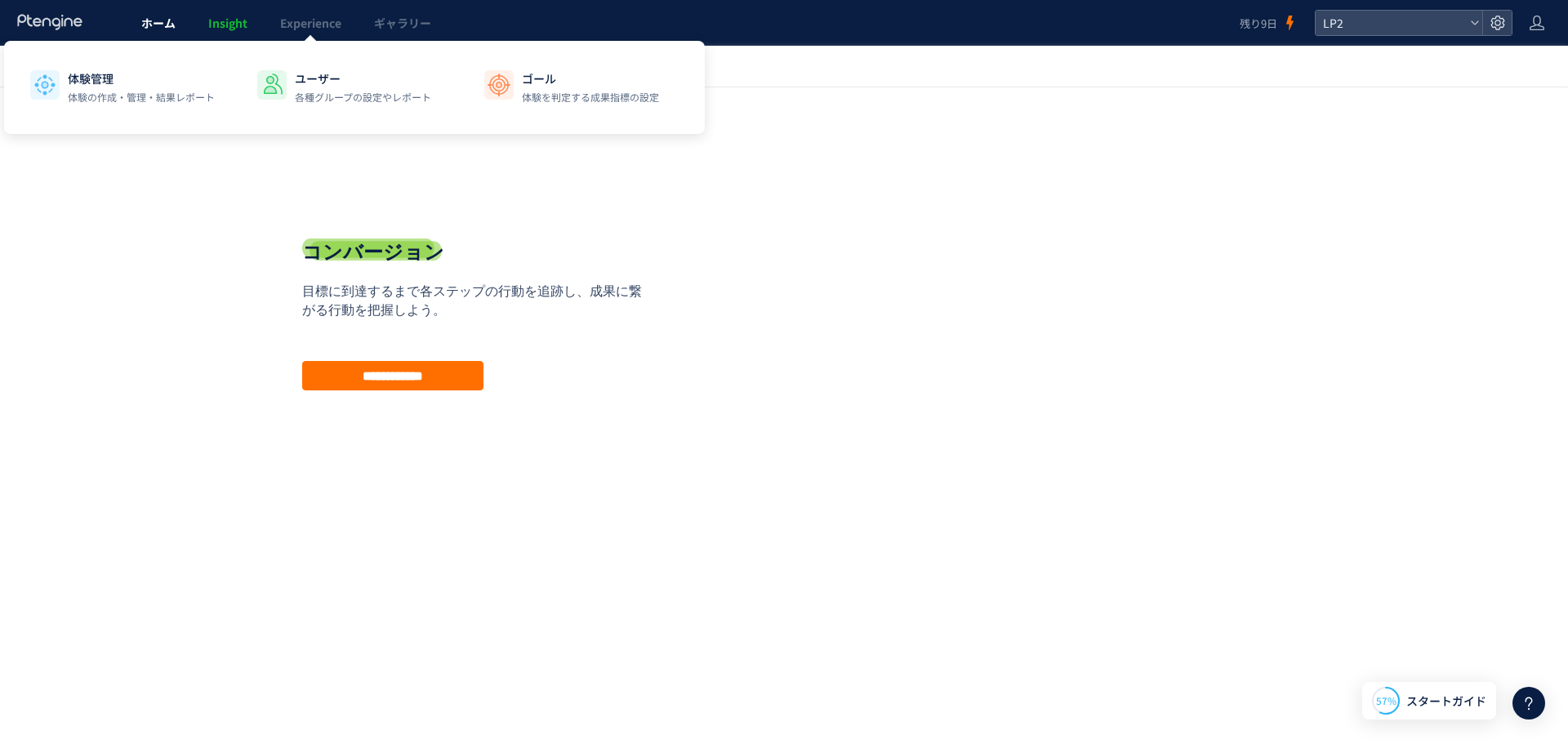
click at [134, 10] on link "ホーム" at bounding box center [158, 23] width 67 height 46
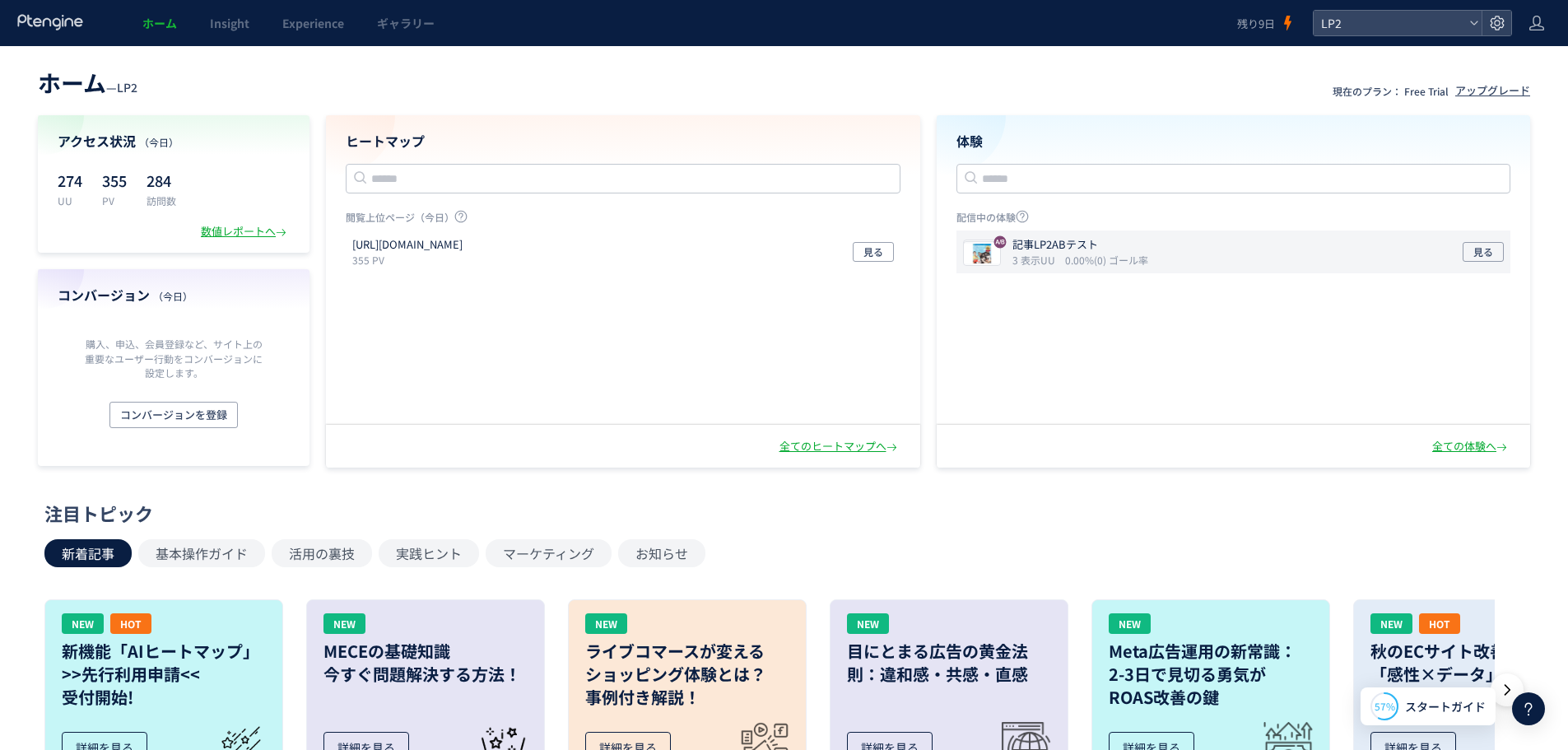
click at [1149, 271] on div "記事LP2ABテスト 3 表示UU 0.00%(0) ゴール率 見る" at bounding box center [1234, 251] width 555 height 43
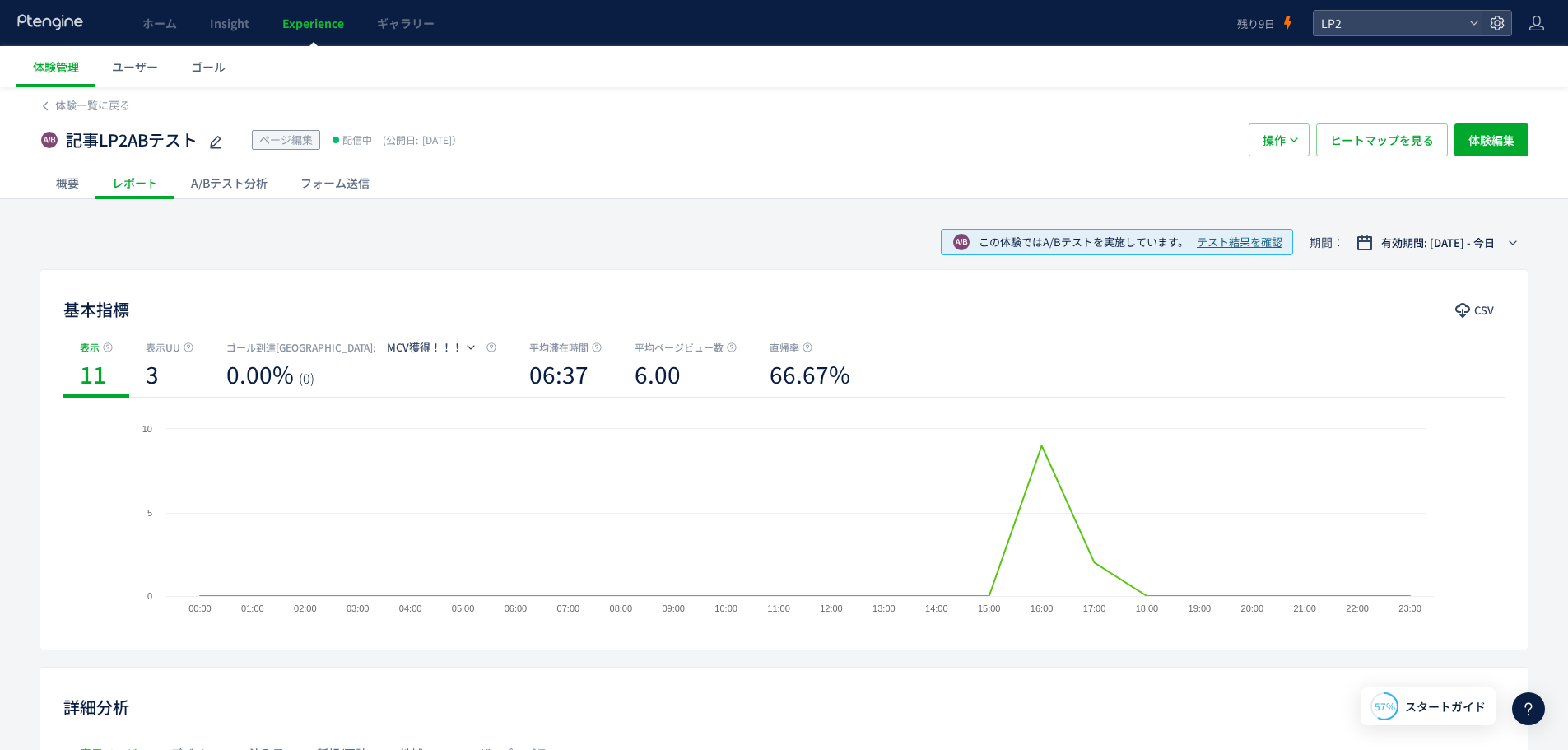
click at [256, 175] on div "A/Bテスト分析" at bounding box center [229, 182] width 109 height 33
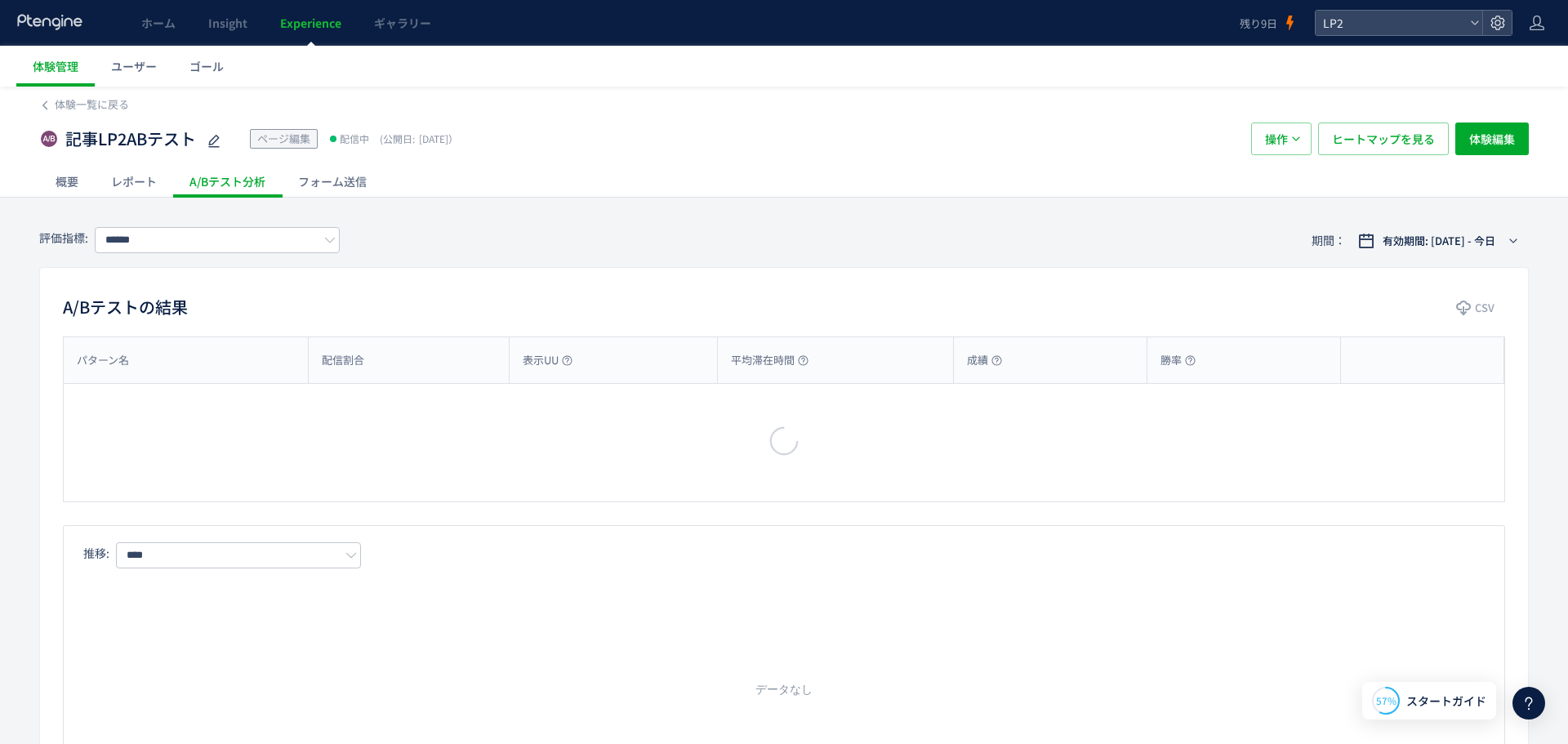
type input "********"
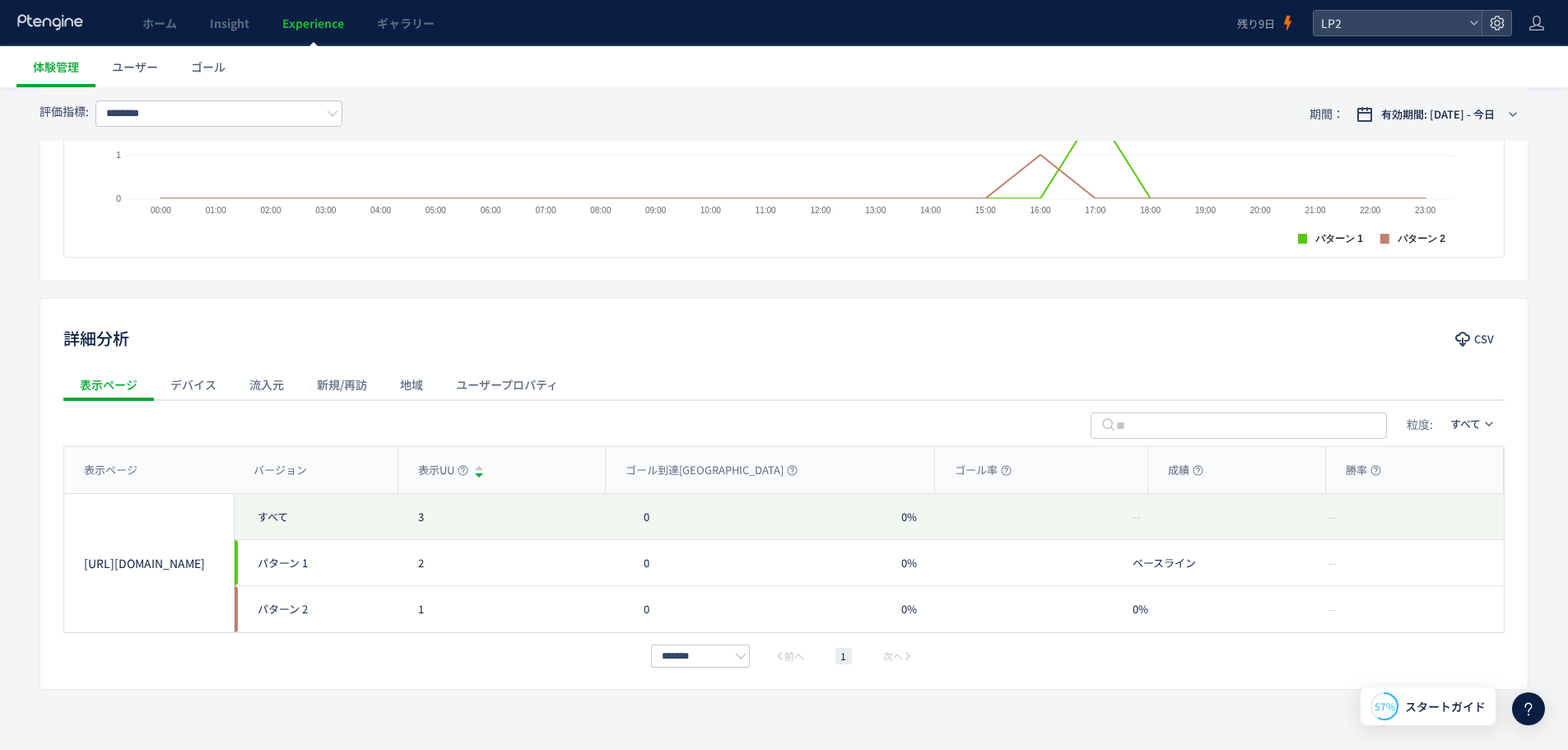
scroll to position [559, 0]
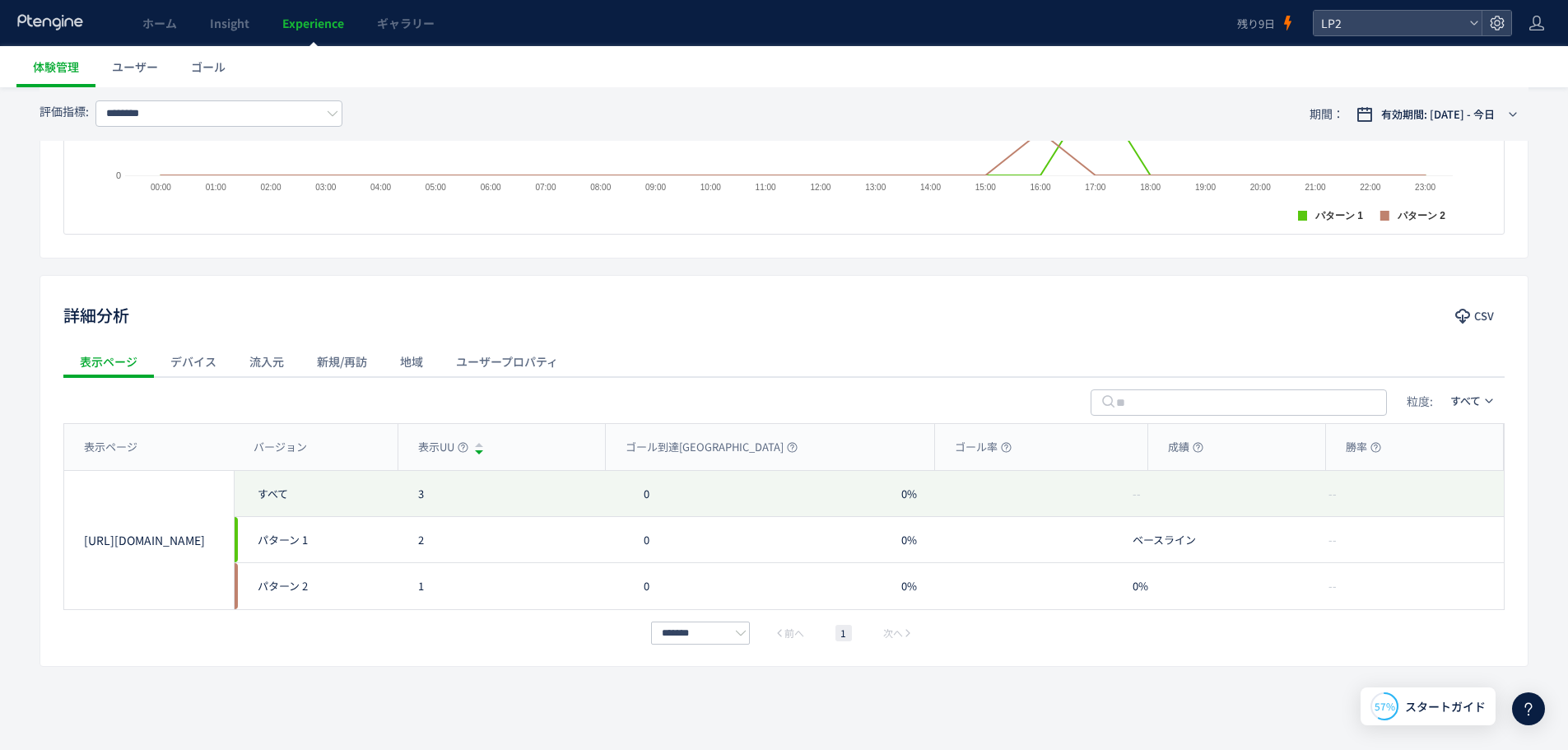
click at [188, 371] on div "デバイス" at bounding box center [194, 361] width 79 height 33
click at [422, 354] on div "地域" at bounding box center [412, 361] width 56 height 33
click at [530, 367] on div "ユーザープロパティ" at bounding box center [507, 361] width 135 height 33
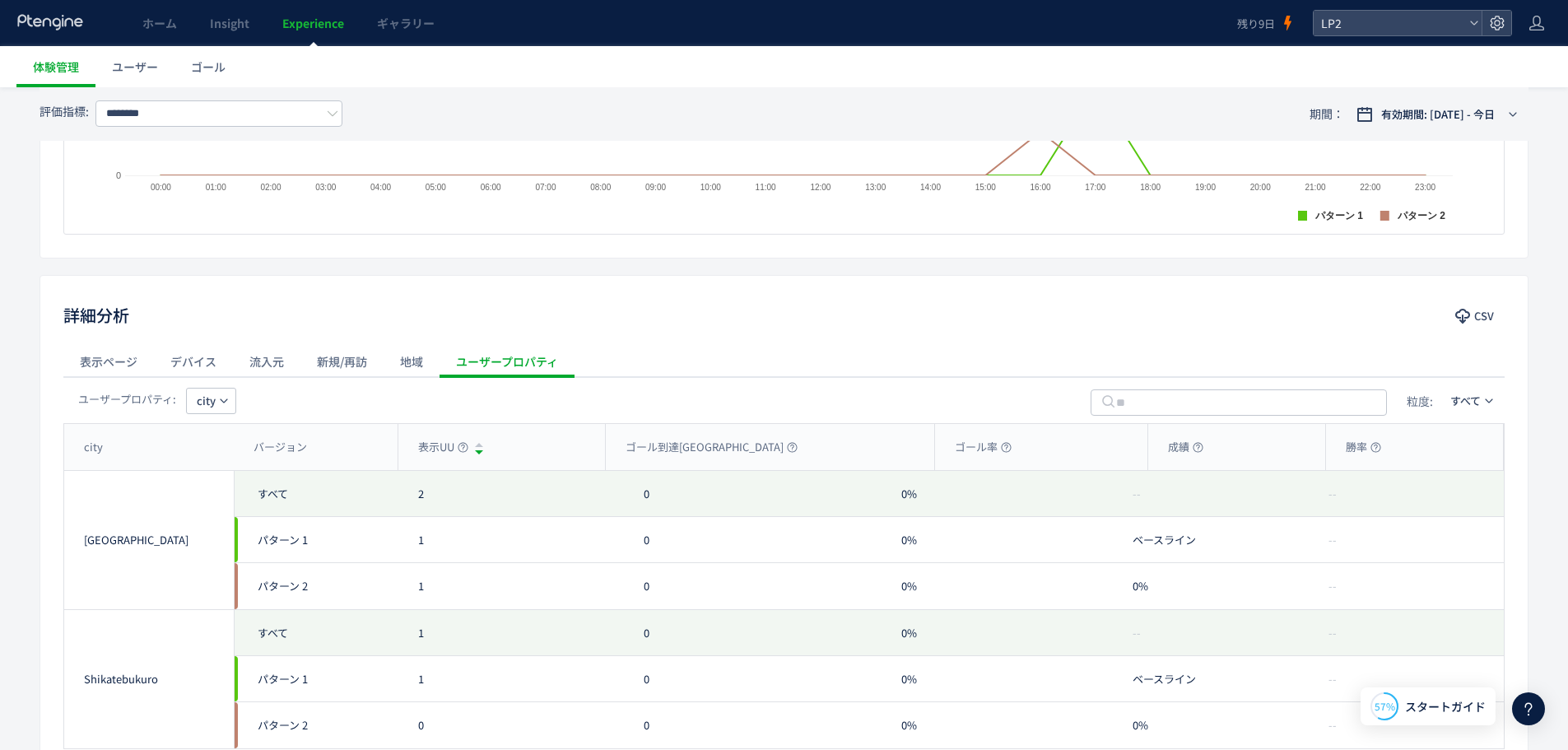
click at [319, 367] on div "新規/再訪" at bounding box center [342, 361] width 84 height 33
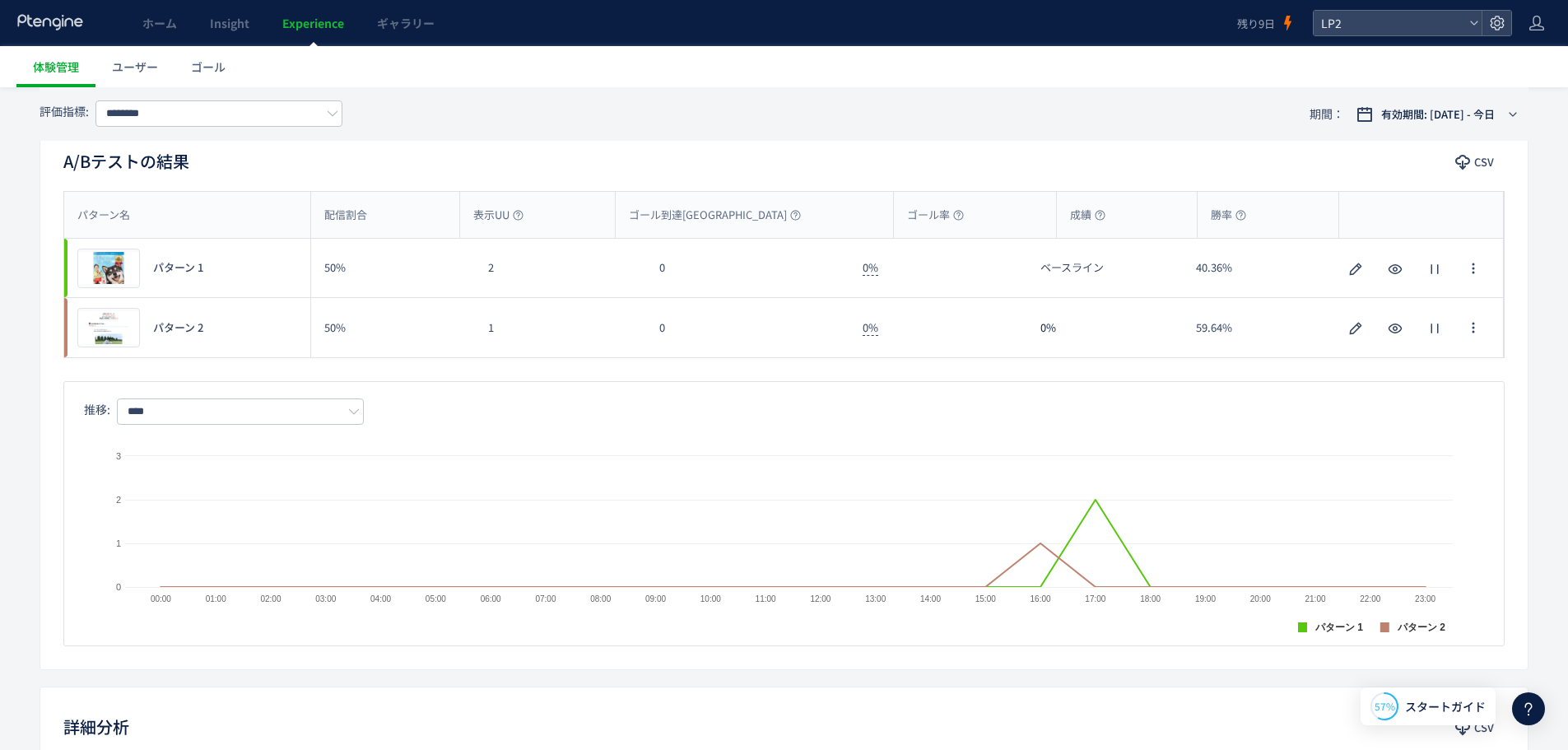
scroll to position [0, 0]
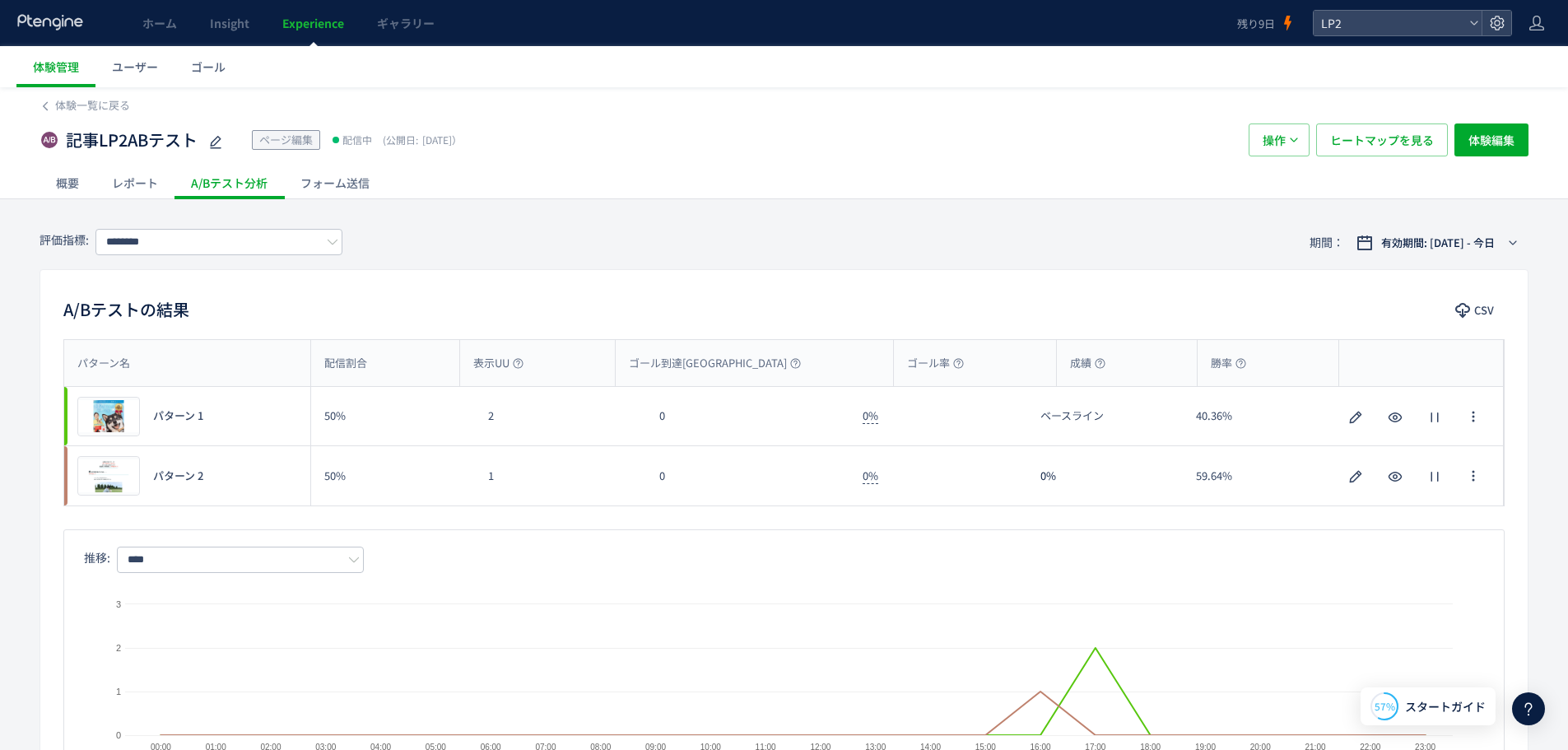
click at [144, 180] on div "レポート" at bounding box center [135, 182] width 79 height 33
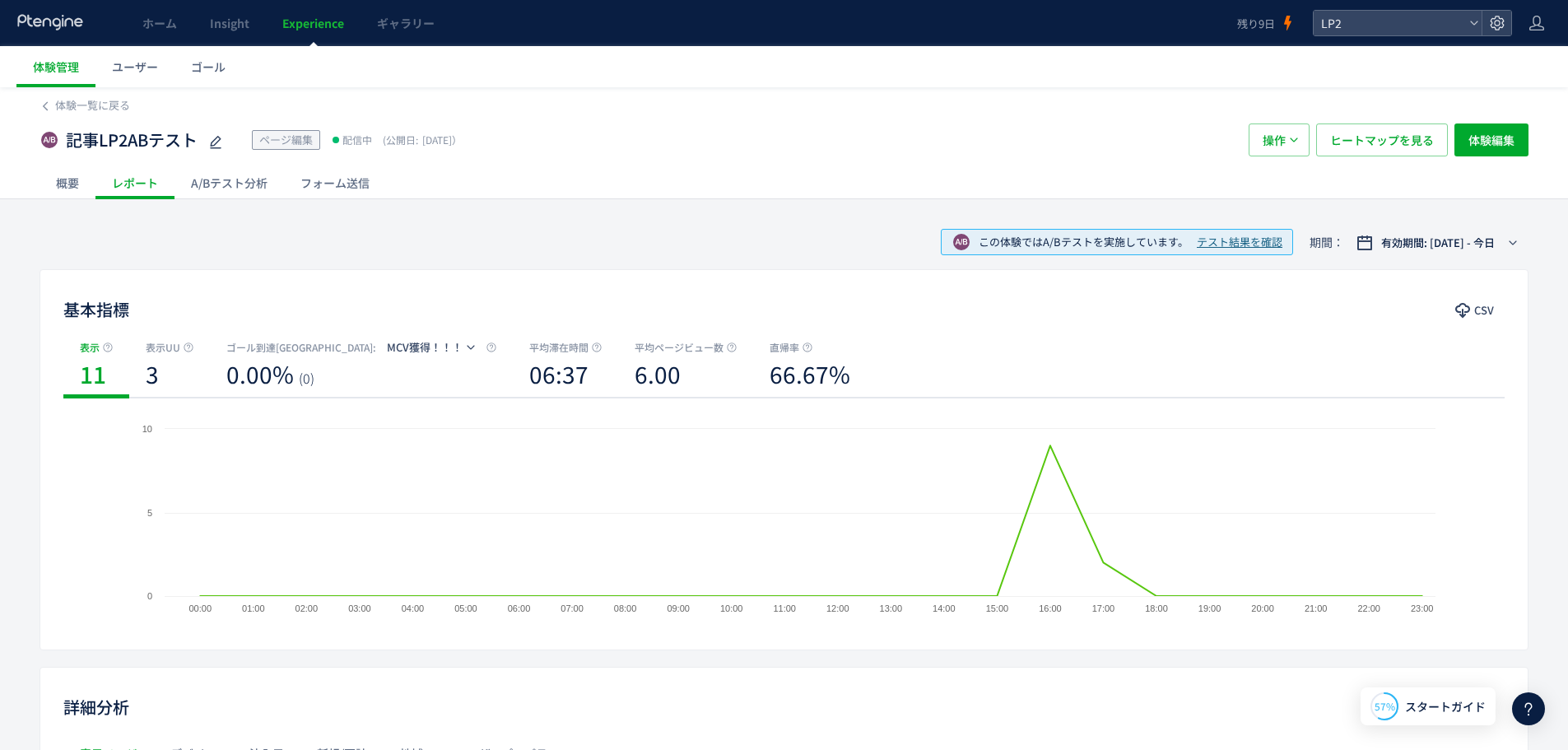
click at [61, 186] on div "概要" at bounding box center [67, 182] width 56 height 33
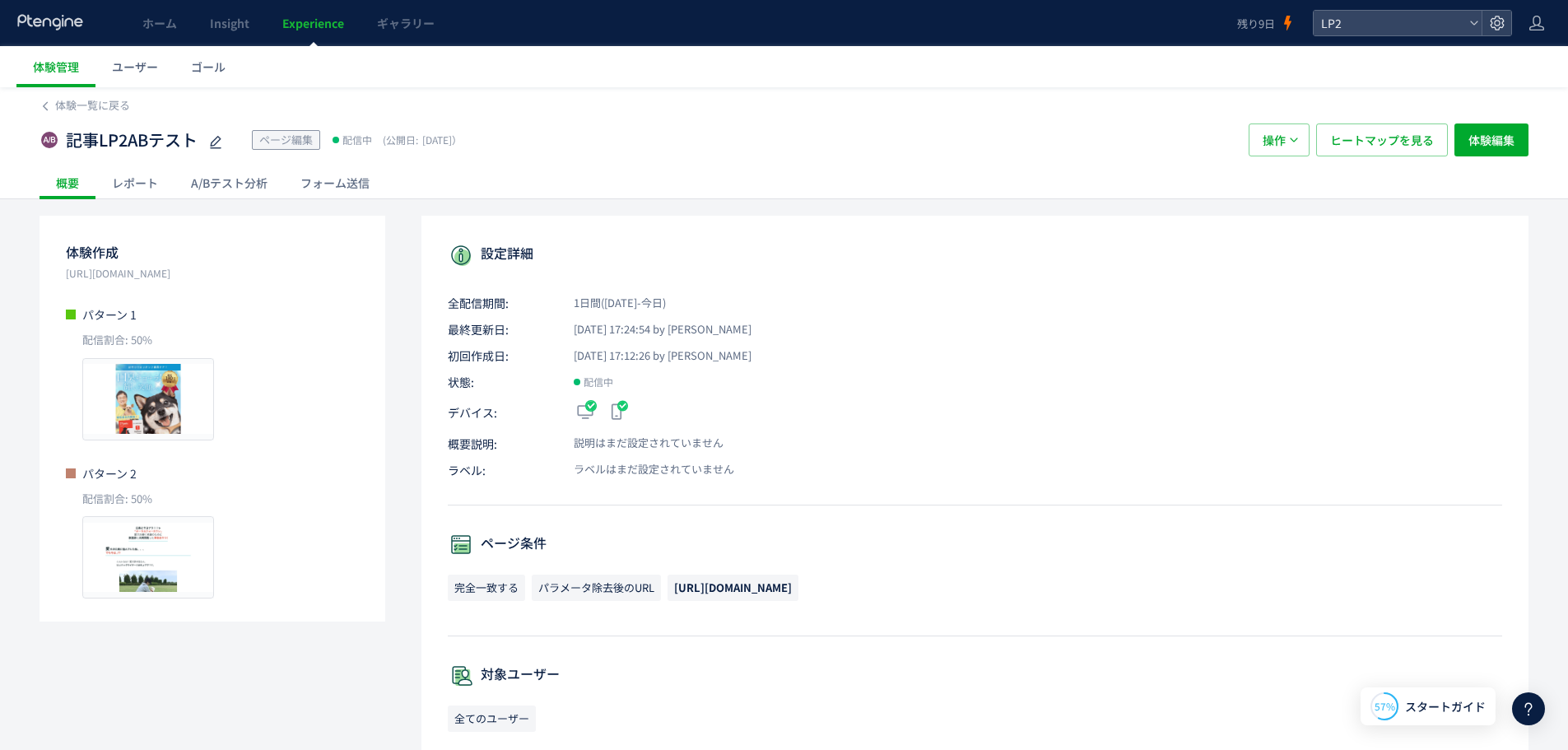
click at [352, 195] on div "フォーム送信" at bounding box center [335, 182] width 102 height 33
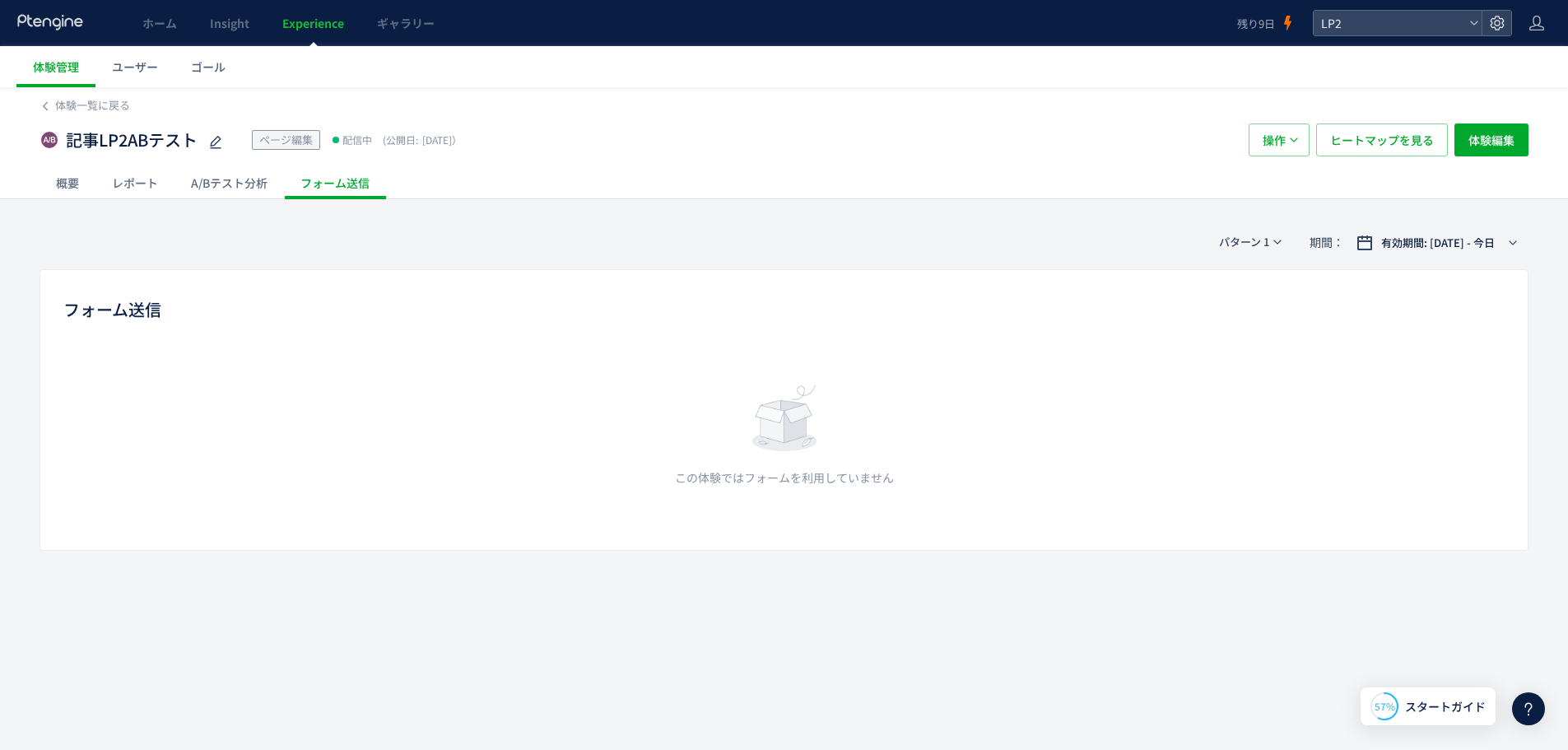
click at [213, 188] on div "A/Bテスト分析" at bounding box center [229, 182] width 109 height 33
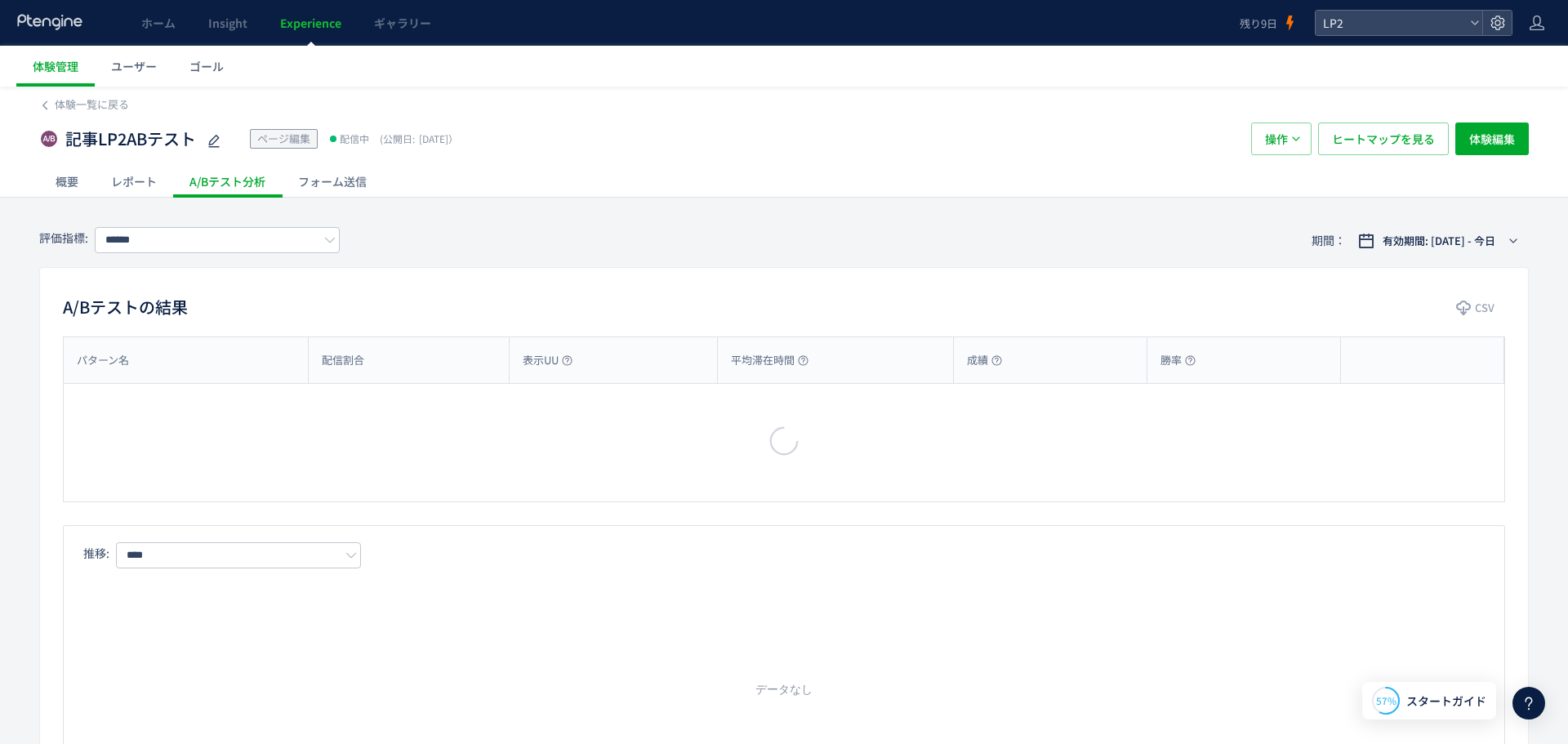
type input "********"
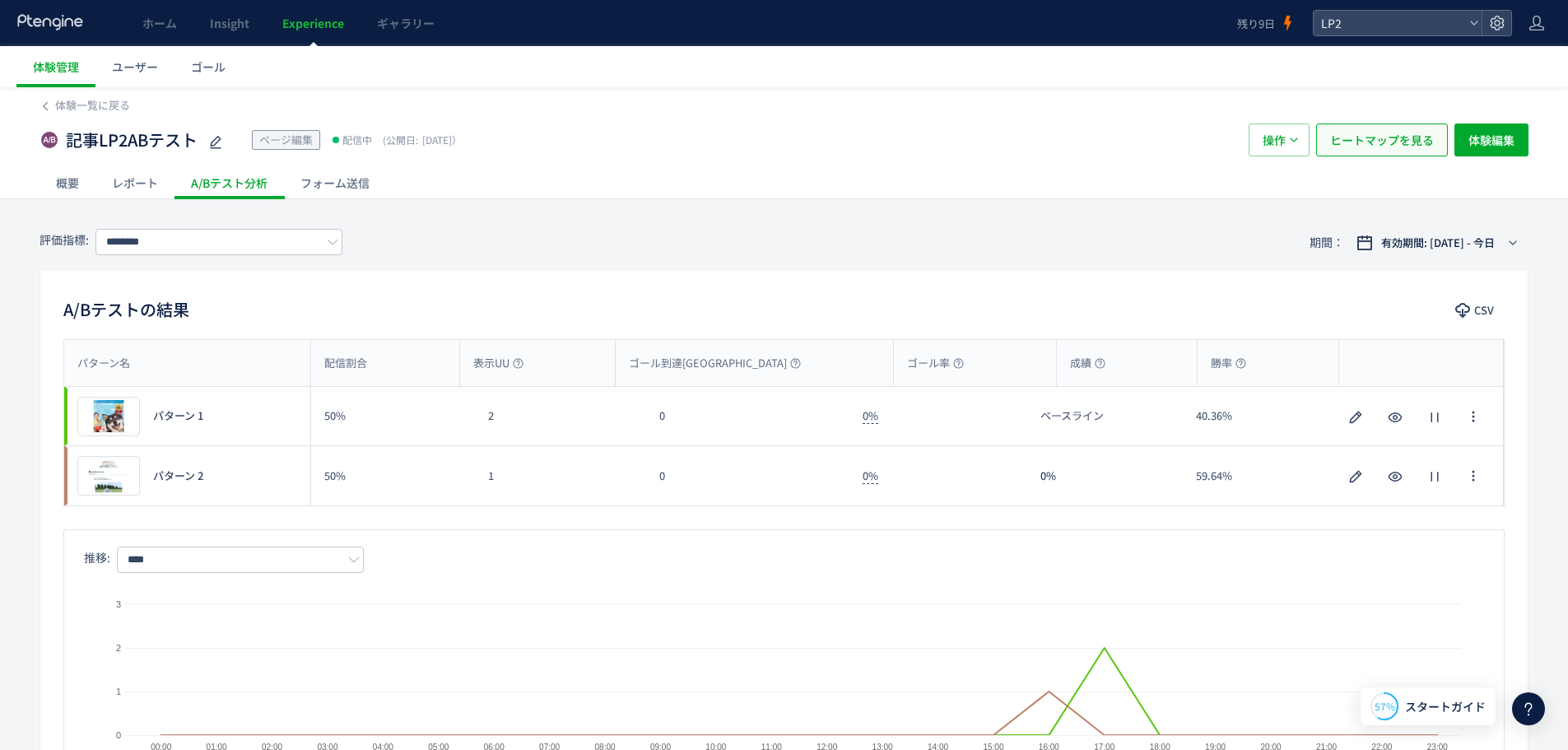
click at [1367, 134] on span "ヒートマップを見る" at bounding box center [1382, 140] width 104 height 33
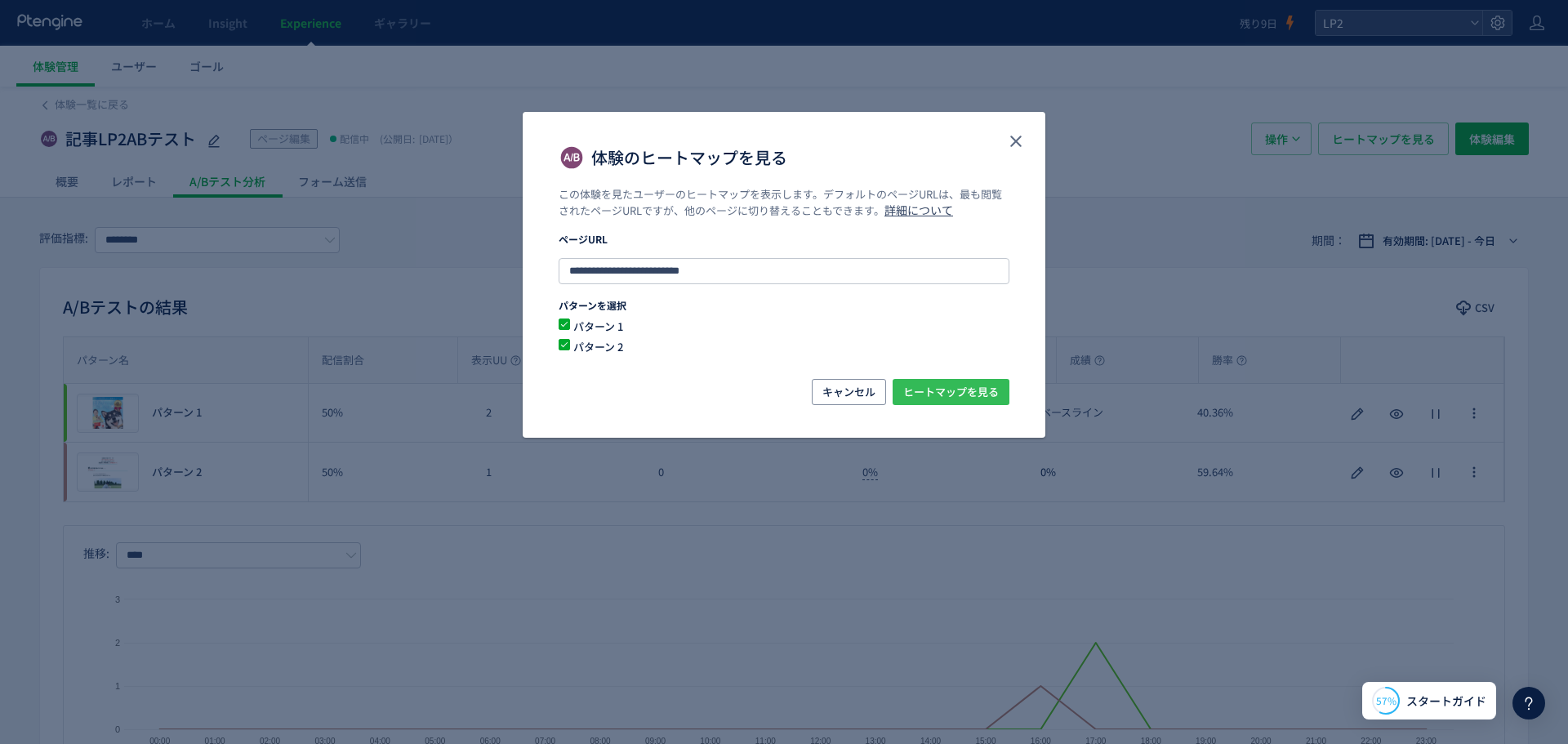
drag, startPoint x: 929, startPoint y: 401, endPoint x: 928, endPoint y: 409, distance: 8.1
click at [929, 406] on div "キャンセル ヒートマップを見る" at bounding box center [784, 408] width 523 height 59
click at [957, 384] on span "ヒートマップを見る" at bounding box center [951, 391] width 96 height 26
click at [1015, 140] on use "close" at bounding box center [1016, 141] width 12 height 12
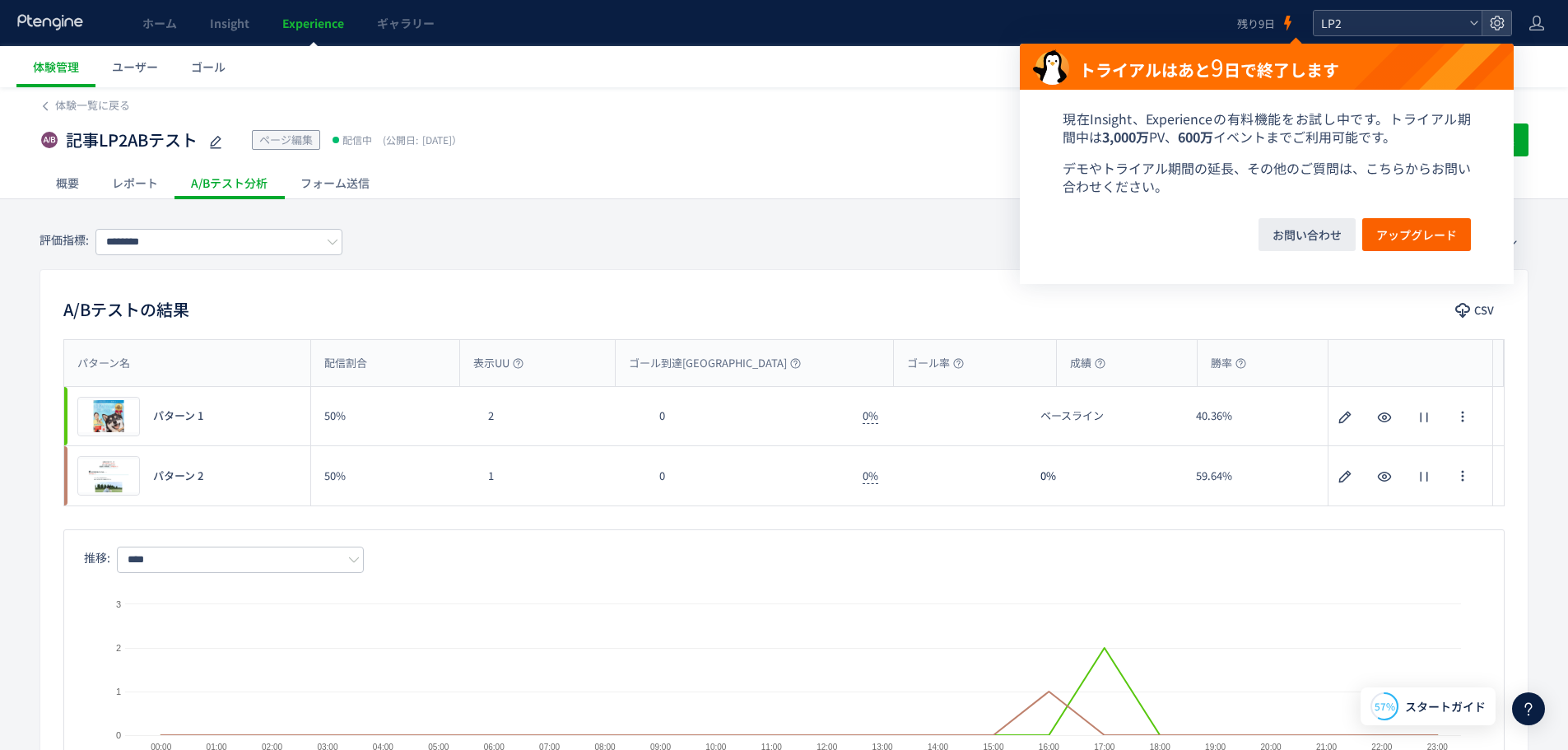
click at [1376, 32] on span "LP2" at bounding box center [1390, 23] width 147 height 25
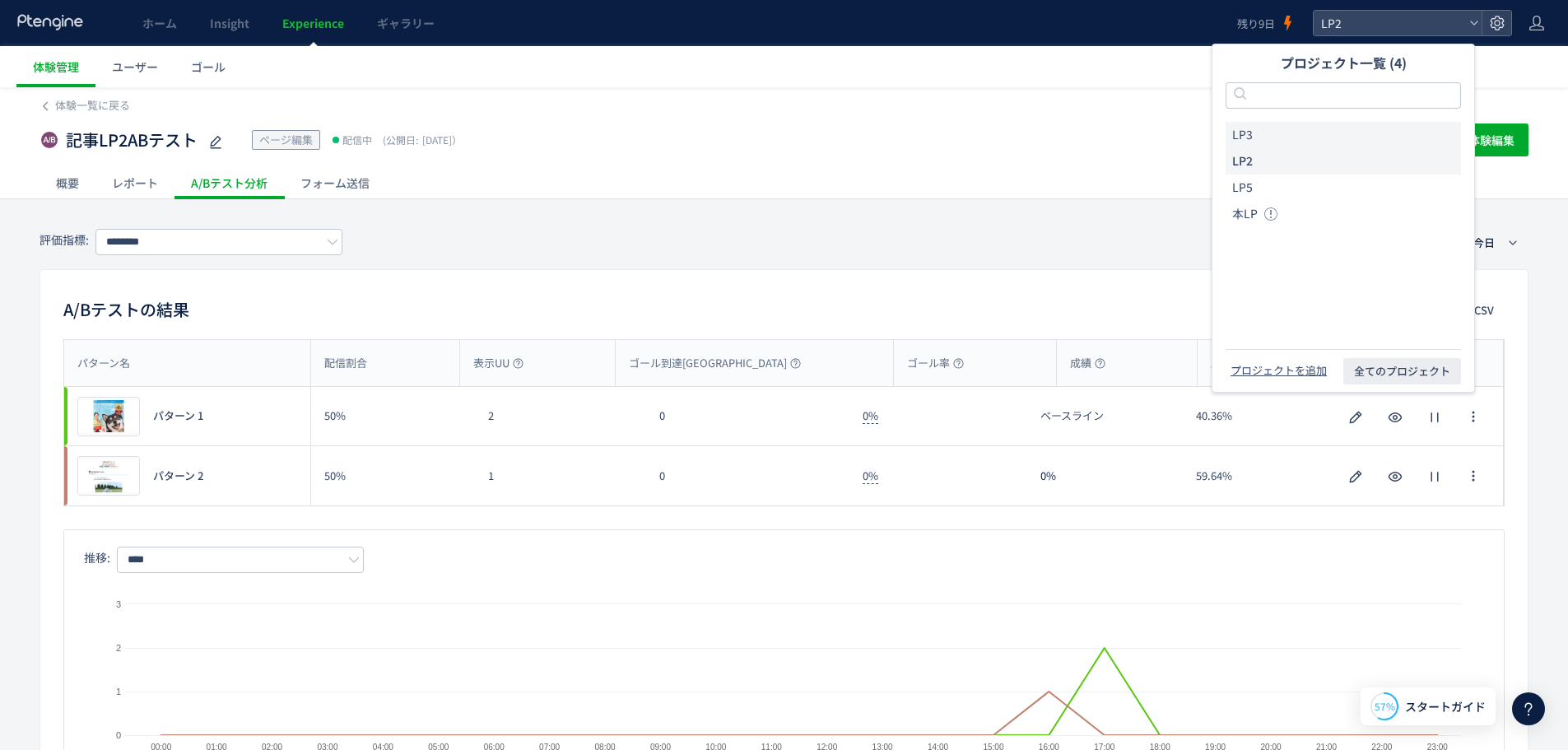
click at [1287, 133] on li "LP3" at bounding box center [1344, 135] width 235 height 26
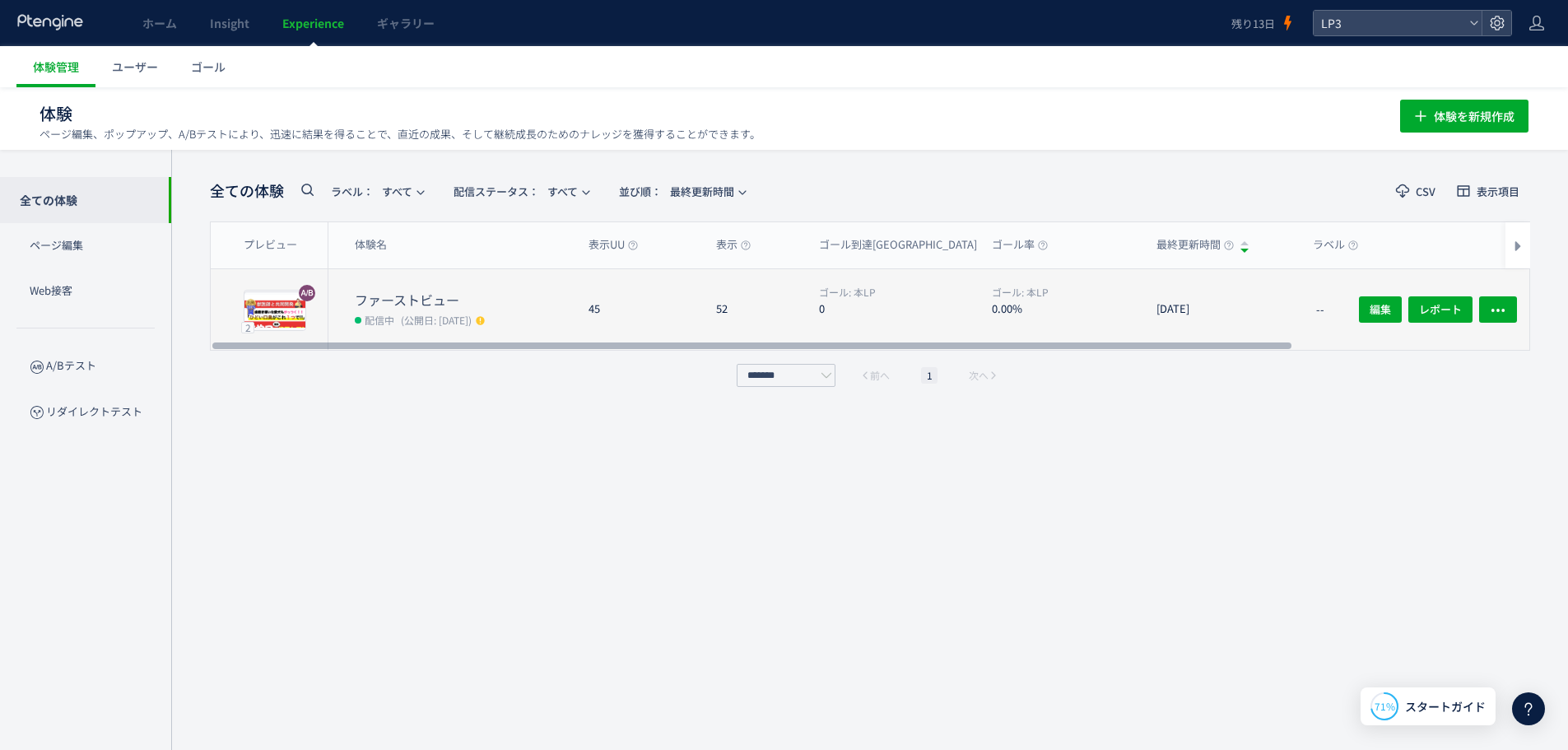
click at [1100, 320] on dl "ゴール: 本LP 0.00%" at bounding box center [1068, 317] width 152 height 65
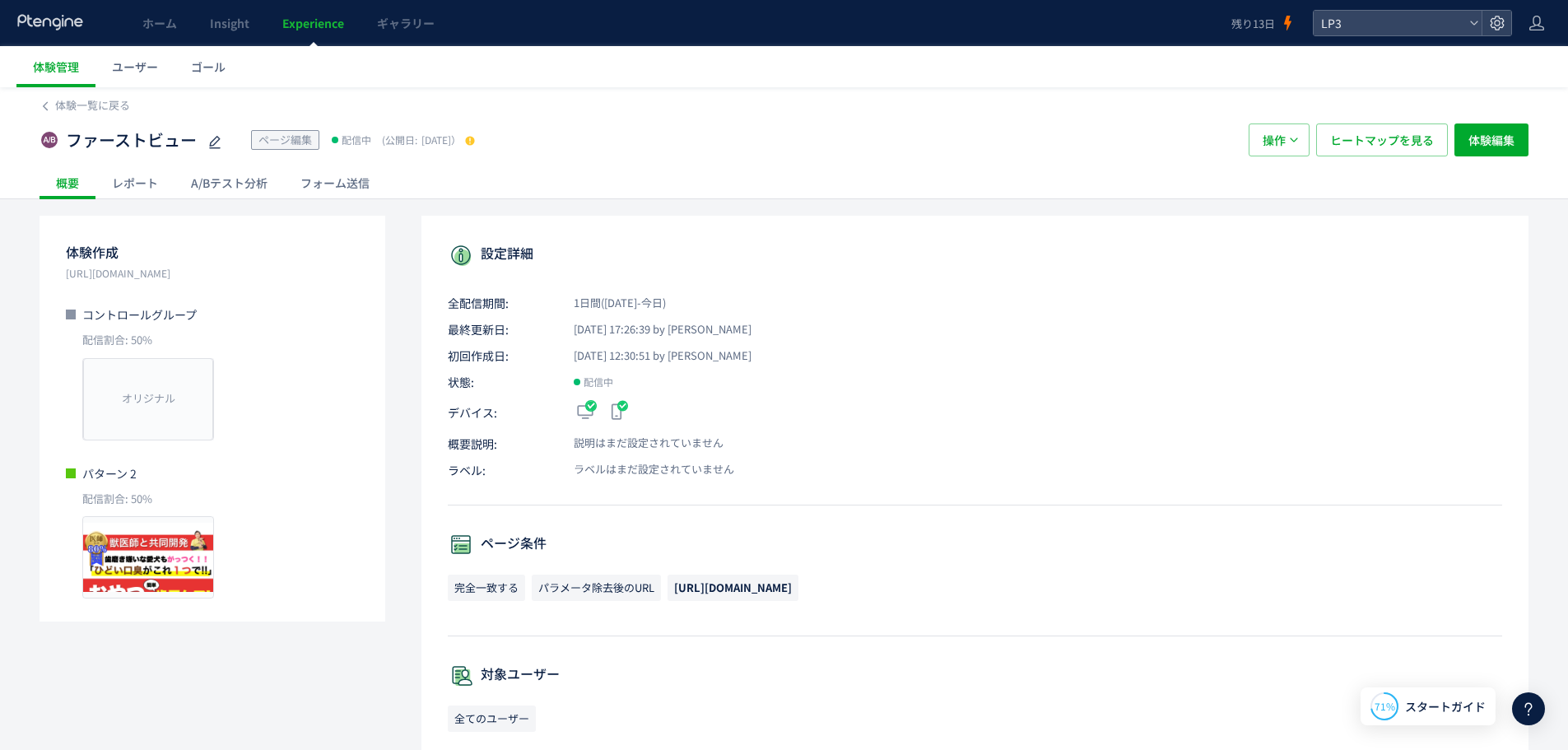
click at [256, 186] on div "A/Bテスト分析" at bounding box center [229, 182] width 109 height 33
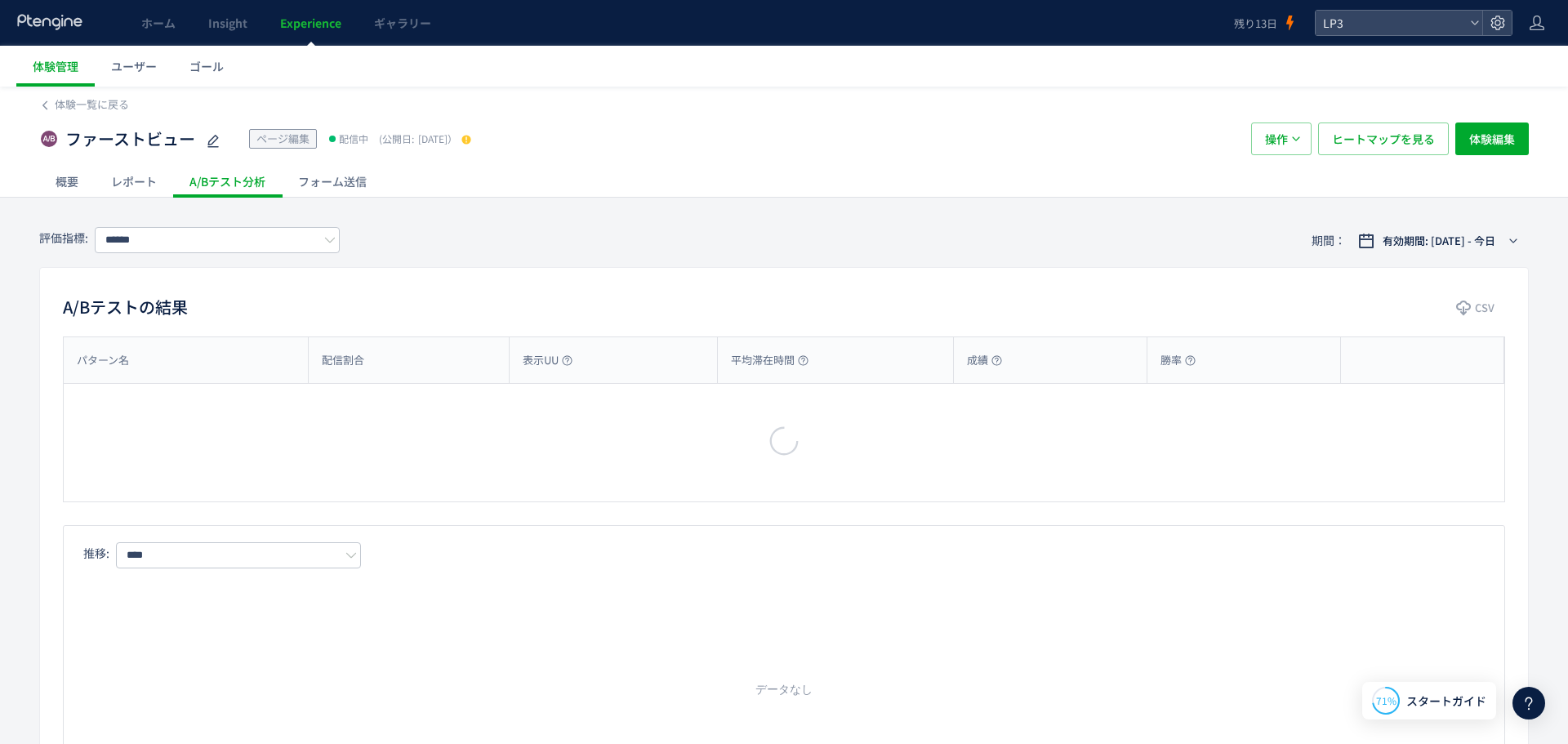
type input "***"
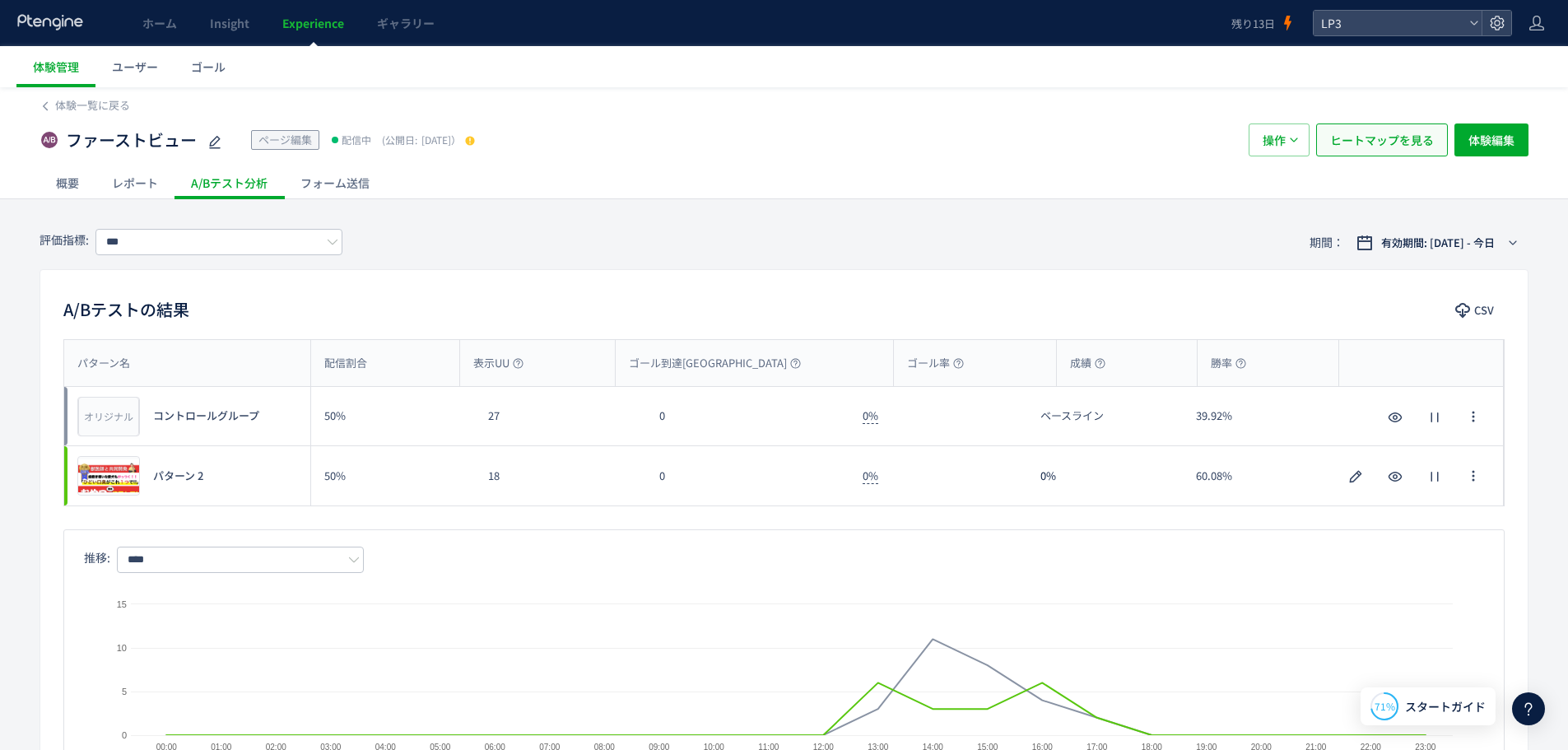
click at [1335, 136] on span "ヒートマップを見る" at bounding box center [1382, 140] width 104 height 33
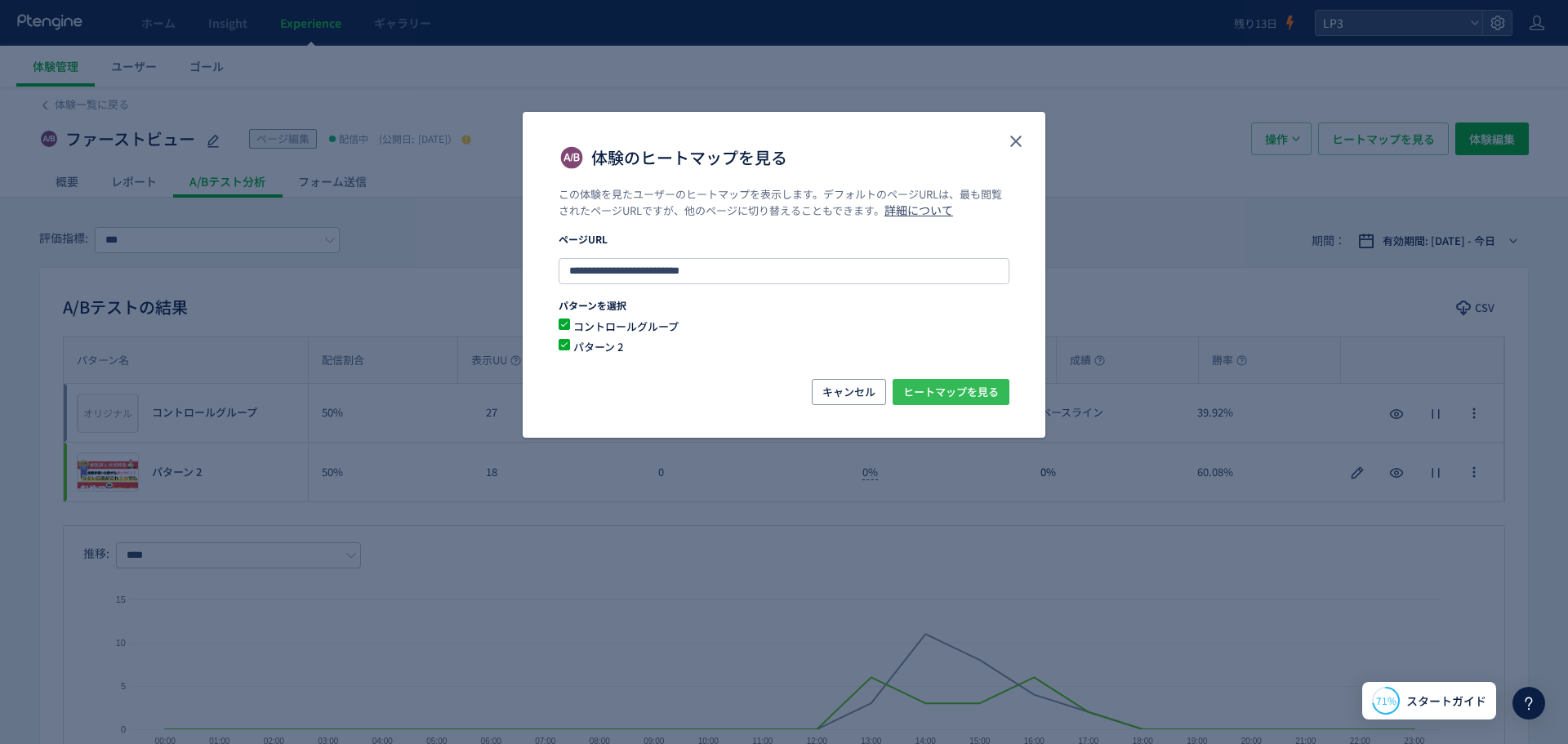
click at [962, 386] on span "ヒートマップを見る" at bounding box center [951, 391] width 96 height 26
drag, startPoint x: 1010, startPoint y: 125, endPoint x: 1012, endPoint y: 135, distance: 10.2
click at [1010, 127] on div "体験のヒートマップを見る" at bounding box center [784, 149] width 523 height 75
click at [1012, 139] on use "close" at bounding box center [1016, 141] width 12 height 12
